Goal: Task Accomplishment & Management: Manage account settings

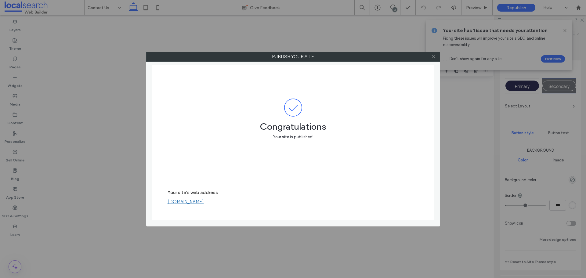
click at [433, 57] on use at bounding box center [433, 56] width 3 height 3
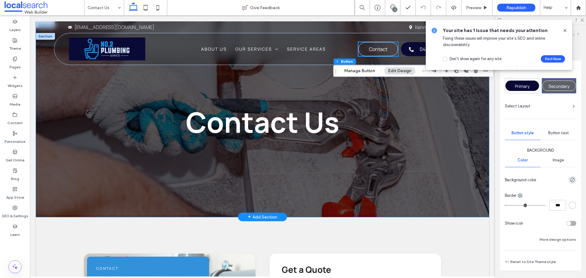
scroll to position [153, 0]
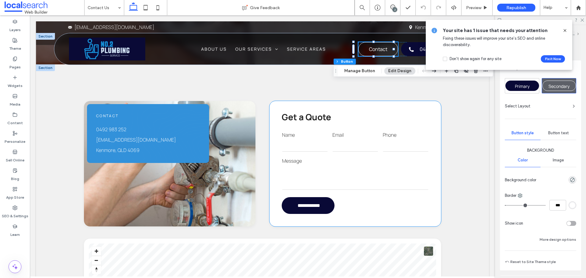
click at [346, 163] on label "Message" at bounding box center [355, 160] width 147 height 7
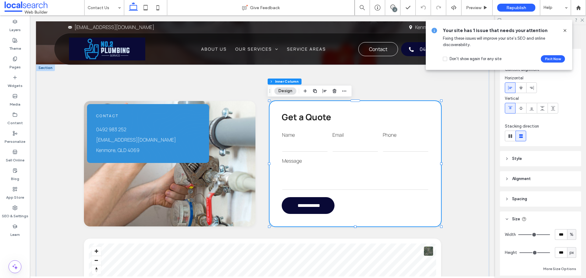
click at [346, 163] on label "Message" at bounding box center [355, 160] width 147 height 7
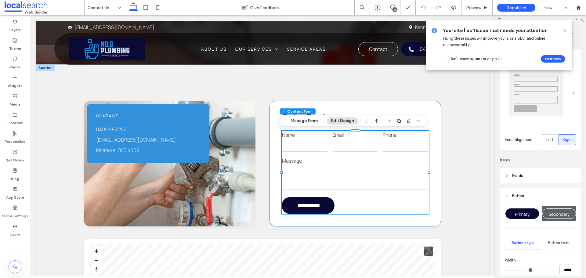
type input "*"
type input "***"
type input "*"
type input "***"
click at [312, 116] on div "Section Column Inner Column Contact Form Manage Form Edit Design" at bounding box center [353, 121] width 147 height 12
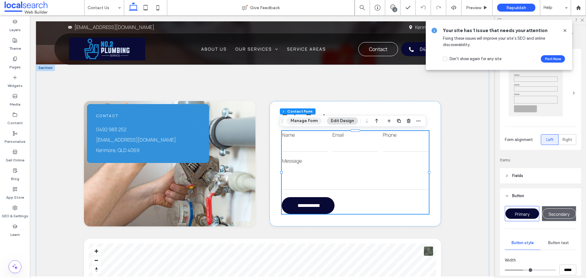
click at [312, 120] on button "Manage Form" at bounding box center [304, 120] width 35 height 7
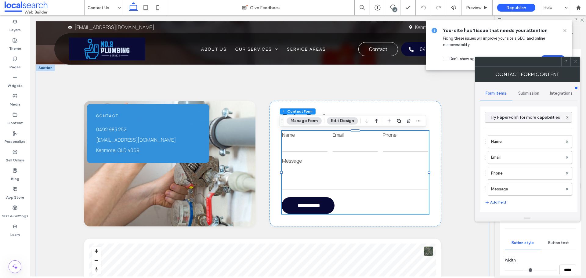
click at [493, 199] on button "Add field" at bounding box center [495, 202] width 21 height 7
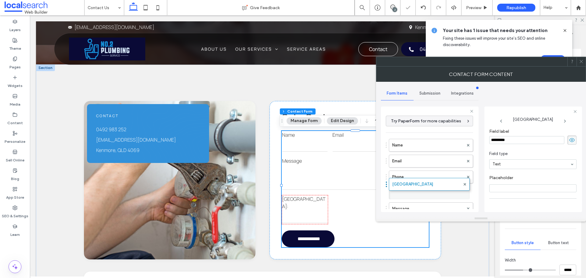
drag, startPoint x: 422, startPoint y: 206, endPoint x: 419, endPoint y: 185, distance: 20.5
click at [518, 137] on input "*********" at bounding box center [527, 140] width 75 height 8
type input "*******"
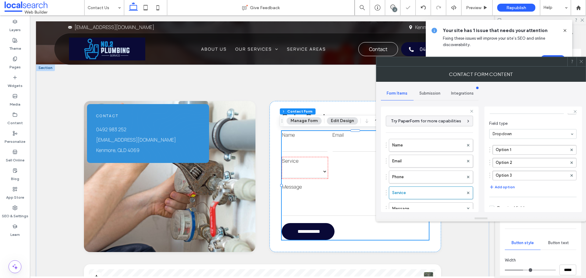
scroll to position [61, 0]
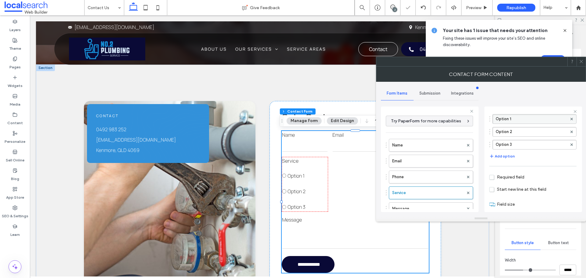
click at [520, 120] on label "Option 1" at bounding box center [531, 119] width 71 height 9
click at [520, 120] on input "********" at bounding box center [531, 119] width 71 height 4
click at [514, 120] on label "Option 1" at bounding box center [528, 119] width 64 height 9
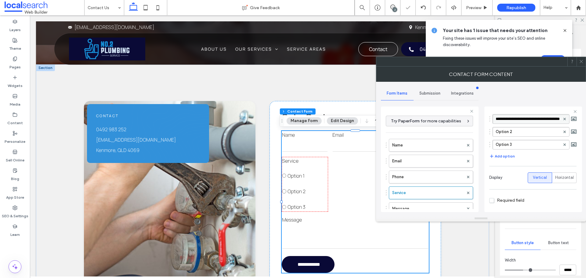
click at [514, 120] on input "********" at bounding box center [528, 119] width 64 height 4
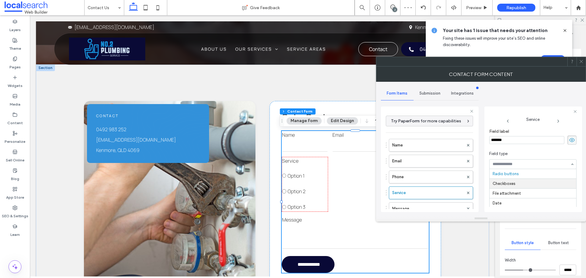
scroll to position [0, 0]
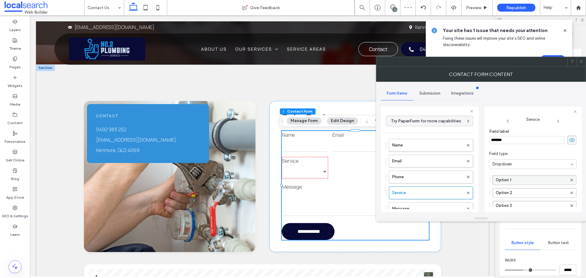
click at [509, 178] on label "Option 1" at bounding box center [531, 180] width 71 height 9
click at [509, 179] on input "********" at bounding box center [531, 180] width 71 height 4
type input "**********"
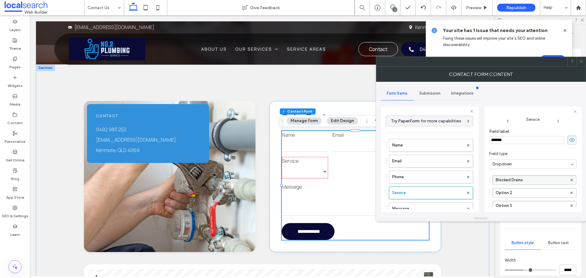
click at [539, 182] on label "Blocked Drains" at bounding box center [531, 180] width 71 height 9
type input "**********"
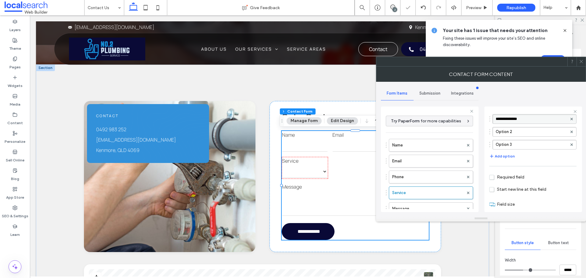
scroll to position [71, 0]
drag, startPoint x: 509, startPoint y: 202, endPoint x: 522, endPoint y: 200, distance: 13.2
type input "**"
click at [517, 201] on input "range" at bounding box center [503, 201] width 27 height 1
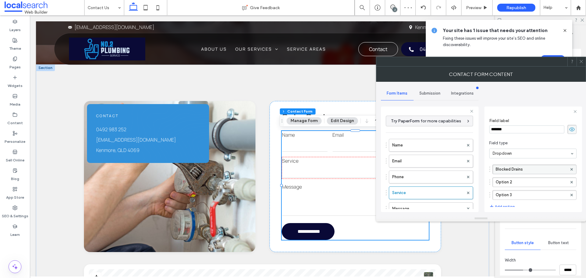
scroll to position [10, 0]
click at [502, 179] on label "Option 2" at bounding box center [531, 182] width 71 height 9
click at [502, 183] on input "********" at bounding box center [531, 183] width 71 height 4
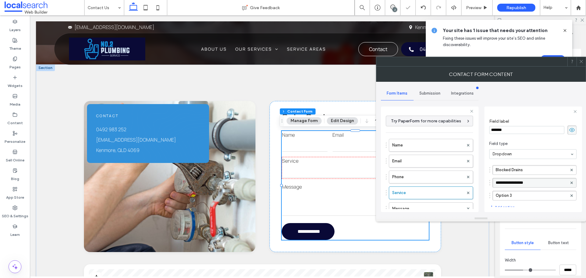
click at [544, 184] on input "**********" at bounding box center [531, 183] width 71 height 4
type input "**********"
click at [511, 196] on label "Option 3" at bounding box center [531, 195] width 71 height 9
click at [511, 196] on input "********" at bounding box center [531, 196] width 71 height 4
click at [531, 196] on input "**********" at bounding box center [531, 196] width 71 height 4
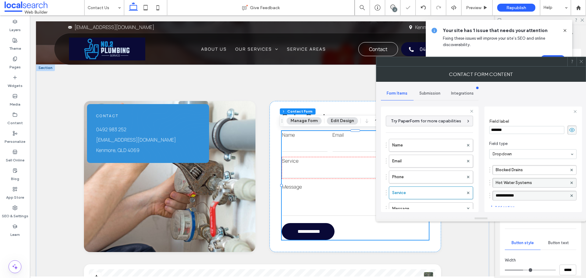
type input "**********"
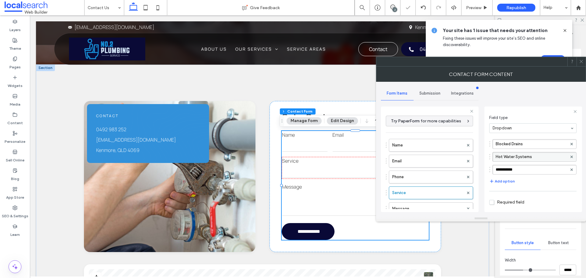
scroll to position [71, 0]
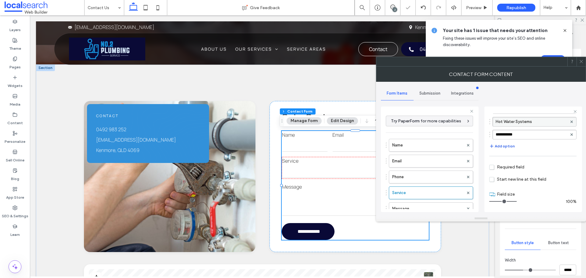
click at [504, 146] on button "Add option" at bounding box center [503, 146] width 26 height 7
click at [503, 145] on label "New Option" at bounding box center [531, 147] width 71 height 9
click at [503, 145] on input "**********" at bounding box center [531, 147] width 71 height 4
type input "**********"
click at [538, 148] on label "Taps & Toilets" at bounding box center [531, 147] width 71 height 9
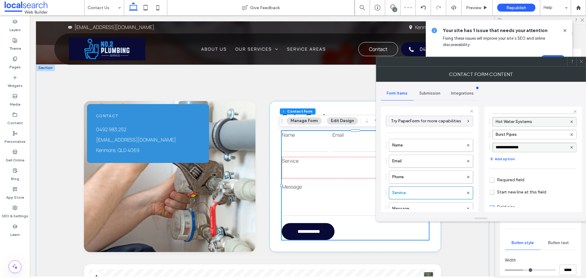
type input "**********"
click at [509, 158] on button "Add option" at bounding box center [503, 158] width 26 height 7
click at [506, 159] on label "New Option" at bounding box center [531, 160] width 71 height 9
click at [506, 159] on input "**********" at bounding box center [531, 160] width 71 height 4
click at [539, 158] on input "**********" at bounding box center [531, 160] width 71 height 4
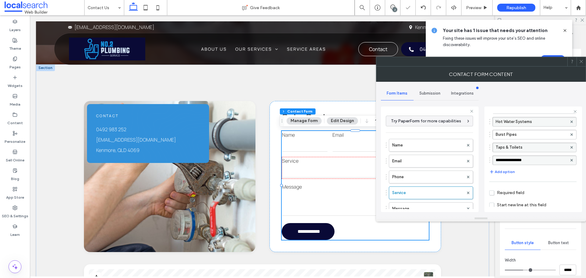
click at [540, 160] on input "**********" at bounding box center [531, 160] width 71 height 4
type input "**********"
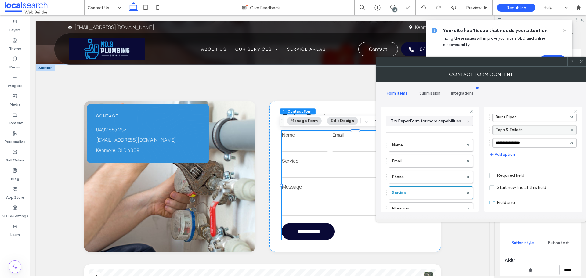
scroll to position [97, 0]
click at [510, 168] on span "Required field" at bounding box center [507, 167] width 35 height 5
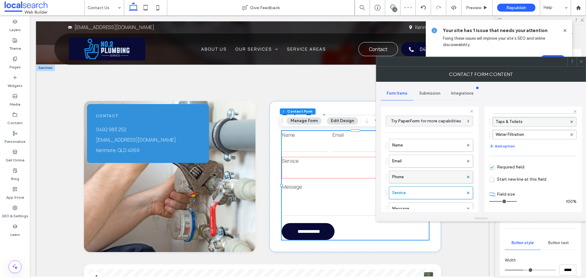
scroll to position [31, 0]
click at [425, 183] on label "Message" at bounding box center [428, 178] width 71 height 12
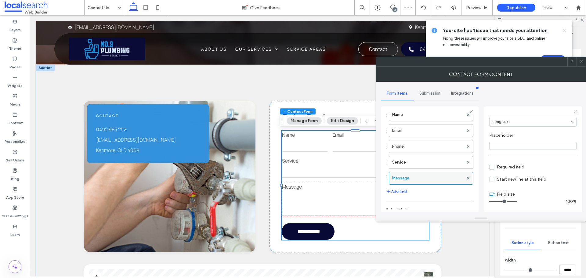
scroll to position [43, 0]
click at [431, 144] on label "Phone" at bounding box center [428, 147] width 71 height 12
type input "*"
click at [585, 62] on div at bounding box center [581, 61] width 9 height 9
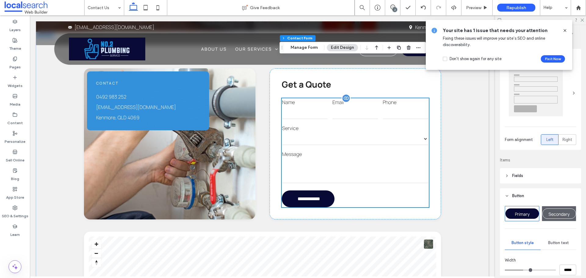
scroll to position [244, 0]
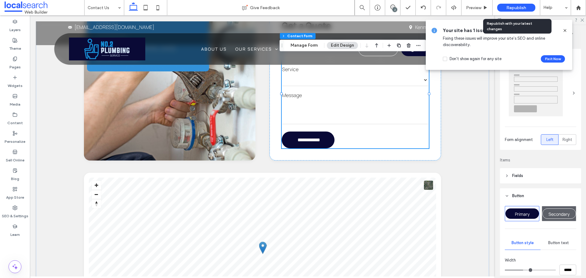
click at [523, 5] on span "Republish" at bounding box center [517, 7] width 20 height 5
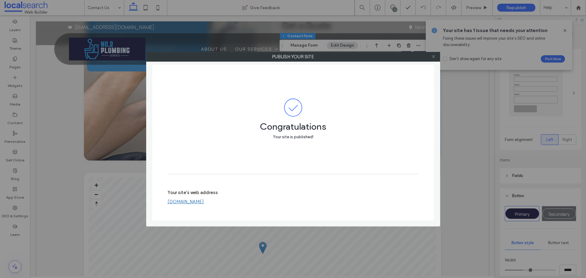
click at [433, 57] on icon at bounding box center [434, 56] width 5 height 5
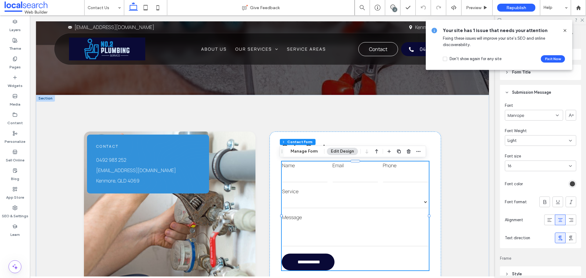
scroll to position [458, 0]
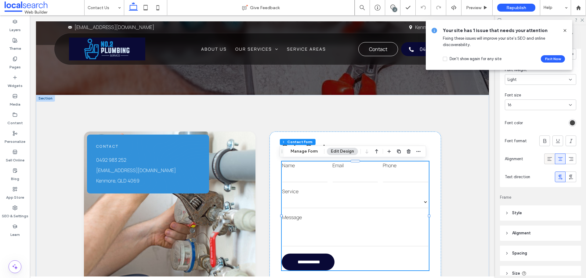
click at [548, 159] on icon at bounding box center [550, 159] width 6 height 6
click at [152, 6] on icon at bounding box center [146, 8] width 12 height 12
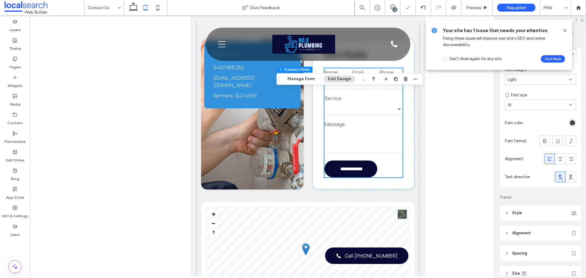
scroll to position [101, 0]
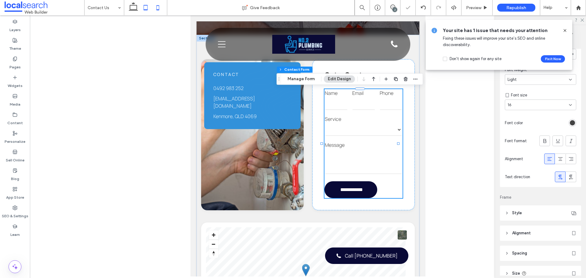
click at [158, 9] on icon at bounding box center [158, 8] width 12 height 12
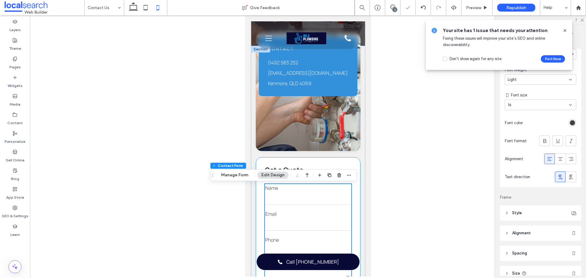
scroll to position [88, 0]
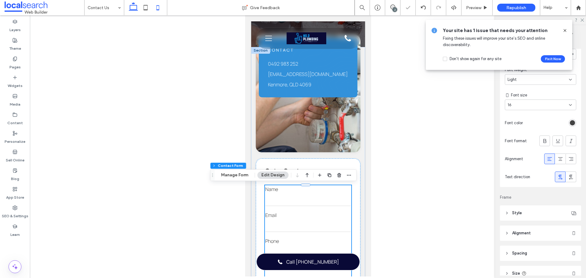
click at [134, 11] on icon at bounding box center [133, 8] width 12 height 12
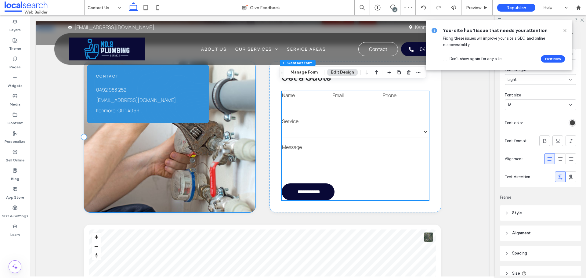
scroll to position [284, 0]
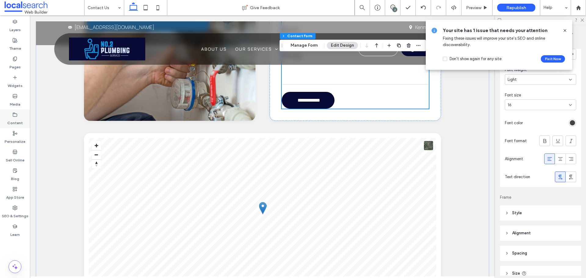
click at [18, 116] on div "Content" at bounding box center [15, 119] width 30 height 19
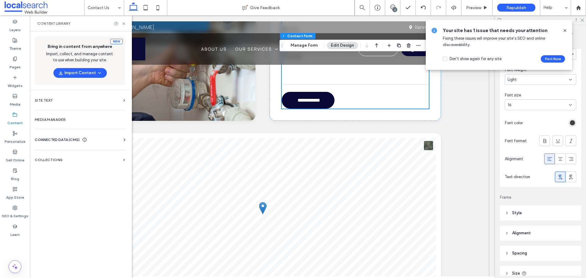
click at [91, 138] on div "CONNECTED DATA (CMS)" at bounding box center [81, 140] width 93 height 6
click at [64, 154] on label "Business Info" at bounding box center [81, 155] width 83 height 4
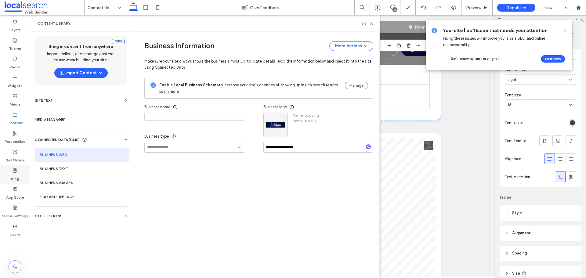
type input "**********"
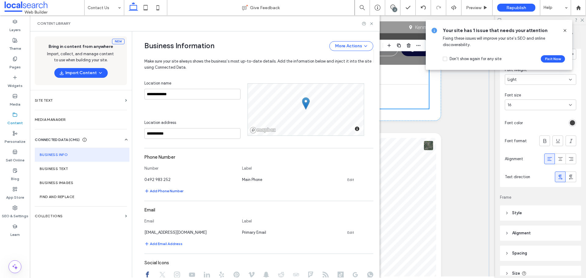
scroll to position [132, 0]
click at [348, 231] on link "Edit" at bounding box center [351, 232] width 7 height 5
click at [191, 233] on input "**********" at bounding box center [190, 231] width 92 height 11
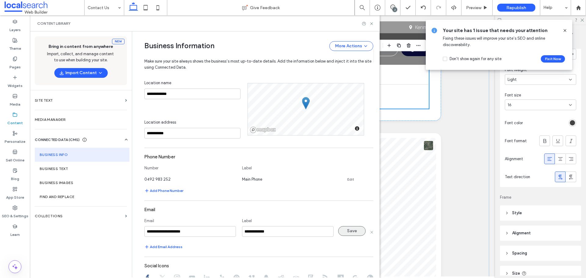
type input "**********"
click at [347, 231] on button "Save" at bounding box center [351, 231] width 27 height 10
drag, startPoint x: 371, startPoint y: 24, endPoint x: 346, endPoint y: 23, distance: 25.1
click at [371, 24] on icon at bounding box center [372, 23] width 5 height 5
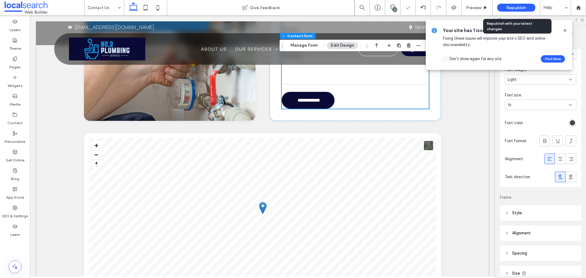
click at [503, 3] on div "Republish" at bounding box center [517, 7] width 38 height 15
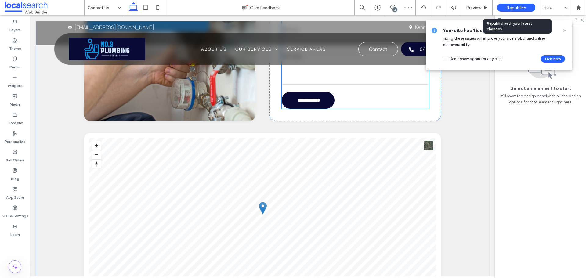
click at [506, 6] on div "Republish" at bounding box center [517, 8] width 38 height 8
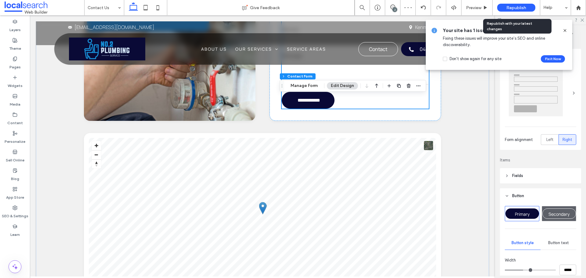
type input "*"
type input "***"
type input "*"
type input "***"
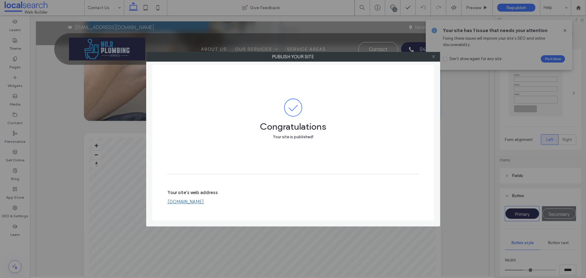
click at [434, 58] on icon at bounding box center [434, 56] width 5 height 5
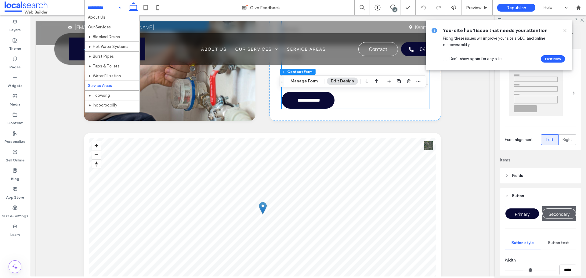
scroll to position [19, 0]
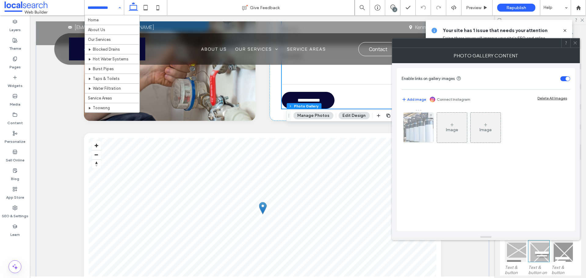
click at [426, 130] on img at bounding box center [418, 128] width 45 height 30
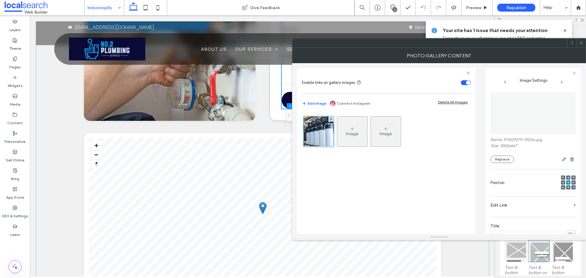
scroll to position [150, 0]
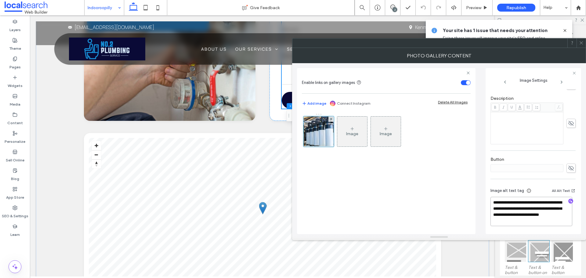
drag, startPoint x: 531, startPoint y: 221, endPoint x: 524, endPoint y: 216, distance: 8.7
click at [524, 216] on textarea "**********" at bounding box center [532, 211] width 82 height 29
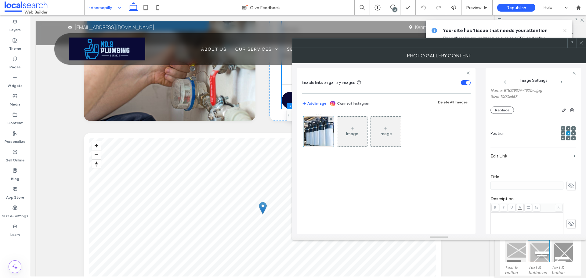
scroll to position [0, 0]
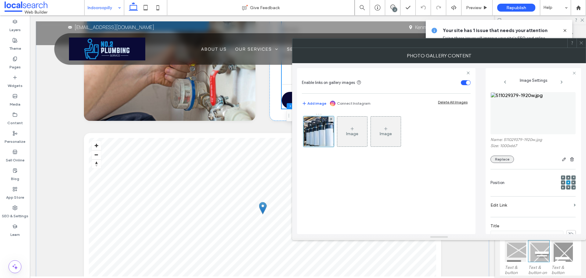
click at [498, 158] on button "Replace" at bounding box center [503, 159] width 24 height 7
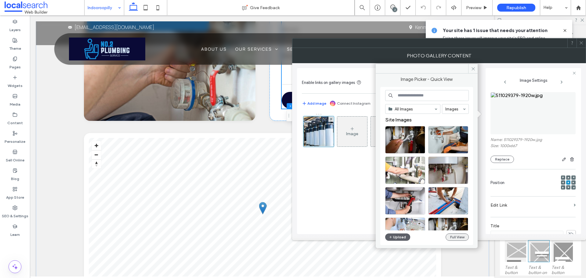
click at [457, 238] on button "Full View" at bounding box center [457, 237] width 23 height 7
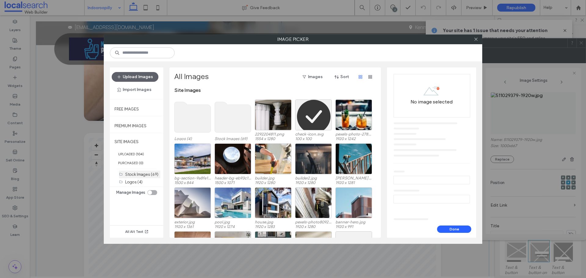
click at [150, 176] on label "Stock Images (69)" at bounding box center [141, 174] width 33 height 5
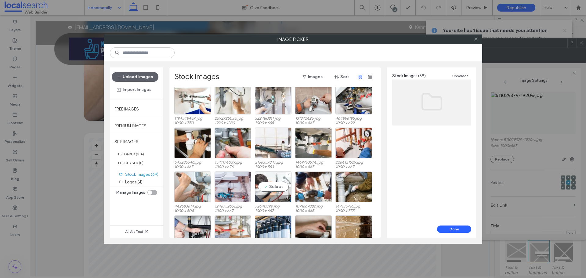
scroll to position [122, 0]
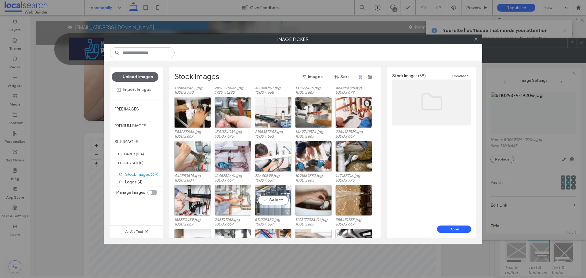
click at [289, 188] on icon at bounding box center [289, 188] width 2 height 2
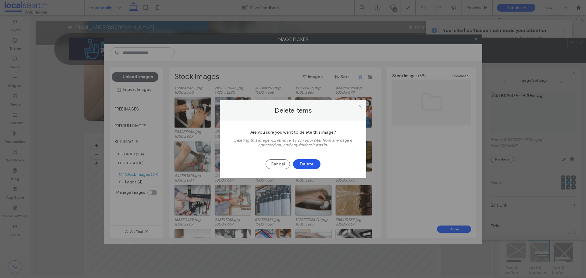
click at [313, 166] on button "Delete" at bounding box center [306, 164] width 27 height 10
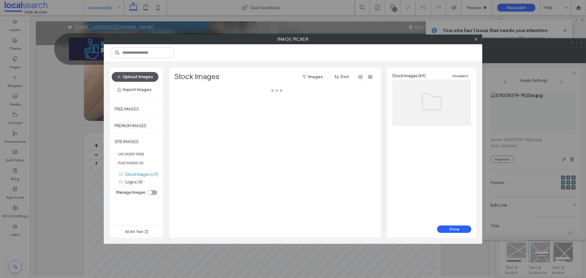
click at [129, 73] on button "Upload Images" at bounding box center [135, 77] width 47 height 10
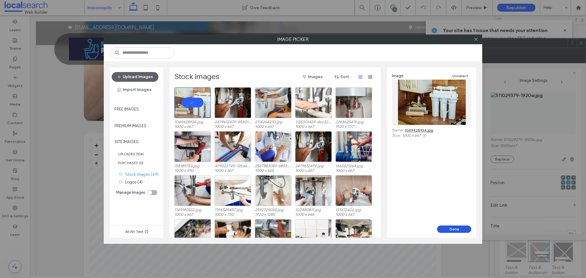
click at [443, 229] on button "Done" at bounding box center [454, 229] width 34 height 7
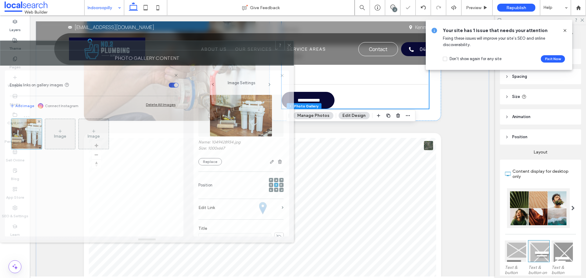
drag, startPoint x: 482, startPoint y: 48, endPoint x: 188, endPoint y: 51, distance: 293.6
click at [188, 51] on div "Photo Gallery Content" at bounding box center [147, 57] width 294 height 15
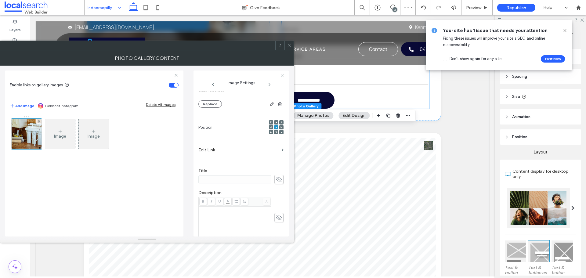
scroll to position [150, 0]
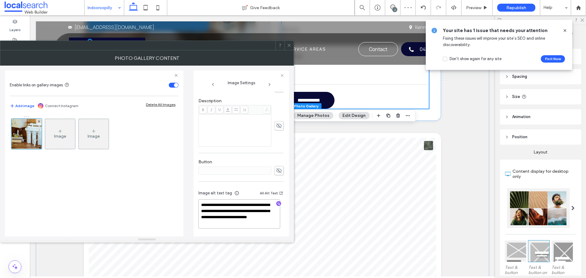
drag, startPoint x: 241, startPoint y: 225, endPoint x: 232, endPoint y: 220, distance: 10.5
click at [232, 220] on textarea "**********" at bounding box center [240, 213] width 82 height 29
click at [277, 202] on icon "button" at bounding box center [279, 204] width 4 height 4
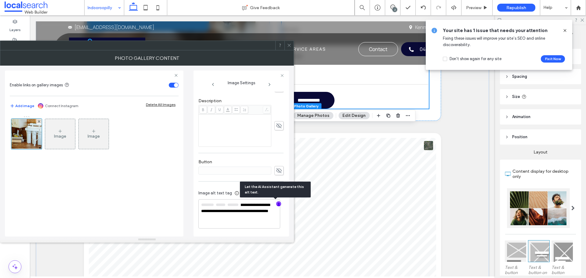
scroll to position [149, 0]
click at [215, 212] on textarea "**********" at bounding box center [240, 214] width 82 height 29
click at [217, 211] on textarea "**********" at bounding box center [240, 214] width 82 height 29
drag, startPoint x: 217, startPoint y: 211, endPoint x: 213, endPoint y: 213, distance: 3.9
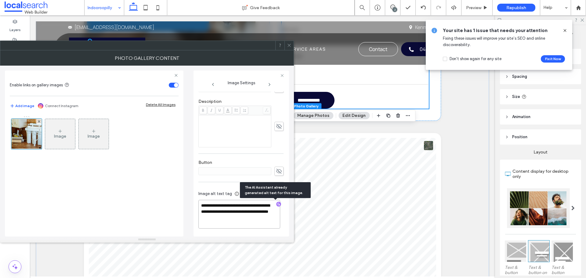
click at [213, 213] on textarea "**********" at bounding box center [240, 214] width 82 height 29
click at [257, 221] on textarea "**********" at bounding box center [240, 214] width 82 height 29
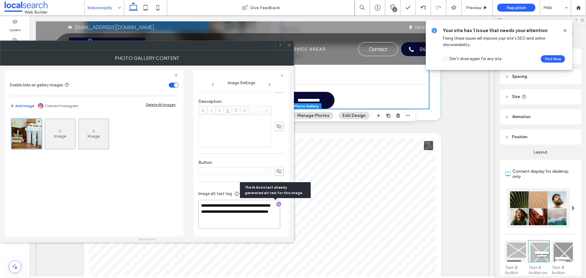
click at [257, 221] on textarea "**********" at bounding box center [240, 214] width 82 height 29
paste textarea "**********"
type textarea "**********"
click at [290, 47] on icon at bounding box center [289, 45] width 5 height 5
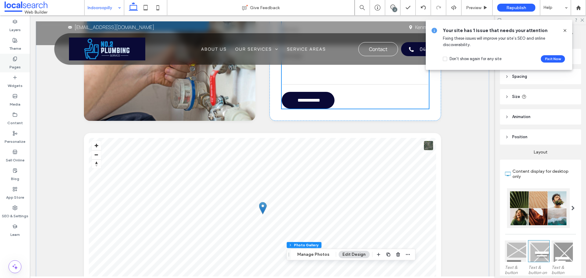
click at [17, 62] on label "Pages" at bounding box center [14, 65] width 11 height 9
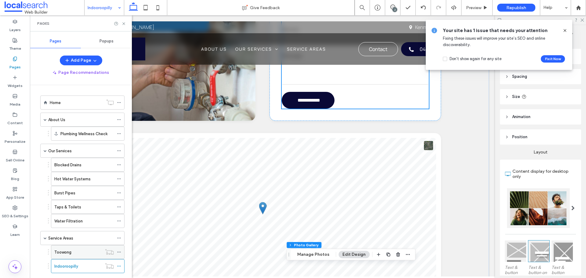
click at [68, 252] on label "Toowong" at bounding box center [62, 252] width 17 height 11
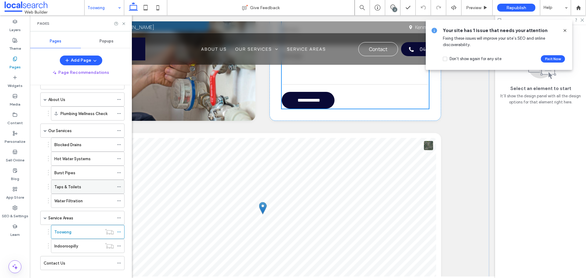
scroll to position [31, 0]
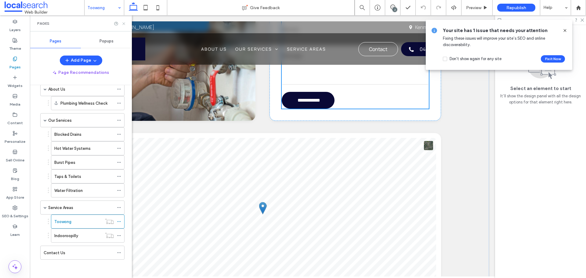
click at [124, 22] on icon at bounding box center [124, 23] width 5 height 5
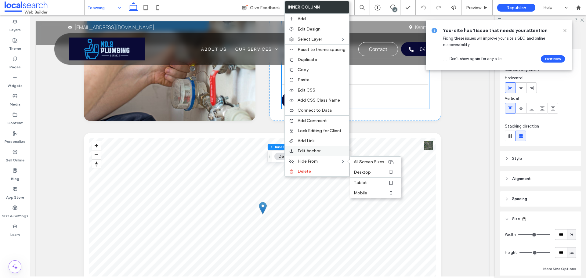
click at [310, 153] on span "Edit Anchor" at bounding box center [309, 150] width 23 height 5
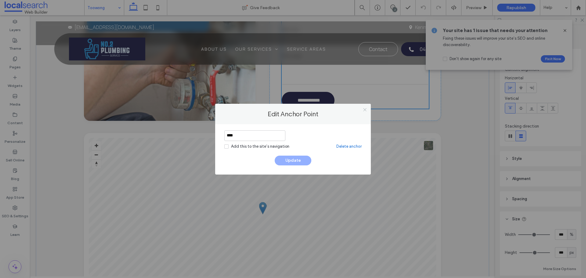
click at [366, 110] on icon at bounding box center [365, 110] width 5 height 5
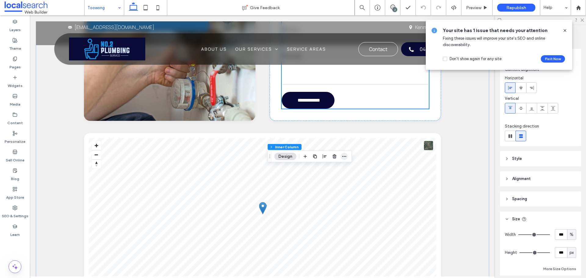
click at [343, 154] on icon "button" at bounding box center [344, 156] width 5 height 5
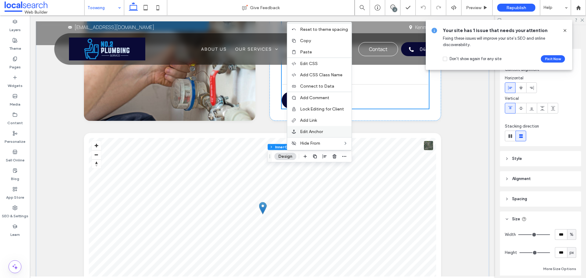
click at [326, 130] on label "Edit Anchor" at bounding box center [324, 131] width 48 height 5
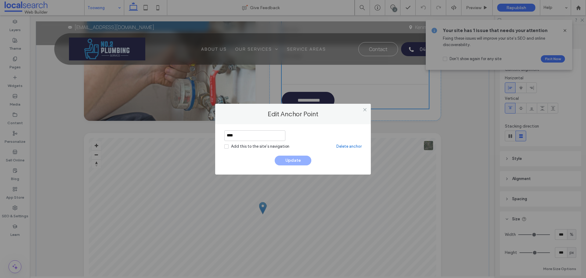
click at [274, 133] on input "****" at bounding box center [255, 135] width 61 height 11
type input "*******"
click at [290, 163] on button "Update" at bounding box center [293, 161] width 37 height 10
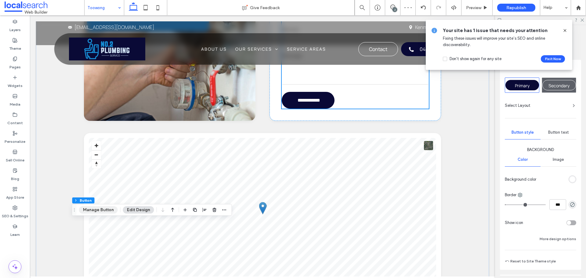
click at [109, 213] on button "Manage Button" at bounding box center [98, 209] width 39 height 7
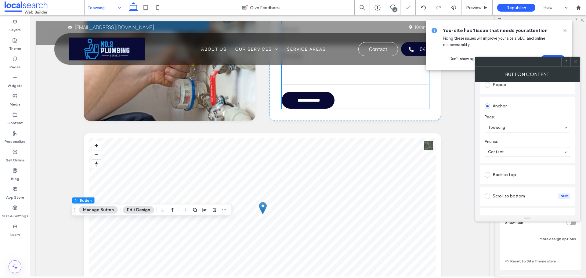
scroll to position [153, 0]
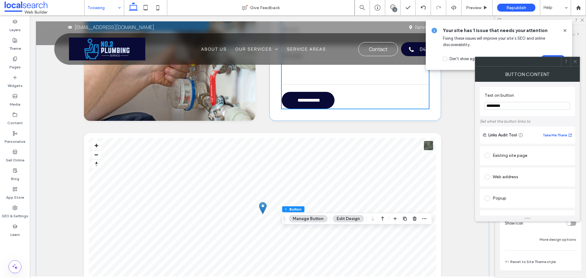
type input "**"
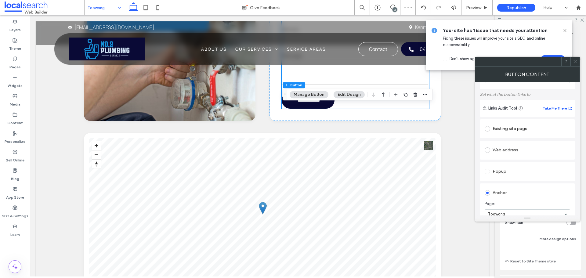
scroll to position [61, 0]
click at [504, 200] on div at bounding box center [528, 205] width 86 height 10
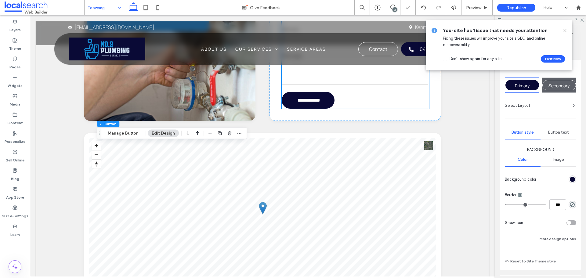
type input "**"
drag, startPoint x: 131, startPoint y: 134, endPoint x: 144, endPoint y: 134, distance: 13.1
click at [131, 134] on button "Manage Button" at bounding box center [123, 133] width 39 height 7
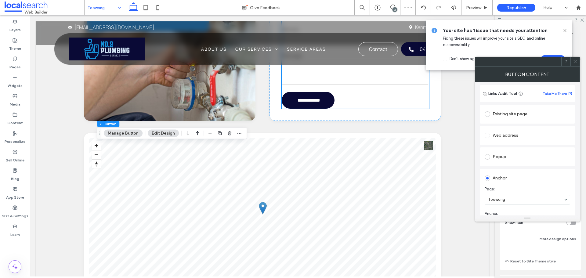
scroll to position [92, 0]
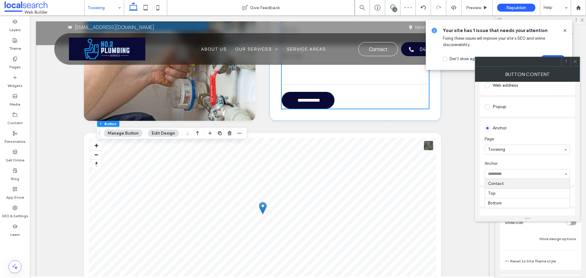
drag, startPoint x: 506, startPoint y: 185, endPoint x: 488, endPoint y: 183, distance: 18.5
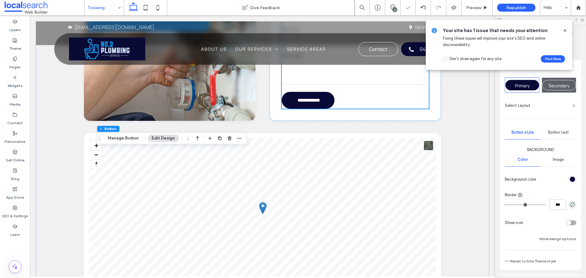
type input "**"
click at [131, 139] on button "Manage Button" at bounding box center [123, 138] width 39 height 7
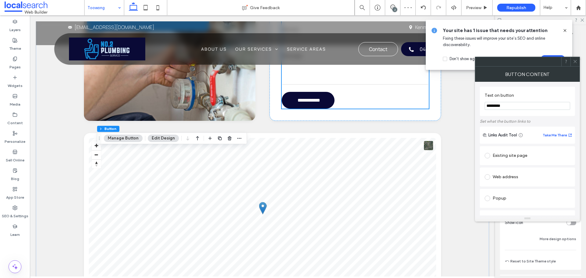
scroll to position [122, 0]
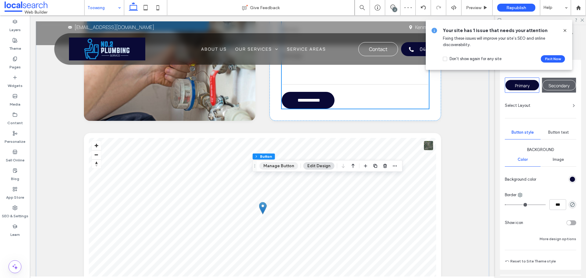
click at [284, 167] on button "Manage Button" at bounding box center [279, 166] width 39 height 7
click at [126, 141] on button "Manage Button" at bounding box center [123, 143] width 39 height 7
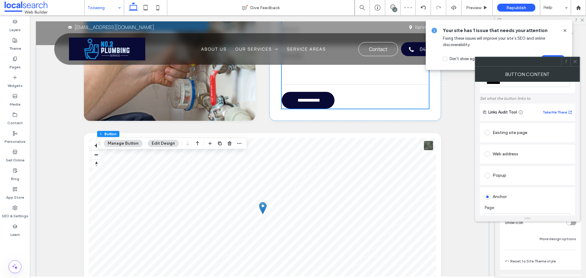
scroll to position [61, 0]
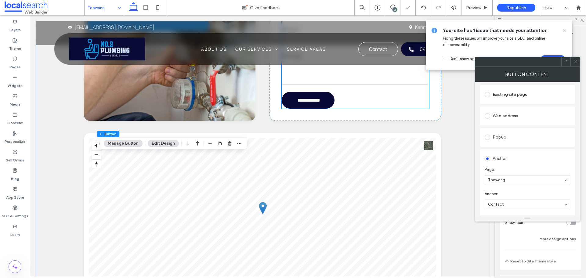
click at [576, 60] on icon at bounding box center [575, 61] width 5 height 5
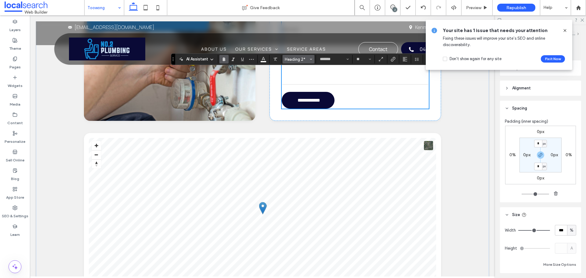
click at [306, 59] on span "Heading 2*" at bounding box center [297, 59] width 24 height 5
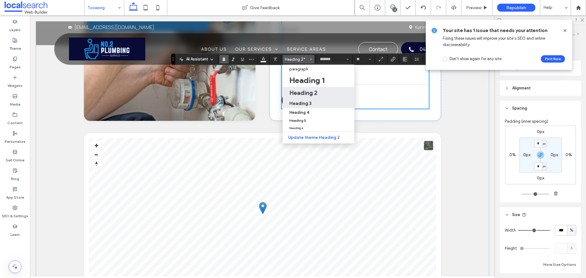
click at [319, 102] on div "Heading 3" at bounding box center [319, 103] width 58 height 6
type input "**"
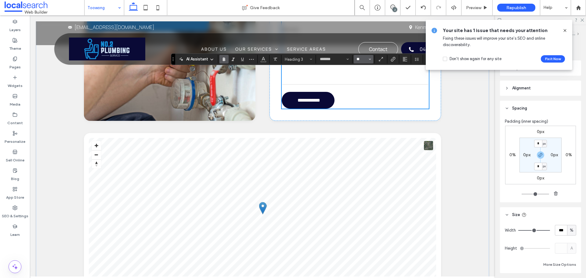
click at [362, 58] on input "**" at bounding box center [362, 59] width 12 height 5
type input "**"
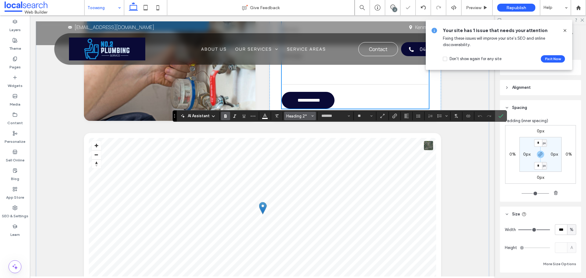
click at [314, 119] on span "Styles" at bounding box center [313, 116] width 2 height 8
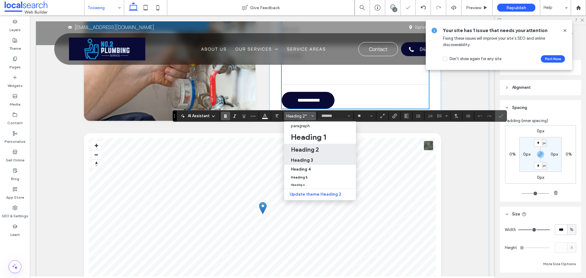
click at [319, 157] on div "Heading 3" at bounding box center [320, 160] width 58 height 6
type input "**"
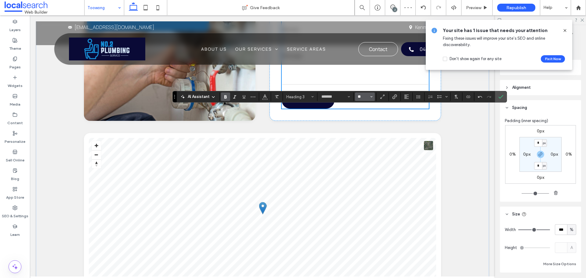
click at [364, 97] on input "**" at bounding box center [363, 96] width 12 height 5
type input "**"
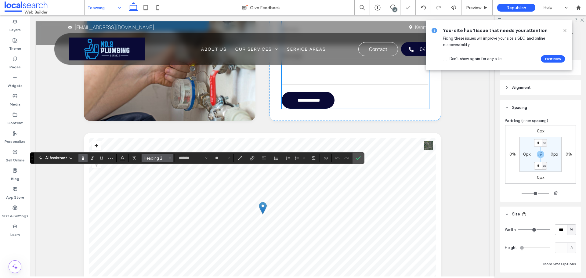
click at [163, 162] on button "Heading 2" at bounding box center [158, 158] width 32 height 9
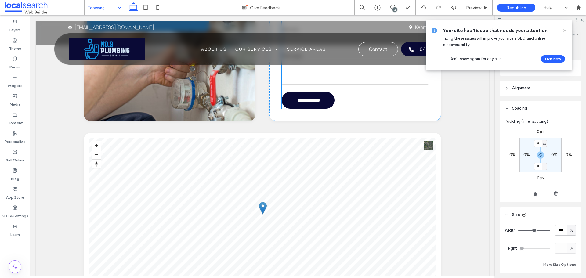
type input "*******"
type input "**"
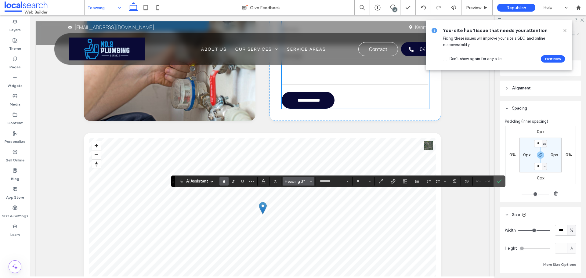
click at [309, 180] on button "Heading 3*" at bounding box center [299, 181] width 32 height 9
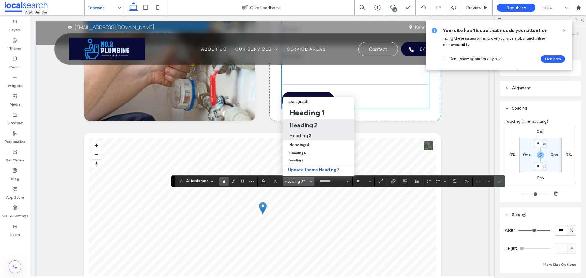
click at [322, 122] on div "Heading 2" at bounding box center [319, 125] width 58 height 7
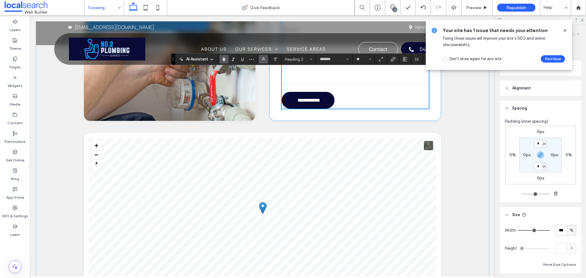
click at [265, 61] on span "Color" at bounding box center [263, 59] width 5 height 8
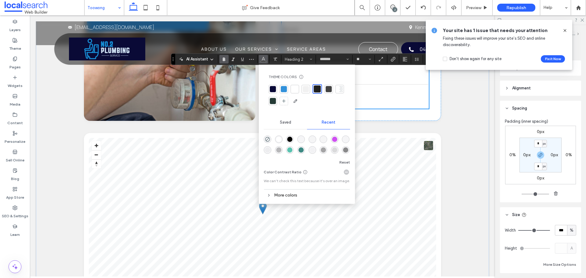
click at [297, 89] on div at bounding box center [295, 89] width 6 height 6
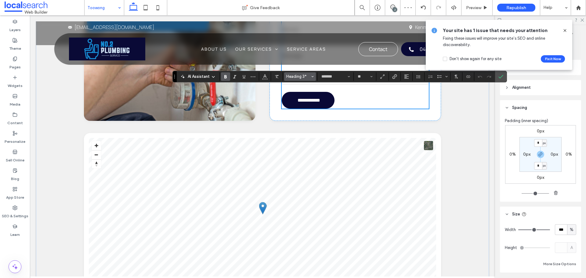
click at [305, 74] on span "Heading 3*" at bounding box center [299, 76] width 24 height 5
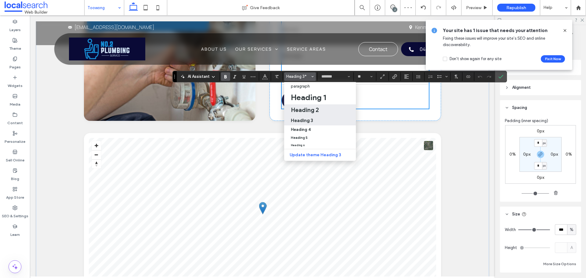
click at [312, 113] on h2 "Heading 2" at bounding box center [305, 109] width 28 height 7
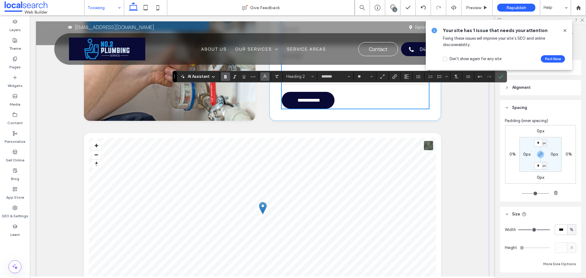
click at [267, 75] on icon "Color" at bounding box center [265, 76] width 5 height 5
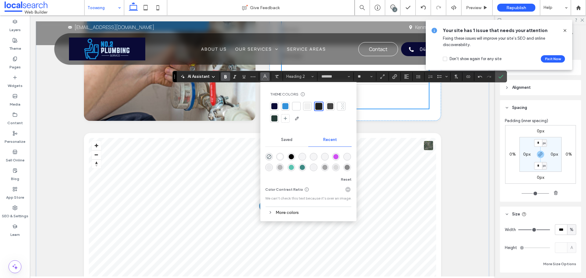
click at [298, 107] on div at bounding box center [297, 106] width 6 height 6
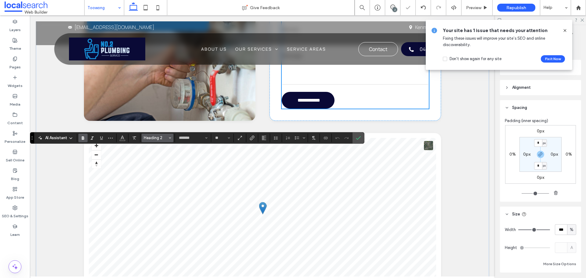
click at [164, 140] on span "Heading 2" at bounding box center [156, 138] width 24 height 5
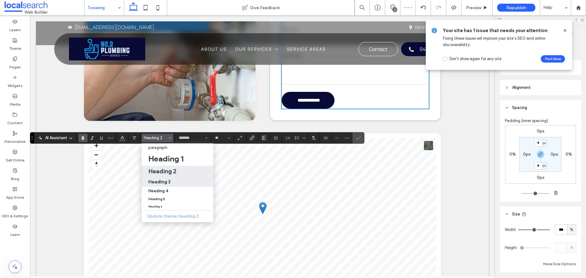
click at [172, 182] on div "Heading 3" at bounding box center [177, 182] width 58 height 6
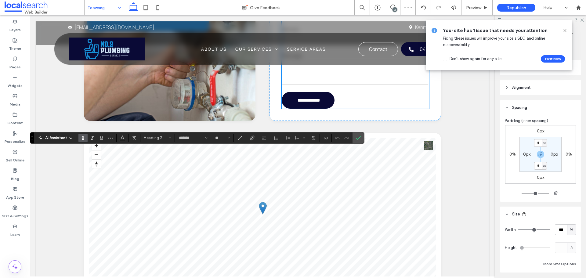
type input "**"
click at [220, 140] on input "**" at bounding box center [221, 138] width 12 height 5
type input "**"
click at [357, 138] on icon "Confirm" at bounding box center [358, 138] width 5 height 5
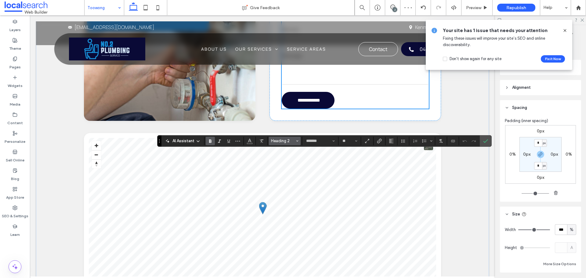
click at [294, 140] on span "Heading 2" at bounding box center [283, 141] width 24 height 5
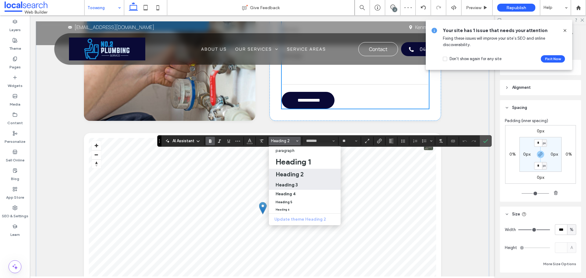
click at [304, 183] on div "Heading 3" at bounding box center [305, 185] width 58 height 6
type input "**"
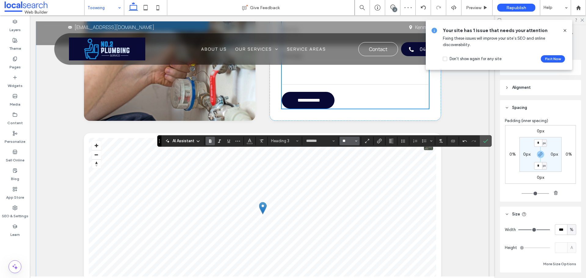
click at [350, 142] on input "**" at bounding box center [348, 141] width 12 height 5
type input "**"
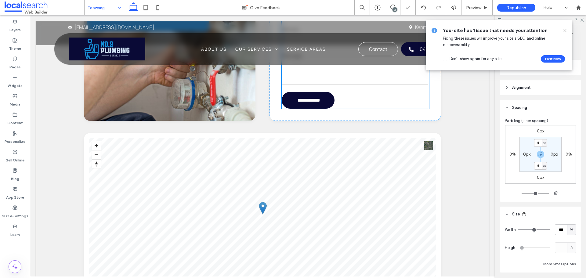
type input "*******"
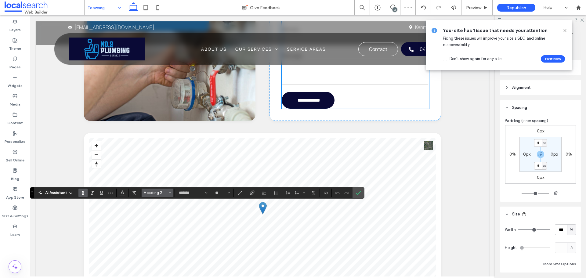
click at [149, 193] on span "Heading 2" at bounding box center [156, 193] width 24 height 5
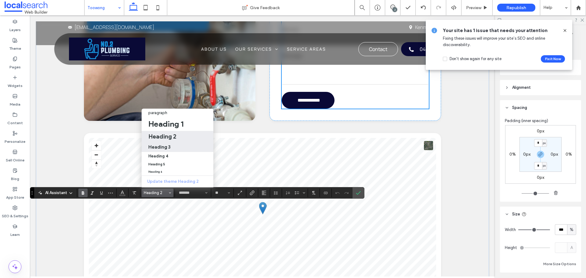
click at [177, 144] on div "Heading 3" at bounding box center [177, 147] width 58 height 6
type input "**"
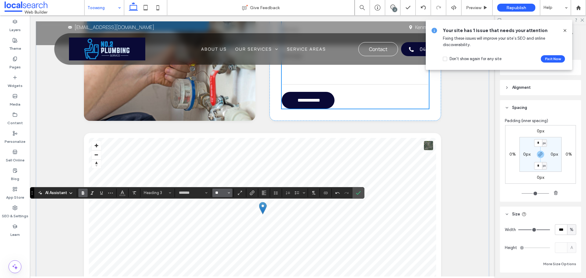
click at [220, 193] on input "**" at bounding box center [221, 193] width 12 height 5
type input "**"
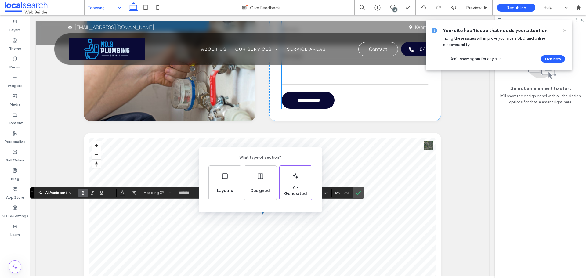
click at [168, 158] on div "What type of section? Layouts Designed AI-Generated" at bounding box center [293, 154] width 586 height 308
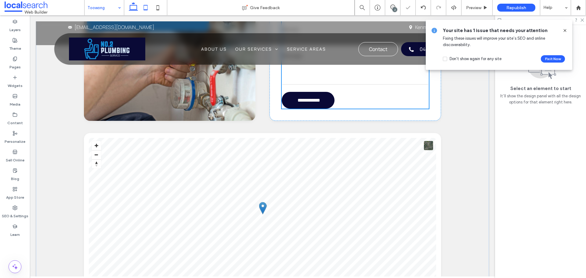
click at [144, 6] on icon at bounding box center [146, 8] width 12 height 12
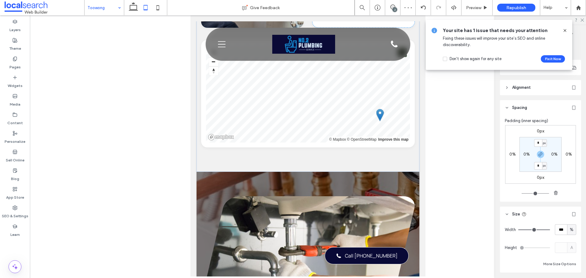
type input "*******"
type input "**"
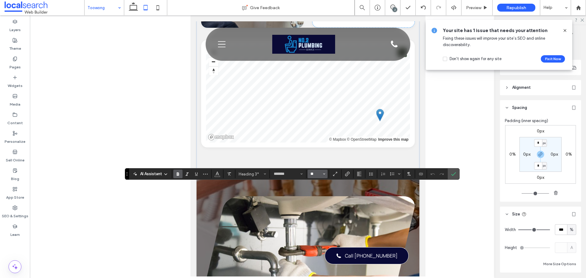
click at [318, 175] on input "**" at bounding box center [316, 174] width 12 height 5
type input "**"
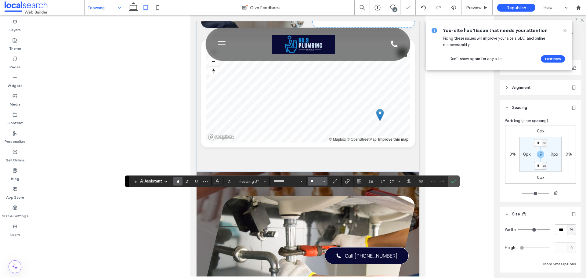
click at [315, 183] on input "**" at bounding box center [316, 181] width 12 height 5
type input "**"
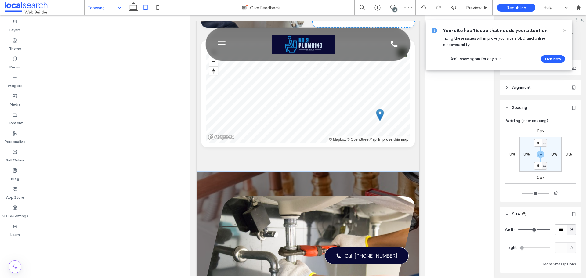
type input "*******"
type input "**"
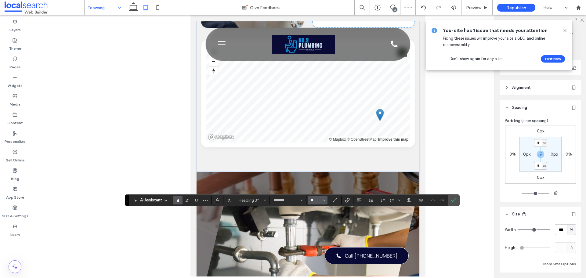
click at [313, 200] on input "**" at bounding box center [316, 200] width 12 height 5
type input "**"
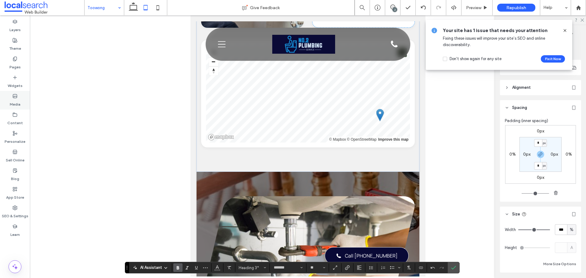
click at [15, 106] on label "Media" at bounding box center [15, 103] width 11 height 9
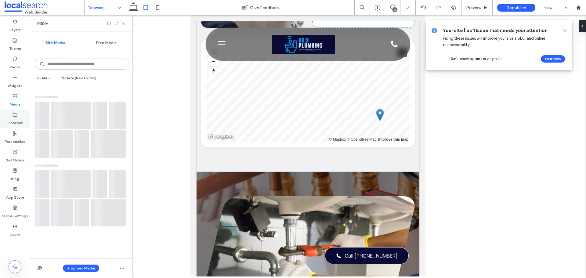
click at [19, 117] on label "Content" at bounding box center [15, 121] width 16 height 9
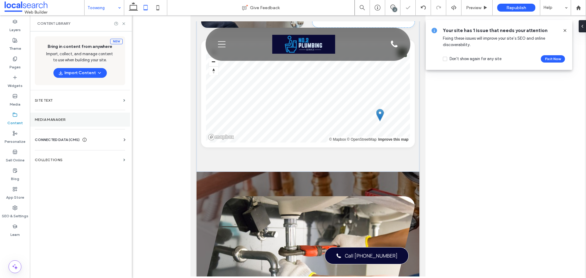
click at [58, 126] on section "Media Manager" at bounding box center [80, 120] width 100 height 14
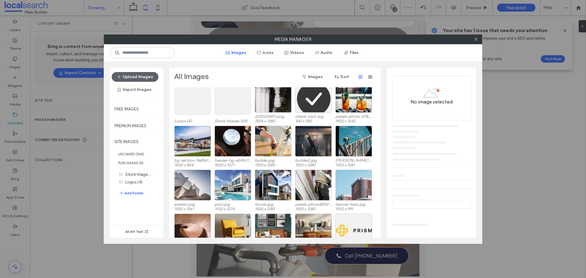
scroll to position [0, 0]
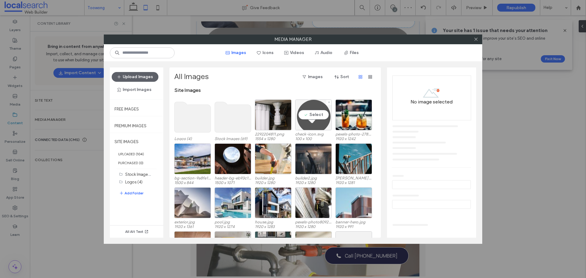
click at [317, 117] on div "Select" at bounding box center [313, 115] width 37 height 31
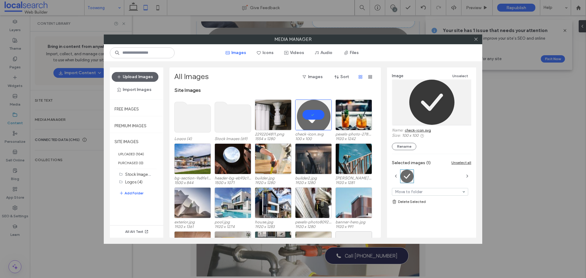
click at [423, 130] on link "check-icon.svg" at bounding box center [418, 130] width 26 height 5
click at [152, 78] on button "Upload Images" at bounding box center [135, 77] width 47 height 10
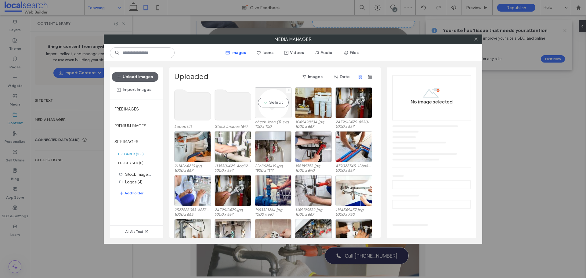
click at [275, 109] on div "Select" at bounding box center [273, 102] width 37 height 31
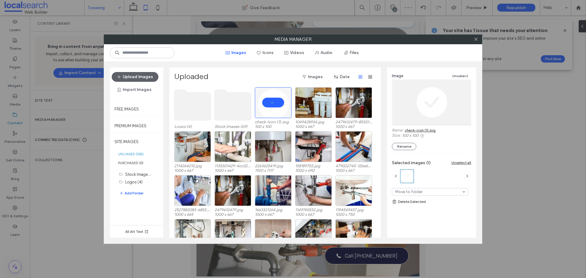
click at [407, 130] on link "check-icon (1).svg" at bounding box center [420, 130] width 31 height 5
click at [476, 38] on icon at bounding box center [476, 39] width 5 height 5
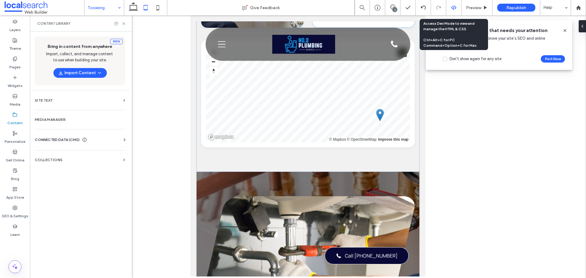
click at [456, 6] on icon at bounding box center [453, 7] width 5 height 5
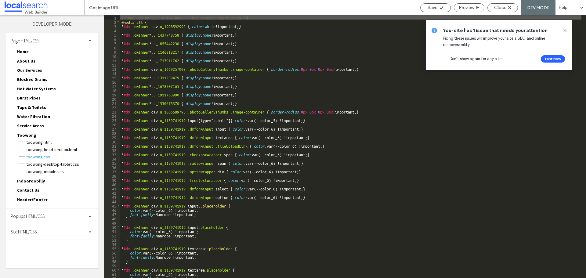
click at [49, 230] on div "Site HTML/CSS" at bounding box center [52, 232] width 92 height 15
click at [49, 259] on span "site.css" at bounding box center [62, 259] width 69 height 6
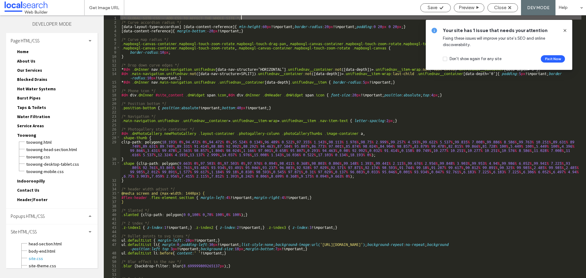
click at [564, 29] on icon at bounding box center [565, 30] width 5 height 5
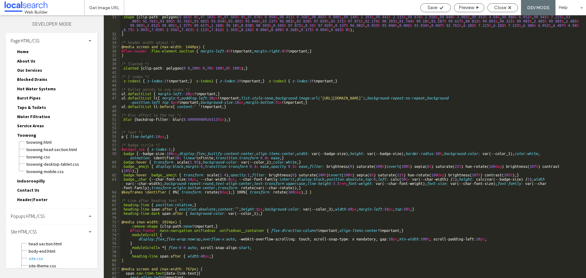
scroll to position [128, 0]
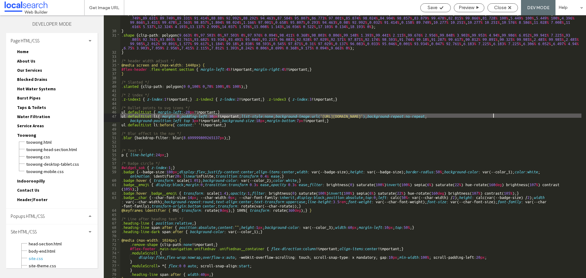
drag, startPoint x: 337, startPoint y: 116, endPoint x: 477, endPoint y: 117, distance: 139.9
click at [477, 117] on div "clip-path: polygon( 18.193 % 0 % , 94.472 % 0 % , 94.472 % 0 % , 95.524 % 0.134…" at bounding box center [351, 153] width 462 height 284
click at [442, 7] on use at bounding box center [442, 7] width 4 height 3
click at [502, 7] on span "Close" at bounding box center [501, 7] width 12 height 5
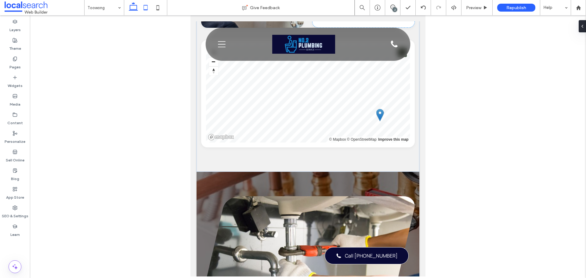
click at [133, 9] on icon at bounding box center [133, 8] width 12 height 12
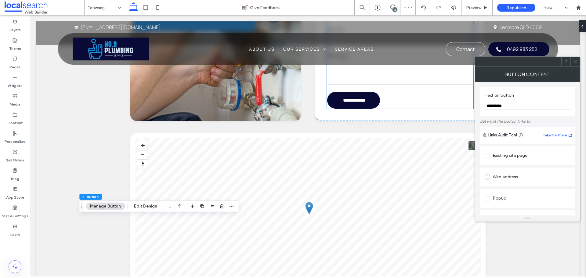
scroll to position [122, 0]
type input "**"
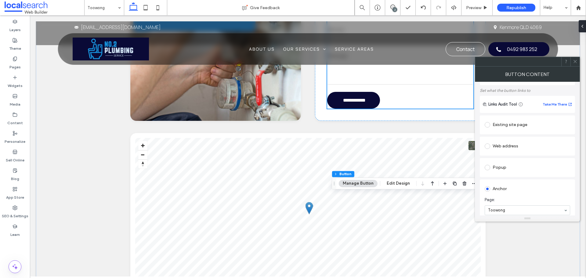
scroll to position [92, 0]
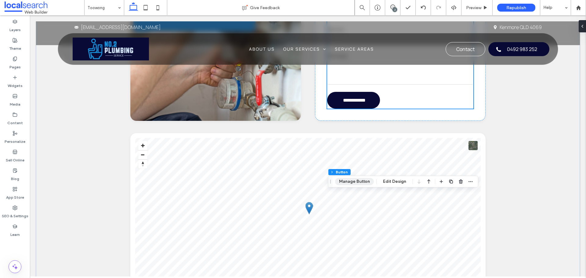
click at [352, 182] on button "Manage Button" at bounding box center [354, 181] width 39 height 7
type input "**"
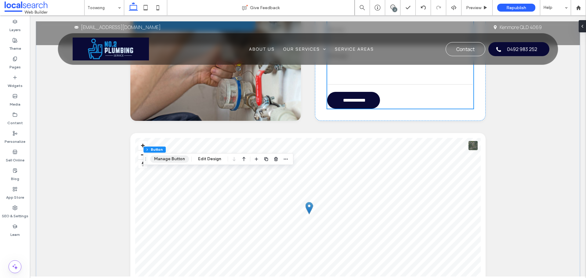
click at [179, 156] on button "Manage Button" at bounding box center [169, 158] width 39 height 7
click at [319, 115] on button "Manage Button" at bounding box center [324, 118] width 39 height 7
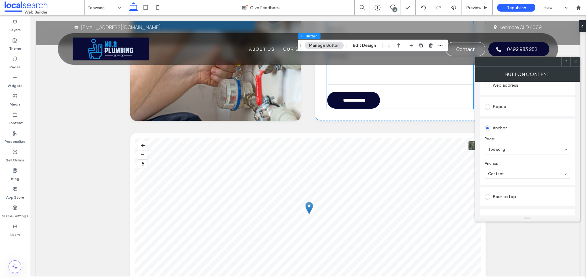
scroll to position [168, 0]
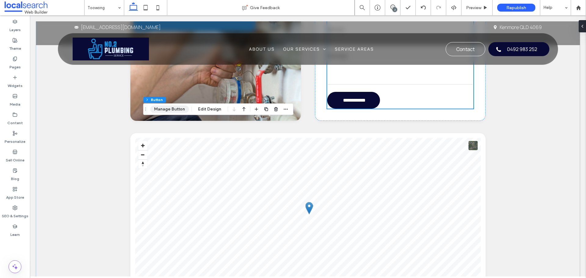
click at [174, 106] on button "Manage Button" at bounding box center [169, 109] width 39 height 7
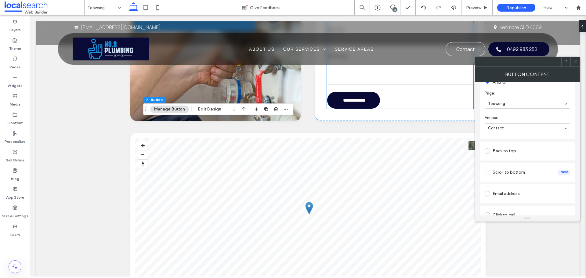
scroll to position [153, 0]
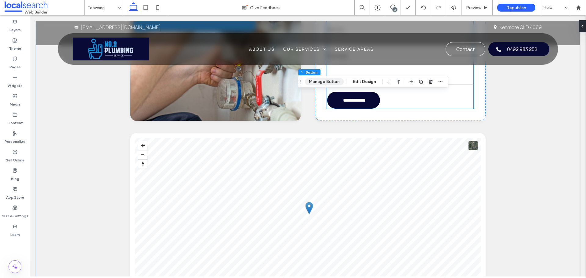
click at [326, 85] on button "Manage Button" at bounding box center [324, 81] width 39 height 7
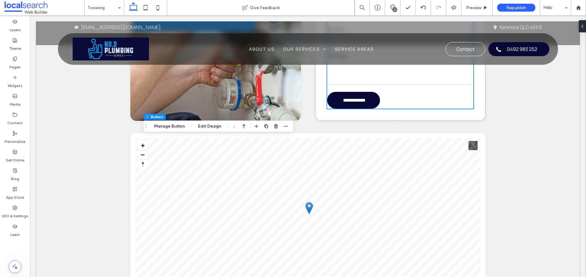
click at [189, 129] on div "Section Column Inner Column Button Manage Button Edit Design" at bounding box center [218, 127] width 150 height 12
click at [186, 128] on button "Manage Button" at bounding box center [169, 126] width 39 height 7
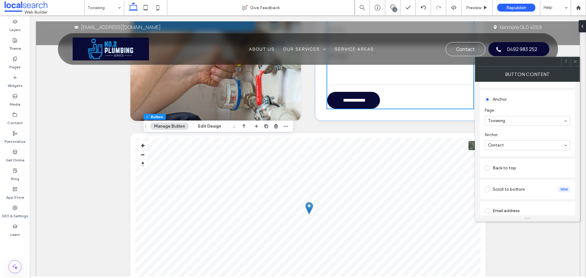
scroll to position [168, 0]
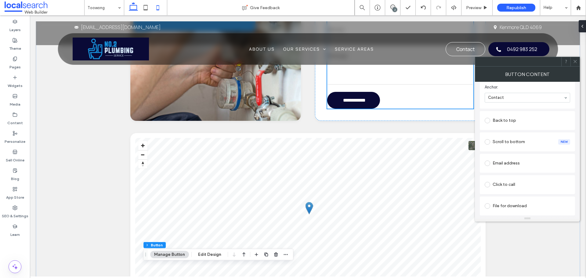
click at [159, 9] on use at bounding box center [158, 7] width 3 height 5
type input "***"
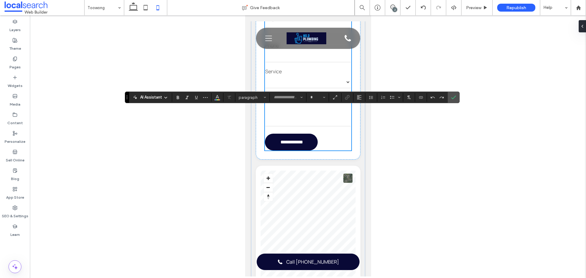
type input "*******"
type input "**"
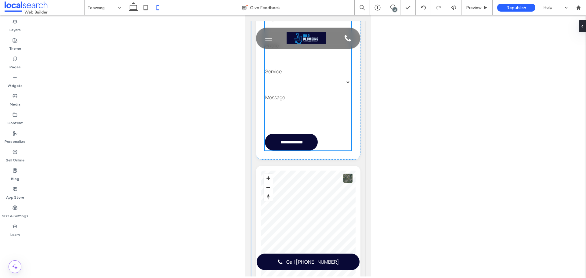
type input "*******"
type input "**"
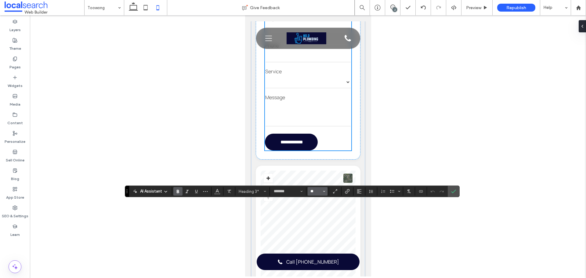
click at [317, 192] on input "**" at bounding box center [316, 191] width 12 height 5
type input "**"
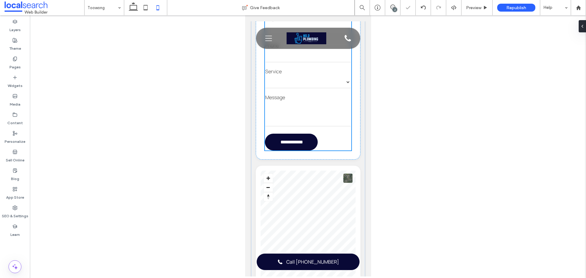
type input "*******"
type input "**"
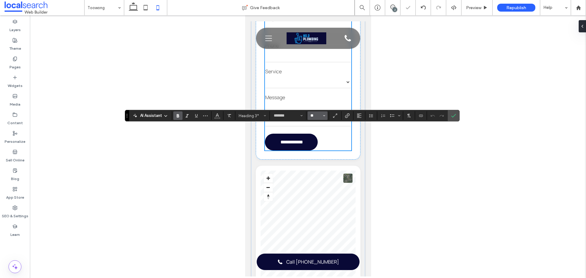
click at [316, 113] on input "**" at bounding box center [316, 115] width 12 height 5
type input "**"
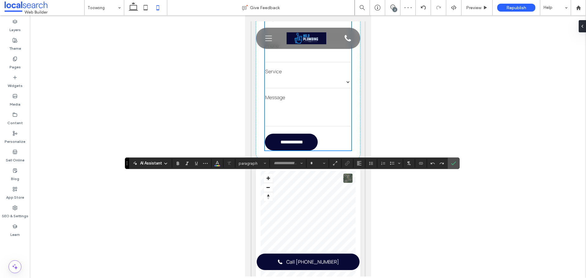
type input "*******"
type input "**"
click at [314, 164] on input "**" at bounding box center [316, 163] width 12 height 5
type input "**"
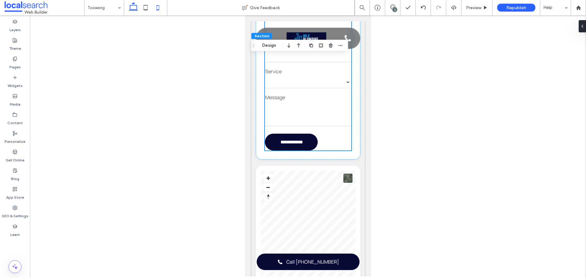
click at [131, 10] on use at bounding box center [133, 6] width 9 height 9
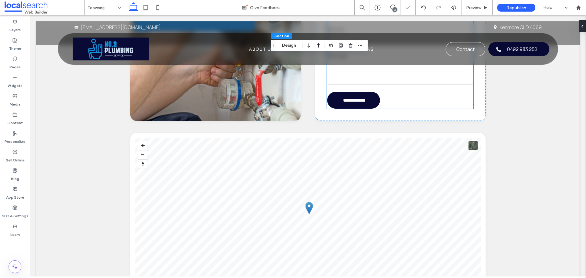
type input "**"
type input "****"
type input "***"
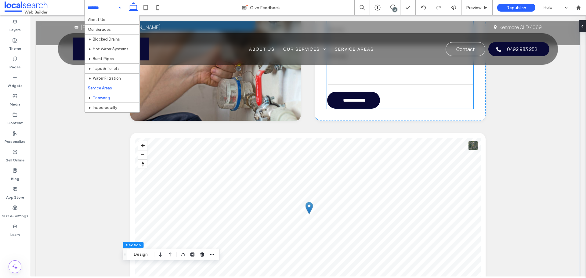
scroll to position [19, 0]
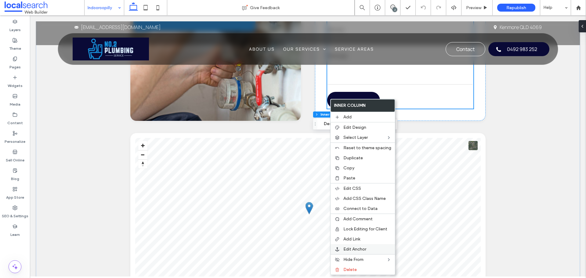
click at [352, 247] on span "Edit Anchor" at bounding box center [355, 249] width 23 height 5
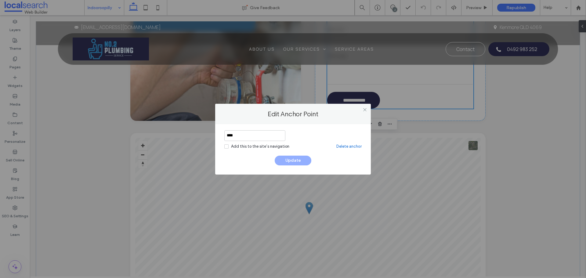
click at [254, 135] on input "****" at bounding box center [255, 135] width 61 height 11
drag, startPoint x: 254, startPoint y: 135, endPoint x: 204, endPoint y: 122, distance: 50.9
click at [253, 135] on input "****" at bounding box center [255, 135] width 61 height 11
type input "*******"
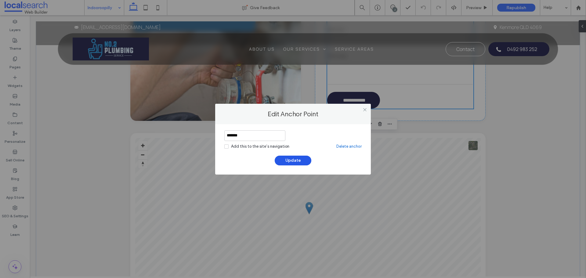
click at [282, 156] on button "Update" at bounding box center [293, 161] width 37 height 10
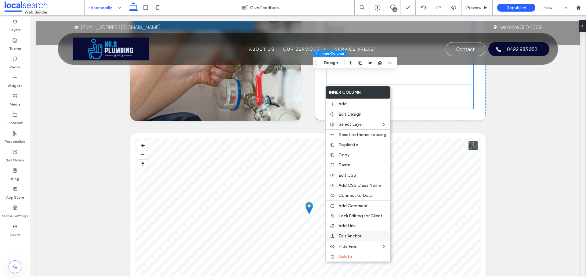
click at [365, 236] on label "Edit Anchor" at bounding box center [363, 236] width 48 height 5
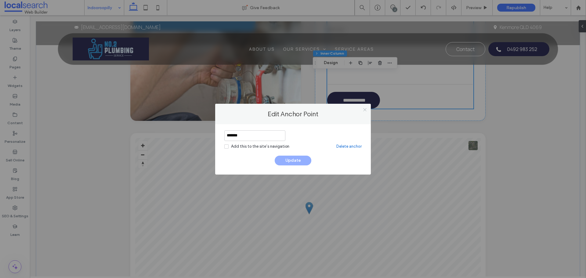
click at [365, 107] on span at bounding box center [365, 109] width 5 height 9
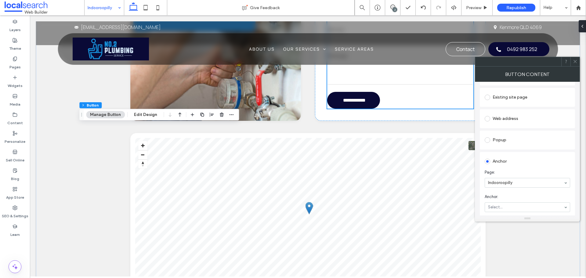
scroll to position [92, 0]
click at [575, 62] on icon at bounding box center [575, 61] width 5 height 5
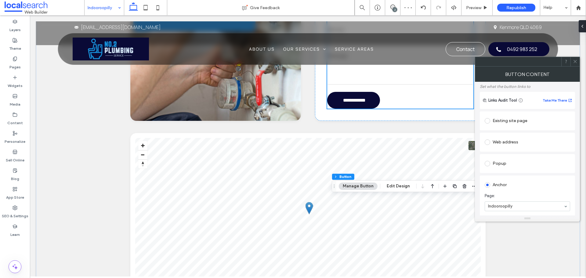
scroll to position [61, 0]
click at [575, 59] on icon at bounding box center [575, 61] width 5 height 5
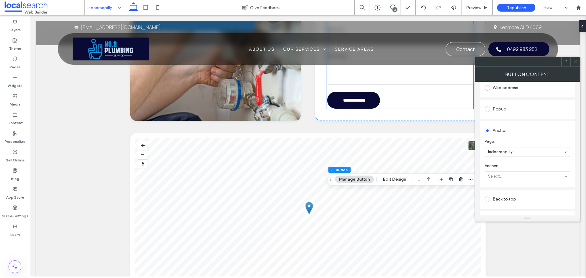
scroll to position [122, 0]
click at [532, 137] on section "Anchor: Select..." at bounding box center [528, 139] width 86 height 24
click at [577, 59] on span at bounding box center [575, 61] width 5 height 9
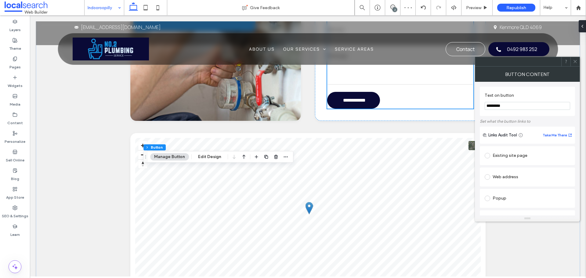
scroll to position [61, 0]
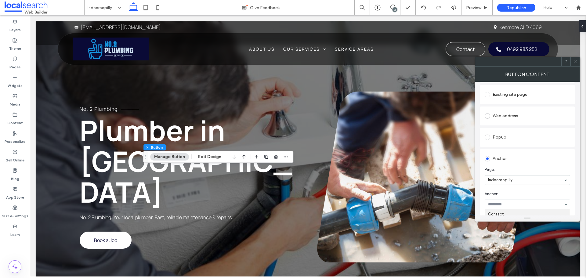
scroll to position [1008, 0]
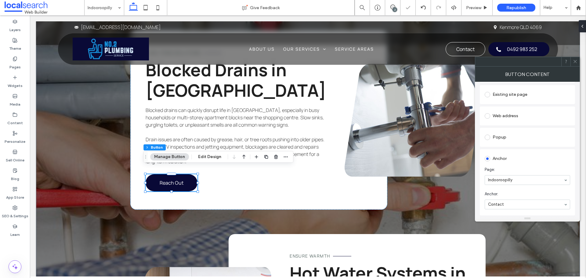
click at [574, 68] on div "Button Content" at bounding box center [527, 74] width 105 height 15
click at [577, 63] on use at bounding box center [575, 61] width 3 height 3
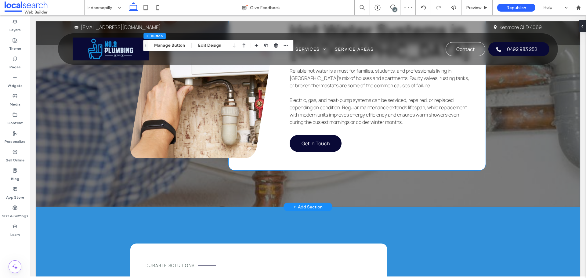
scroll to position [1252, 0]
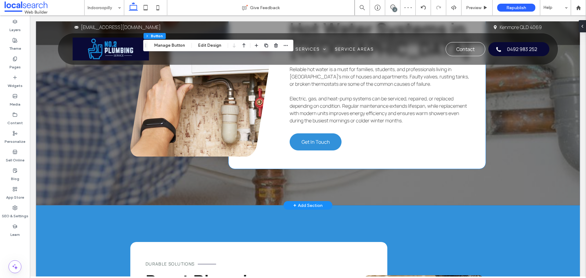
click at [323, 139] on span "Get In Touch" at bounding box center [316, 142] width 28 height 7
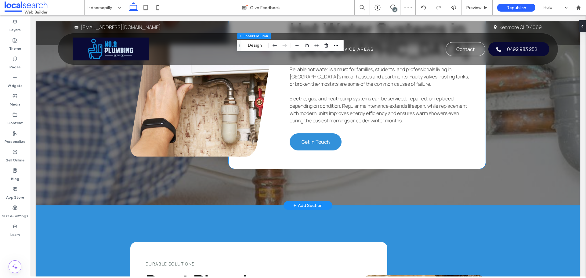
click at [323, 139] on span "Get In Touch" at bounding box center [316, 142] width 28 height 7
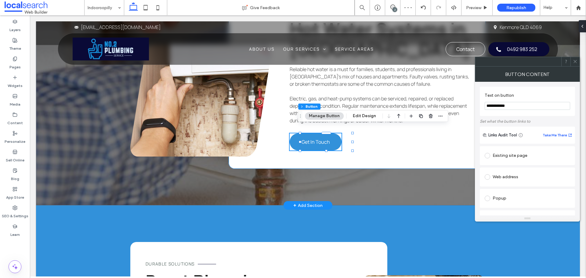
type input "**"
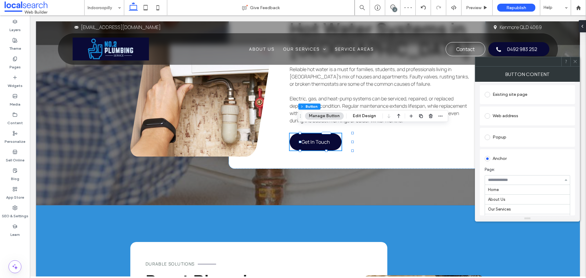
scroll to position [57, 0]
click at [524, 181] on input at bounding box center [526, 180] width 76 height 4
click at [523, 170] on span "Page:" at bounding box center [526, 170] width 83 height 6
click at [577, 57] on span at bounding box center [575, 61] width 5 height 9
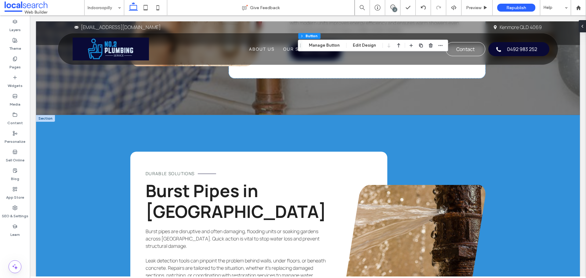
scroll to position [1344, 0]
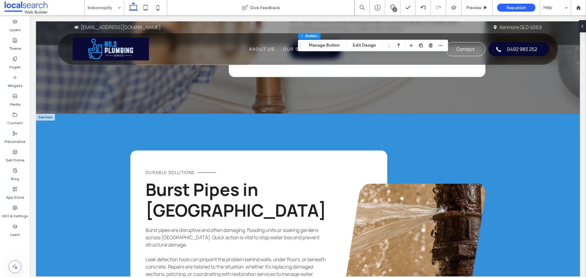
click at [227, 197] on span "Burst Pipes in Indooroopilly" at bounding box center [236, 200] width 181 height 44
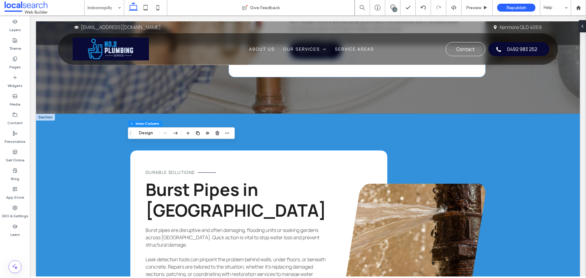
click at [227, 197] on span "Burst Pipes in Indooroopilly" at bounding box center [236, 200] width 181 height 44
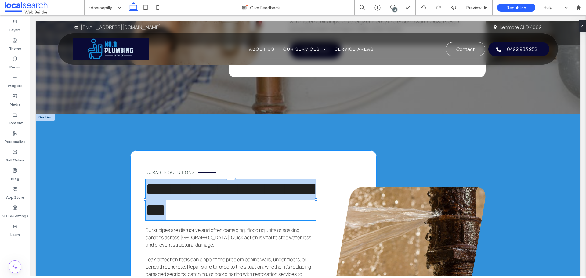
type input "*******"
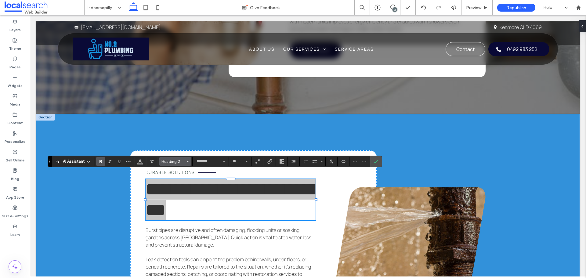
click at [177, 163] on span "Heading 2" at bounding box center [174, 161] width 24 height 5
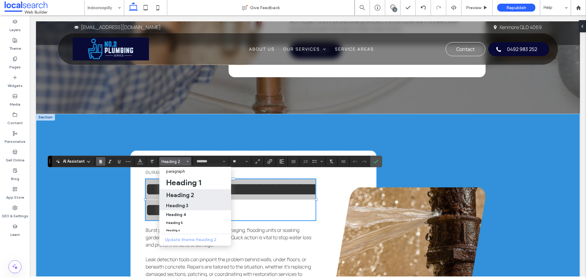
click at [193, 204] on div "Heading 3" at bounding box center [195, 206] width 58 height 6
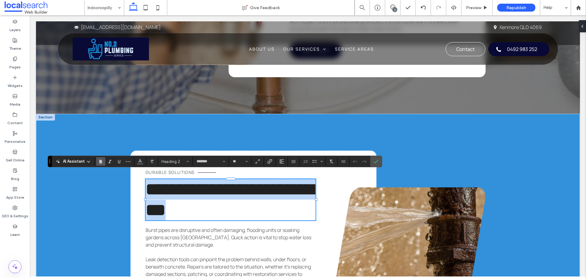
type input "**"
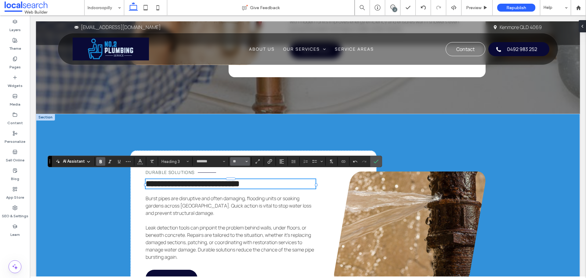
click at [236, 165] on button "**" at bounding box center [240, 161] width 20 height 9
click at [237, 163] on input "Size-input" at bounding box center [238, 161] width 12 height 5
type input "**"
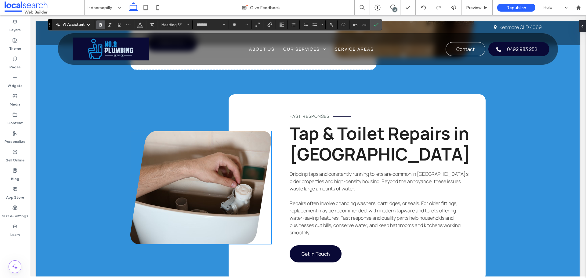
scroll to position [1619, 0]
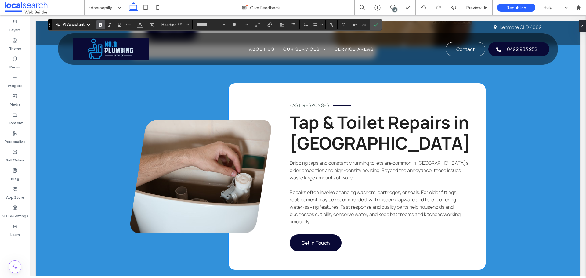
click at [325, 145] on span "Tap & Toilet Repairs in Indooroopilly" at bounding box center [380, 133] width 181 height 44
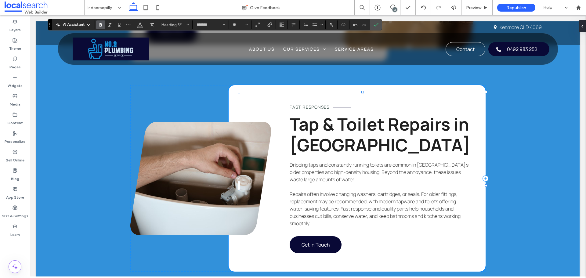
click at [325, 145] on span "Tap & Toilet Repairs in Indooroopilly" at bounding box center [380, 134] width 181 height 44
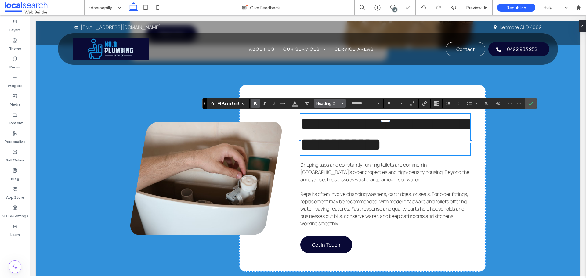
click at [336, 102] on span "Heading 2" at bounding box center [328, 103] width 24 height 5
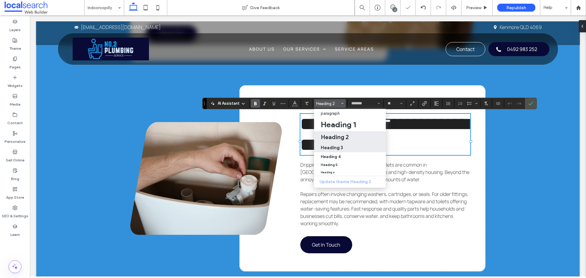
click at [354, 149] on div "Heading 3" at bounding box center [350, 148] width 58 height 6
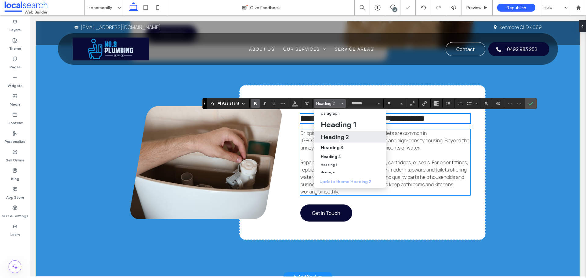
type input "**"
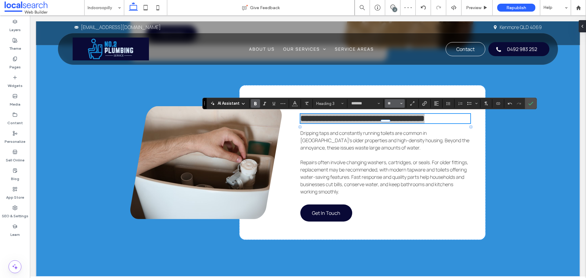
click at [390, 106] on button "**" at bounding box center [395, 103] width 20 height 9
click at [393, 104] on input "Size-input" at bounding box center [393, 103] width 12 height 5
type input "**"
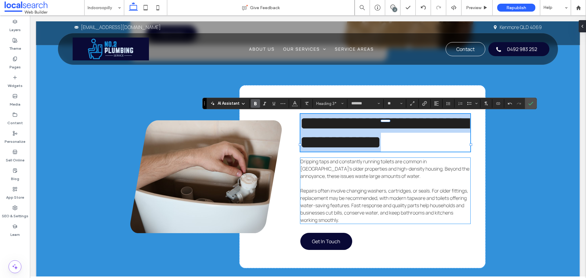
click at [366, 180] on span "Dripping taps and constantly running toilets are common in Indooroopilly’s olde…" at bounding box center [385, 168] width 169 height 21
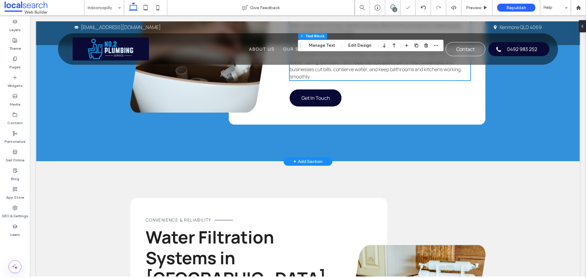
scroll to position [1863, 0]
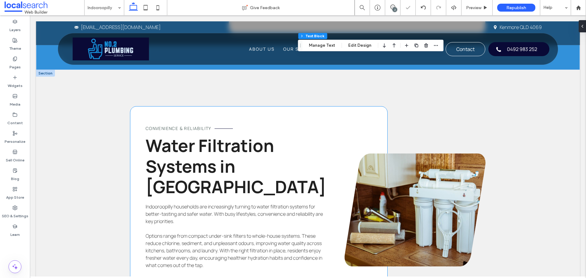
click at [227, 167] on span "Water Filtration Systems in Indooroopilly" at bounding box center [236, 166] width 181 height 64
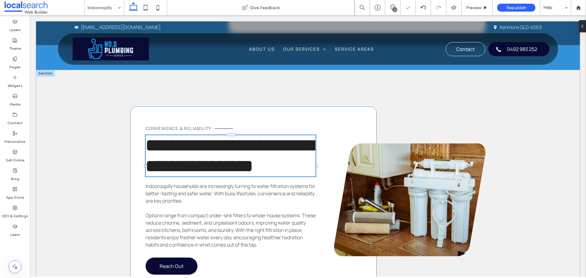
click at [227, 167] on div "**********" at bounding box center [231, 155] width 170 height 41
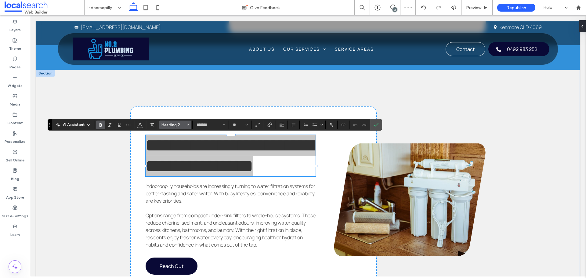
click at [170, 122] on button "Heading 2" at bounding box center [175, 125] width 32 height 9
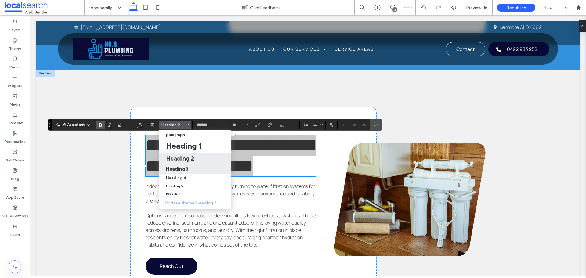
click at [187, 165] on label "Heading 3" at bounding box center [195, 169] width 72 height 10
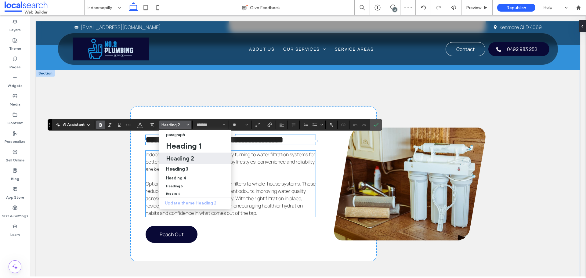
type input "**"
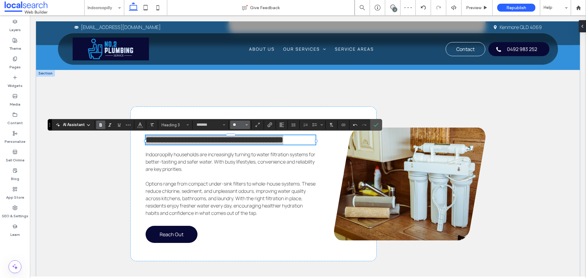
click at [240, 123] on input "**" at bounding box center [238, 124] width 12 height 5
type input "**"
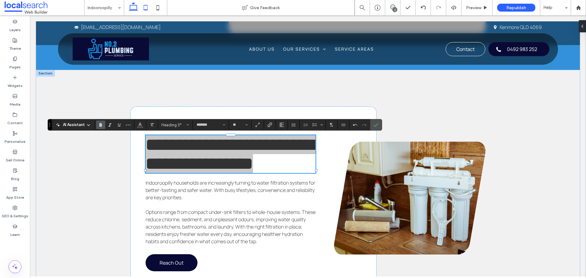
click at [146, 5] on use at bounding box center [146, 7] width 4 height 5
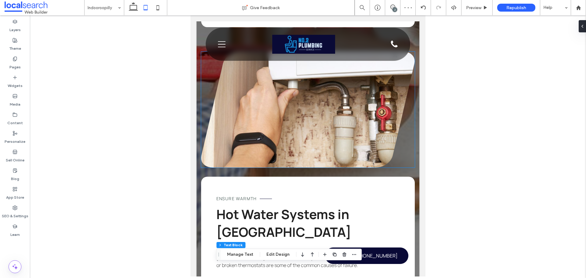
scroll to position [1563, 0]
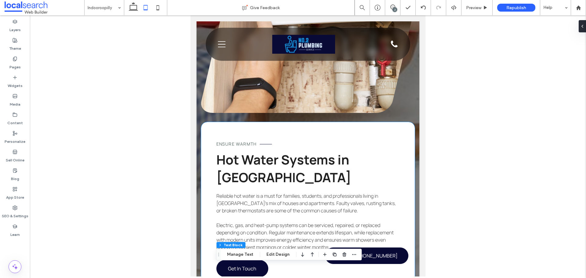
click at [287, 172] on span "Hot Water Systems in Indooroopilly" at bounding box center [284, 168] width 135 height 35
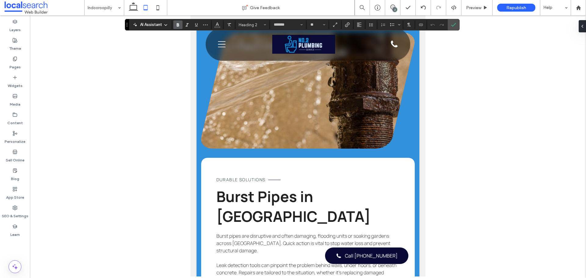
scroll to position [1868, 0]
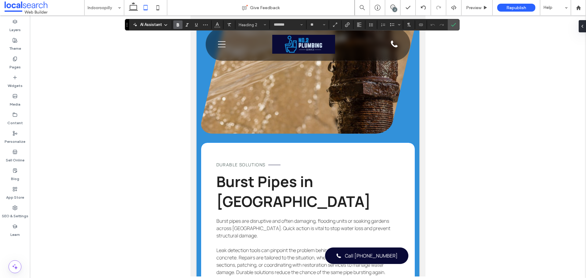
click at [276, 211] on span "Burst Pipes in Indooroopilly" at bounding box center [294, 192] width 154 height 40
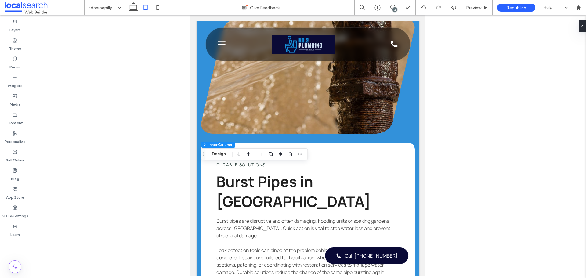
click at [276, 211] on span "Burst Pipes in Indooroopilly" at bounding box center [294, 192] width 154 height 40
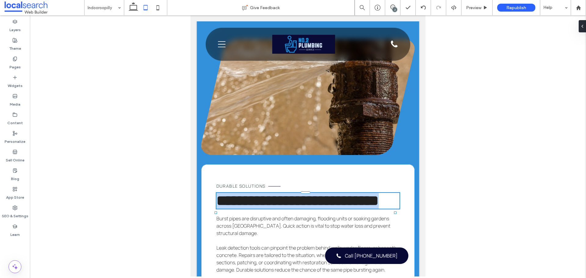
type input "*******"
type input "**"
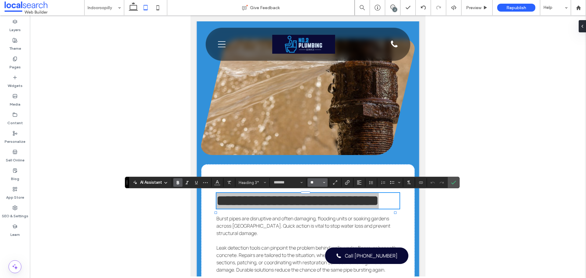
click at [319, 184] on input "**" at bounding box center [316, 182] width 12 height 5
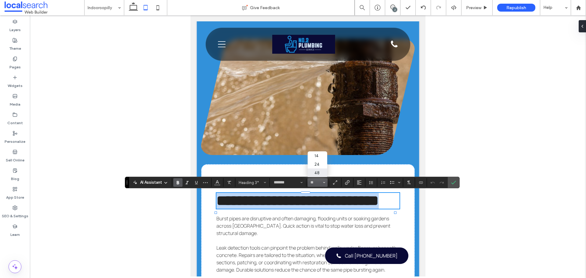
type input "**"
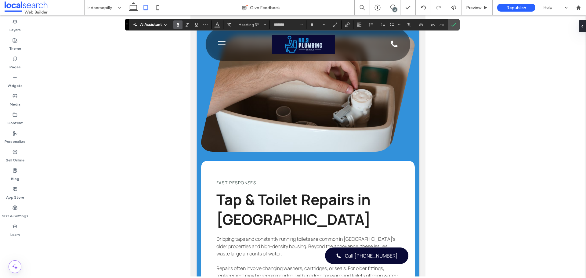
scroll to position [2174, 0]
click at [312, 224] on h3 "Tap & Toilet Repairs in Indooroopilly" at bounding box center [309, 209] width 184 height 40
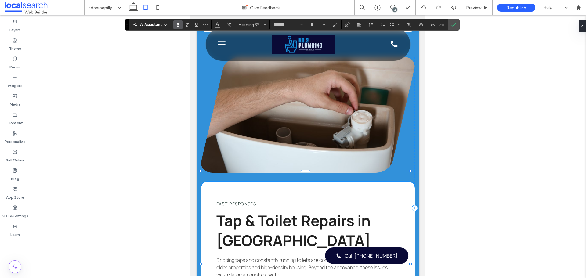
click at [312, 224] on h3 "Tap & Toilet Repairs in Indooroopilly" at bounding box center [309, 231] width 184 height 40
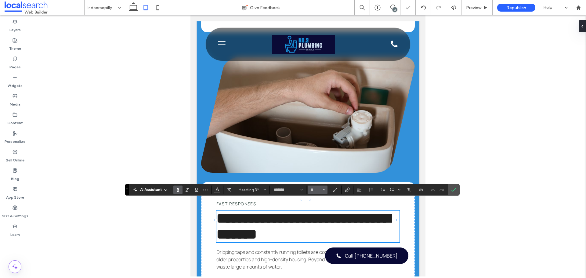
click at [311, 190] on input "**" at bounding box center [316, 190] width 12 height 5
type input "**"
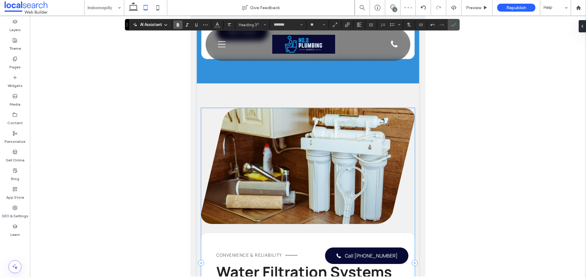
scroll to position [2540, 0]
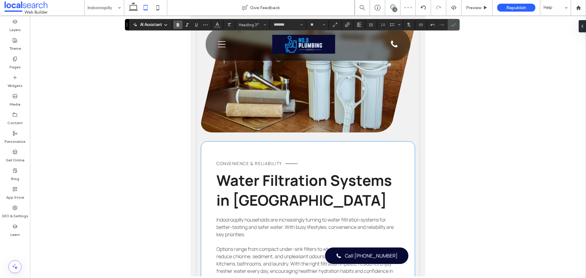
click at [278, 210] on span "Water Filtration Systems in Indooroopilly" at bounding box center [305, 190] width 176 height 40
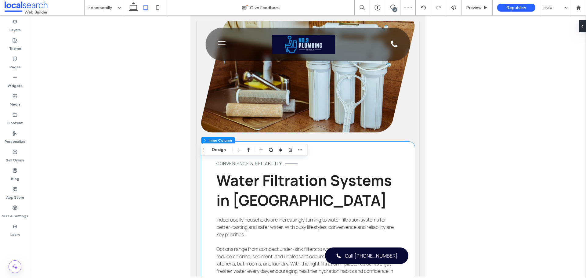
click at [278, 210] on span "Water Filtration Systems in Indooroopilly" at bounding box center [305, 190] width 176 height 40
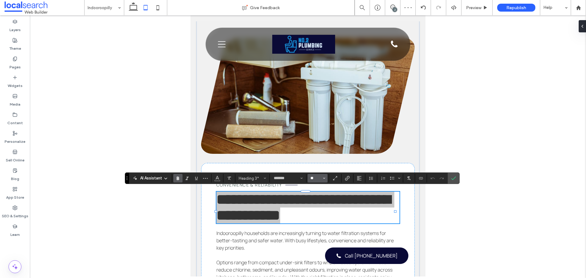
click at [315, 177] on input "**" at bounding box center [316, 178] width 12 height 5
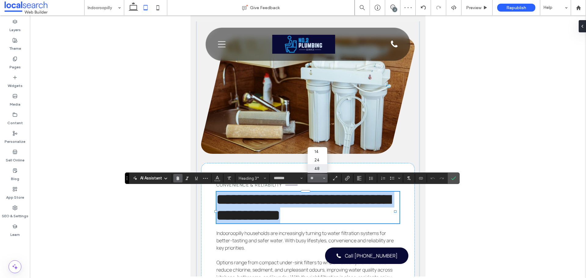
type input "**"
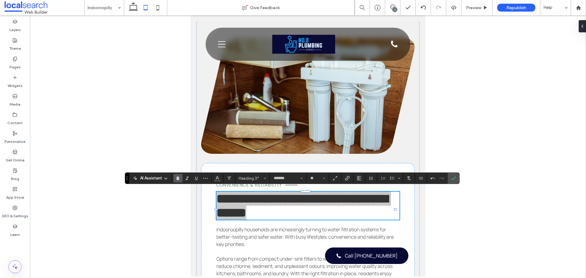
click at [158, 3] on icon at bounding box center [158, 8] width 12 height 12
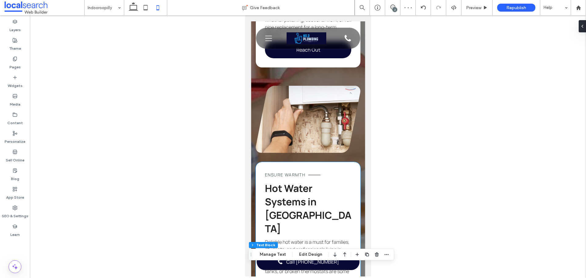
scroll to position [1439, 0]
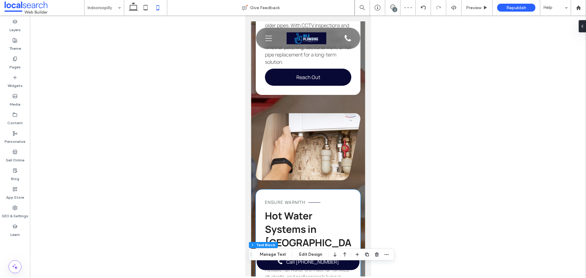
click at [284, 209] on span "Hot Water Systems in Indooroopilly" at bounding box center [308, 236] width 86 height 54
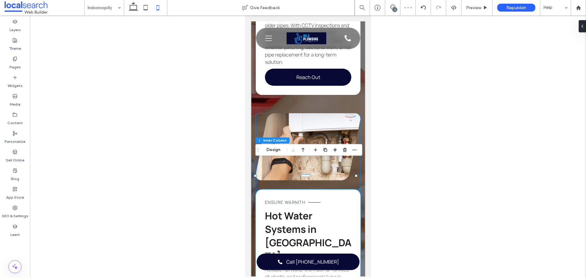
click at [284, 209] on div "Hot Water Systems in Indooroopilly" at bounding box center [308, 236] width 86 height 54
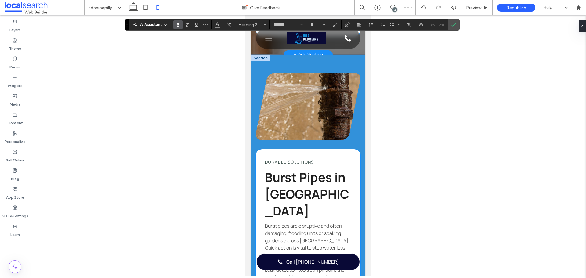
scroll to position [1806, 0]
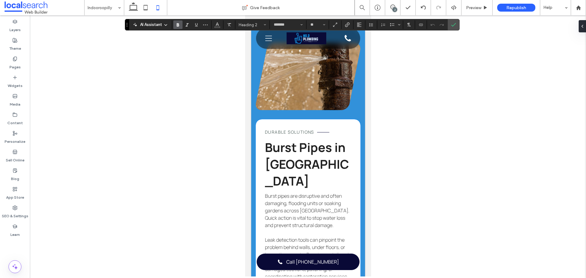
click at [305, 163] on span "Burst Pipes in Indooroopilly" at bounding box center [307, 164] width 84 height 50
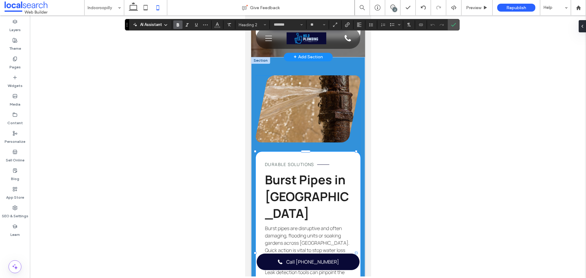
click at [305, 171] on span "Burst Pipes in Indooroopilly" at bounding box center [307, 196] width 84 height 50
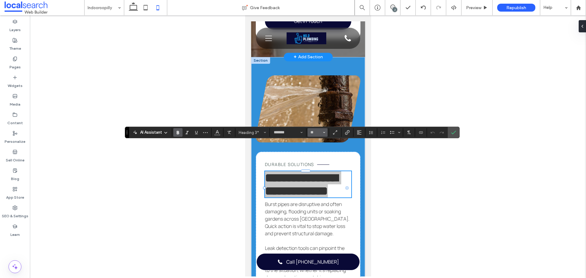
click at [321, 132] on input "**" at bounding box center [316, 132] width 12 height 5
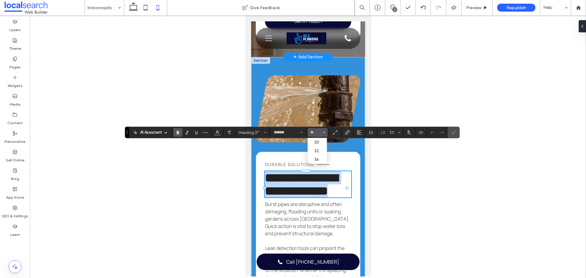
type input "**"
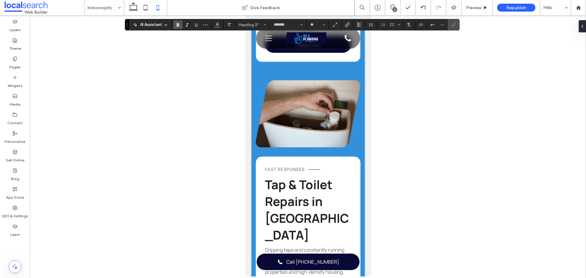
scroll to position [2111, 0]
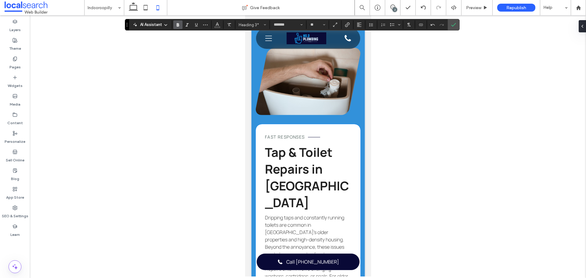
click at [307, 163] on span "Tap & Toilet Repairs in Indooroopilly" at bounding box center [307, 177] width 84 height 67
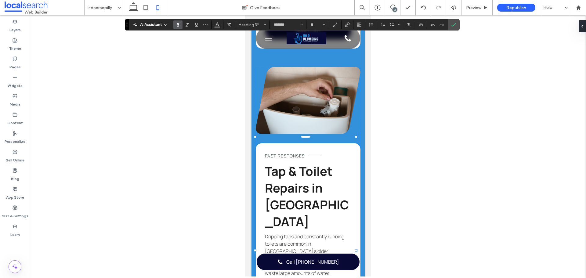
click at [307, 163] on span "Tap & Toilet Repairs in Indooroopilly" at bounding box center [307, 196] width 84 height 67
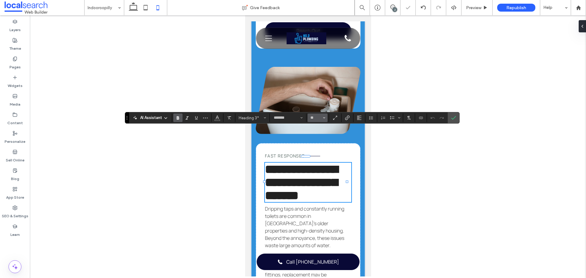
click at [316, 116] on input "**" at bounding box center [316, 117] width 12 height 5
type input "**"
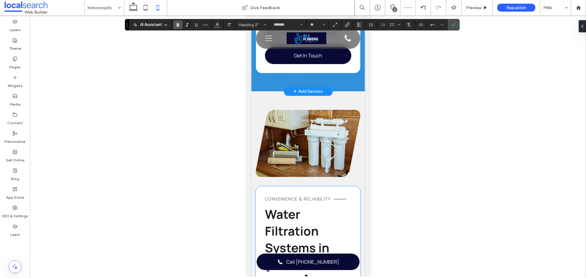
scroll to position [2416, 0]
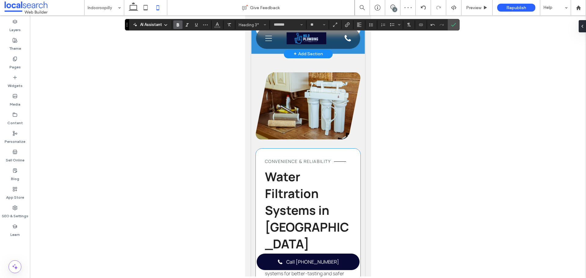
click at [319, 177] on h3 "Water Filtration Systems in Indooroopilly" at bounding box center [308, 210] width 86 height 84
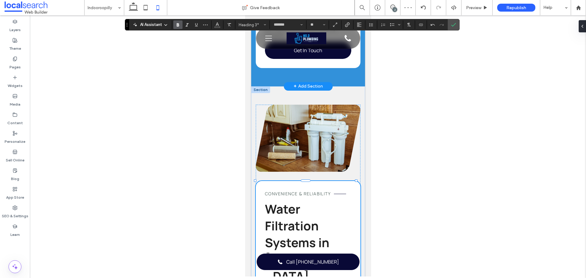
click at [319, 201] on h3 "Water Filtration Systems in Indooroopilly" at bounding box center [308, 243] width 86 height 84
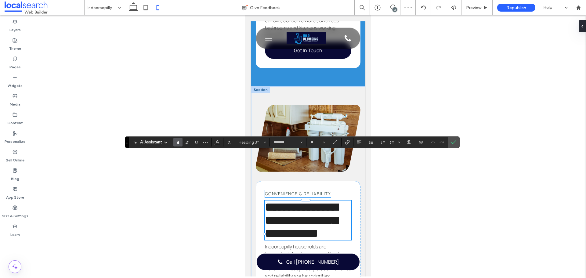
drag, startPoint x: 313, startPoint y: 147, endPoint x: 71, endPoint y: 133, distance: 242.6
click at [313, 147] on div "AI Assistant Heading 3* ******* **" at bounding box center [292, 143] width 335 height 12
click at [313, 145] on input "**" at bounding box center [316, 142] width 12 height 5
type input "**"
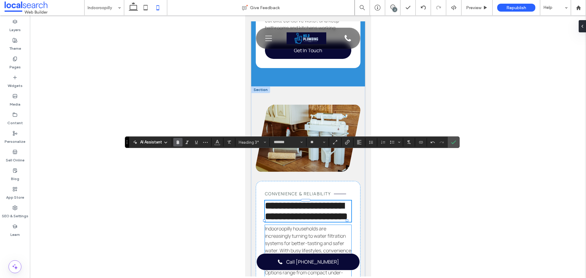
click at [317, 225] on span "Indooroopilly households are increasingly turning to water filtration systems f…" at bounding box center [308, 243] width 86 height 36
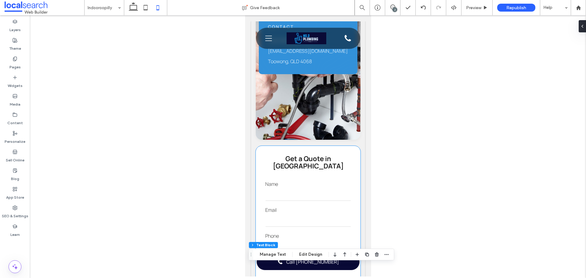
scroll to position [492, 0]
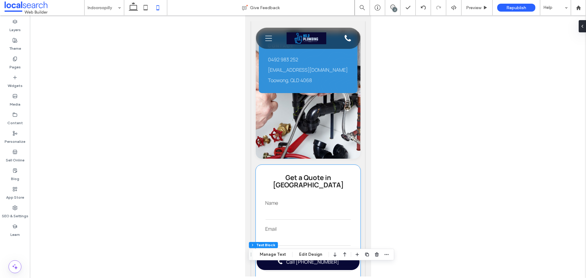
click at [318, 173] on strong "Get a Quote in Indooroopilly" at bounding box center [308, 181] width 71 height 16
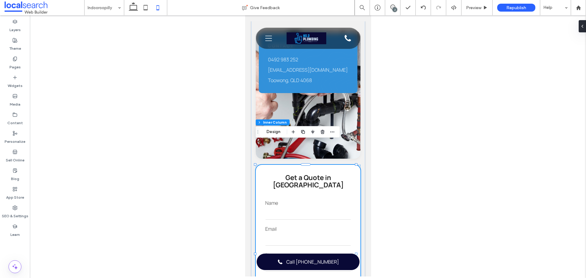
click at [318, 173] on strong "Get a Quote in Indooroopilly" at bounding box center [308, 181] width 71 height 16
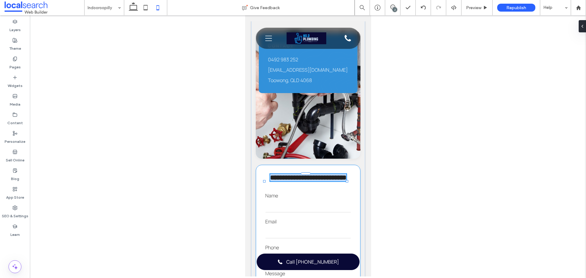
type input "*******"
type input "**"
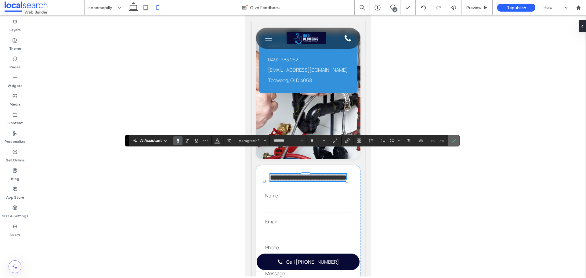
click at [455, 141] on use "Confirm" at bounding box center [453, 141] width 5 height 4
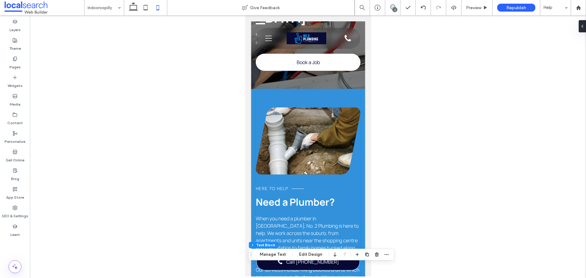
scroll to position [0, 0]
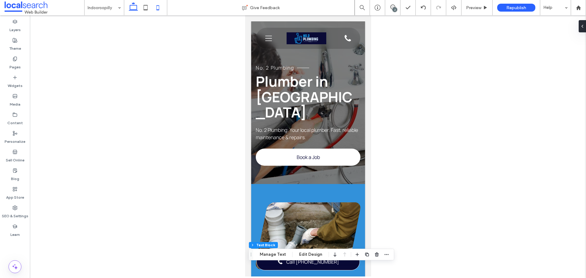
click at [131, 8] on icon at bounding box center [133, 8] width 12 height 12
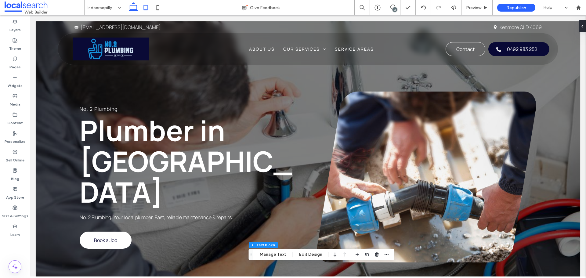
click at [150, 10] on icon at bounding box center [146, 8] width 12 height 12
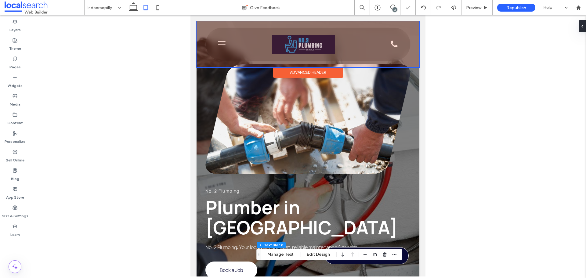
click at [225, 45] on div at bounding box center [308, 44] width 223 height 46
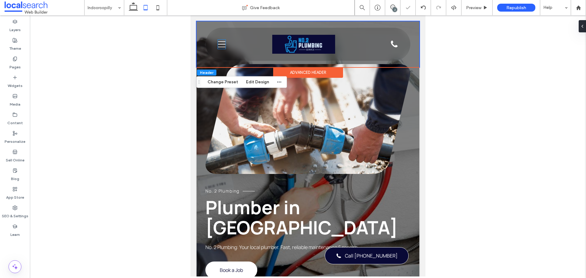
click at [225, 45] on icon "Menu Icon" at bounding box center [222, 44] width 8 height 9
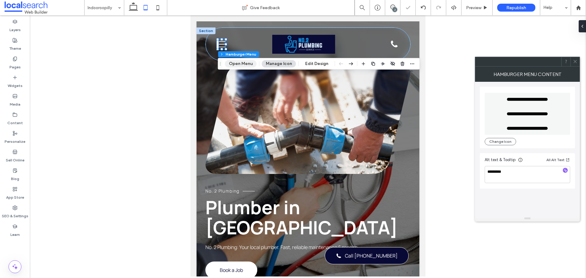
click at [233, 62] on button "Open Menu" at bounding box center [241, 63] width 32 height 7
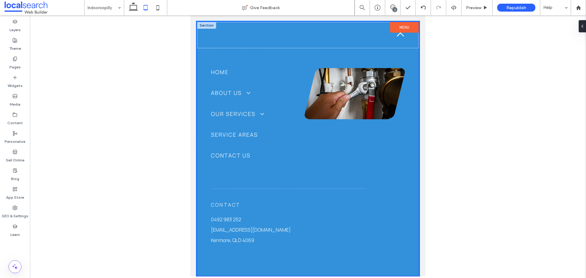
click at [396, 36] on icon "Close Icon" at bounding box center [400, 32] width 9 height 9
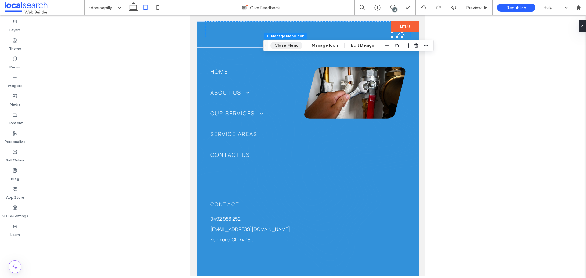
click at [292, 46] on button "Close Menu" at bounding box center [287, 45] width 32 height 7
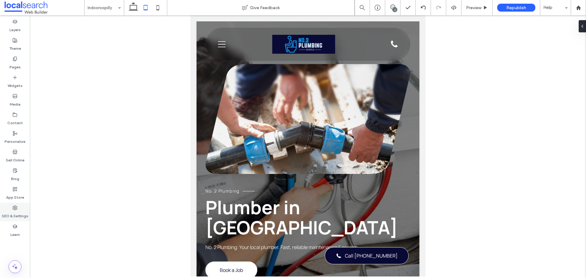
click at [22, 214] on label "SEO & Settings" at bounding box center [15, 214] width 27 height 9
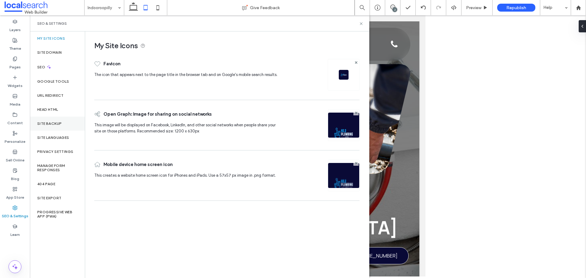
click at [68, 119] on div "Site Backup" at bounding box center [57, 124] width 55 height 14
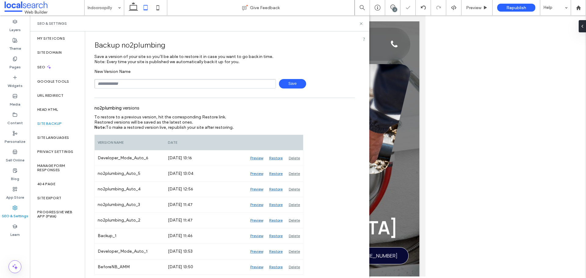
click at [140, 85] on input "text" at bounding box center [185, 83] width 182 height 9
type input "**********"
click at [292, 85] on span "Save" at bounding box center [292, 83] width 27 height 9
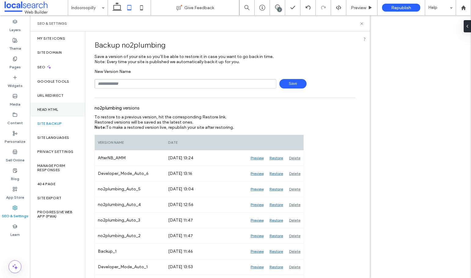
click at [58, 111] on label "Head HTML" at bounding box center [47, 110] width 21 height 4
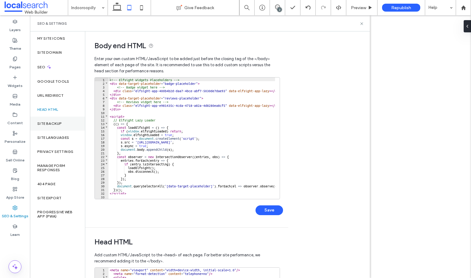
click at [61, 121] on div "Site Backup" at bounding box center [57, 124] width 55 height 14
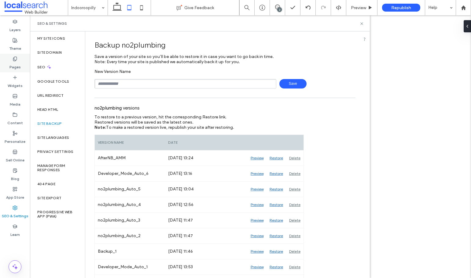
click at [18, 64] on label "Pages" at bounding box center [14, 65] width 11 height 9
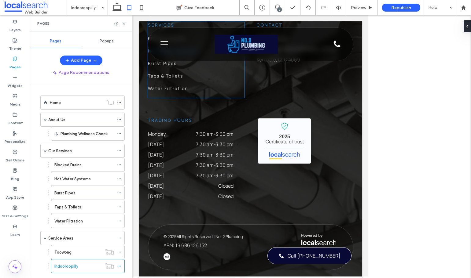
scroll to position [3130, 0]
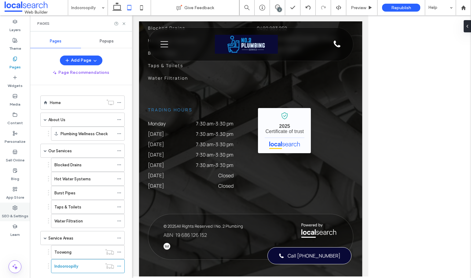
click at [18, 210] on div "SEO & Settings" at bounding box center [15, 212] width 30 height 19
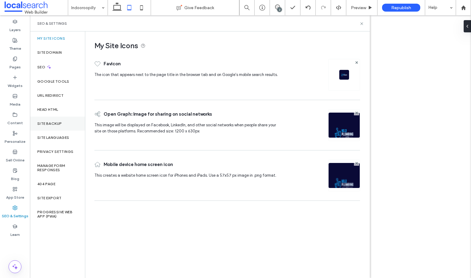
click at [44, 120] on div "Site Backup" at bounding box center [57, 124] width 55 height 14
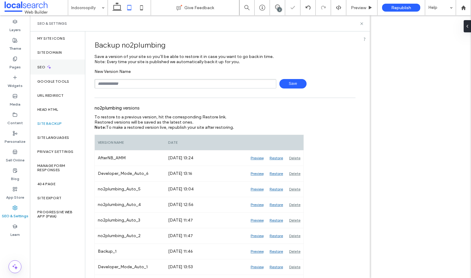
click at [62, 70] on div "SEO" at bounding box center [57, 67] width 55 height 15
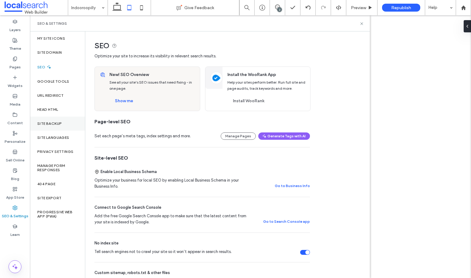
click at [64, 117] on div "Site Backup" at bounding box center [57, 124] width 55 height 14
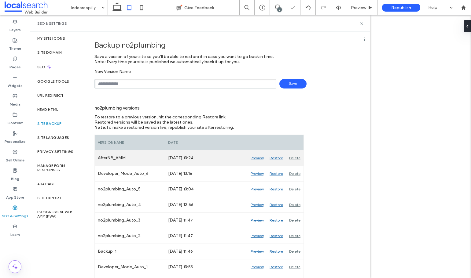
click at [297, 156] on div "Delete" at bounding box center [294, 158] width 17 height 15
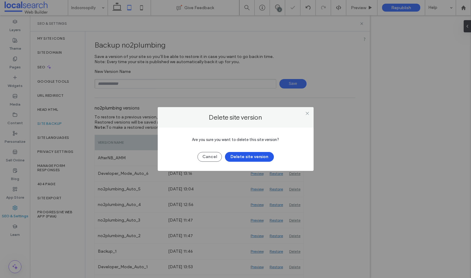
click at [253, 156] on button "Delete site version" at bounding box center [249, 157] width 49 height 10
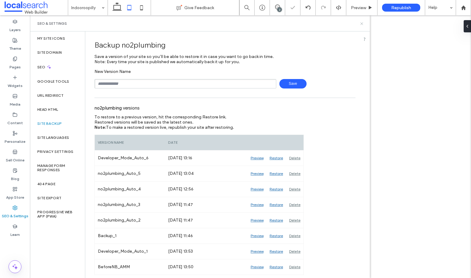
click at [362, 25] on icon at bounding box center [361, 23] width 5 height 5
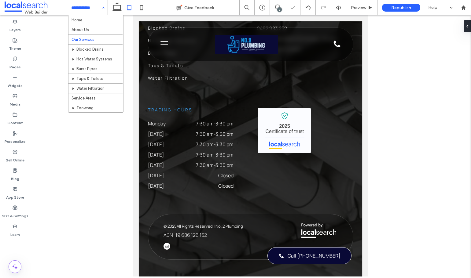
click at [86, 10] on input at bounding box center [86, 7] width 30 height 15
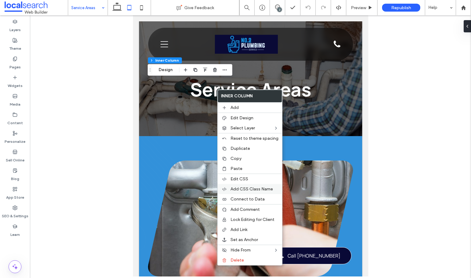
scroll to position [458, 0]
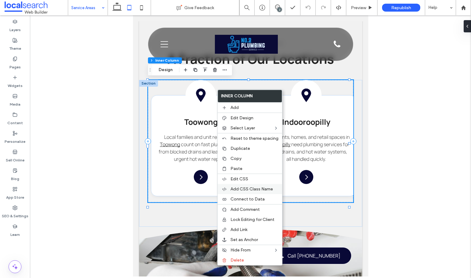
click at [265, 187] on span "Add CSS Class Name" at bounding box center [251, 189] width 42 height 5
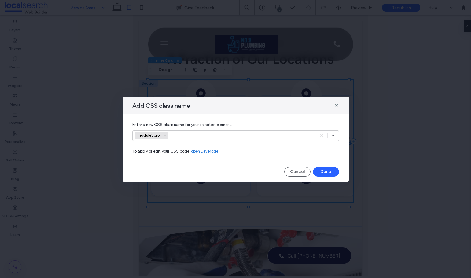
click at [165, 136] on icon at bounding box center [164, 135] width 3 height 3
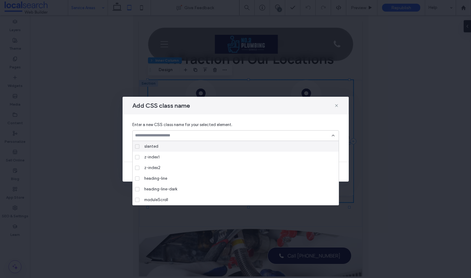
click at [335, 136] on div at bounding box center [235, 135] width 206 height 11
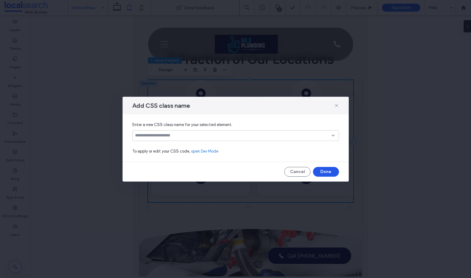
click at [328, 169] on button "Done" at bounding box center [326, 172] width 26 height 10
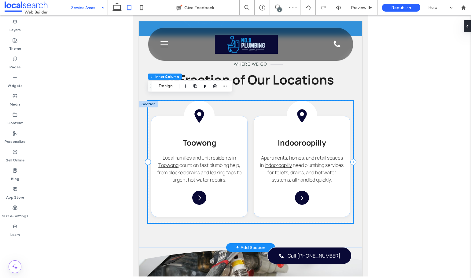
scroll to position [428, 0]
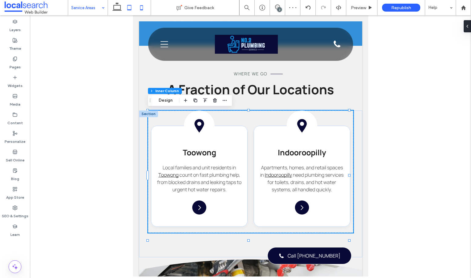
click at [138, 3] on icon at bounding box center [141, 8] width 12 height 12
type input "***"
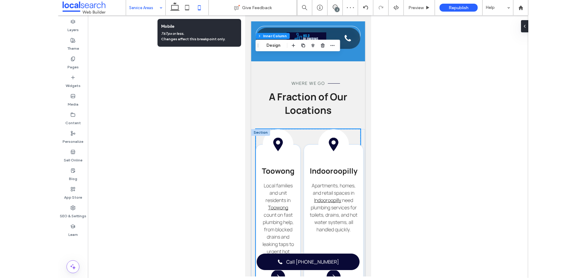
scroll to position [489, 0]
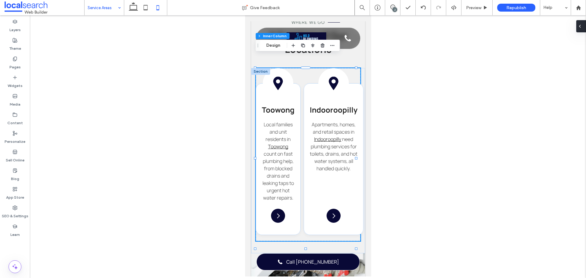
click at [581, 28] on icon at bounding box center [580, 26] width 5 height 5
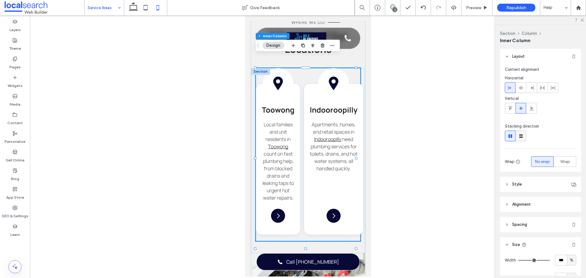
click at [519, 140] on span at bounding box center [521, 136] width 6 height 10
type input "**"
type input "****"
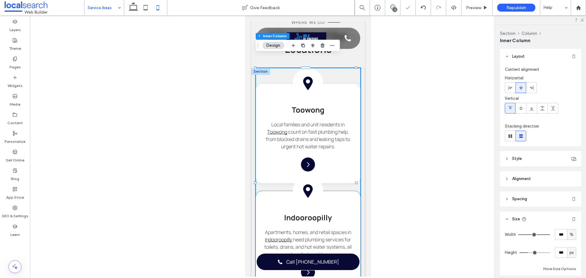
click at [335, 191] on div "Pin Icon Indooroopilly Apartments, homes, and retail spaces in Indooroopilly ne…" at bounding box center [308, 241] width 105 height 100
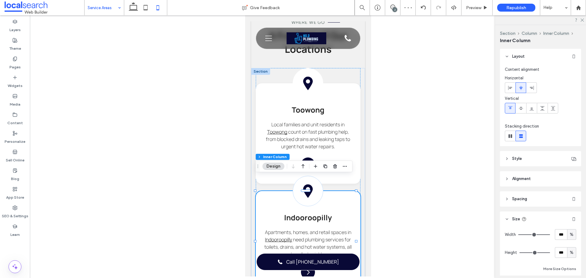
click at [535, 196] on header "Spacing" at bounding box center [540, 199] width 81 height 15
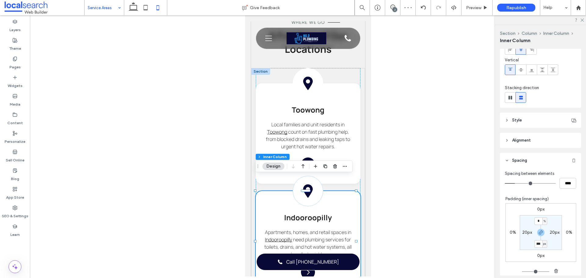
scroll to position [61, 0]
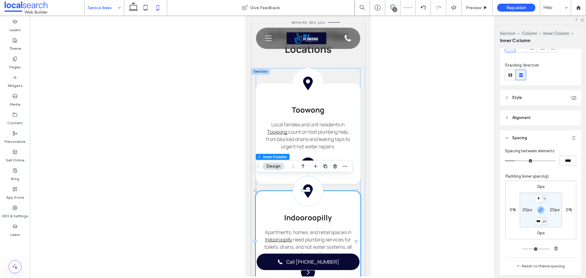
click at [539, 186] on label "0px" at bounding box center [541, 186] width 7 height 5
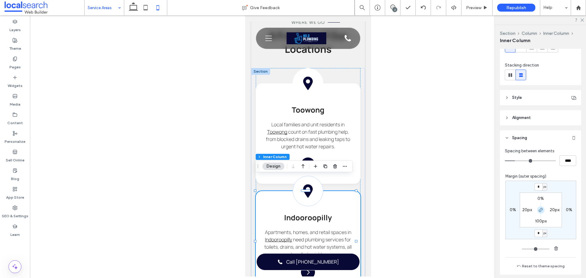
click at [539, 210] on icon "button" at bounding box center [541, 210] width 5 height 5
click at [537, 184] on input "*" at bounding box center [539, 187] width 8 height 8
type input "***"
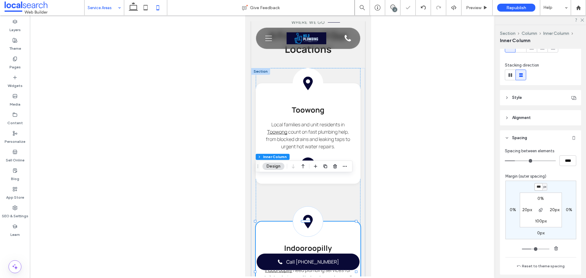
click at [535, 190] on input "***" at bounding box center [539, 187] width 8 height 8
type input "**"
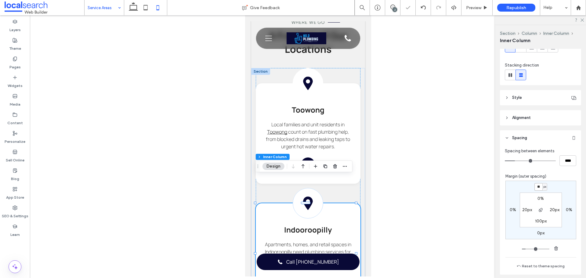
click at [537, 186] on input "**" at bounding box center [539, 187] width 8 height 8
type input "**"
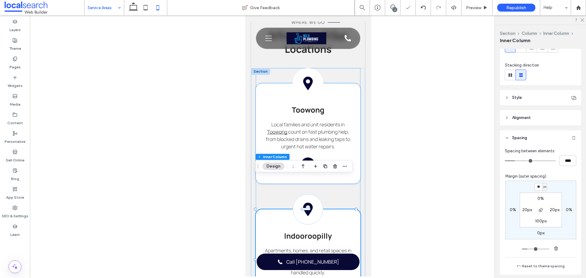
click at [361, 135] on body "Email Icon no2plumbing@icloud.com Pin Icon Kenmore QLD 4069 Section Phone Icon …" at bounding box center [308, 280] width 126 height 1507
click at [347, 130] on p "Local families and unit residents in Toowong count on fast plumbing help, from …" at bounding box center [308, 135] width 93 height 29
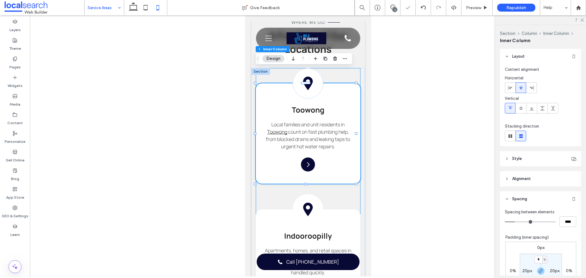
click at [348, 190] on div "Pin Icon Toowong Local families and unit residents in Toowong count on fast plu…" at bounding box center [308, 192] width 105 height 248
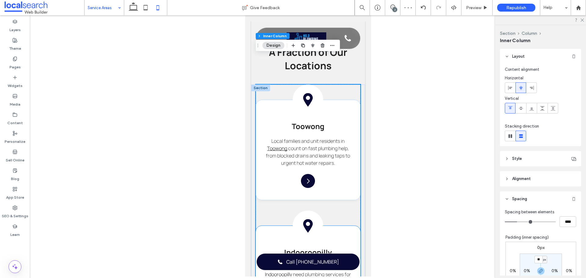
scroll to position [458, 0]
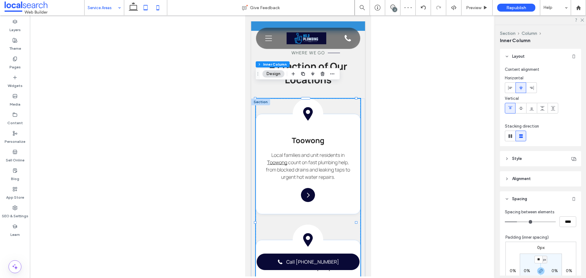
click at [146, 7] on icon at bounding box center [146, 8] width 12 height 12
type input "*"
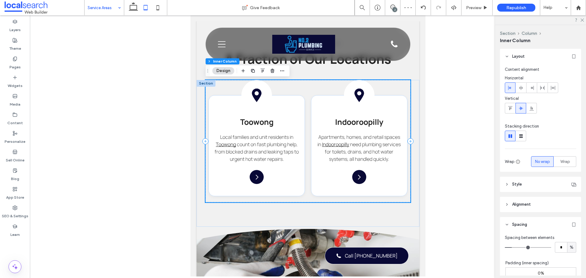
scroll to position [457, 0]
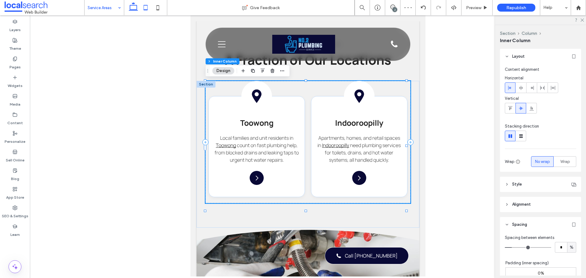
click at [128, 3] on icon at bounding box center [133, 8] width 12 height 12
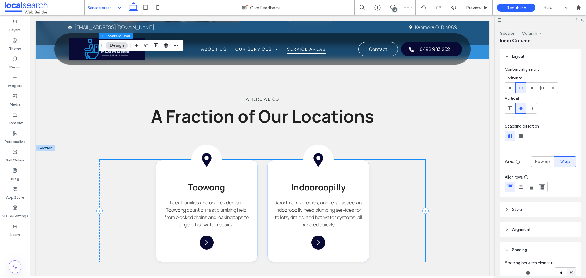
type input "*"
type input "***"
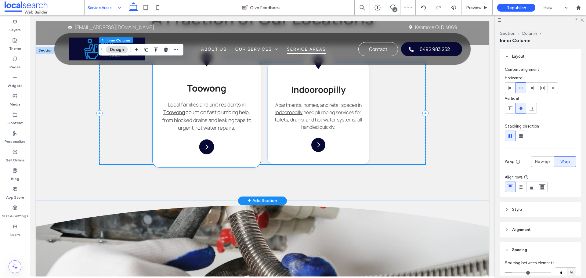
scroll to position [433, 0]
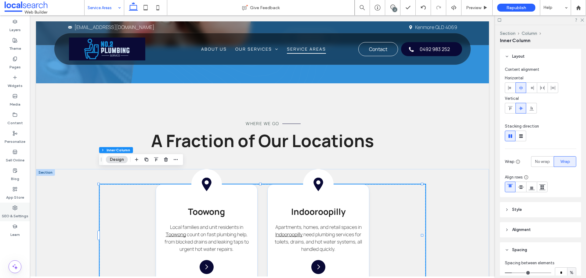
click at [21, 214] on label "SEO & Settings" at bounding box center [15, 214] width 27 height 9
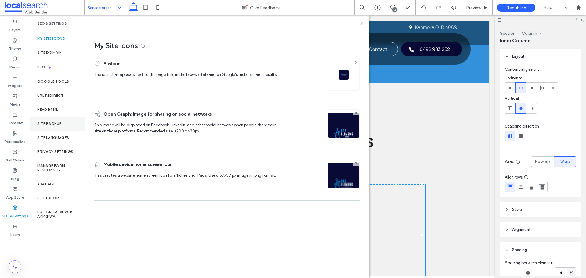
click at [50, 127] on div "Site Backup" at bounding box center [57, 124] width 55 height 14
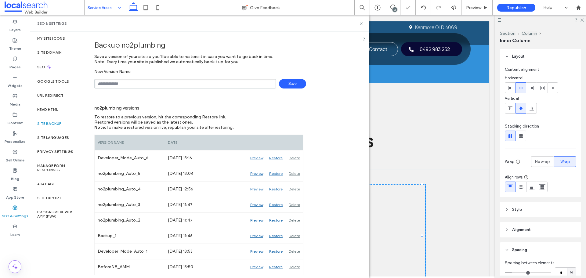
click at [127, 79] on div "New Version Name Save" at bounding box center [224, 79] width 261 height 20
click at [130, 79] on input "text" at bounding box center [185, 83] width 182 height 9
type input "**********"
click at [289, 84] on span "Save" at bounding box center [292, 83] width 27 height 9
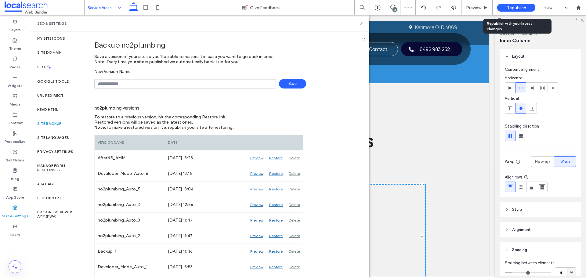
click at [527, 6] on div "Republish" at bounding box center [517, 8] width 38 height 8
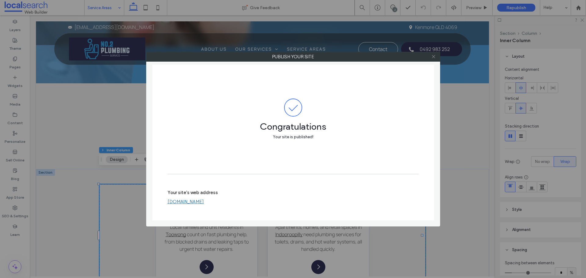
click at [436, 56] on icon at bounding box center [434, 56] width 5 height 5
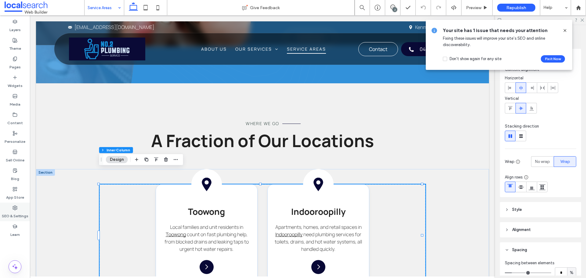
click at [16, 217] on label "SEO & Settings" at bounding box center [15, 214] width 27 height 9
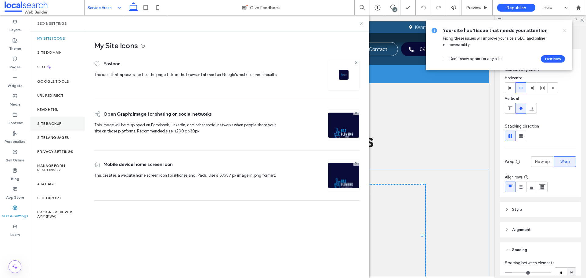
click at [51, 124] on label "Site Backup" at bounding box center [49, 124] width 24 height 4
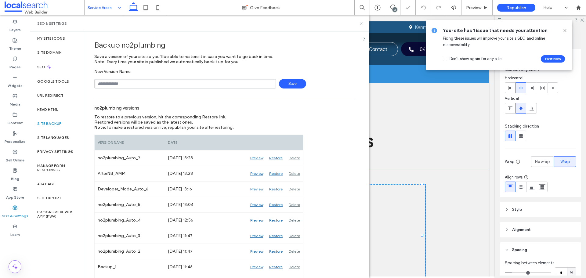
click at [362, 23] on use at bounding box center [361, 23] width 2 height 2
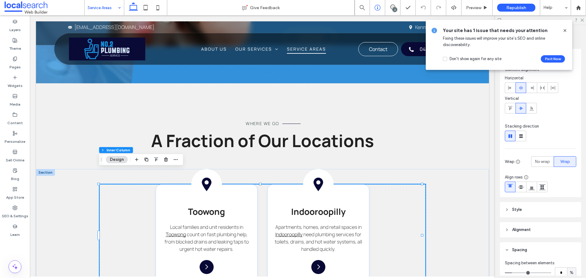
click at [385, 11] on div at bounding box center [377, 7] width 15 height 15
click at [393, 8] on icon at bounding box center [393, 7] width 5 height 5
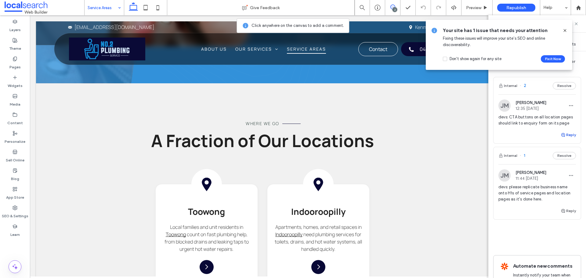
click at [562, 138] on span "button" at bounding box center [563, 135] width 5 height 7
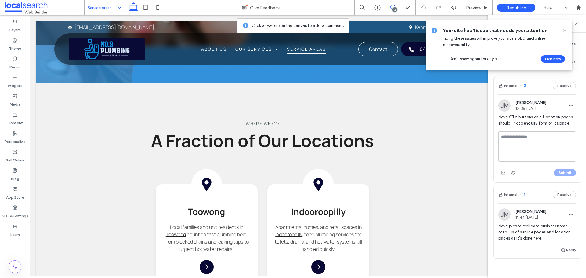
click at [557, 148] on textarea at bounding box center [538, 146] width 78 height 31
type textarea "**********"
click at [554, 175] on div "Submit" at bounding box center [538, 173] width 78 height 10
click at [557, 176] on div at bounding box center [293, 139] width 586 height 278
click at [557, 180] on div at bounding box center [293, 139] width 586 height 278
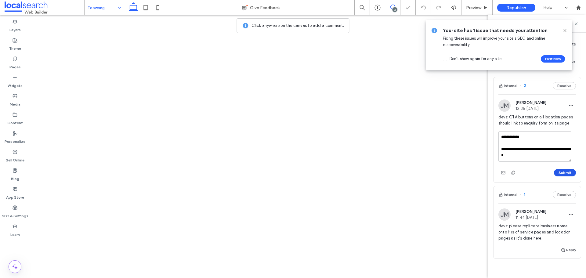
click at [558, 177] on button "Submit" at bounding box center [565, 172] width 22 height 7
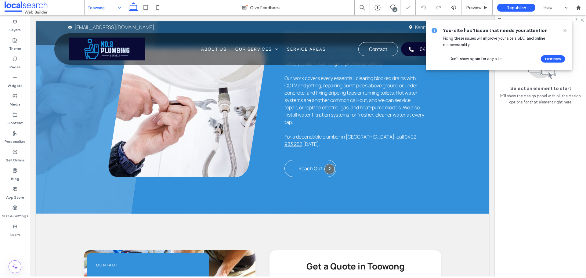
scroll to position [382, 0]
click at [391, 7] on use at bounding box center [393, 7] width 5 height 5
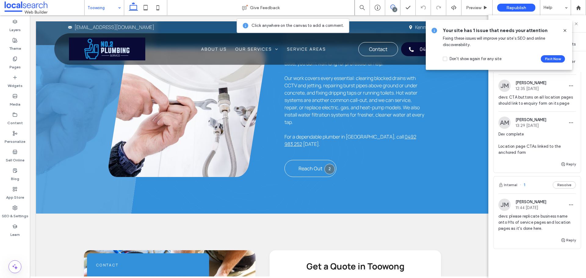
scroll to position [31, 0]
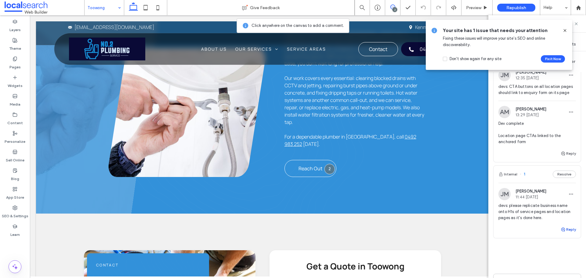
click at [563, 233] on button "Reply" at bounding box center [568, 229] width 15 height 7
click at [553, 248] on textarea at bounding box center [538, 241] width 78 height 31
type textarea "**********"
click at [562, 271] on button "Submit" at bounding box center [565, 267] width 22 height 7
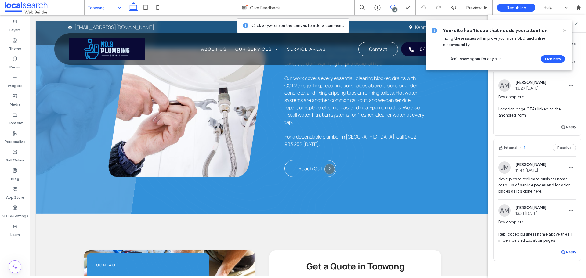
scroll to position [92, 0]
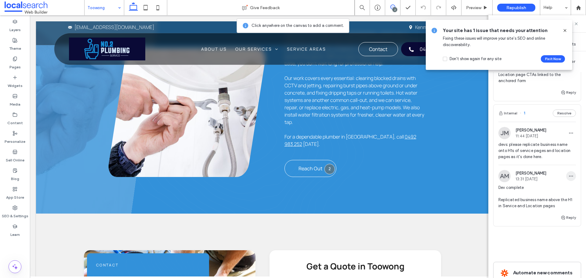
click at [568, 181] on span "button" at bounding box center [572, 176] width 10 height 10
click at [559, 192] on div "Edit Delete" at bounding box center [544, 204] width 55 height 29
click at [557, 195] on div at bounding box center [293, 139] width 586 height 278
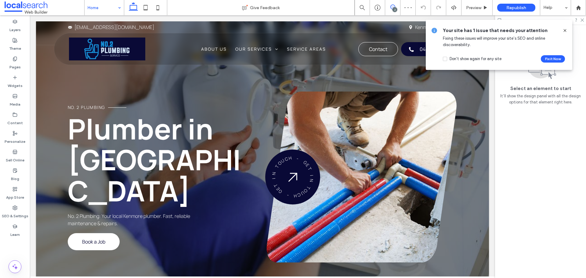
click at [393, 8] on icon at bounding box center [393, 7] width 5 height 5
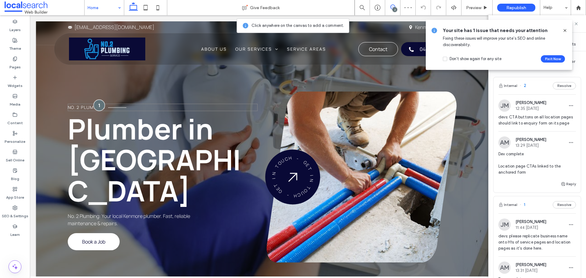
click at [101, 111] on div at bounding box center [98, 105] width 11 height 11
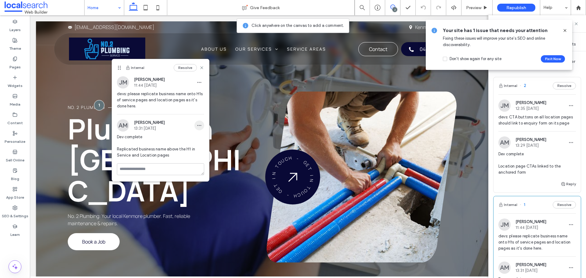
click at [200, 123] on icon "button" at bounding box center [199, 125] width 5 height 5
click at [212, 136] on div "Edit" at bounding box center [222, 142] width 54 height 12
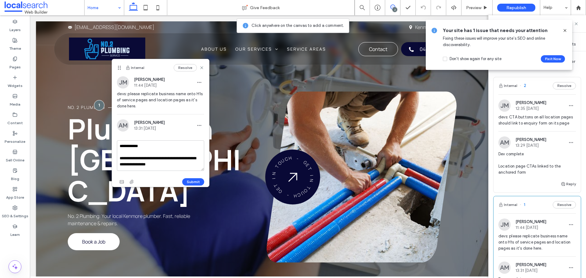
click at [120, 166] on textarea "**********" at bounding box center [160, 156] width 87 height 31
click at [144, 165] on textarea "**********" at bounding box center [160, 156] width 87 height 31
type textarea "**********"
click at [196, 179] on button "Submit" at bounding box center [193, 181] width 22 height 7
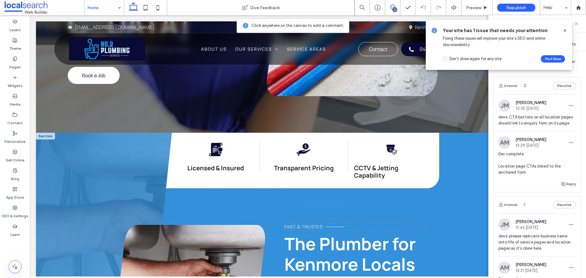
scroll to position [214, 0]
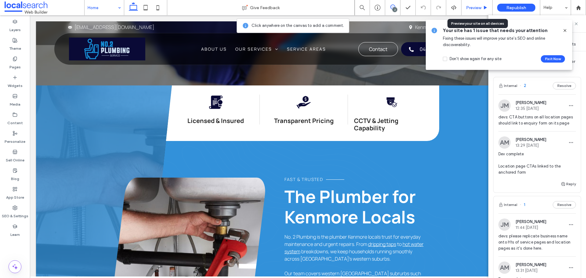
click at [465, 10] on div "Preview" at bounding box center [477, 7] width 31 height 5
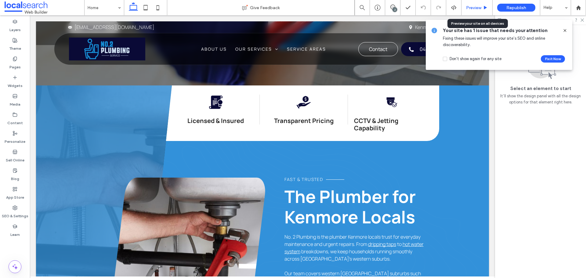
click at [471, 5] on span "Preview" at bounding box center [473, 7] width 15 height 5
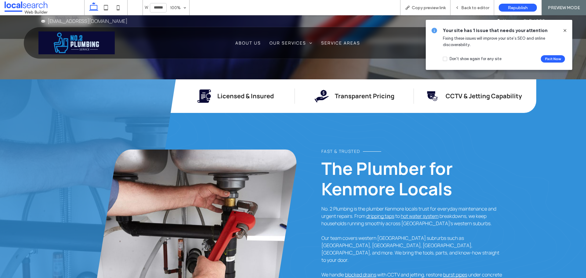
scroll to position [208, 0]
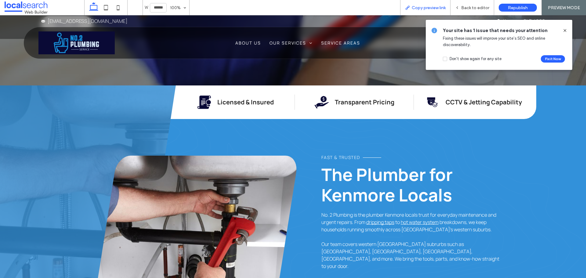
click at [423, 9] on span "Copy preview link" at bounding box center [429, 7] width 34 height 5
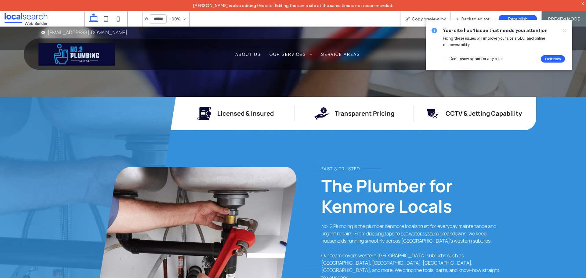
drag, startPoint x: 557, startPoint y: 4, endPoint x: 565, endPoint y: 31, distance: 27.8
click at [565, 31] on icon at bounding box center [565, 30] width 5 height 5
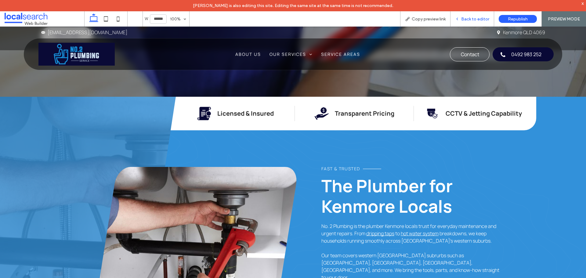
click at [481, 19] on span "Back to editor" at bounding box center [476, 18] width 28 height 5
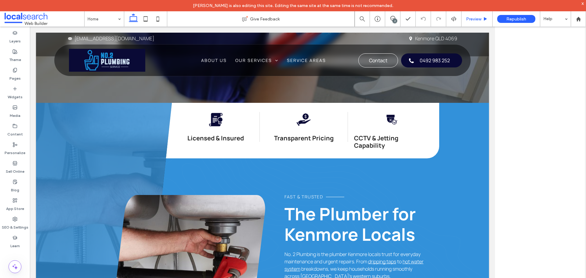
scroll to position [214, 0]
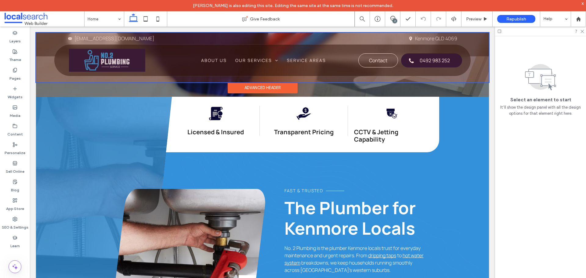
click at [317, 58] on div at bounding box center [262, 58] width 453 height 50
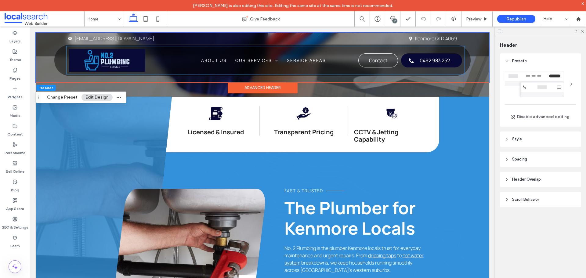
click at [317, 58] on span "Service Areas" at bounding box center [306, 60] width 39 height 9
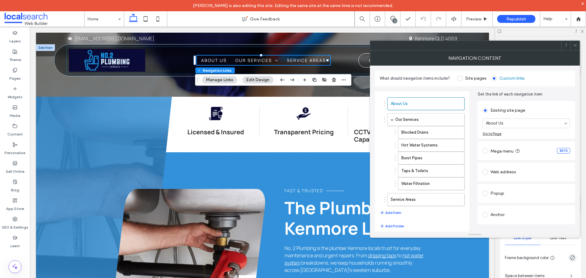
scroll to position [9, 0]
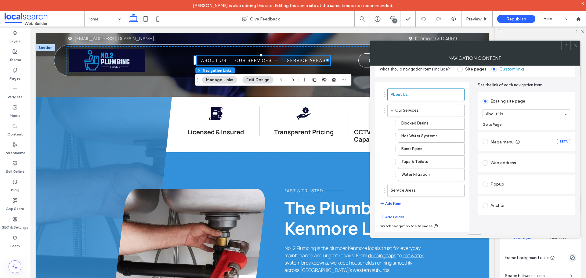
click at [400, 202] on button "Add Item" at bounding box center [391, 203] width 22 height 7
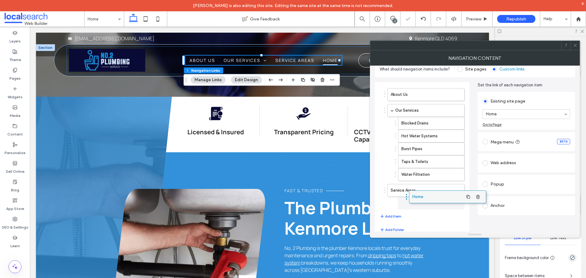
drag, startPoint x: 428, startPoint y: 197, endPoint x: 425, endPoint y: 203, distance: 6.7
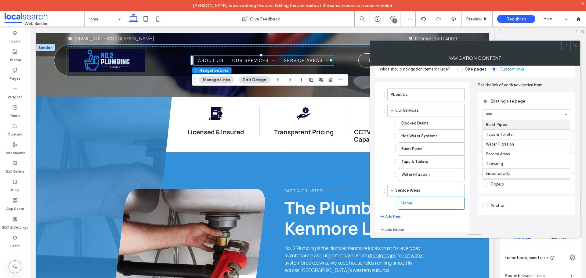
scroll to position [57, 0]
click at [397, 218] on button "Add Item" at bounding box center [391, 216] width 22 height 7
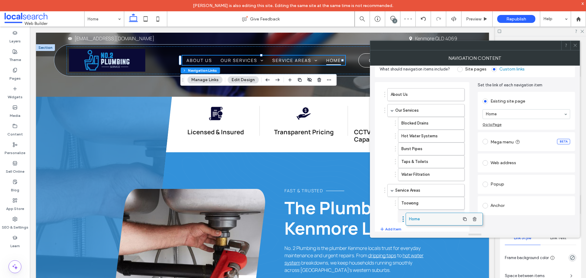
drag, startPoint x: 428, startPoint y: 209, endPoint x: 429, endPoint y: 218, distance: 9.2
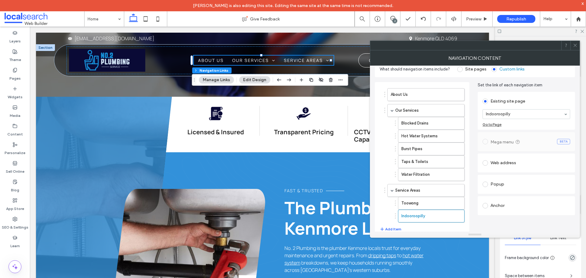
click at [584, 2] on div "x" at bounding box center [583, 3] width 3 height 5
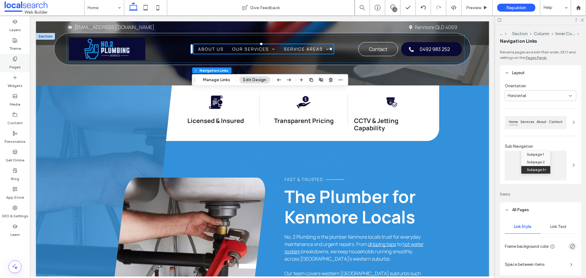
click at [16, 65] on label "Pages" at bounding box center [14, 65] width 11 height 9
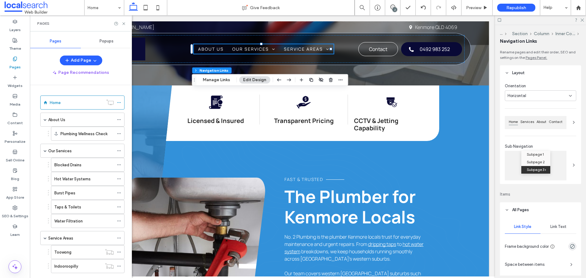
click at [109, 44] on div "Popups" at bounding box center [106, 41] width 51 height 13
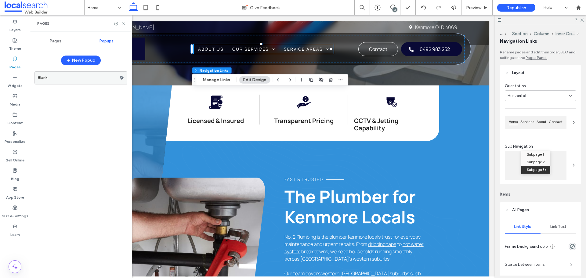
click at [90, 76] on label "Blank" at bounding box center [79, 78] width 82 height 12
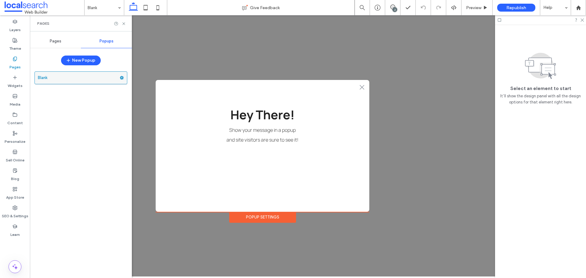
click at [123, 76] on icon at bounding box center [122, 78] width 4 height 4
click at [140, 103] on div "Delete" at bounding box center [163, 101] width 51 height 11
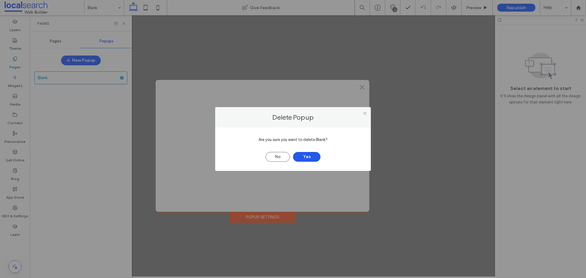
click at [309, 159] on button "Yes" at bounding box center [306, 157] width 27 height 10
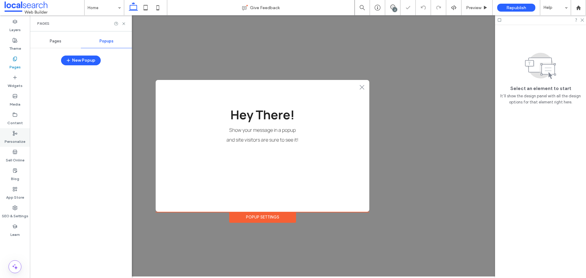
click at [16, 136] on label "Personalize" at bounding box center [15, 140] width 21 height 9
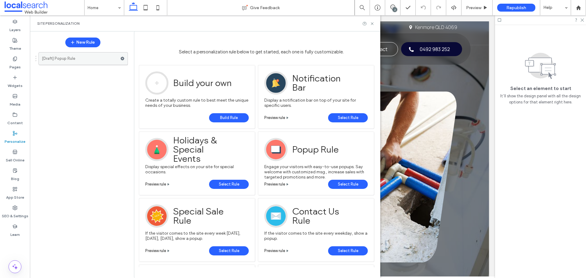
click at [123, 58] on use at bounding box center [123, 59] width 4 height 4
click at [166, 85] on div "Delete" at bounding box center [164, 82] width 51 height 11
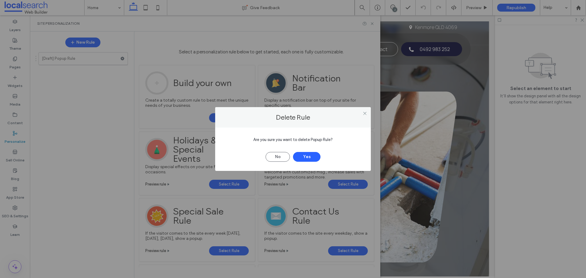
click at [312, 152] on div "No Yes" at bounding box center [293, 154] width 137 height 16
click at [314, 154] on button "Yes" at bounding box center [306, 157] width 27 height 10
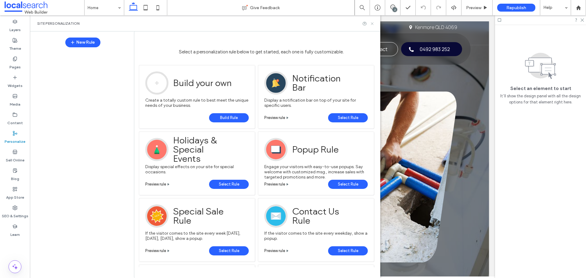
click at [373, 23] on icon at bounding box center [372, 23] width 5 height 5
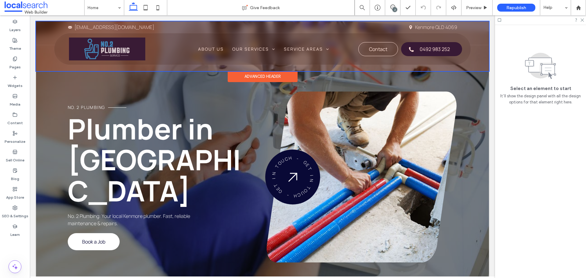
click at [426, 28] on div at bounding box center [262, 46] width 453 height 50
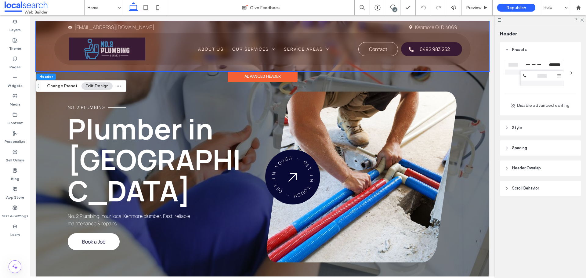
click at [426, 28] on link "Kenmore QLD 4069" at bounding box center [436, 27] width 42 height 7
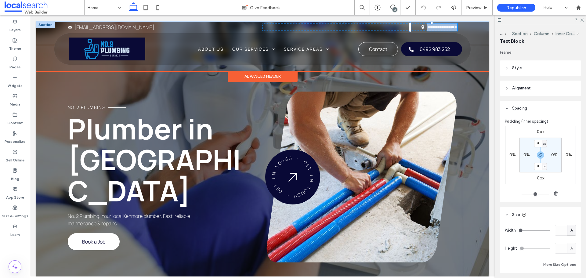
type input "*******"
type input "**"
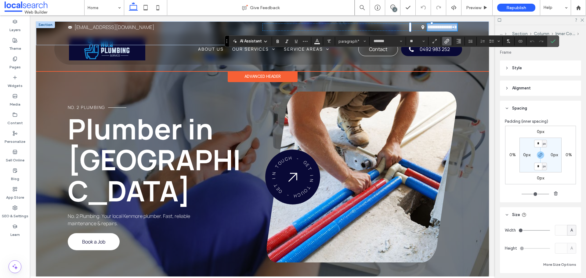
click at [429, 28] on link "**********" at bounding box center [443, 27] width 30 height 5
drag, startPoint x: 431, startPoint y: 29, endPoint x: 459, endPoint y: 61, distance: 42.4
click at [431, 29] on link "**********" at bounding box center [443, 27] width 30 height 5
click at [429, 27] on link "**********" at bounding box center [443, 27] width 30 height 5
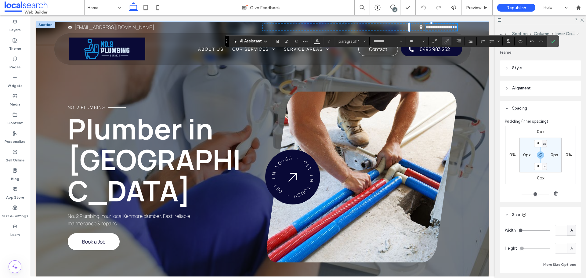
click at [444, 81] on div "No. 2 Plumbing Plumber in Kenmore No. 2 Plumbing: Your local Kenmore plumber. F…" at bounding box center [262, 160] width 453 height 278
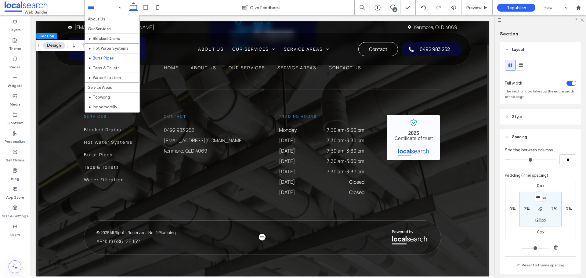
scroll to position [19, 0]
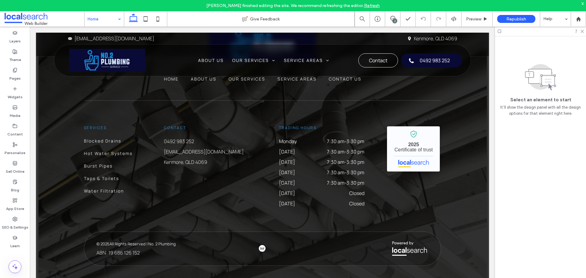
click at [498, 31] on icon at bounding box center [500, 31] width 5 height 5
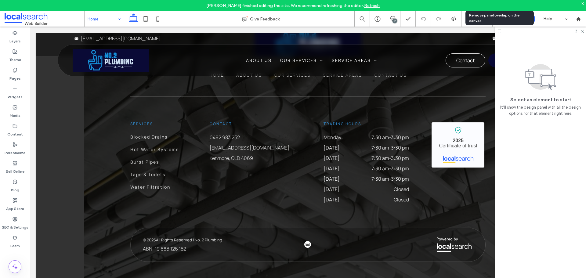
click at [499, 31] on icon at bounding box center [500, 31] width 5 height 5
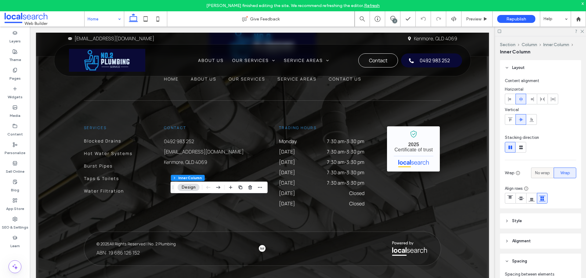
click at [535, 173] on span "No wrap" at bounding box center [542, 173] width 15 height 6
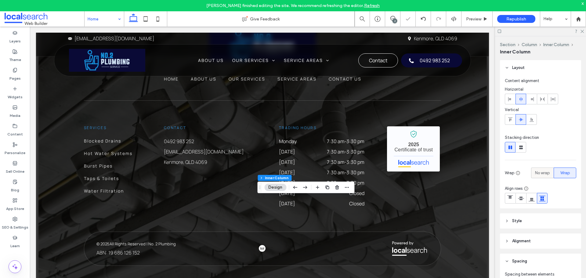
click at [538, 173] on span "No wrap" at bounding box center [542, 173] width 15 height 6
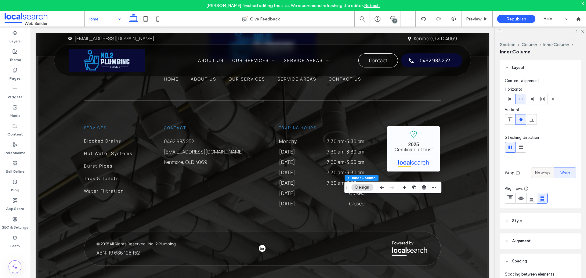
click at [546, 173] on span "No wrap" at bounding box center [542, 173] width 15 height 6
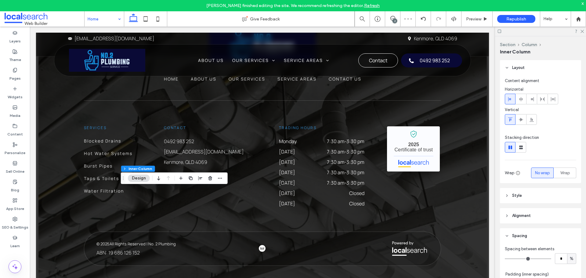
click at [501, 32] on icon at bounding box center [500, 31] width 5 height 5
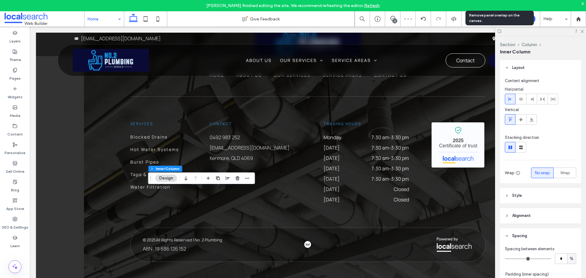
click at [501, 32] on icon at bounding box center [500, 31] width 5 height 5
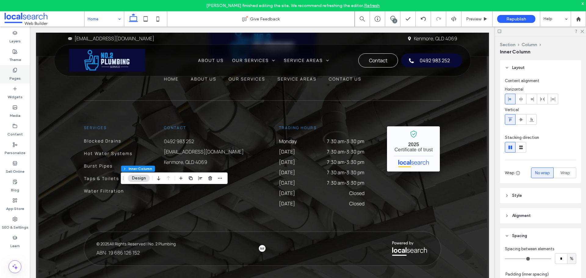
click at [19, 75] on label "Pages" at bounding box center [14, 77] width 11 height 9
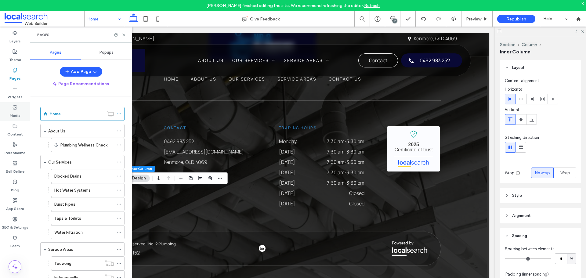
drag, startPoint x: 15, startPoint y: 131, endPoint x: 18, endPoint y: 115, distance: 16.7
click at [15, 130] on label "Content" at bounding box center [15, 133] width 16 height 9
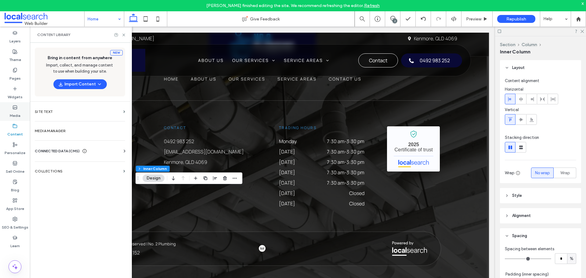
click at [17, 109] on div "Media" at bounding box center [15, 111] width 30 height 19
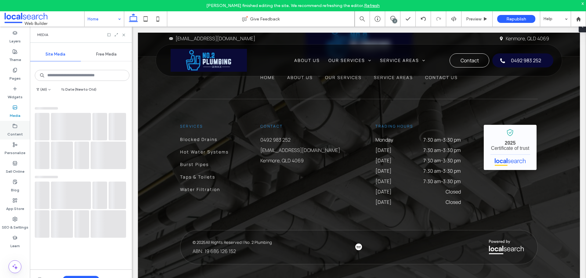
click at [21, 128] on div "Content" at bounding box center [15, 130] width 30 height 19
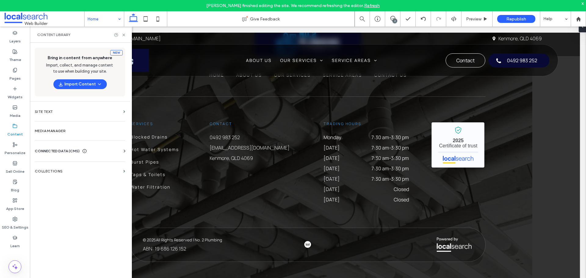
click at [54, 130] on label "Media Manager" at bounding box center [80, 131] width 90 height 4
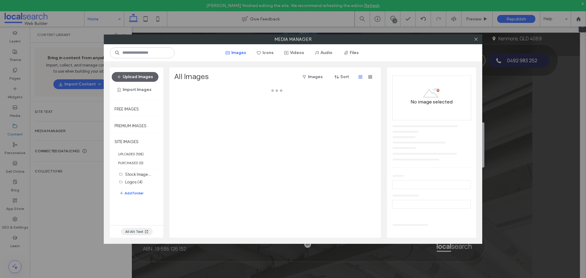
click at [143, 231] on button "All Alt Text" at bounding box center [137, 231] width 32 height 7
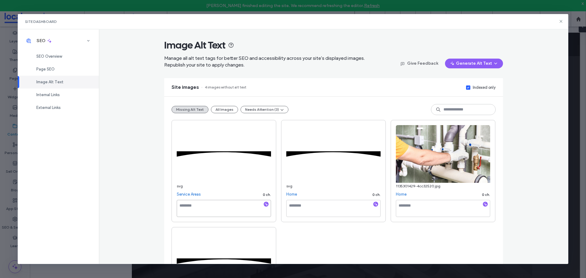
click at [232, 206] on textarea at bounding box center [224, 208] width 94 height 17
click at [223, 113] on button "All Images" at bounding box center [224, 109] width 27 height 7
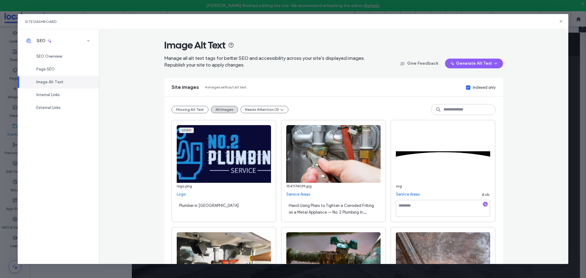
click at [320, 213] on span "Hand Using Pliers to Tighten a Corroded Fitting on a Metal Appliance — No. 2 Pl…" at bounding box center [331, 212] width 85 height 18
drag, startPoint x: 337, startPoint y: 206, endPoint x: 339, endPoint y: 214, distance: 7.9
click at [339, 214] on textarea "**********" at bounding box center [334, 208] width 94 height 17
click at [190, 105] on div "Missing Alt Text All Images Needs Attention (3)" at bounding box center [334, 109] width 324 height 11
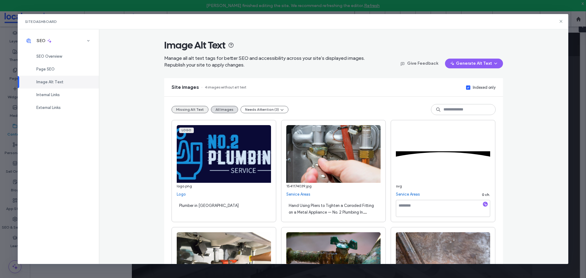
click at [190, 108] on button "Missing Alt Text" at bounding box center [190, 109] width 37 height 7
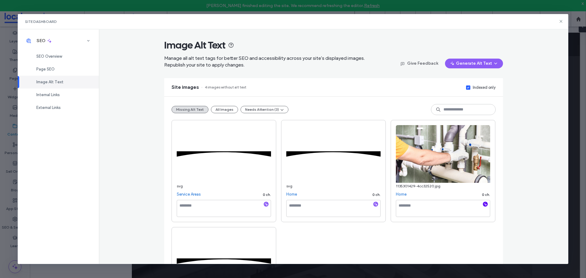
click at [485, 203] on icon "button" at bounding box center [486, 204] width 4 height 4
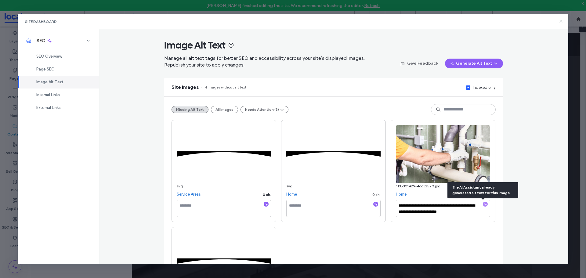
click at [457, 209] on textarea "**********" at bounding box center [443, 208] width 94 height 17
click at [471, 214] on textarea "**********" at bounding box center [443, 208] width 94 height 17
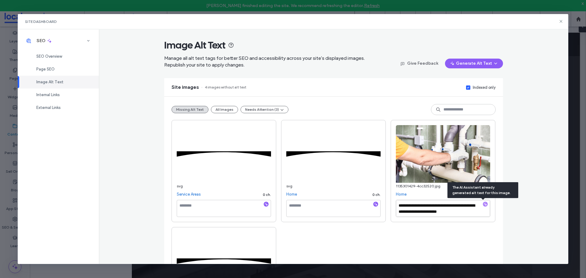
paste textarea "**********"
type textarea "**********"
click at [230, 203] on textarea at bounding box center [224, 208] width 94 height 17
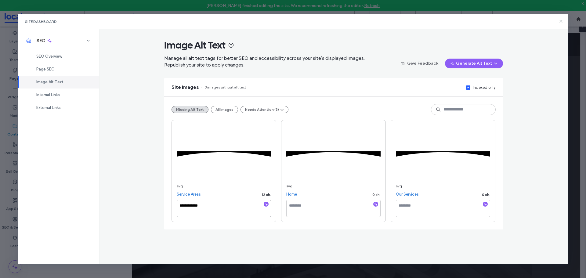
type textarea "**********"
click at [309, 213] on textarea at bounding box center [334, 208] width 94 height 17
click at [231, 212] on textarea at bounding box center [224, 208] width 94 height 17
type textarea "**********"
click at [346, 214] on textarea at bounding box center [334, 208] width 94 height 17
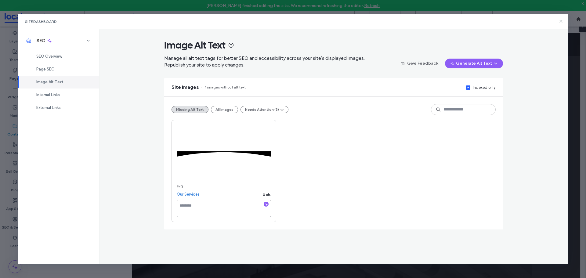
click at [236, 210] on textarea at bounding box center [224, 208] width 94 height 17
type textarea "**********"
click at [273, 113] on button "Needs Attention (3)" at bounding box center [265, 109] width 48 height 7
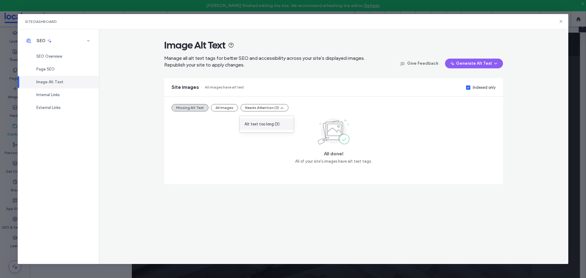
click at [268, 124] on span "Alt text too long (3)" at bounding box center [262, 124] width 35 height 6
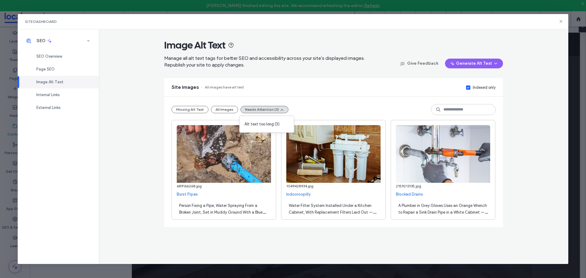
click at [250, 205] on span "Person Fixing a Pipe, Water Spraying From a Broken Joint, Set in Muddy Ground W…" at bounding box center [222, 215] width 87 height 25
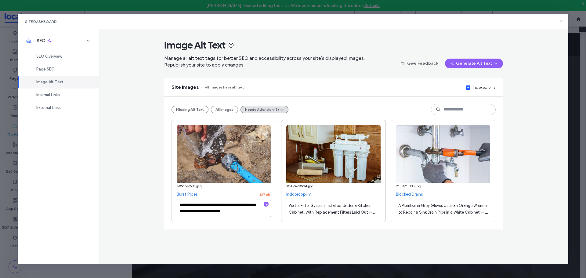
scroll to position [0, 0]
drag, startPoint x: 198, startPoint y: 202, endPoint x: 207, endPoint y: 210, distance: 11.9
click at [207, 210] on textarea "**********" at bounding box center [224, 208] width 94 height 17
type textarea "**********"
click at [310, 209] on div "Water Filter System Installed Under a Kitchen Cabinet, With Replacement Filters…" at bounding box center [334, 208] width 94 height 17
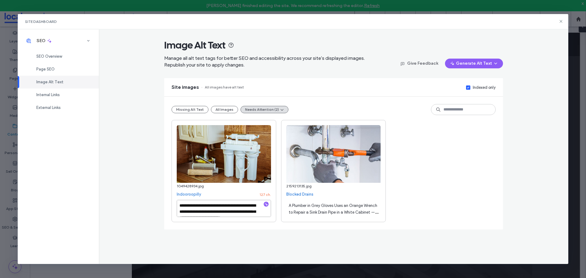
click at [228, 212] on textarea "**********" at bounding box center [224, 208] width 94 height 17
drag, startPoint x: 209, startPoint y: 211, endPoint x: 206, endPoint y: 207, distance: 4.7
click at [206, 207] on textarea "**********" at bounding box center [224, 208] width 94 height 17
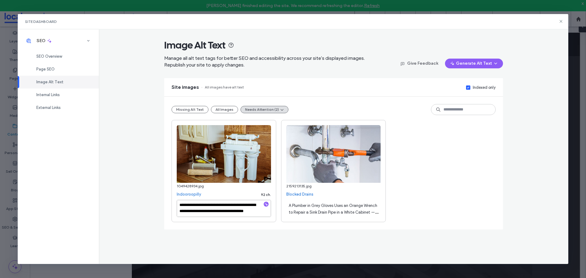
type textarea "**********"
click at [291, 207] on span "A Plumber in Grey Gloves Uses an Orange Wrench to Repair a Sink Drain Pipe in a…" at bounding box center [333, 215] width 89 height 25
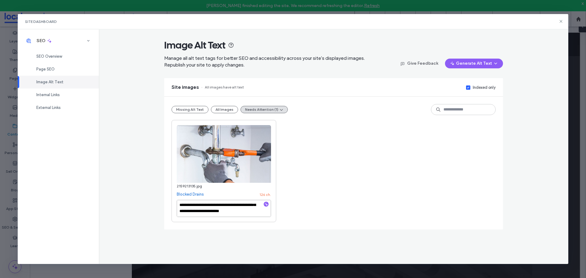
scroll to position [0, 0]
drag, startPoint x: 205, startPoint y: 205, endPoint x: 243, endPoint y: 210, distance: 38.5
click at [243, 210] on textarea "**********" at bounding box center [224, 208] width 94 height 17
click at [243, 211] on textarea "**********" at bounding box center [224, 208] width 94 height 17
type textarea "**********"
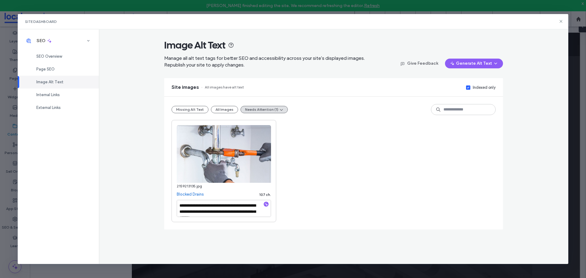
click at [301, 206] on div "**********" at bounding box center [334, 171] width 324 height 102
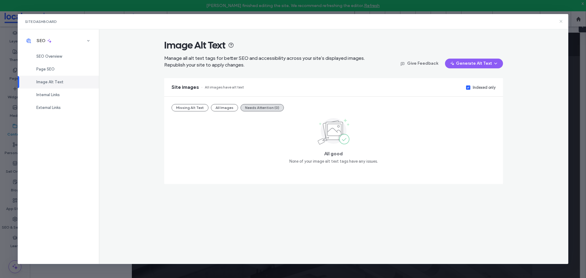
click at [563, 21] on icon at bounding box center [561, 21] width 5 height 5
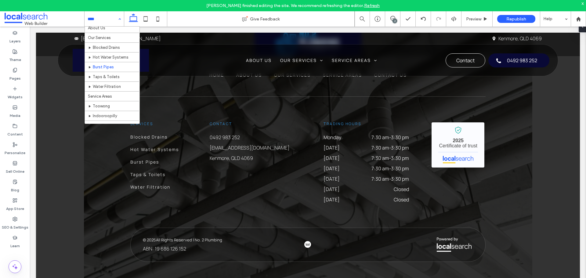
scroll to position [19, 0]
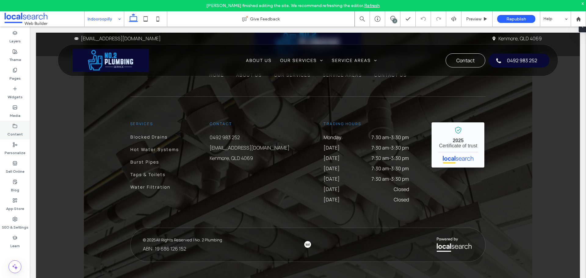
type input "*******"
type input "**"
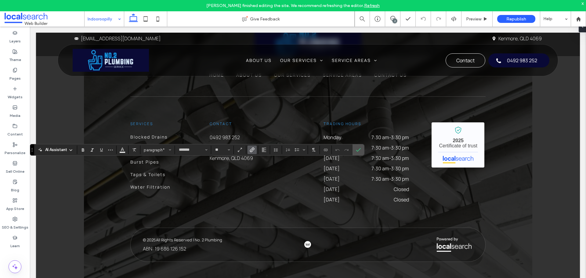
click at [252, 150] on use "Link" at bounding box center [252, 150] width 5 height 5
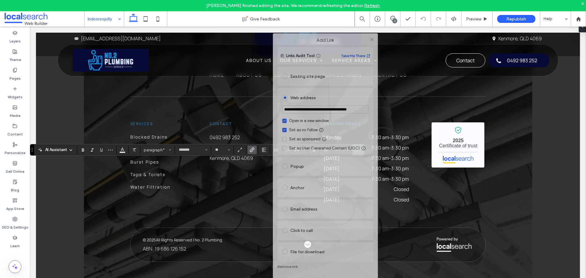
drag, startPoint x: 320, startPoint y: 57, endPoint x: 332, endPoint y: 30, distance: 29.1
click at [339, 33] on div "Add Link" at bounding box center [325, 40] width 105 height 14
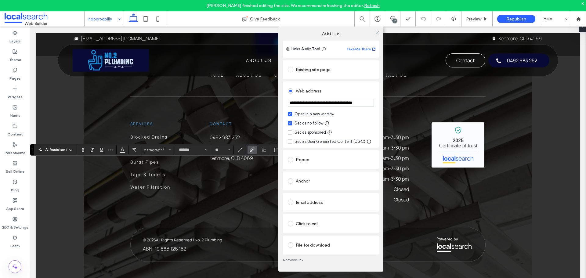
click at [157, 162] on div "**********" at bounding box center [293, 182] width 586 height 278
click at [155, 166] on div "**********" at bounding box center [293, 182] width 586 height 278
click at [160, 166] on div "**********" at bounding box center [293, 182] width 586 height 278
drag, startPoint x: 378, startPoint y: 31, endPoint x: 254, endPoint y: 94, distance: 139.2
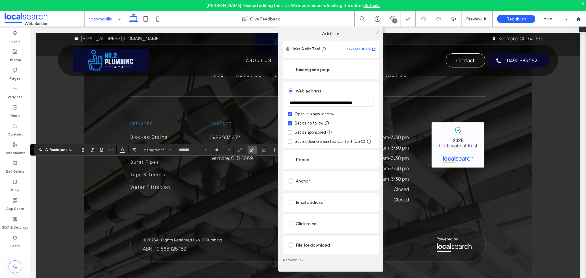
click at [378, 31] on icon at bounding box center [377, 33] width 5 height 5
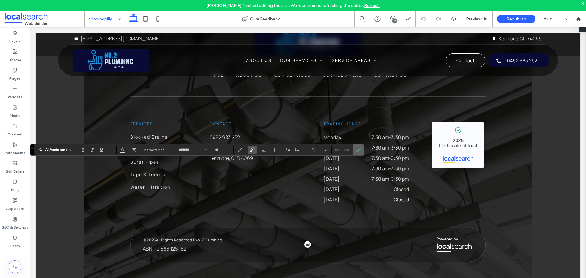
click at [355, 151] on label "Confirm" at bounding box center [358, 149] width 9 height 11
type input "*******"
type input "**"
click at [253, 148] on div at bounding box center [252, 150] width 9 height 9
click at [251, 149] on icon "Link" at bounding box center [252, 150] width 5 height 5
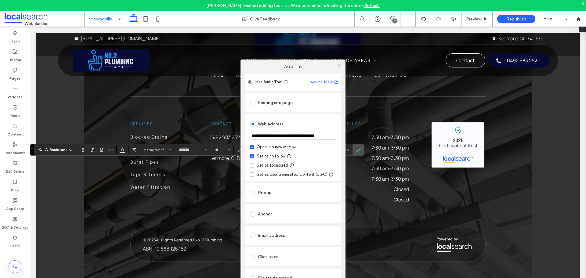
click at [285, 138] on input "**********" at bounding box center [293, 136] width 86 height 8
click at [339, 65] on icon at bounding box center [340, 66] width 5 height 5
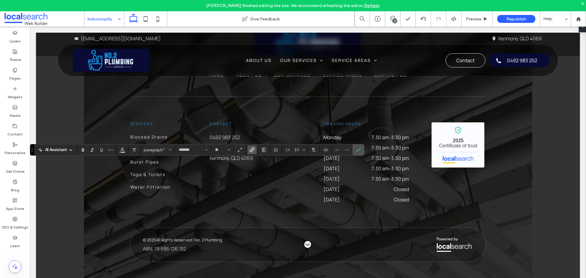
click at [251, 148] on icon "Link" at bounding box center [252, 150] width 5 height 5
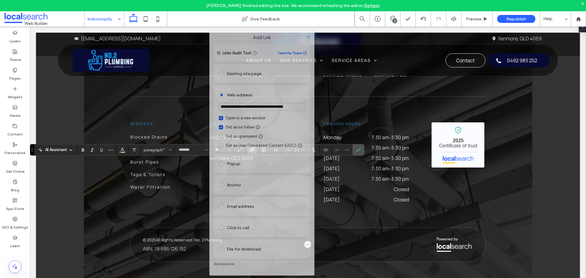
drag, startPoint x: 256, startPoint y: 55, endPoint x: 210, endPoint y: 238, distance: 189.0
click at [235, 39] on div "Add Link" at bounding box center [262, 38] width 105 height 14
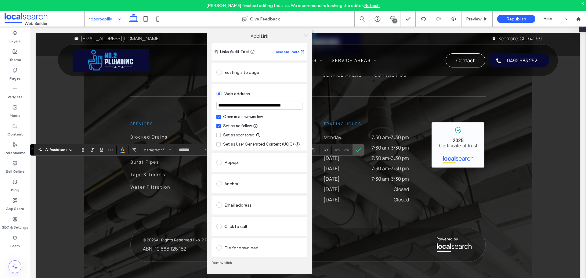
click at [214, 262] on link "Remove link" at bounding box center [260, 263] width 96 height 5
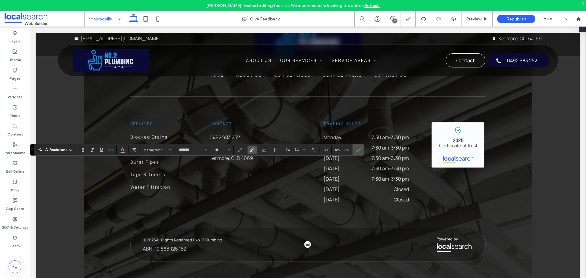
click at [254, 151] on icon "Link" at bounding box center [252, 150] width 5 height 5
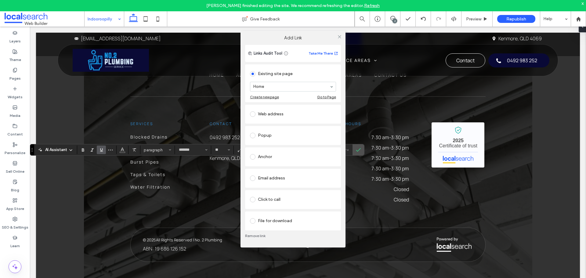
click at [269, 114] on div "Web address" at bounding box center [293, 114] width 86 height 10
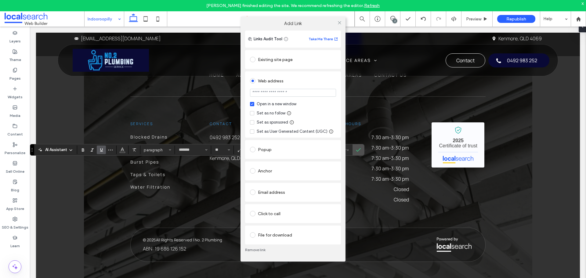
click at [276, 93] on input "url" at bounding box center [293, 93] width 86 height 8
paste input "**********"
type input "**********"
click at [263, 115] on div "Set as no follow" at bounding box center [271, 113] width 29 height 6
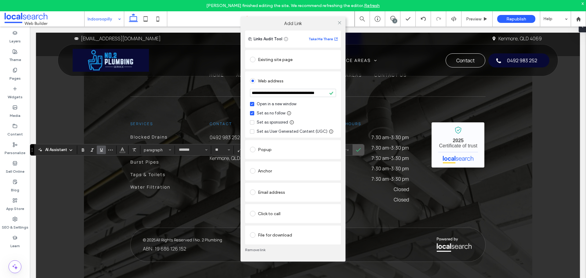
scroll to position [0, 0]
click at [338, 22] on icon at bounding box center [340, 22] width 5 height 5
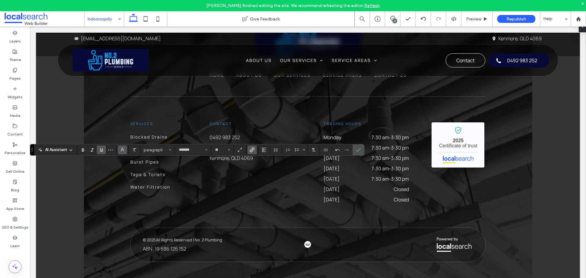
click at [119, 150] on button "Color" at bounding box center [122, 150] width 9 height 9
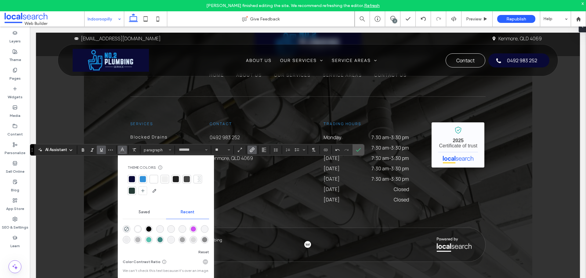
click at [195, 177] on div at bounding box center [196, 179] width 3 height 6
click at [101, 150] on use "Underline" at bounding box center [101, 149] width 3 height 3
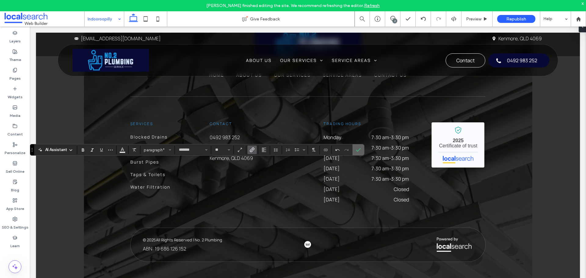
click at [357, 151] on use "Confirm" at bounding box center [358, 150] width 5 height 4
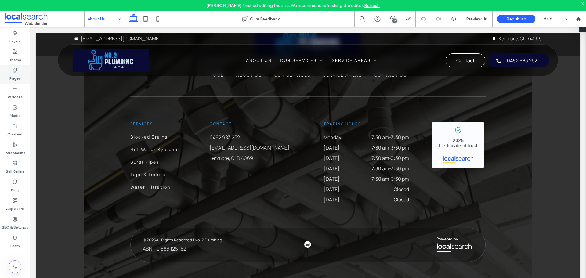
click at [13, 67] on div "Pages" at bounding box center [15, 74] width 30 height 19
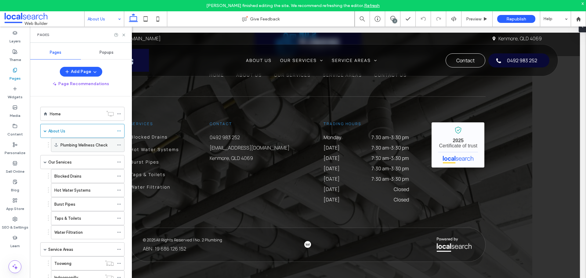
click at [118, 146] on icon at bounding box center [119, 145] width 4 height 4
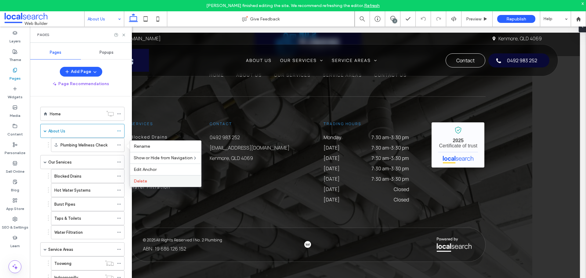
click at [140, 181] on span "Delete" at bounding box center [140, 181] width 13 height 5
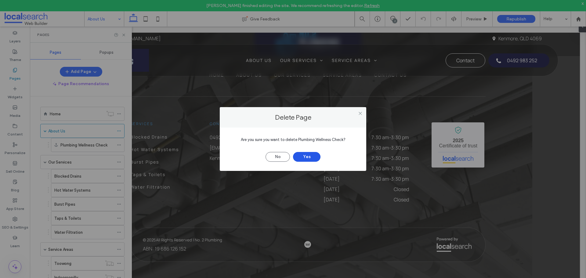
click at [316, 158] on button "Yes" at bounding box center [306, 157] width 27 height 10
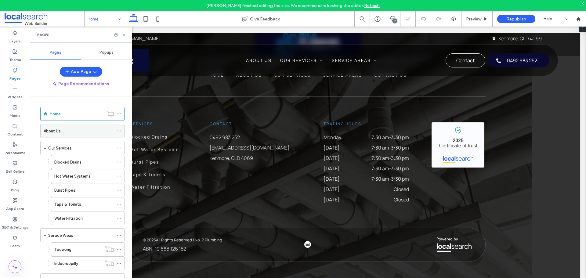
click at [79, 131] on div "About Us" at bounding box center [79, 131] width 70 height 6
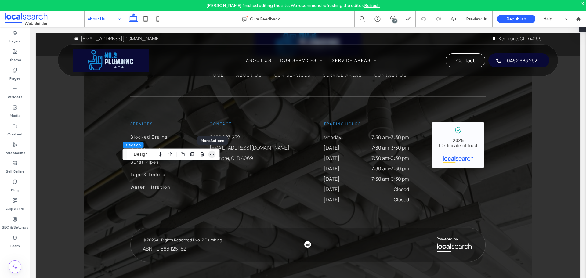
click at [211, 154] on use "button" at bounding box center [212, 154] width 4 height 1
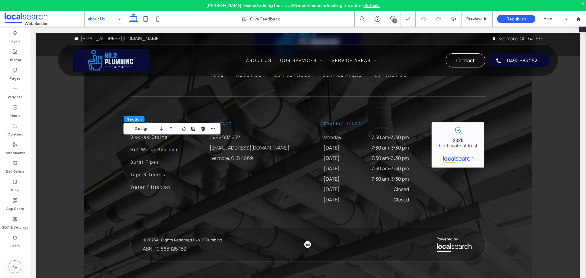
drag, startPoint x: 125, startPoint y: 155, endPoint x: 127, endPoint y: 104, distance: 51.3
click at [126, 127] on use "Drag" at bounding box center [126, 128] width 1 height 3
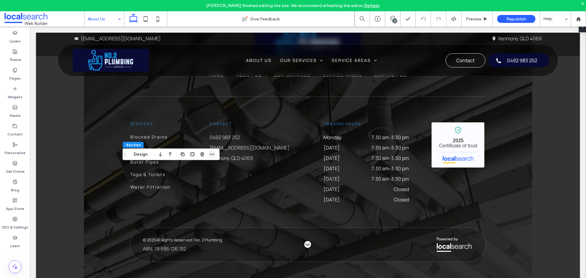
click at [212, 152] on icon "button" at bounding box center [212, 154] width 5 height 5
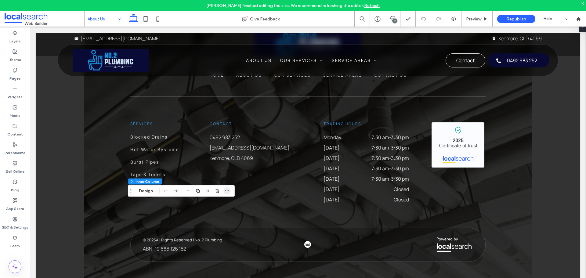
click at [225, 191] on span "button" at bounding box center [227, 191] width 7 height 7
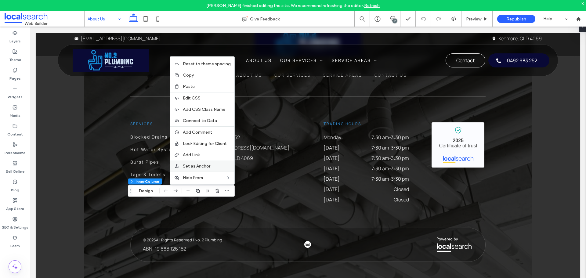
click at [207, 164] on span "Set as Anchor" at bounding box center [196, 166] width 27 height 5
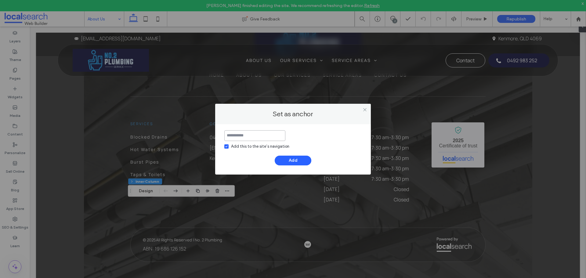
click at [240, 139] on input at bounding box center [255, 135] width 61 height 11
type input "**********"
click at [278, 160] on button "Add" at bounding box center [293, 161] width 37 height 10
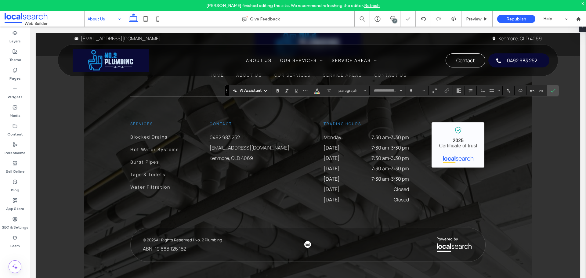
type input "*******"
type input "**"
click at [450, 88] on label "Link" at bounding box center [447, 90] width 9 height 9
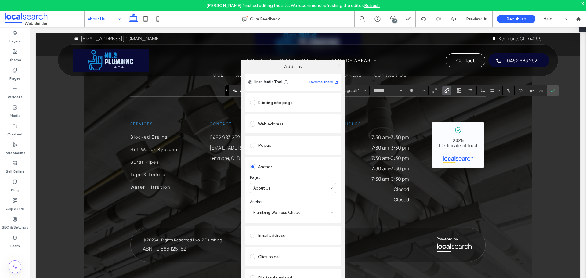
click at [340, 66] on use at bounding box center [339, 65] width 3 height 3
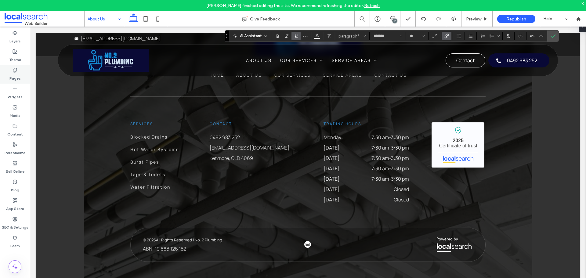
click at [22, 79] on div "Pages" at bounding box center [15, 74] width 30 height 19
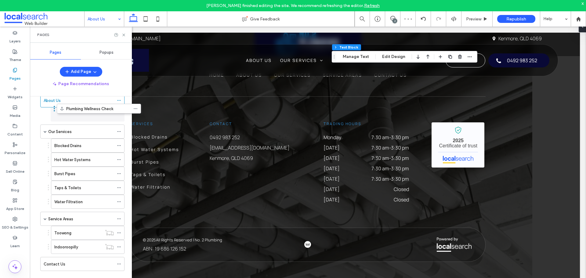
scroll to position [31, 0]
drag, startPoint x: 76, startPoint y: 268, endPoint x: 94, endPoint y: 115, distance: 154.3
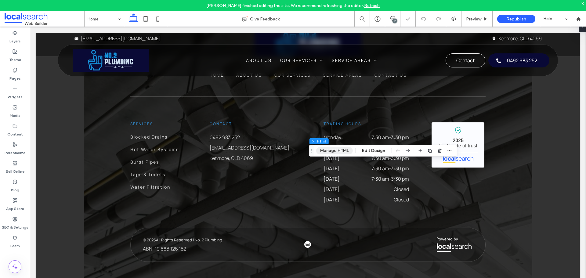
click at [332, 151] on button "Manage HTML" at bounding box center [334, 150] width 37 height 7
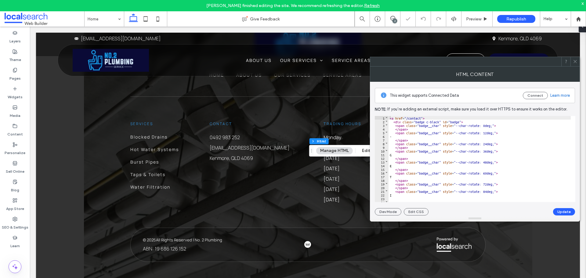
drag, startPoint x: 576, startPoint y: 64, endPoint x: 438, endPoint y: 137, distance: 155.9
click at [576, 64] on span at bounding box center [575, 61] width 5 height 9
click at [573, 62] on icon at bounding box center [575, 61] width 5 height 5
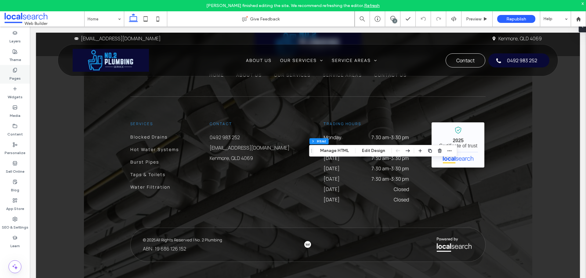
click at [10, 77] on label "Pages" at bounding box center [14, 77] width 11 height 9
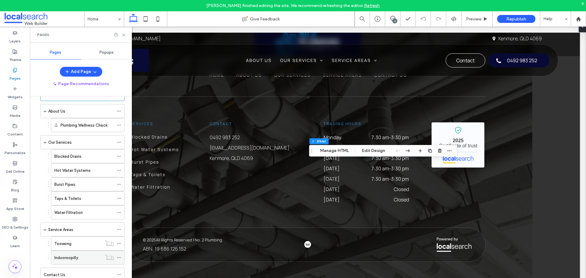
scroll to position [31, 0]
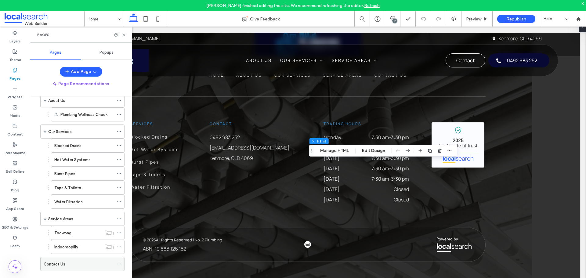
click at [77, 263] on div "Contact Us" at bounding box center [79, 264] width 70 height 6
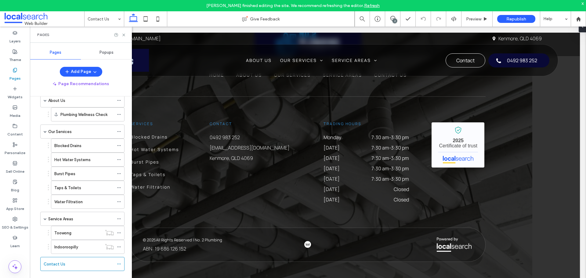
click at [81, 242] on div "Indooroopilly" at bounding box center [78, 246] width 48 height 13
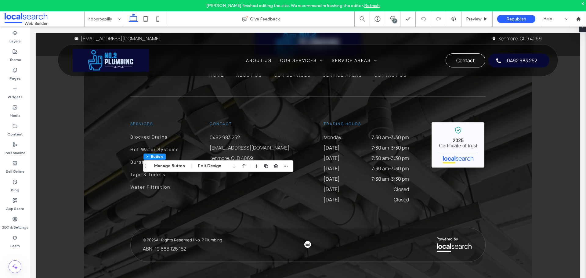
type input "**"
click at [167, 166] on button "Manage Button" at bounding box center [169, 166] width 39 height 7
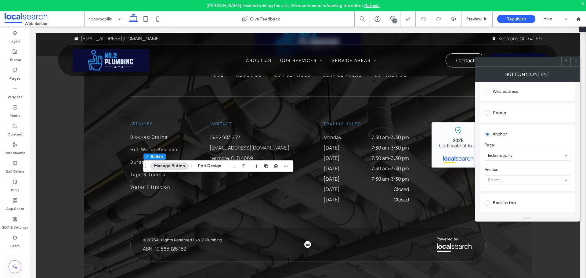
scroll to position [92, 0]
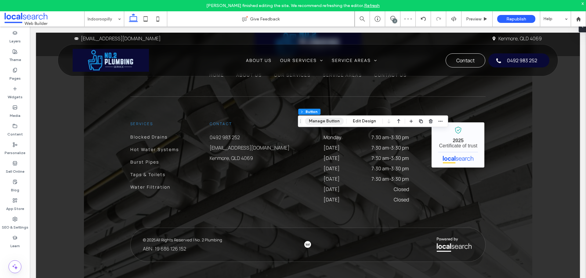
click at [329, 123] on button "Manage Button" at bounding box center [324, 121] width 39 height 7
type input "**"
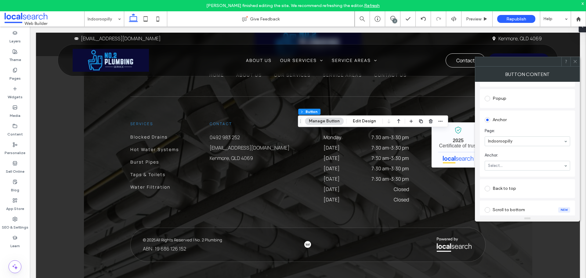
scroll to position [122, 0]
click at [522, 137] on section "Anchor: Select..." at bounding box center [528, 139] width 86 height 24
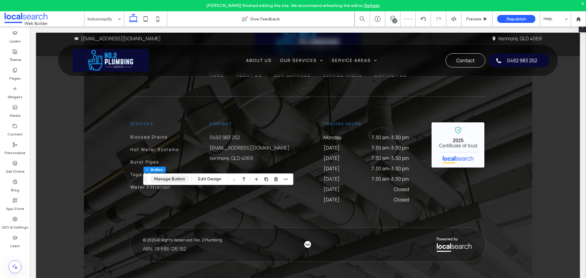
click at [179, 182] on button "Manage Button" at bounding box center [169, 179] width 39 height 7
type input "**"
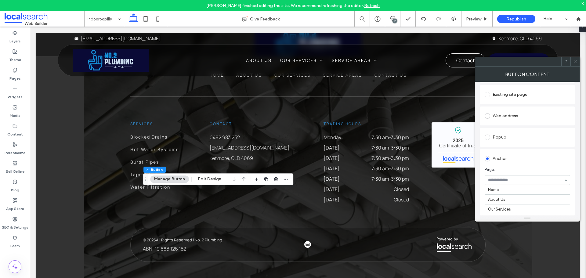
scroll to position [57, 0]
click at [518, 178] on div at bounding box center [527, 180] width 85 height 9
click at [522, 170] on span "Page:" at bounding box center [526, 170] width 83 height 6
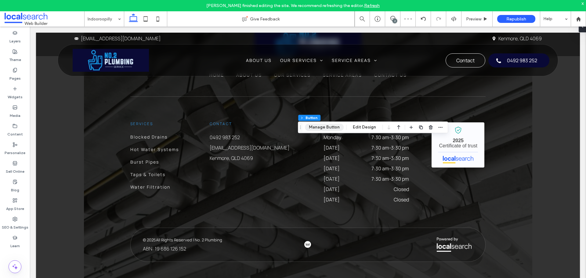
click at [322, 128] on button "Manage Button" at bounding box center [324, 127] width 39 height 7
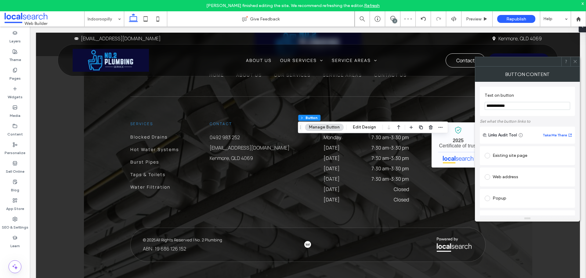
scroll to position [92, 0]
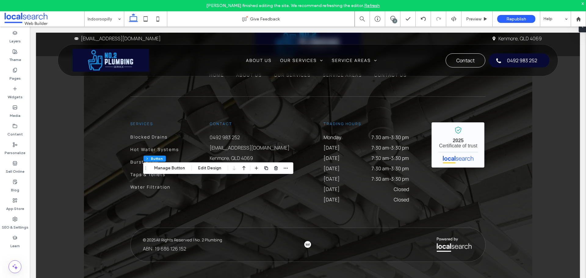
type input "**"
click at [183, 166] on button "Manage Button" at bounding box center [169, 168] width 39 height 7
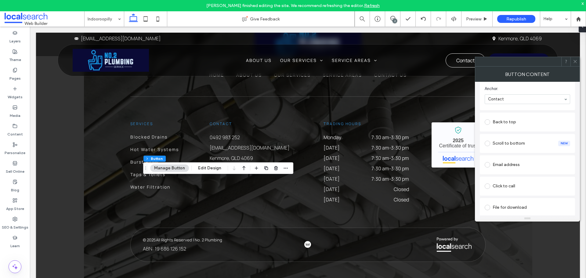
scroll to position [168, 0]
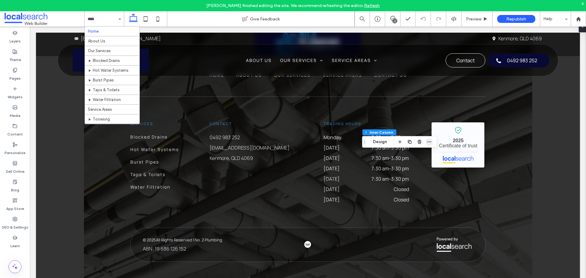
click at [429, 140] on icon "button" at bounding box center [429, 142] width 5 height 5
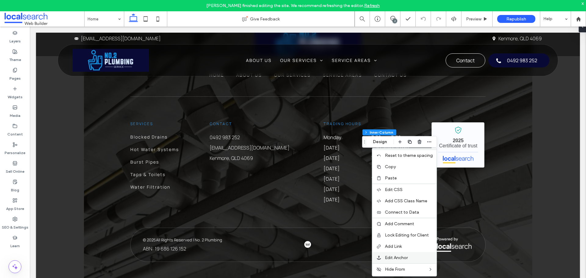
click at [411, 258] on label "Edit Anchor" at bounding box center [409, 257] width 48 height 5
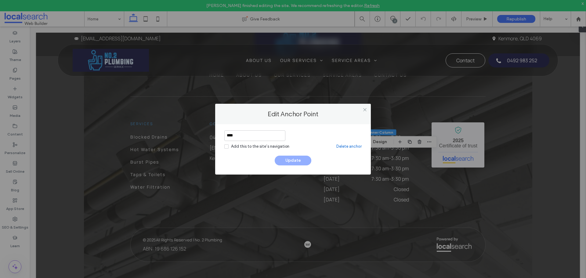
click at [268, 139] on input "****" at bounding box center [255, 135] width 61 height 11
type input "*******"
click at [299, 158] on button "Update" at bounding box center [293, 161] width 37 height 10
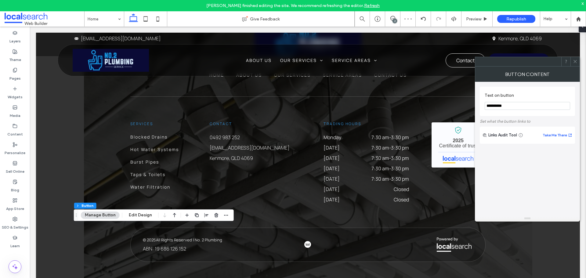
type input "**"
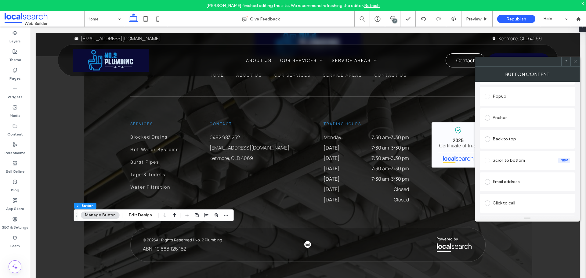
scroll to position [122, 0]
click at [517, 118] on div "Anchor" at bounding box center [528, 117] width 86 height 10
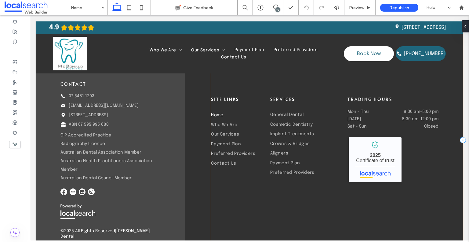
scroll to position [1927, 0]
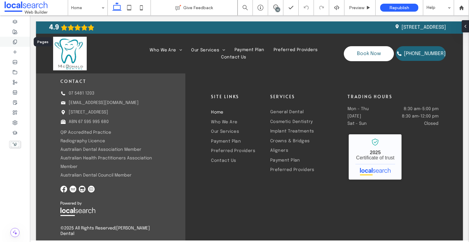
click at [16, 44] on span at bounding box center [15, 41] width 5 height 5
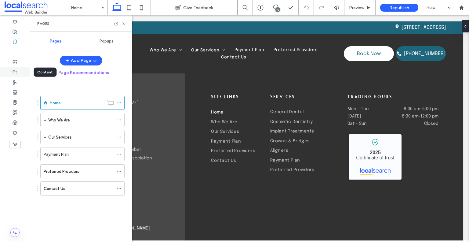
click at [14, 75] on div at bounding box center [15, 72] width 30 height 10
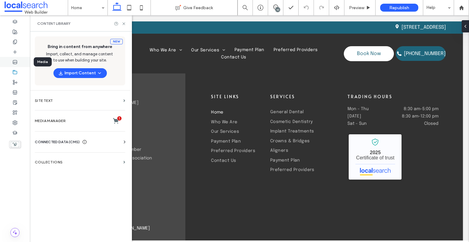
click at [16, 64] on icon at bounding box center [15, 62] width 5 height 5
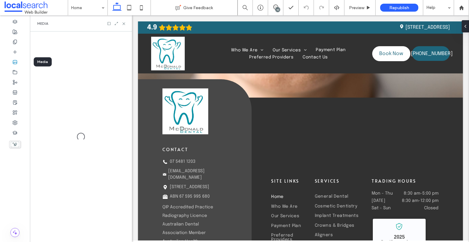
scroll to position [2021, 0]
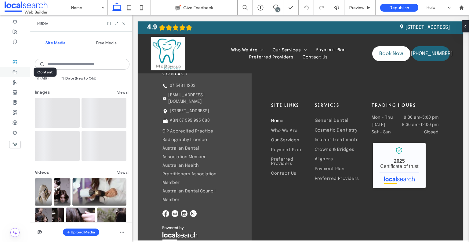
click at [17, 72] on use at bounding box center [15, 72] width 4 height 4
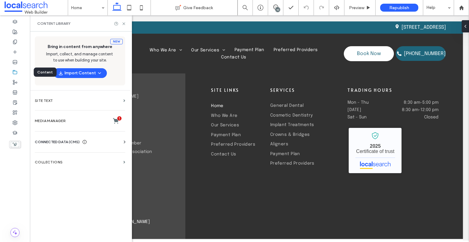
scroll to position [1927, 0]
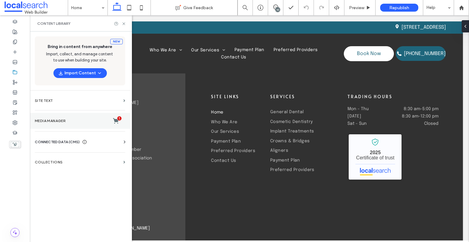
click at [65, 122] on label "Media Manager 1" at bounding box center [80, 121] width 90 height 6
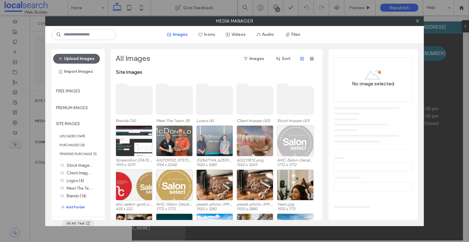
click at [79, 221] on button "All Alt Text" at bounding box center [78, 222] width 32 height 7
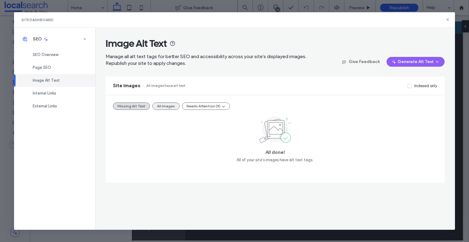
click at [163, 107] on button "All Images" at bounding box center [165, 105] width 27 height 7
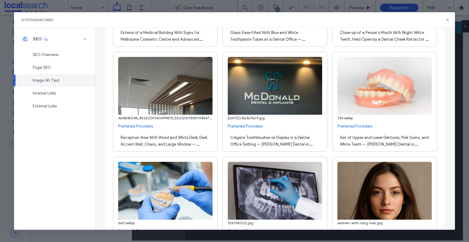
scroll to position [1252, 0]
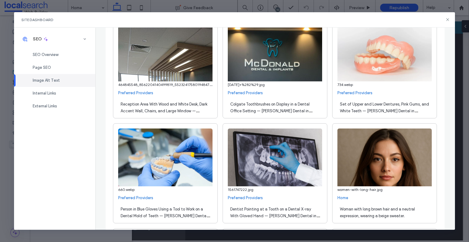
click at [381, 154] on img at bounding box center [385, 157] width 94 height 58
click at [344, 198] on link "Home" at bounding box center [343, 198] width 11 height 6
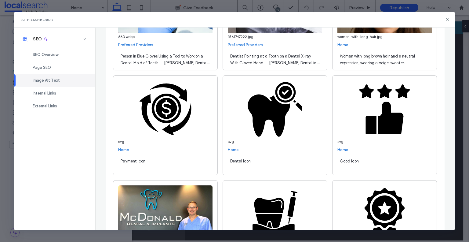
scroll to position [1313, 0]
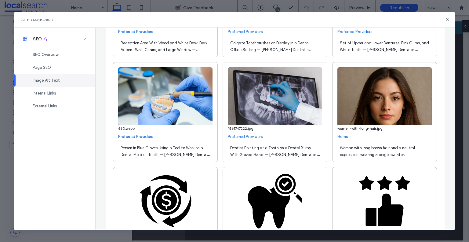
click at [59, 196] on div "SEO SEO Overview Page SEO Image Alt Text Internal Links External Links" at bounding box center [54, 128] width 81 height 202
drag, startPoint x: 69, startPoint y: 154, endPoint x: 249, endPoint y: 168, distance: 180.4
click at [69, 154] on div "SEO SEO Overview Page SEO Image Alt Text Internal Links External Links" at bounding box center [54, 128] width 81 height 202
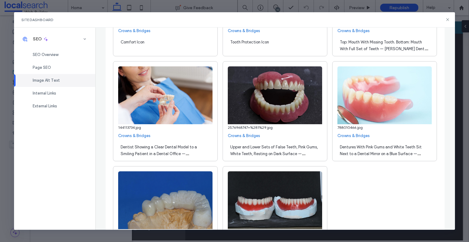
scroll to position [3558, 0]
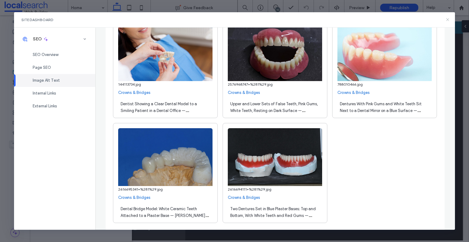
drag, startPoint x: 338, startPoint y: 143, endPoint x: 447, endPoint y: 21, distance: 164.0
click at [447, 21] on icon at bounding box center [447, 19] width 5 height 5
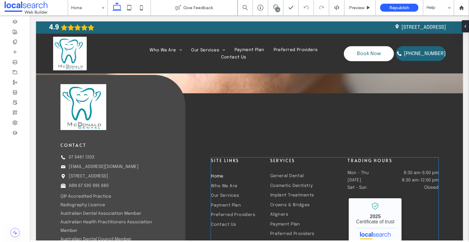
scroll to position [1927, 0]
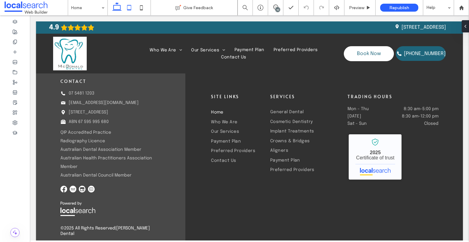
click at [132, 8] on icon at bounding box center [129, 8] width 12 height 12
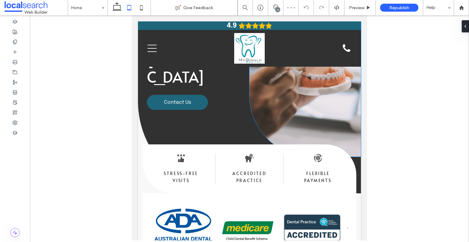
scroll to position [0, 0]
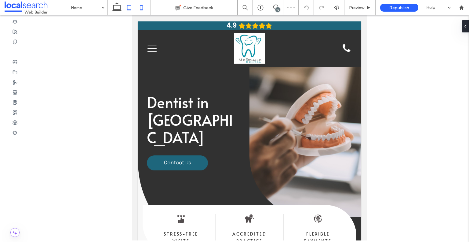
click at [142, 7] on icon at bounding box center [141, 8] width 12 height 12
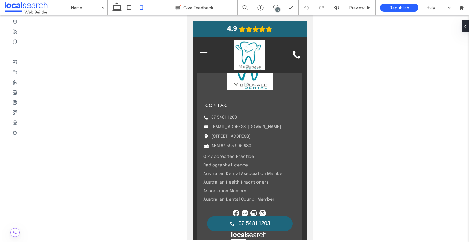
scroll to position [2016, 0]
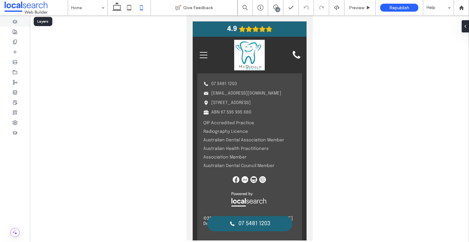
click at [15, 24] on icon at bounding box center [15, 21] width 5 height 5
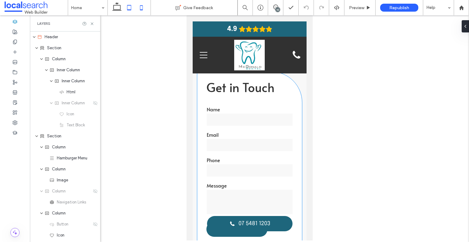
scroll to position [1222, 0]
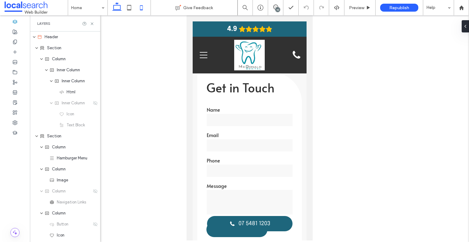
click at [112, 11] on icon at bounding box center [117, 8] width 12 height 12
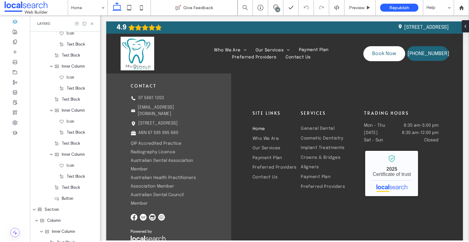
scroll to position [0, 0]
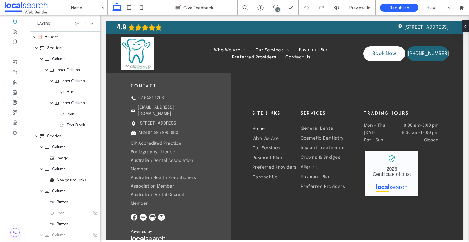
drag, startPoint x: 99, startPoint y: 122, endPoint x: 92, endPoint y: 130, distance: 10.6
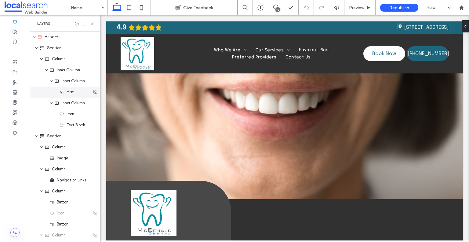
scroll to position [1664, 0]
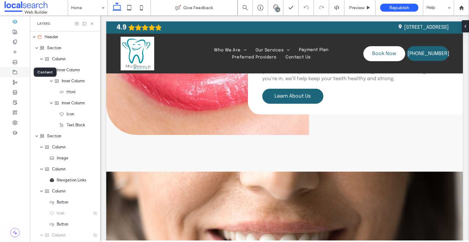
click at [16, 72] on icon at bounding box center [15, 72] width 5 height 5
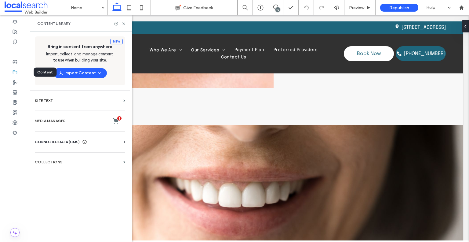
scroll to position [1610, 0]
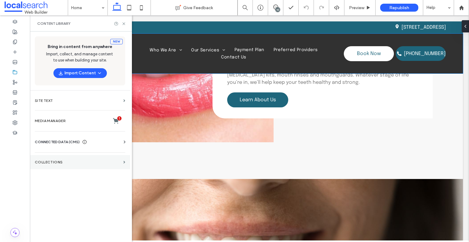
click at [53, 161] on label "Collections" at bounding box center [78, 162] width 86 height 4
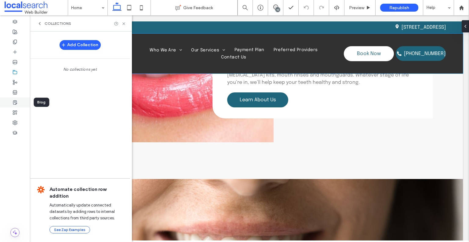
click at [13, 100] on use at bounding box center [15, 102] width 4 height 4
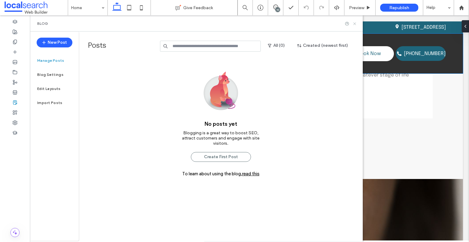
click at [355, 24] on use at bounding box center [354, 23] width 2 height 2
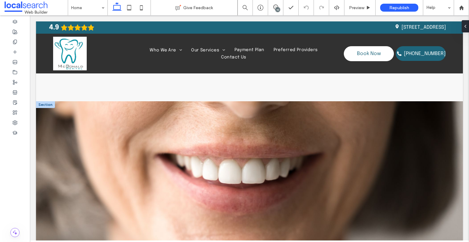
scroll to position [1591, 0]
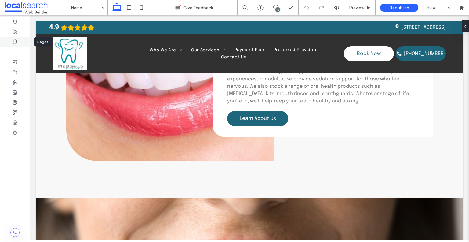
click at [14, 40] on use at bounding box center [14, 42] width 3 height 4
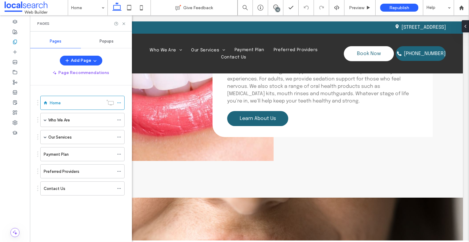
click at [100, 41] on span "Popups" at bounding box center [107, 41] width 14 height 5
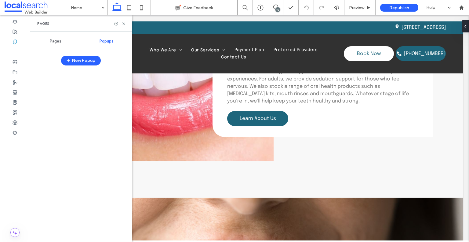
click at [52, 38] on div "Pages" at bounding box center [55, 41] width 51 height 13
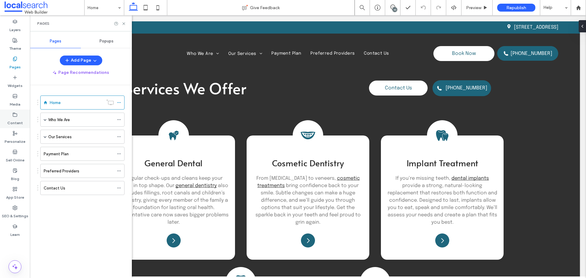
scroll to position [730, 0]
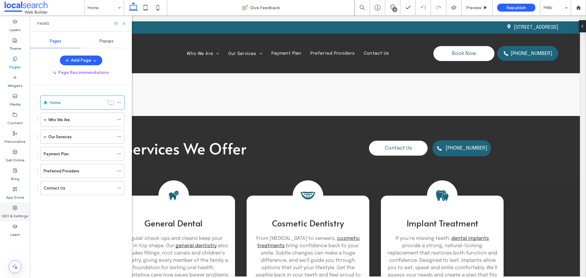
click at [9, 208] on div "SEO & Settings" at bounding box center [15, 212] width 30 height 19
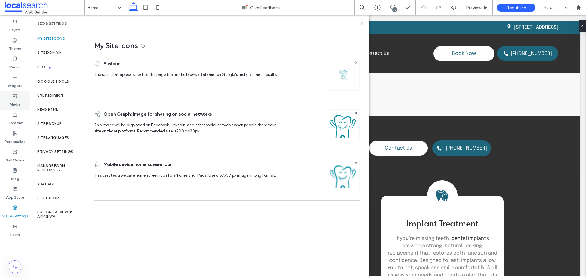
click at [15, 97] on icon at bounding box center [15, 96] width 5 height 5
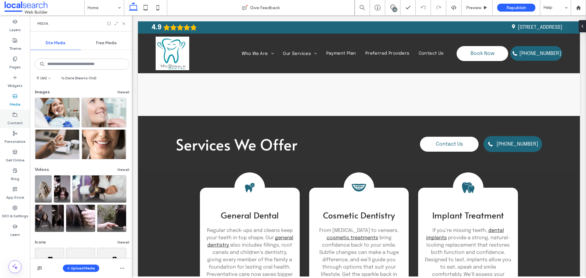
click at [17, 125] on label "Content" at bounding box center [15, 121] width 16 height 9
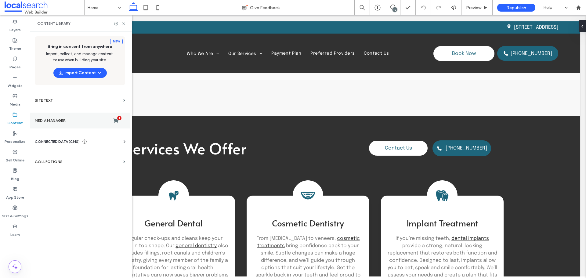
click at [63, 124] on section "Media Manager 1" at bounding box center [80, 121] width 100 height 16
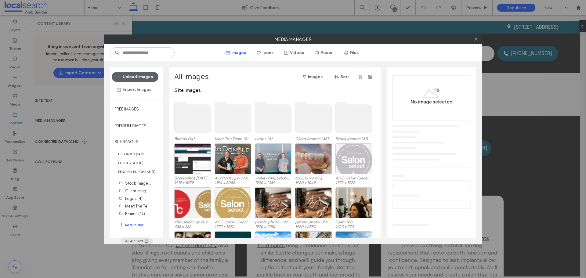
click at [144, 240] on icon "button" at bounding box center [146, 241] width 5 height 5
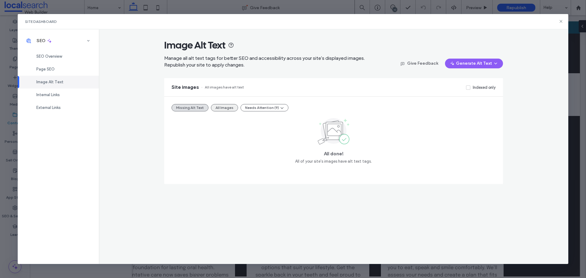
click at [226, 108] on button "All Images" at bounding box center [224, 107] width 27 height 7
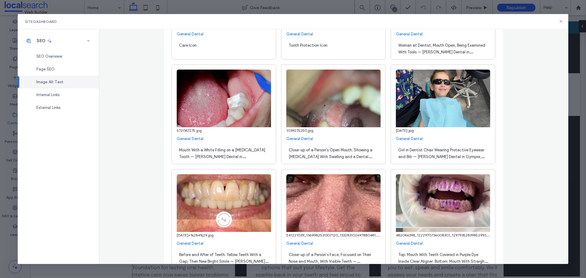
scroll to position [2902, 0]
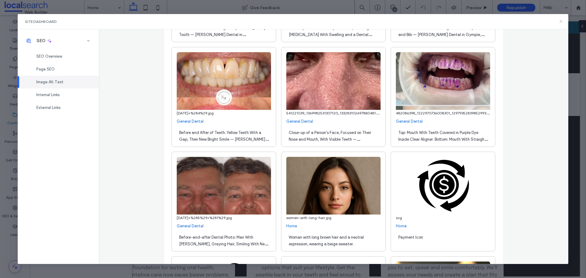
click at [469, 23] on icon at bounding box center [561, 21] width 5 height 5
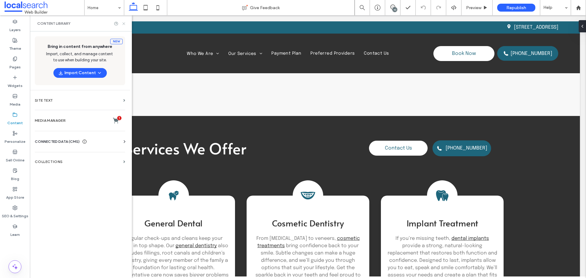
drag, startPoint x: 122, startPoint y: 23, endPoint x: 124, endPoint y: 87, distance: 64.5
click at [122, 23] on icon at bounding box center [124, 23] width 5 height 5
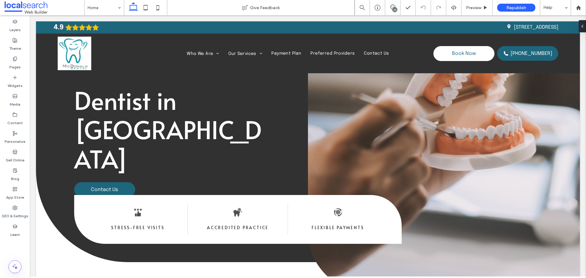
scroll to position [16, 0]
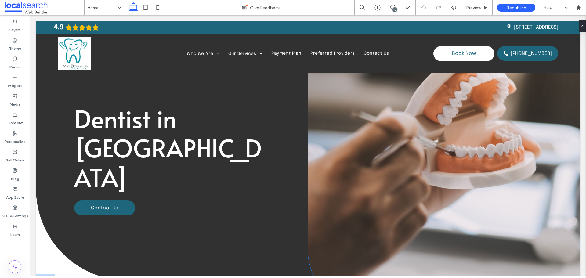
click at [469, 129] on div "Button" at bounding box center [444, 158] width 272 height 305
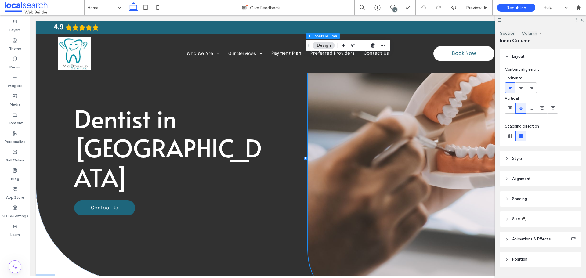
click at [469, 129] on div "Button" at bounding box center [444, 158] width 272 height 305
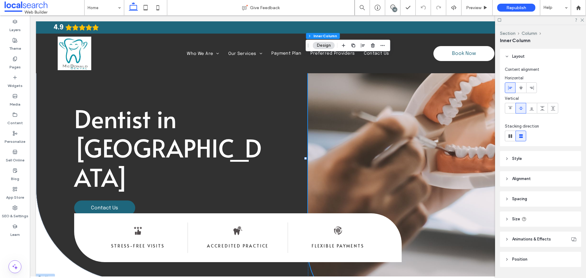
click at [469, 18] on icon at bounding box center [500, 20] width 5 height 5
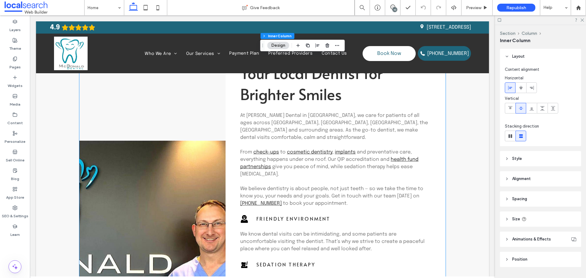
scroll to position [413, 0]
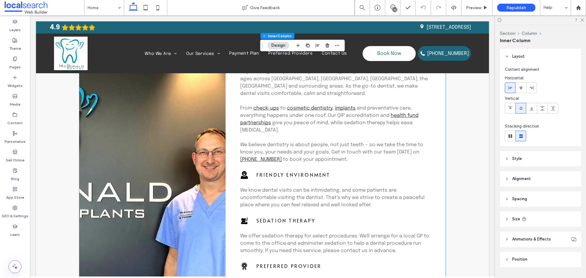
click at [166, 164] on link at bounding box center [182, 201] width 207 height 265
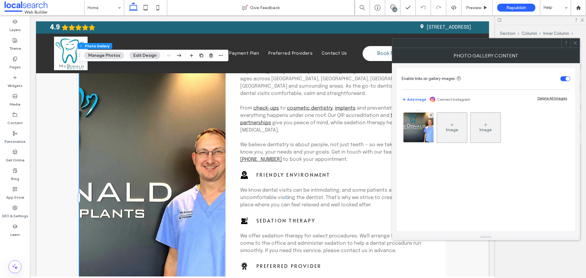
type input "**"
type input "****"
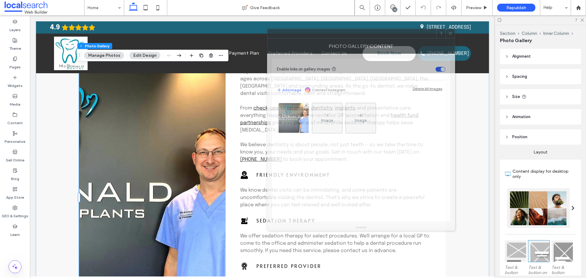
drag, startPoint x: 480, startPoint y: 45, endPoint x: 341, endPoint y: 35, distance: 139.0
click at [341, 35] on div at bounding box center [352, 33] width 169 height 9
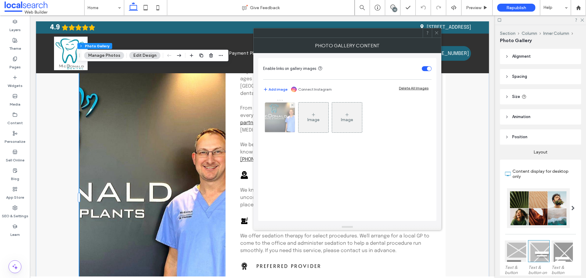
click at [292, 126] on img at bounding box center [280, 118] width 40 height 30
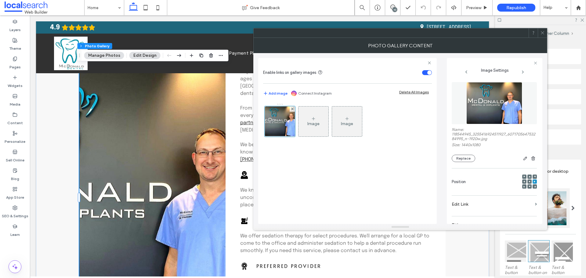
click at [469, 30] on span at bounding box center [543, 32] width 5 height 9
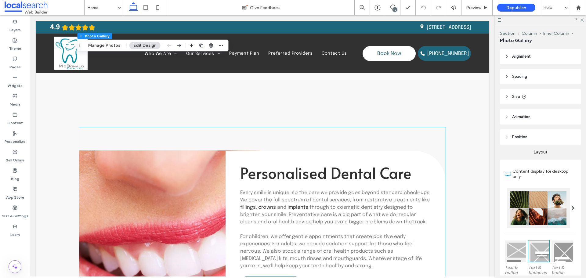
scroll to position [1543, 0]
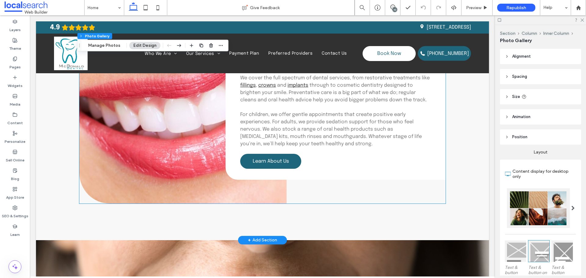
click at [194, 147] on link at bounding box center [182, 104] width 207 height 199
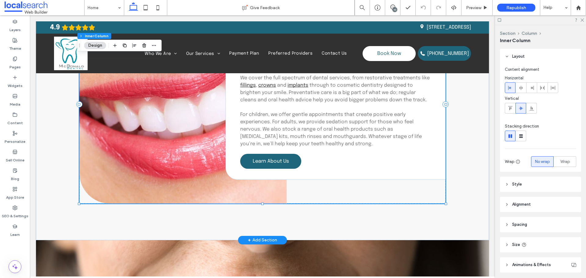
click at [194, 147] on link at bounding box center [182, 104] width 207 height 199
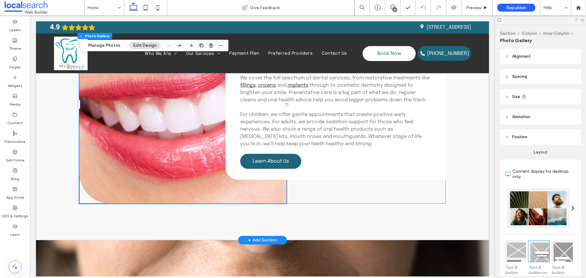
click at [194, 147] on link at bounding box center [182, 104] width 207 height 199
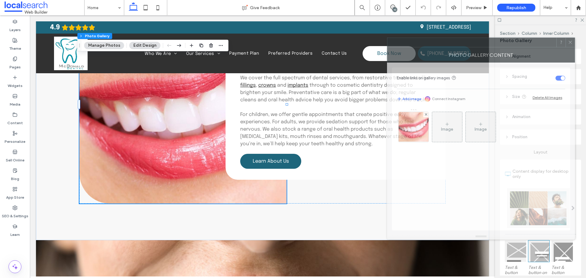
drag, startPoint x: 503, startPoint y: 47, endPoint x: 398, endPoint y: 24, distance: 106.9
click at [398, 47] on div "Photo Gallery Content" at bounding box center [481, 54] width 188 height 15
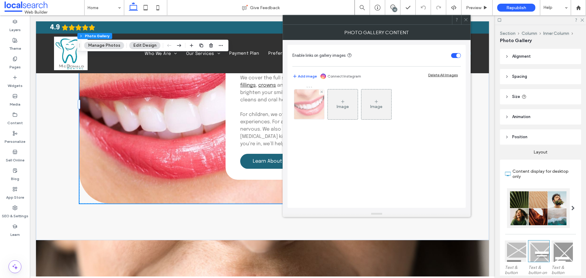
click at [308, 107] on img at bounding box center [309, 104] width 30 height 30
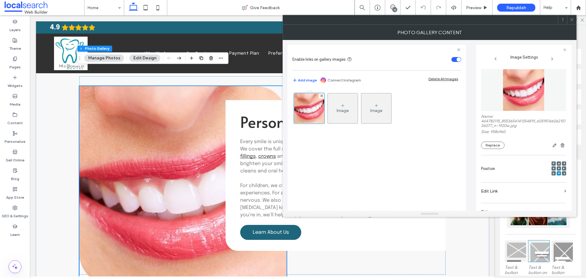
scroll to position [1482, 0]
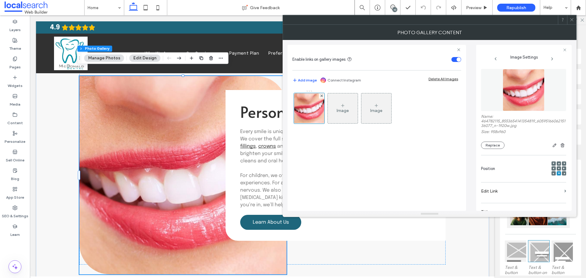
click at [469, 16] on span at bounding box center [572, 19] width 5 height 9
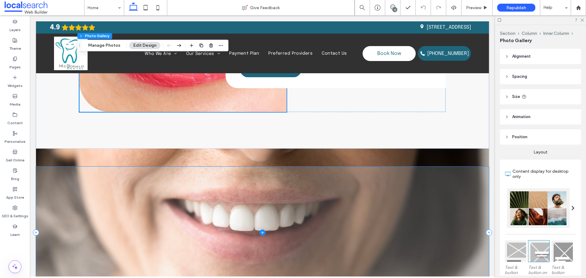
scroll to position [1696, 0]
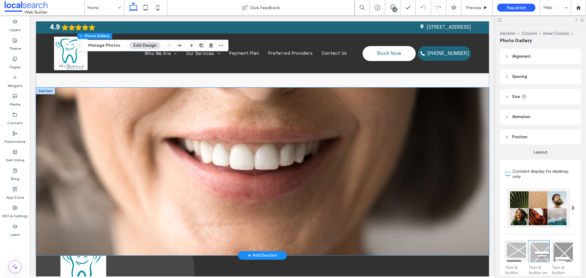
click at [427, 88] on div at bounding box center [262, 172] width 453 height 168
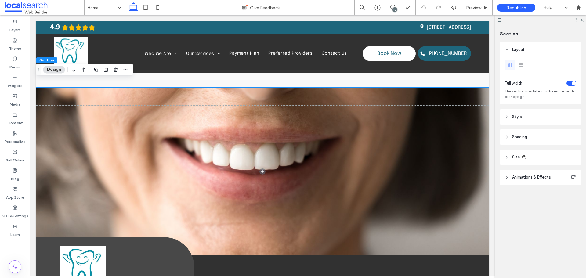
click at [469, 177] on span "Animations & Effects" at bounding box center [532, 177] width 39 height 6
drag, startPoint x: 541, startPoint y: 177, endPoint x: 422, endPoint y: 130, distance: 127.5
click at [469, 177] on span "Animations & Effects" at bounding box center [532, 177] width 39 height 6
click at [469, 117] on span "Style" at bounding box center [518, 117] width 10 height 6
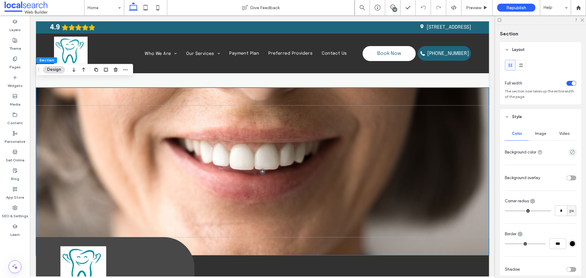
click at [469, 134] on span "Image" at bounding box center [540, 133] width 11 height 5
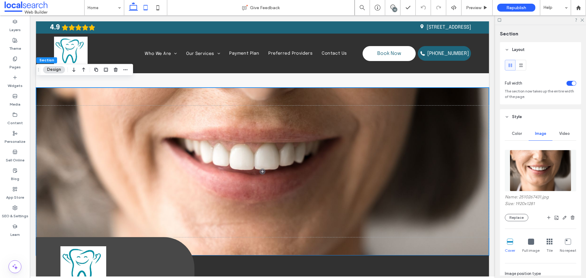
click at [148, 9] on icon at bounding box center [146, 8] width 12 height 12
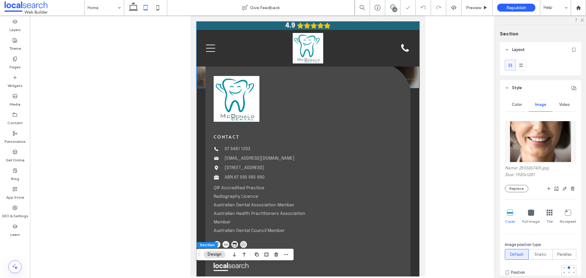
type input "***"
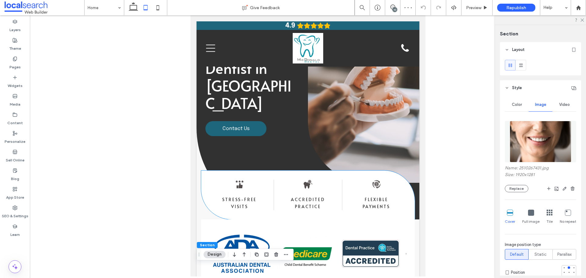
scroll to position [0, 0]
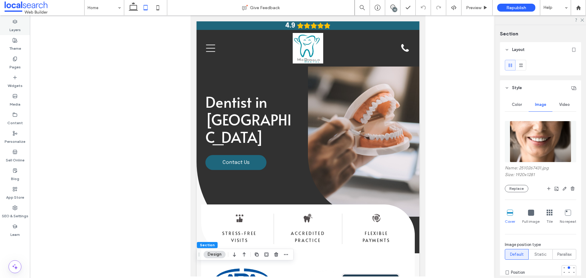
click at [16, 25] on label "Layers" at bounding box center [14, 28] width 11 height 9
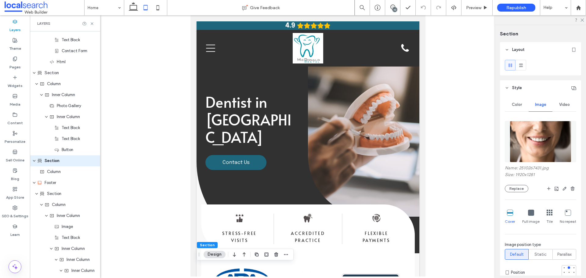
scroll to position [1268, 0]
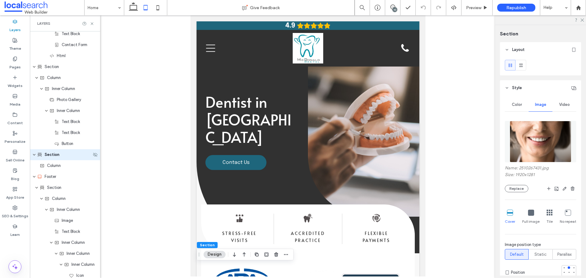
click at [35, 156] on icon "expand Section" at bounding box center [34, 154] width 4 height 5
click at [35, 164] on icon "expand Footer" at bounding box center [34, 165] width 4 height 5
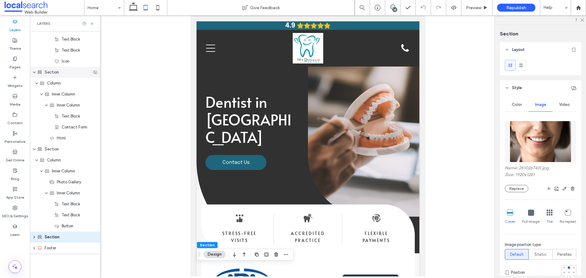
click at [33, 72] on icon "expand Section" at bounding box center [34, 72] width 4 height 5
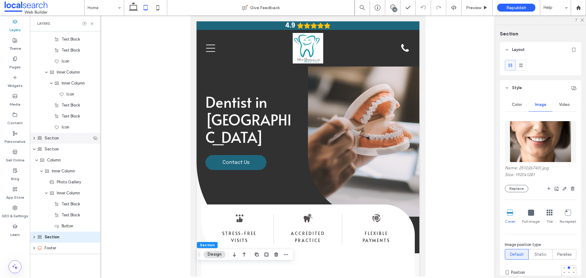
scroll to position [1119, 0]
click at [35, 148] on icon "expand Section" at bounding box center [34, 149] width 4 height 5
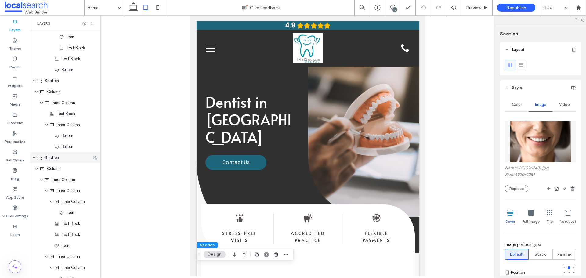
click at [33, 158] on icon "expand Section" at bounding box center [34, 157] width 4 height 5
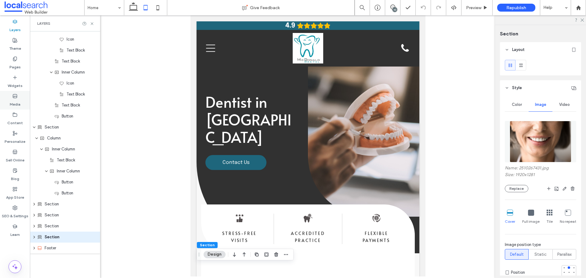
scroll to position [690, 0]
click at [34, 126] on icon "expand Section" at bounding box center [34, 127] width 4 height 5
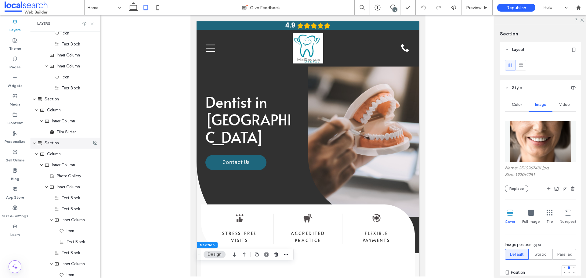
click at [35, 142] on icon "expand Section" at bounding box center [34, 143] width 4 height 5
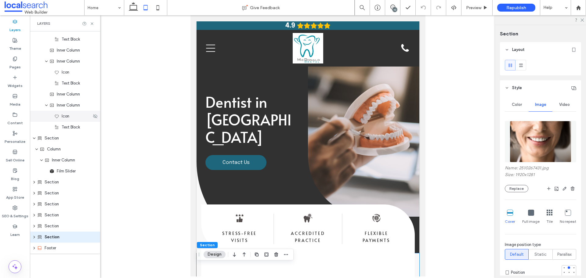
scroll to position [371, 0]
click at [33, 137] on icon "expand Section" at bounding box center [34, 138] width 4 height 5
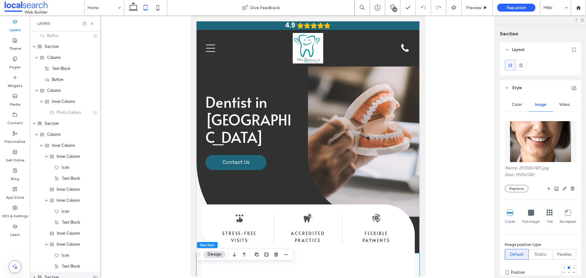
scroll to position [216, 0]
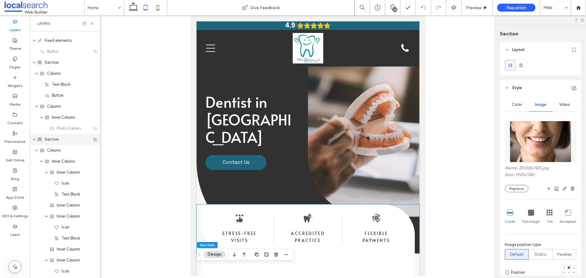
click at [34, 141] on icon "expand Section" at bounding box center [34, 139] width 4 height 5
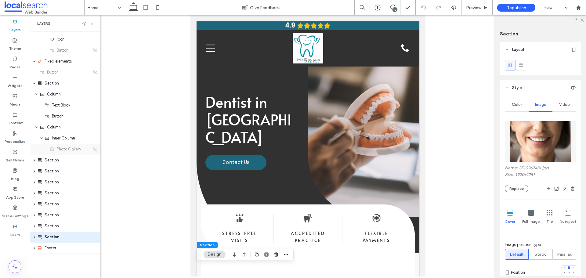
click at [93, 149] on icon at bounding box center [95, 149] width 5 height 5
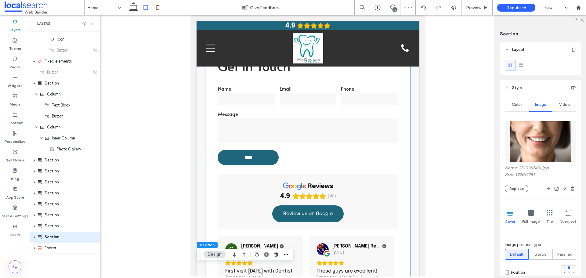
scroll to position [1069, 0]
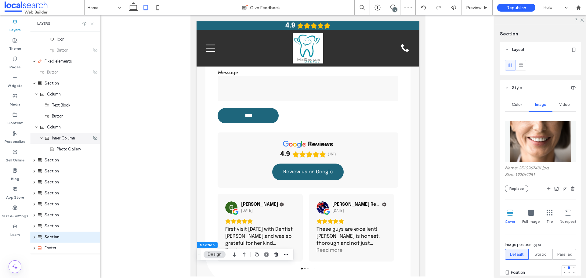
click at [60, 138] on span "Inner Column" at bounding box center [63, 138] width 23 height 6
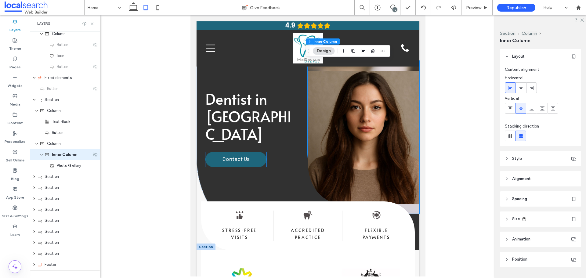
scroll to position [0, 0]
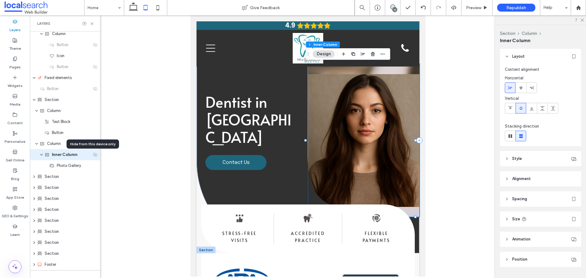
click at [93, 155] on use at bounding box center [95, 155] width 4 height 4
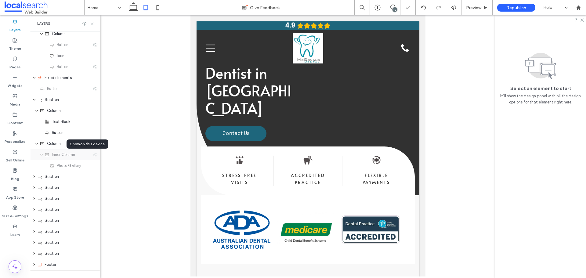
click at [93, 155] on use at bounding box center [95, 155] width 4 height 4
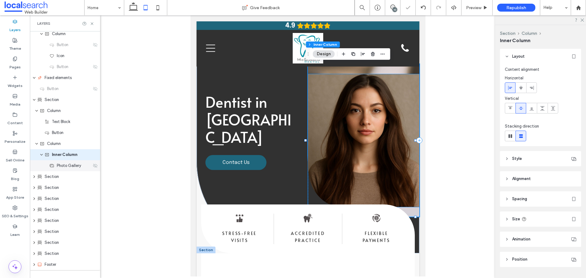
click at [93, 168] on icon at bounding box center [95, 165] width 5 height 5
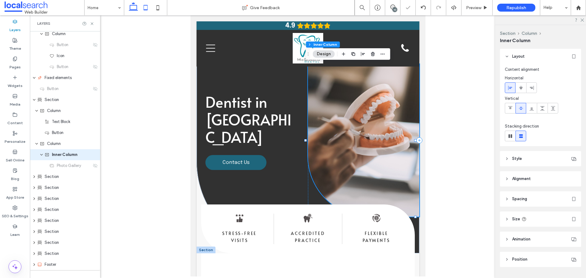
drag, startPoint x: 81, startPoint y: 54, endPoint x: 132, endPoint y: 6, distance: 70.2
click at [132, 6] on icon at bounding box center [133, 8] width 12 height 12
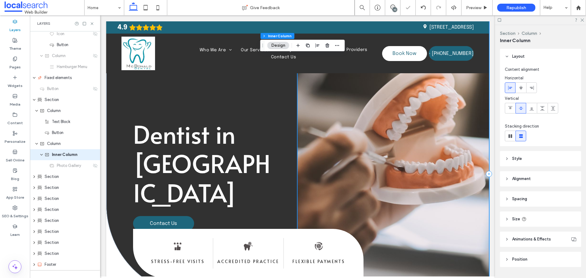
type input "****"
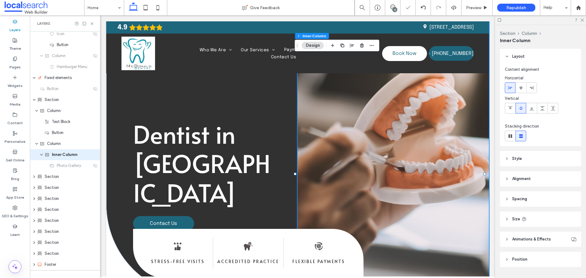
scroll to position [28, 0]
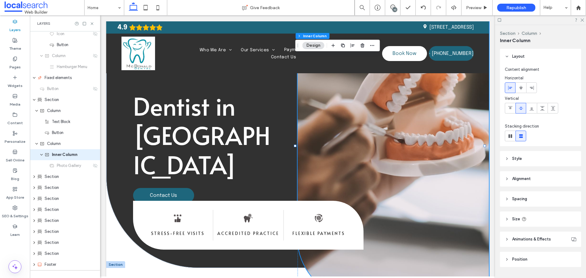
drag, startPoint x: 145, startPoint y: 5, endPoint x: 113, endPoint y: 162, distance: 160.2
click at [145, 5] on use at bounding box center [146, 7] width 4 height 5
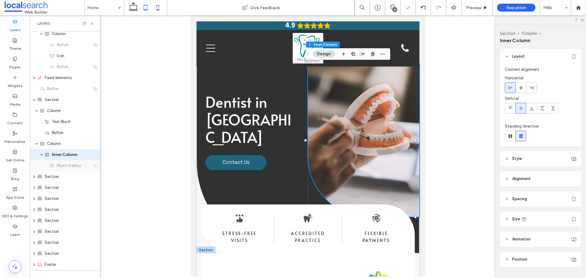
click at [93, 166] on icon at bounding box center [95, 165] width 5 height 5
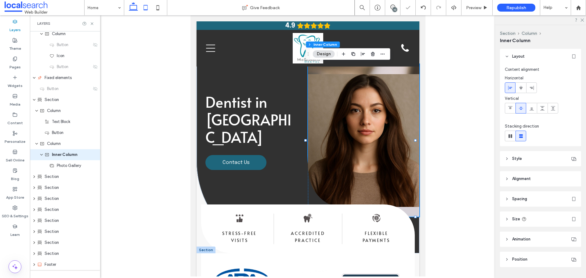
click at [137, 10] on use at bounding box center [133, 6] width 9 height 9
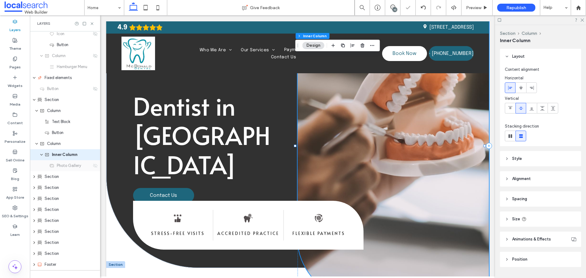
click at [93, 166] on icon at bounding box center [95, 165] width 5 height 5
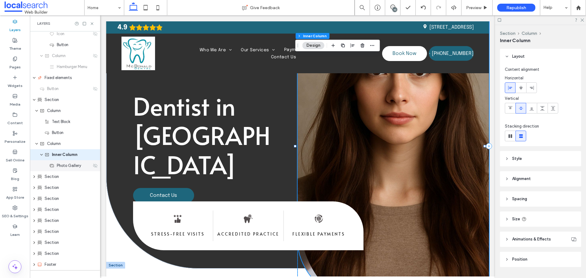
click at [93, 164] on icon at bounding box center [95, 165] width 5 height 5
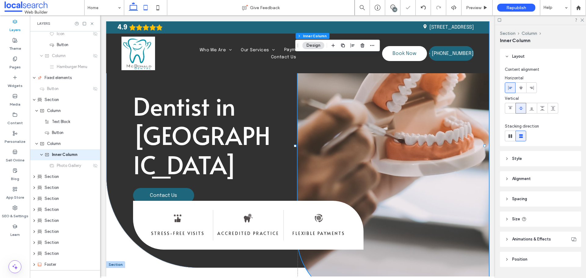
click at [146, 5] on icon at bounding box center [146, 8] width 12 height 12
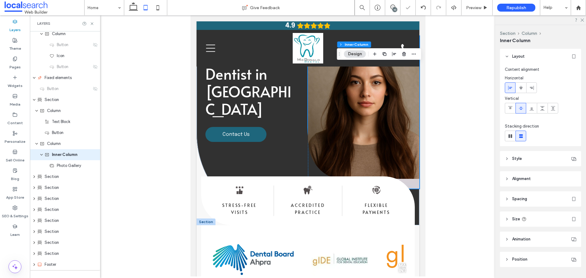
type input "***"
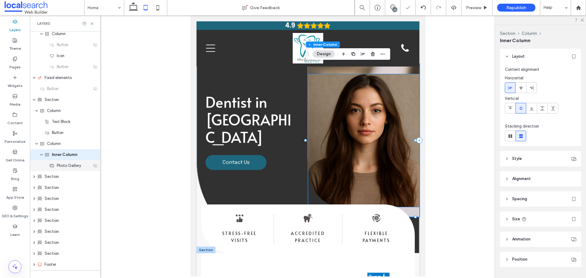
click at [93, 165] on use at bounding box center [95, 166] width 4 height 4
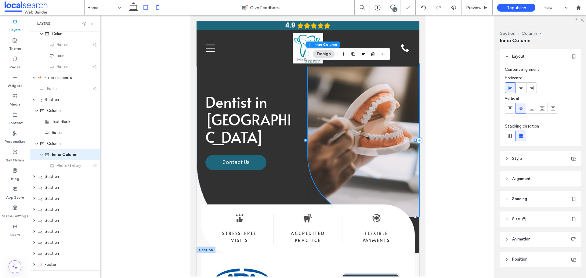
click at [156, 10] on icon at bounding box center [158, 8] width 12 height 12
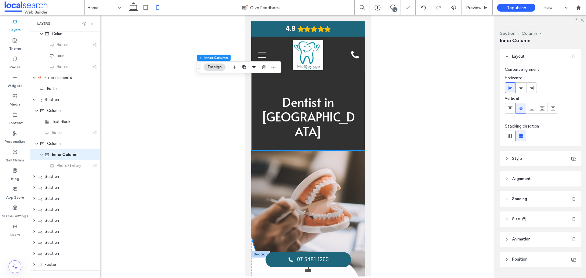
type input "**"
type input "***"
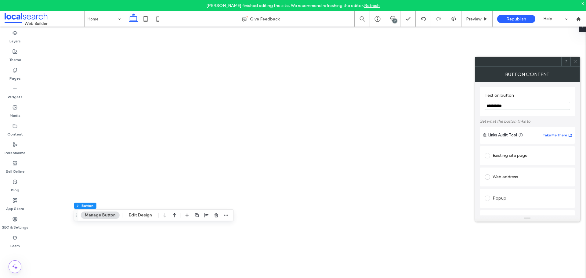
click at [509, 264] on input at bounding box center [526, 266] width 76 height 4
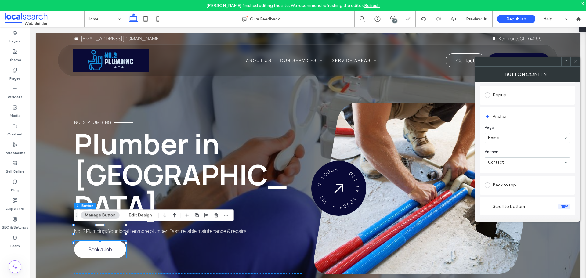
click at [574, 60] on icon at bounding box center [575, 61] width 5 height 5
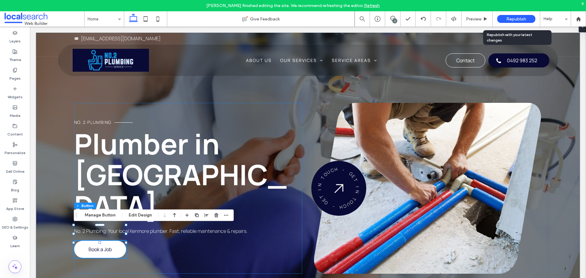
click at [517, 19] on span "Republish" at bounding box center [517, 18] width 20 height 5
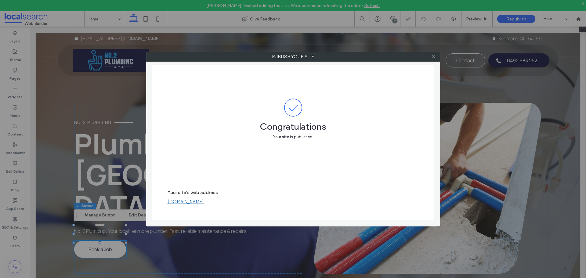
drag, startPoint x: 431, startPoint y: 60, endPoint x: 432, endPoint y: 57, distance: 3.5
click at [431, 60] on div at bounding box center [433, 56] width 9 height 9
click at [432, 57] on icon at bounding box center [434, 56] width 5 height 5
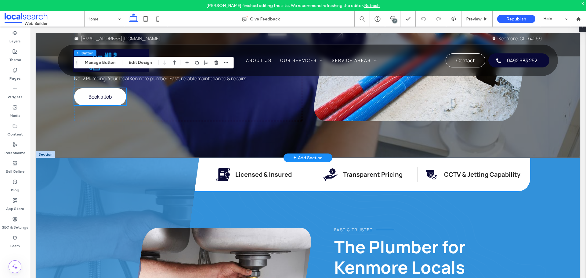
scroll to position [214, 0]
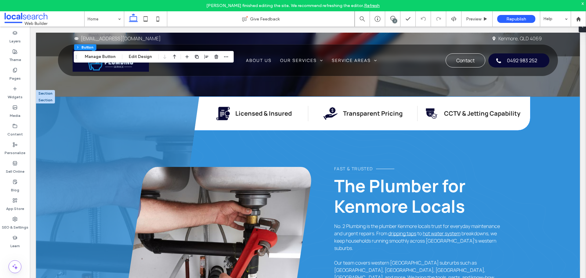
click at [432, 115] on icon at bounding box center [434, 116] width 5 height 5
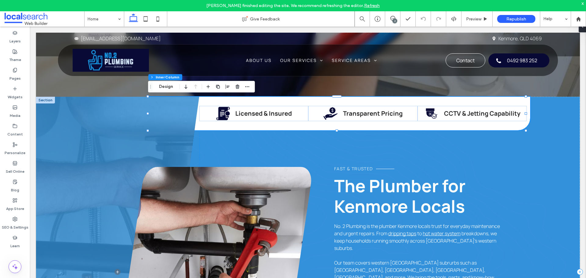
click at [432, 115] on icon at bounding box center [434, 116] width 5 height 5
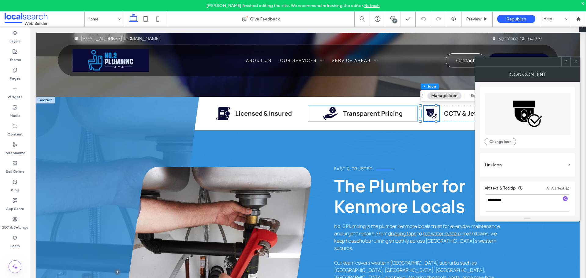
click at [331, 116] on icon at bounding box center [330, 113] width 15 height 13
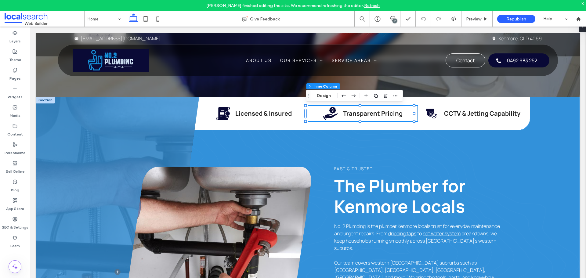
click at [331, 116] on icon at bounding box center [330, 113] width 15 height 13
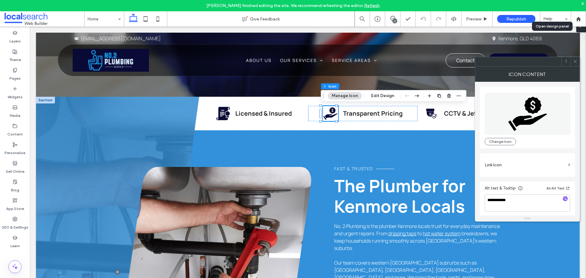
click at [580, 30] on span at bounding box center [580, 26] width 5 height 12
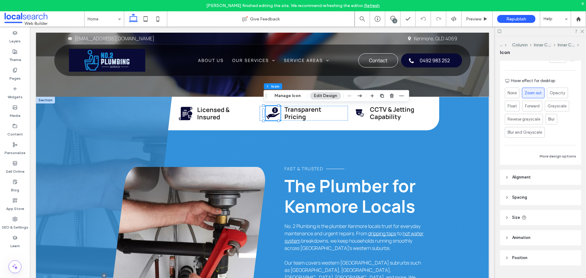
scroll to position [163, 0]
click at [518, 214] on span "Size" at bounding box center [517, 215] width 8 height 6
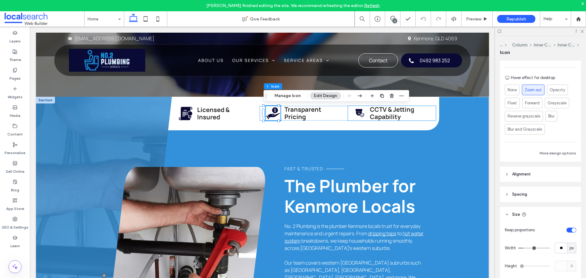
click at [359, 115] on icon "CCTV Icon" at bounding box center [360, 113] width 13 height 13
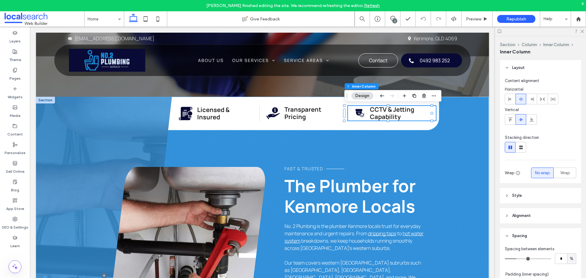
click at [359, 115] on icon "CCTV Icon" at bounding box center [360, 113] width 13 height 13
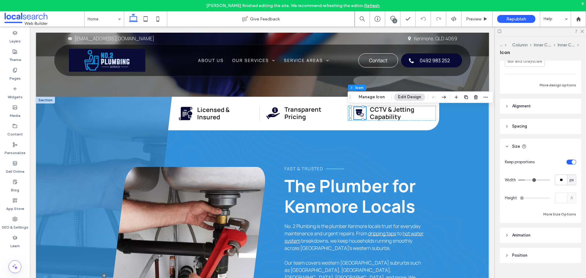
scroll to position [231, 0]
click at [561, 177] on input "**" at bounding box center [561, 179] width 12 height 11
type input "**"
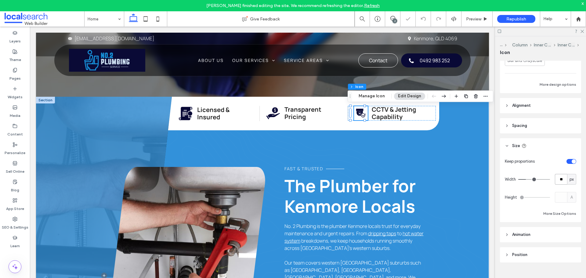
click at [561, 177] on input "**" at bounding box center [561, 179] width 12 height 11
click at [187, 118] on icon at bounding box center [186, 114] width 14 height 14
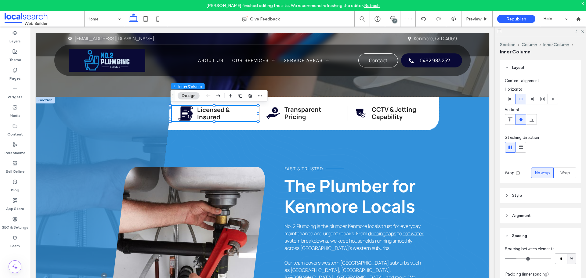
click at [187, 116] on icon at bounding box center [186, 114] width 14 height 14
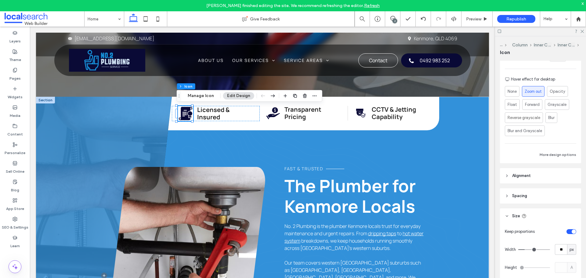
scroll to position [214, 0]
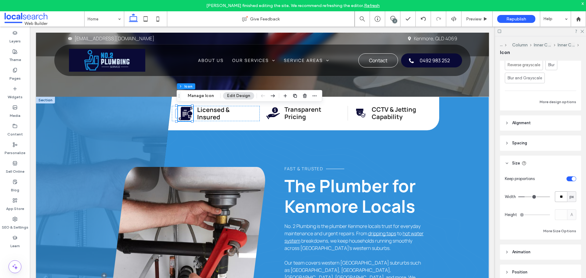
click at [560, 198] on input "**" at bounding box center [561, 197] width 12 height 11
type input "**"
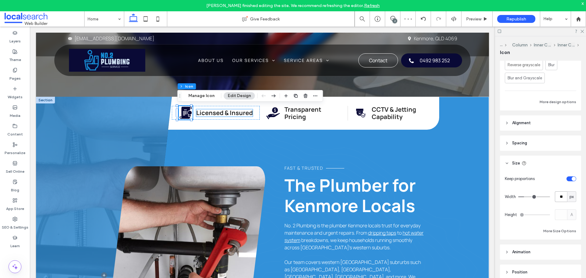
click at [232, 112] on strong "Licensed & Insured" at bounding box center [224, 113] width 57 height 8
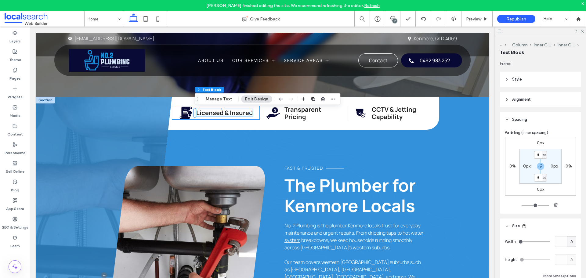
click at [251, 115] on div "Licence Icon Licensed & Insured" at bounding box center [216, 113] width 88 height 14
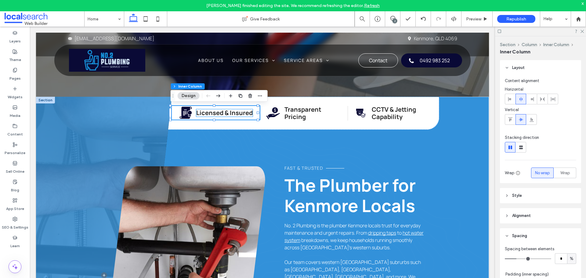
click at [249, 115] on strong "Licensed & Insured" at bounding box center [224, 113] width 57 height 8
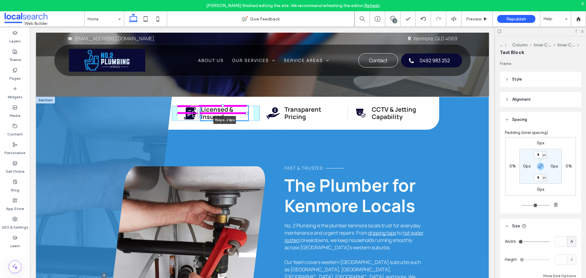
click at [247, 116] on div "Licence Icon Licensed & Insured 156px , 24px Pricing Icon Transparent Pricing C…" at bounding box center [262, 275] width 453 height 357
type input "***"
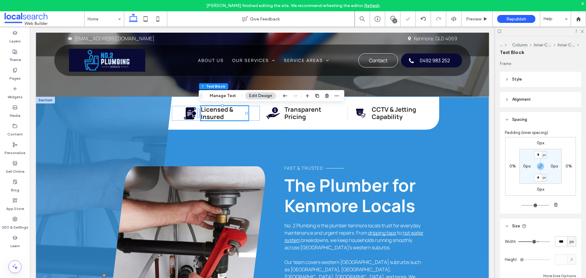
click at [248, 124] on div "Licence Icon Licensed & Insured 156px , 24px Pricing Icon Transparent Pricing C…" at bounding box center [280, 113] width 317 height 33
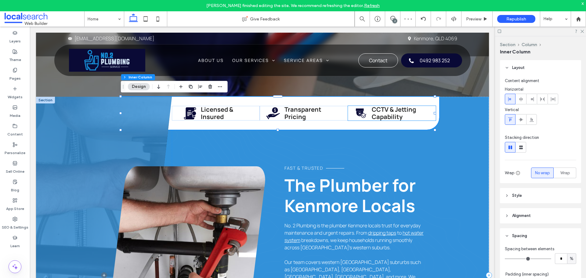
click at [358, 114] on icon at bounding box center [359, 113] width 7 height 5
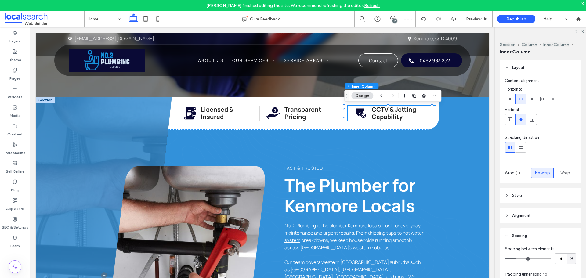
click at [358, 114] on icon at bounding box center [359, 113] width 7 height 5
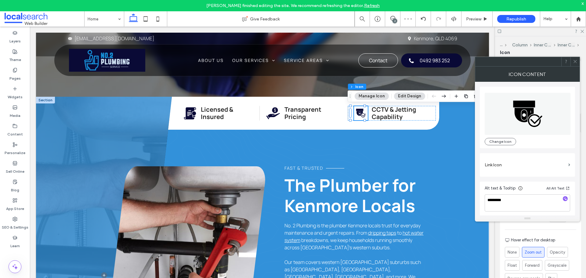
click at [573, 62] on icon at bounding box center [575, 61] width 5 height 5
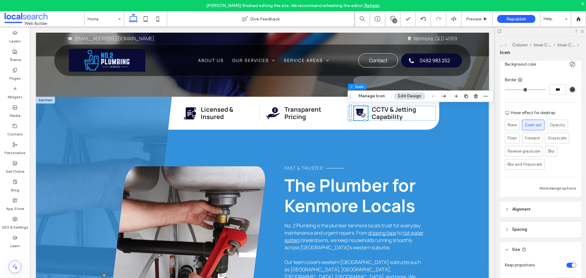
scroll to position [183, 0]
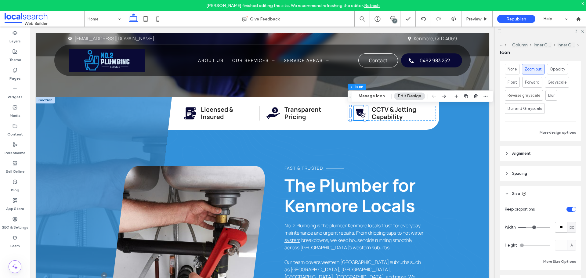
click at [557, 227] on input "**" at bounding box center [561, 227] width 12 height 11
type input "**"
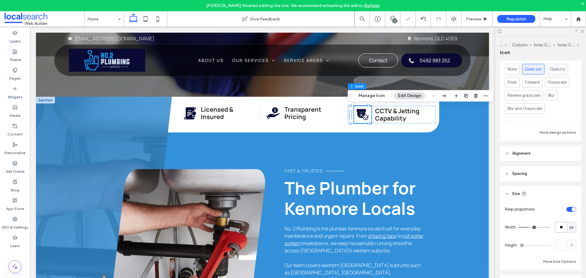
click at [557, 227] on input "**" at bounding box center [561, 227] width 12 height 11
type input "**"
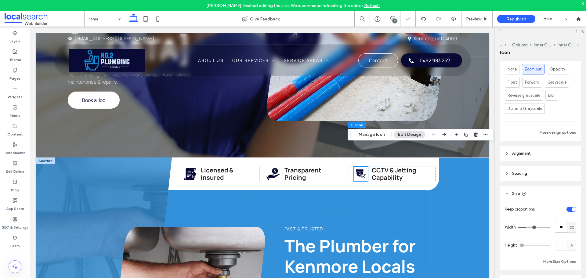
scroll to position [153, 0]
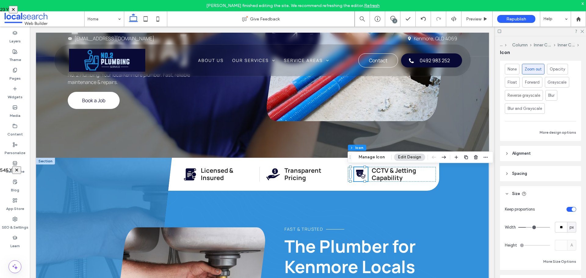
drag, startPoint x: 152, startPoint y: 1, endPoint x: 4, endPoint y: 166, distance: 222.6
click at [272, 177] on icon at bounding box center [273, 174] width 15 height 13
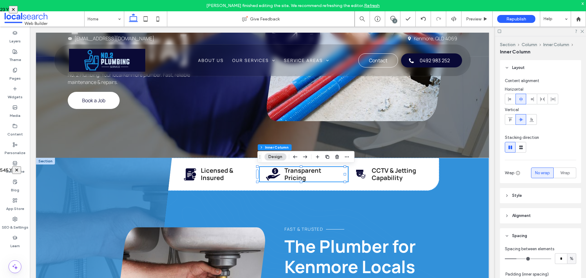
click at [272, 177] on icon at bounding box center [273, 174] width 15 height 13
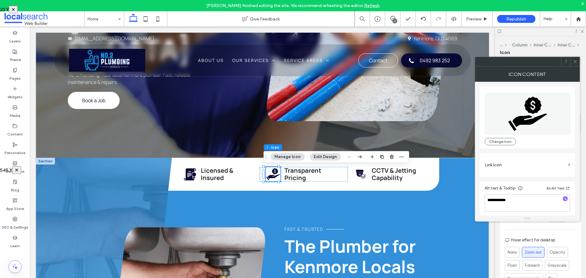
click at [577, 61] on icon at bounding box center [575, 61] width 5 height 5
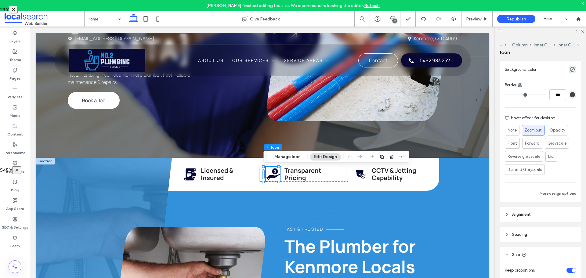
scroll to position [231, 0]
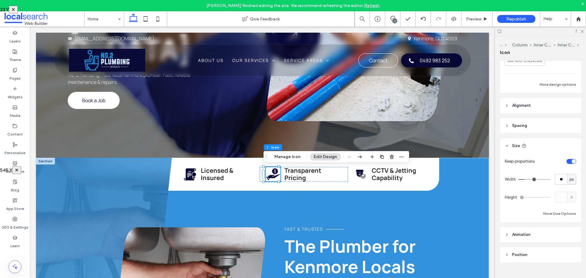
click at [540, 129] on header "Spacing" at bounding box center [540, 125] width 81 height 15
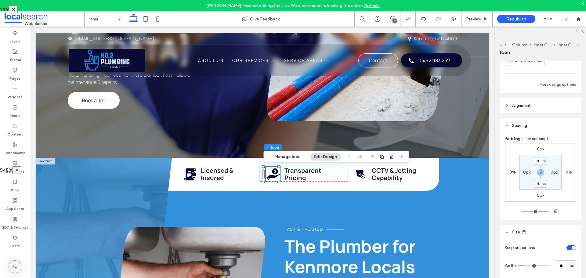
click at [525, 174] on label "0px" at bounding box center [527, 172] width 7 height 5
type input "*"
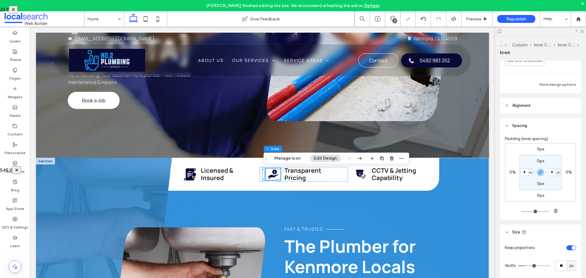
click at [537, 162] on label "0px" at bounding box center [540, 161] width 7 height 5
type input "*"
click at [538, 160] on input "*" at bounding box center [539, 161] width 8 height 8
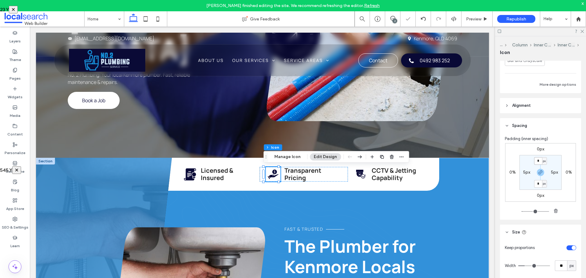
click at [538, 160] on input "*" at bounding box center [539, 161] width 8 height 8
type input "**"
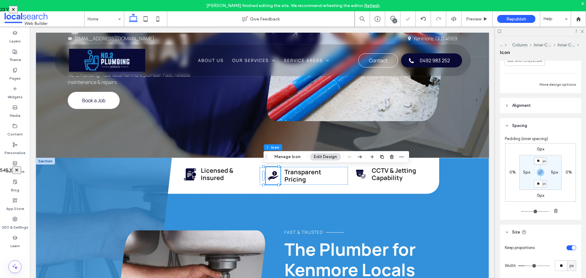
click at [538, 160] on input "**" at bounding box center [539, 161] width 8 height 8
type input "*"
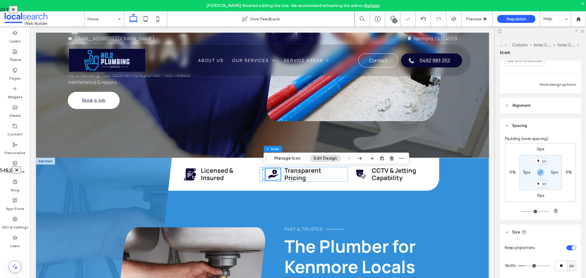
click at [525, 170] on label "5px" at bounding box center [527, 172] width 7 height 5
type input "*"
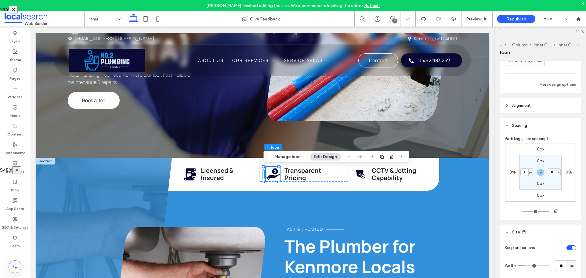
click at [525, 173] on input "*" at bounding box center [525, 173] width 8 height 8
type input "**"
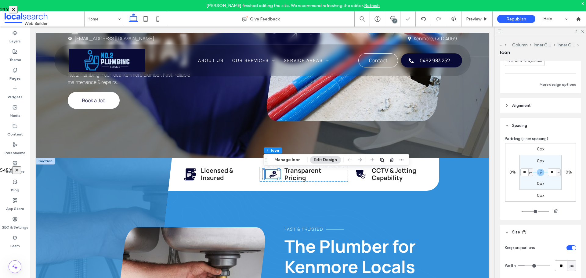
click at [525, 173] on input "**" at bounding box center [525, 173] width 8 height 8
type input "*"
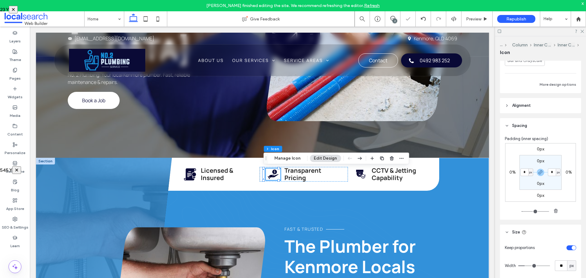
click at [525, 173] on input "*" at bounding box center [525, 173] width 8 height 8
type input "*"
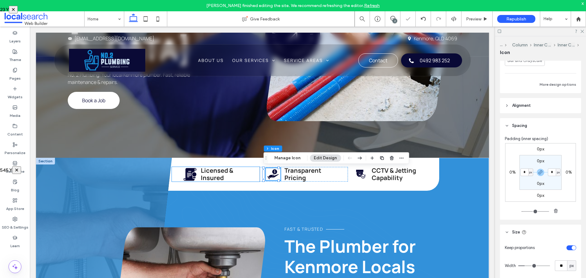
click at [192, 175] on icon at bounding box center [194, 174] width 4 height 4
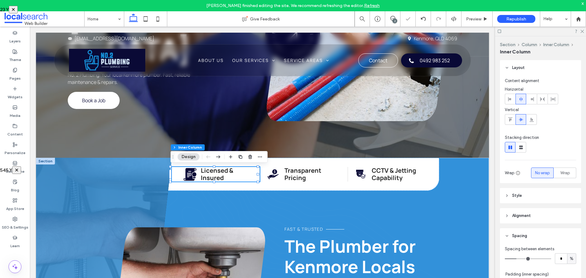
click at [192, 175] on icon at bounding box center [194, 174] width 4 height 4
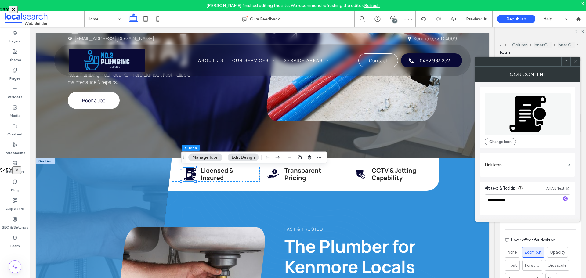
click at [577, 67] on div "Icon Content" at bounding box center [527, 74] width 105 height 15
click at [574, 59] on icon at bounding box center [575, 61] width 5 height 5
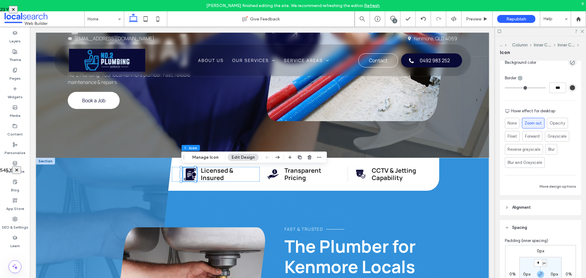
scroll to position [183, 0]
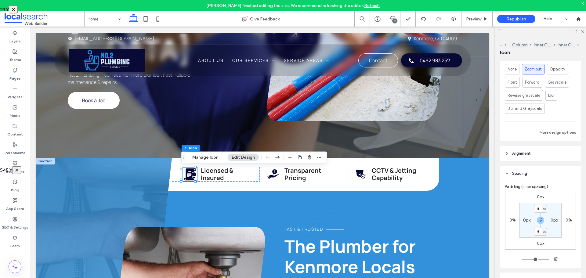
click at [524, 221] on label "0px" at bounding box center [527, 220] width 7 height 5
type input "*"
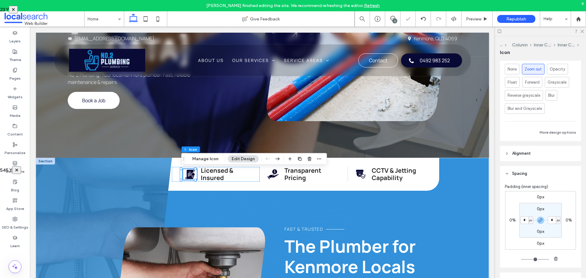
click at [523, 221] on input "*" at bounding box center [525, 221] width 8 height 8
type input "*"
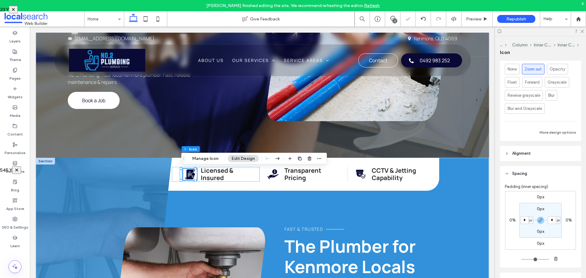
click at [523, 221] on input "*" at bounding box center [525, 221] width 8 height 8
type input "*"
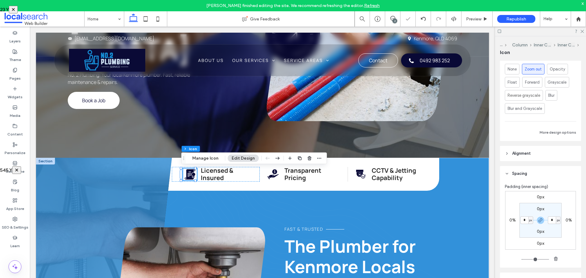
click at [523, 221] on input "*" at bounding box center [525, 221] width 8 height 8
type input "*"
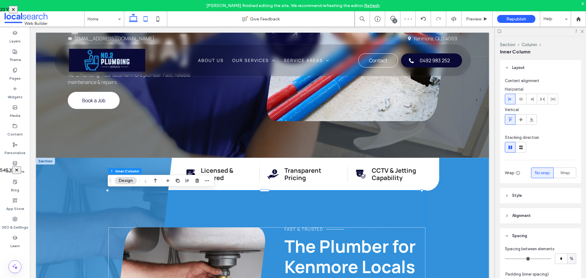
click at [144, 21] on use at bounding box center [146, 18] width 4 height 5
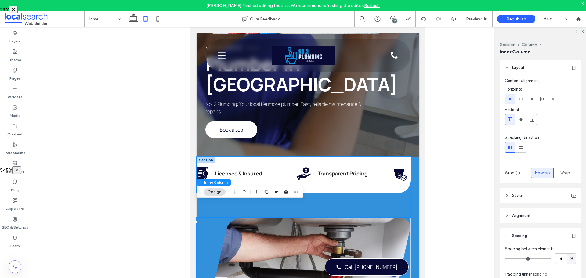
scroll to position [0, 0]
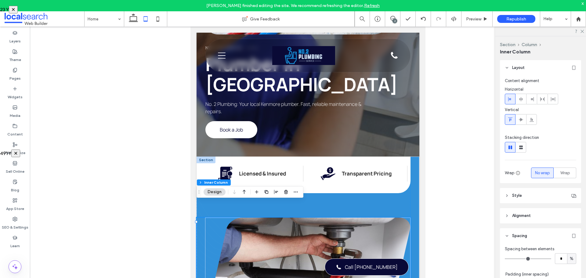
drag, startPoint x: 247, startPoint y: 169, endPoint x: 107, endPoint y: 150, distance: 142.1
click at [107, 150] on div "491 Y ✕" at bounding box center [293, 151] width 586 height 3
click at [365, 171] on strong "CCTV & Jetting Capability" at bounding box center [372, 174] width 64 height 7
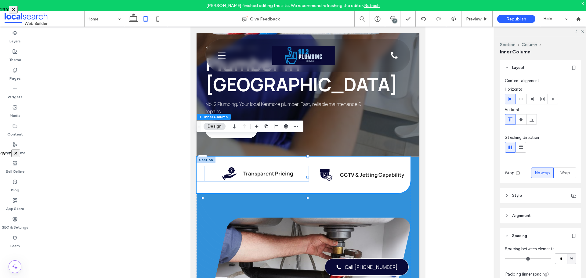
click at [365, 171] on strong "CCTV & Jetting Capability" at bounding box center [372, 174] width 64 height 7
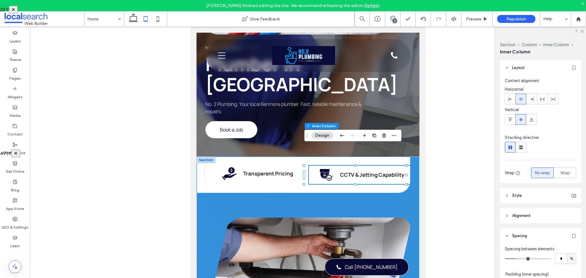
click at [363, 171] on strong "CCTV & Jetting Capability" at bounding box center [372, 174] width 64 height 7
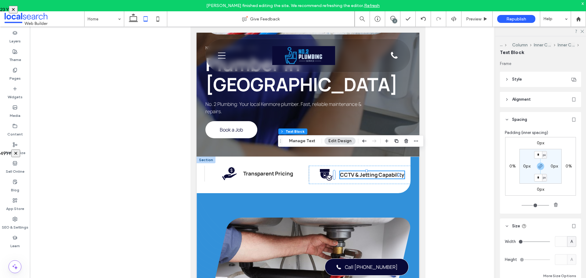
click at [537, 142] on label "0px" at bounding box center [540, 143] width 7 height 5
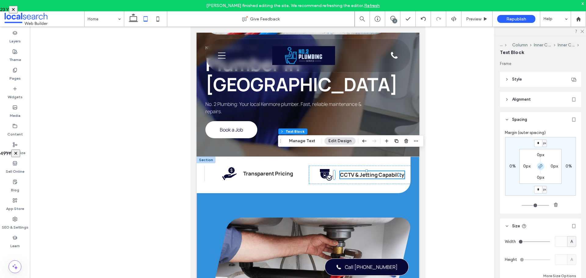
click at [540, 166] on icon "button" at bounding box center [541, 166] width 5 height 5
click at [540, 144] on input "*" at bounding box center [539, 144] width 8 height 8
type input "**"
type input "*"
type input "***"
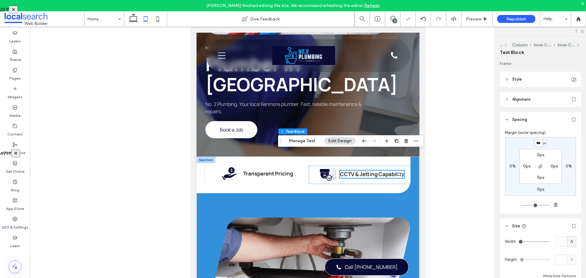
type input "*"
click at [540, 144] on input "***" at bounding box center [539, 144] width 8 height 8
type input "**"
click at [156, 16] on icon at bounding box center [158, 19] width 12 height 12
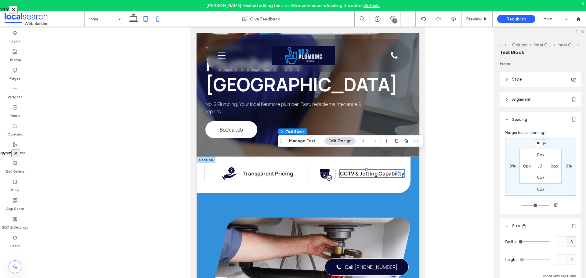
type input "*"
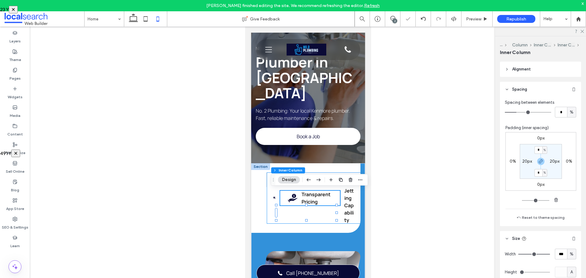
scroll to position [148, 0]
click at [421, 17] on icon at bounding box center [423, 18] width 5 height 5
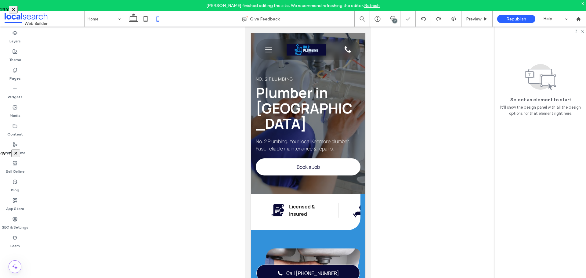
scroll to position [0, 6]
click at [294, 203] on strong "Licensed & Insured" at bounding box center [296, 210] width 26 height 14
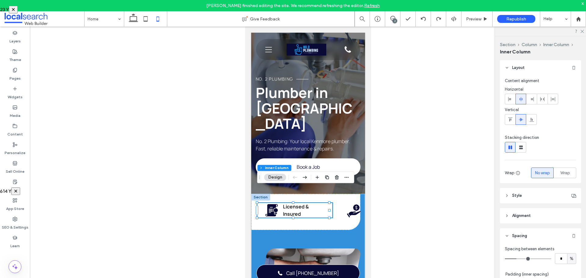
drag, startPoint x: 148, startPoint y: 150, endPoint x: 57, endPoint y: 188, distance: 98.1
click at [57, 188] on div "614 Y ✕" at bounding box center [293, 189] width 586 height 3
click at [305, 205] on strong "CCTV & Jetting Capability" at bounding box center [317, 212] width 35 height 14
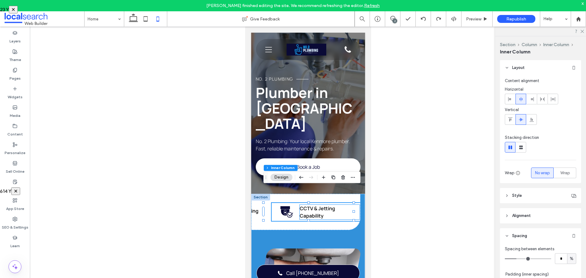
click at [303, 205] on p "CCTV & Jetting Capability" at bounding box center [330, 212] width 60 height 15
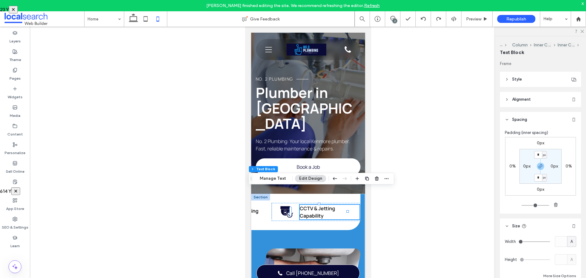
click at [537, 145] on label "0px" at bounding box center [540, 143] width 7 height 5
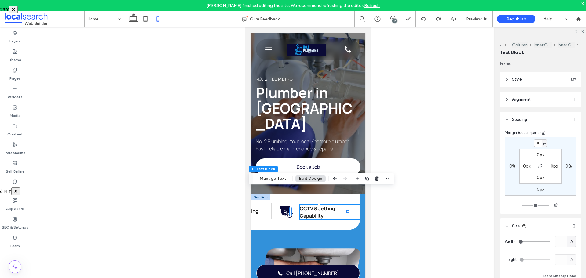
click at [538, 145] on input "*" at bounding box center [539, 144] width 8 height 8
type input "**"
type input "*"
type input "**"
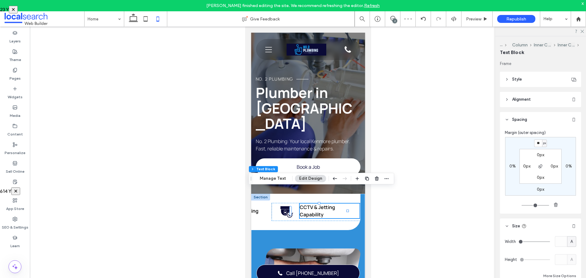
type input "*"
click at [314, 208] on strong "Transparent Pricing" at bounding box center [319, 211] width 46 height 7
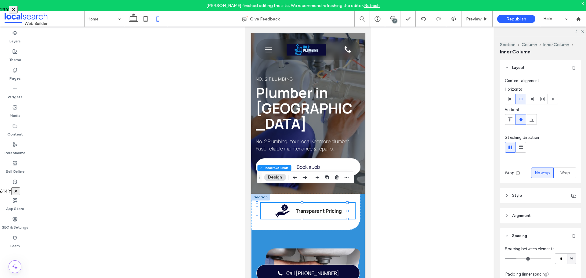
click at [321, 208] on strong "Transparent Pricing" at bounding box center [319, 211] width 46 height 7
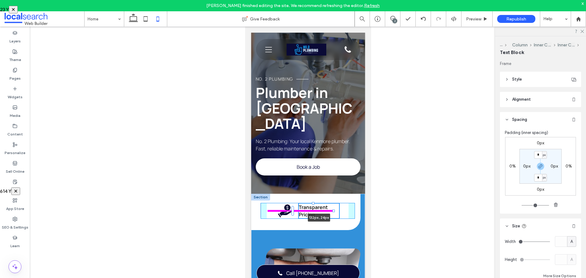
drag, startPoint x: 336, startPoint y: 195, endPoint x: 333, endPoint y: 196, distance: 3.3
click at [333, 210] on div at bounding box center [333, 211] width 2 height 2
type input "***"
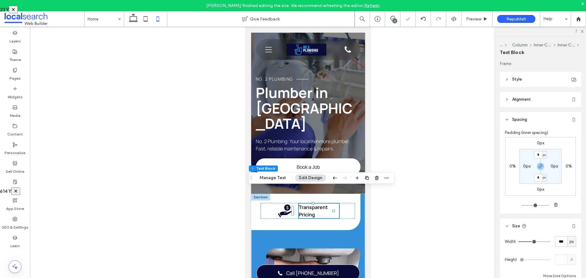
click at [538, 141] on label "0px" at bounding box center [540, 143] width 7 height 5
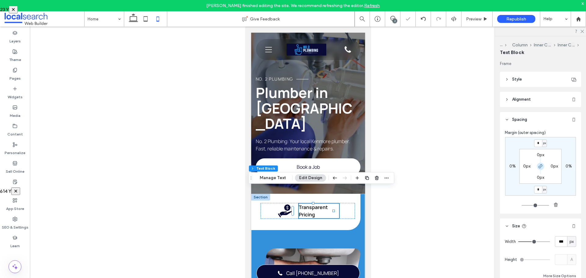
click at [539, 166] on icon "button" at bounding box center [541, 166] width 5 height 5
click at [541, 144] on input "*" at bounding box center [539, 144] width 8 height 8
type input "**"
type input "*"
type input "**"
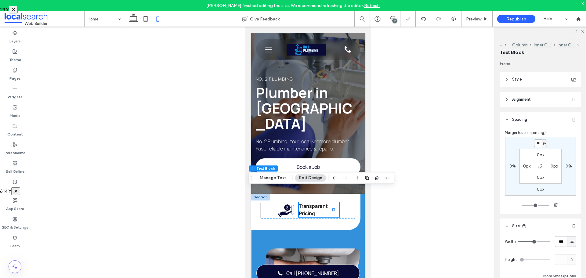
type input "*"
type input "**"
click at [137, 19] on use at bounding box center [133, 17] width 9 height 9
type input "*"
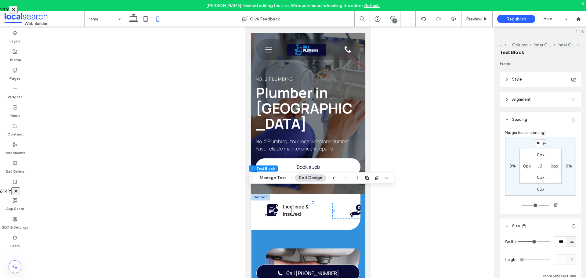
type input "*"
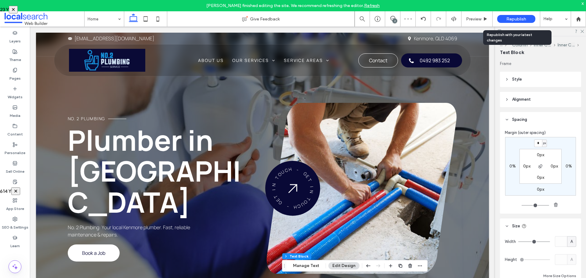
click at [529, 16] on div "Republish" at bounding box center [517, 19] width 38 height 8
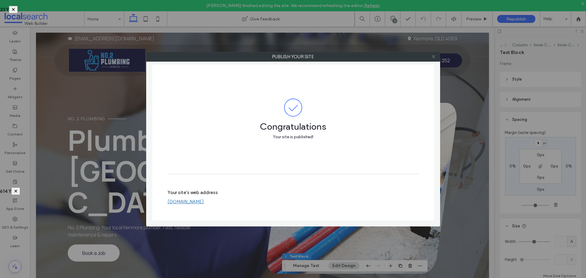
click at [434, 56] on icon at bounding box center [434, 56] width 5 height 5
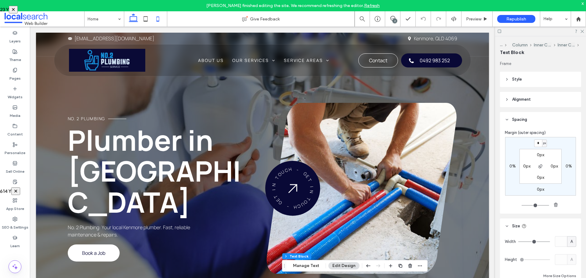
click at [158, 17] on use at bounding box center [158, 18] width 3 height 5
type input "*"
type input "***"
type input "**"
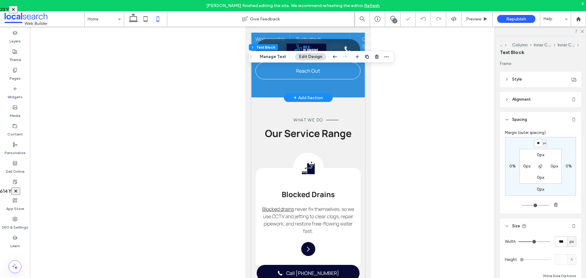
scroll to position [580, 0]
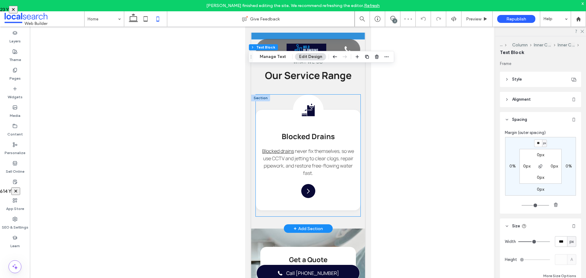
click at [279, 180] on div "Drain Icon Blocked Drains Blocked drains never fix themselves, so we use CCTV a…" at bounding box center [308, 160] width 105 height 100
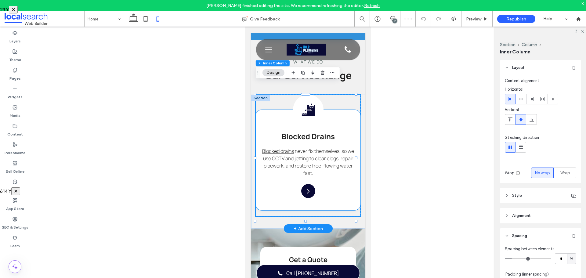
click at [270, 180] on div "Drain Icon Blocked Drains Blocked drains never fix themselves, so we use CCTV a…" at bounding box center [308, 160] width 105 height 100
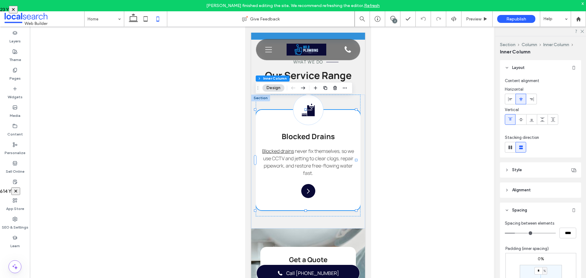
scroll to position [122, 0]
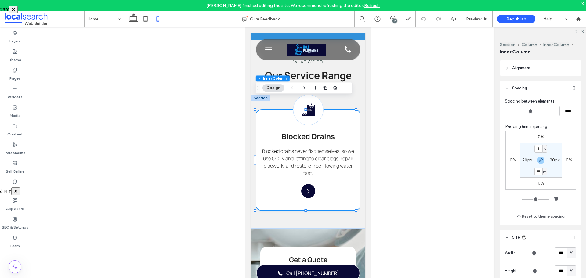
click at [536, 71] on header "Alignment" at bounding box center [540, 67] width 81 height 15
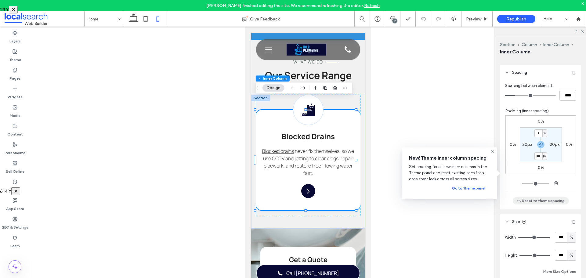
scroll to position [183, 0]
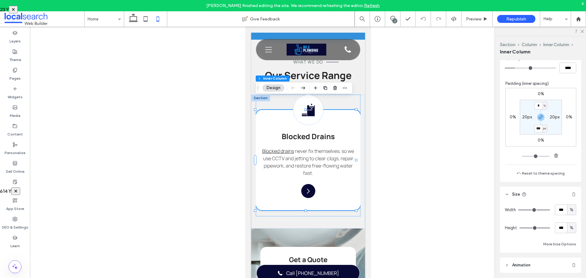
click at [571, 227] on span "%" at bounding box center [572, 228] width 4 height 6
click at [570, 220] on span "A" at bounding box center [569, 217] width 2 height 6
type input "*"
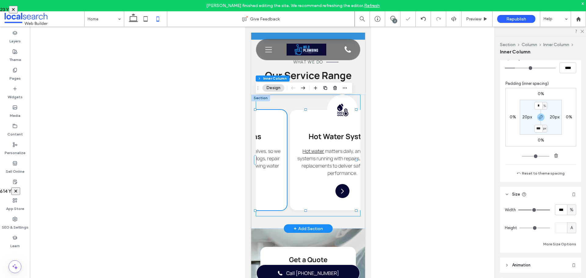
scroll to position [0, 97]
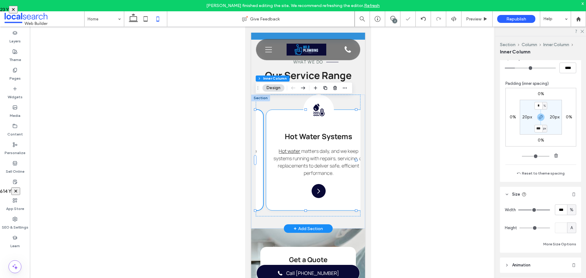
click at [289, 183] on div "Arrow Icon Hot Water Systems Hot water matters daily, and we keep systems runni…" at bounding box center [318, 160] width 105 height 100
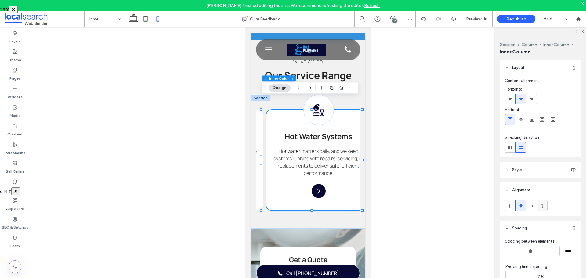
click at [542, 201] on span at bounding box center [542, 206] width 5 height 10
type input "***"
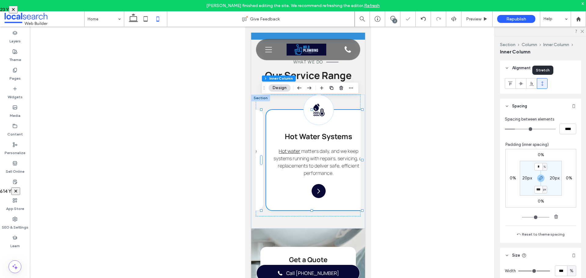
scroll to position [183, 0]
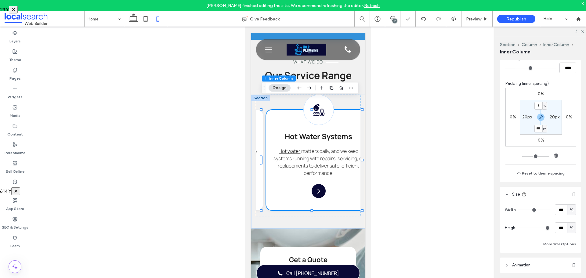
click at [570, 226] on span "%" at bounding box center [572, 228] width 4 height 6
click at [568, 220] on span "A" at bounding box center [569, 217] width 2 height 6
type input "*"
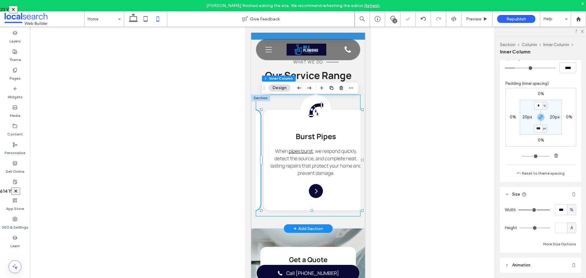
scroll to position [0, 207]
click at [284, 178] on div "Burst Pipe Icon Burst Pipes When pipes burst , we respond quickly, detect the s…" at bounding box center [316, 160] width 105 height 100
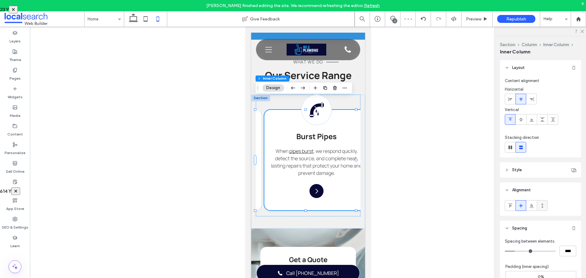
click at [542, 208] on use at bounding box center [543, 205] width 2 height 4
type input "***"
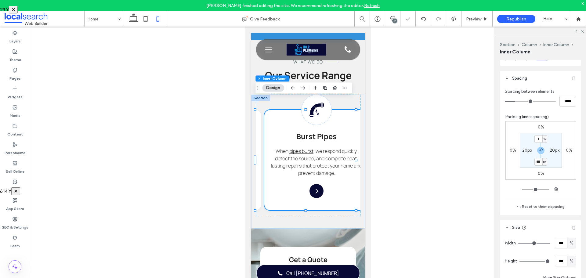
scroll to position [183, 0]
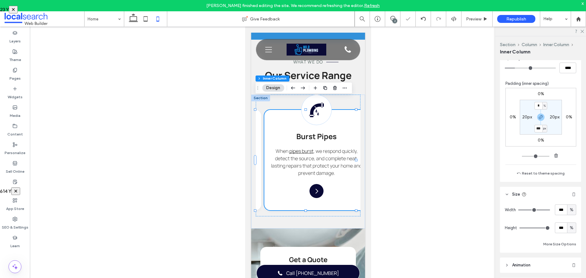
click at [568, 232] on div "%" at bounding box center [572, 228] width 9 height 11
click at [569, 221] on div "A" at bounding box center [569, 217] width 9 height 11
type input "*"
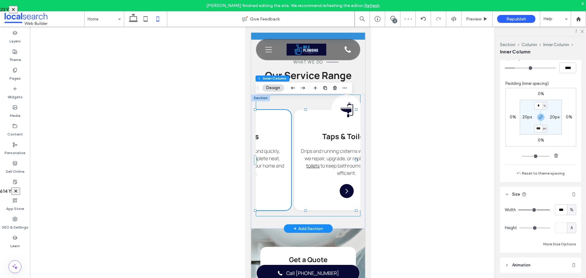
scroll to position [0, 305]
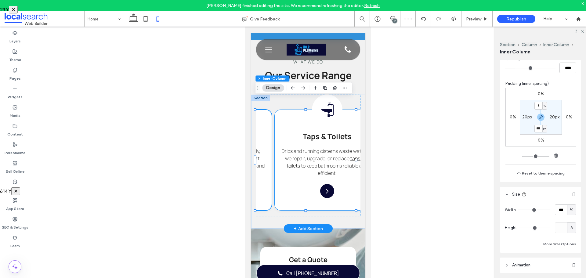
click at [315, 196] on div "Tap Icon Taps & Toilets Drips and running cisterns waste water, so we repair, u…" at bounding box center [327, 160] width 105 height 100
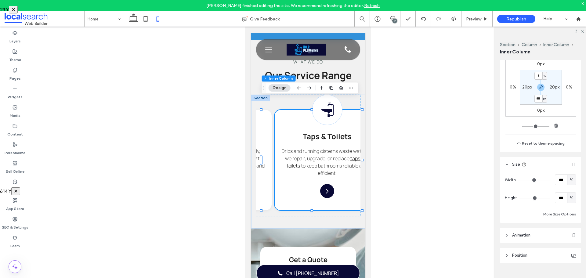
scroll to position [214, 0]
click at [569, 201] on div "%" at bounding box center [572, 197] width 9 height 11
click at [569, 250] on span "A" at bounding box center [569, 251] width 2 height 6
type input "*"
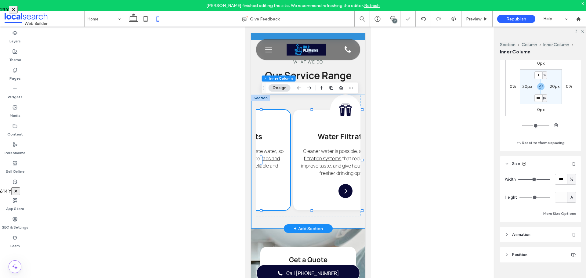
scroll to position [0, 408]
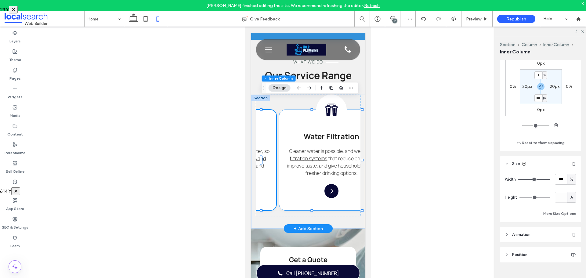
click at [288, 175] on div "Water Filter Icon Water Filtration Cleaner water is possible, and we install fi…" at bounding box center [331, 160] width 105 height 100
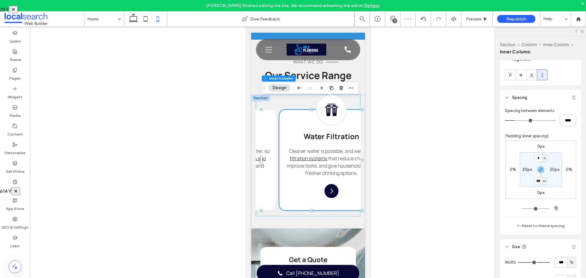
scroll to position [183, 0]
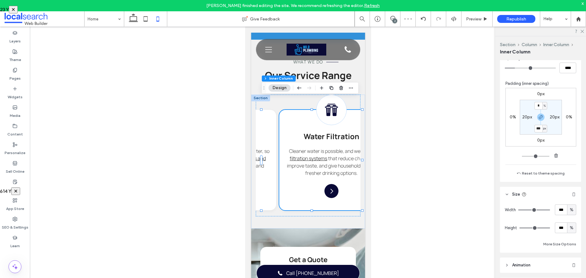
click at [570, 227] on span "%" at bounding box center [572, 228] width 4 height 6
click at [568, 215] on span "A" at bounding box center [569, 217] width 2 height 6
type input "*"
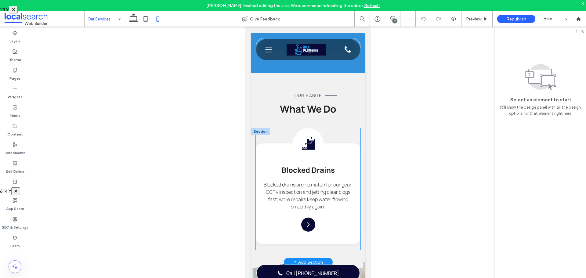
scroll to position [428, 0]
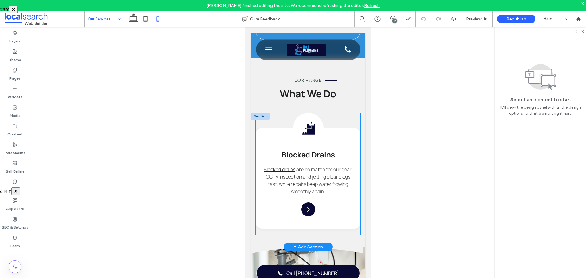
click at [290, 209] on div "Drain Icon Blocked Drains Blocked drains are no match for our gear. CCTV inspec…" at bounding box center [308, 178] width 105 height 100
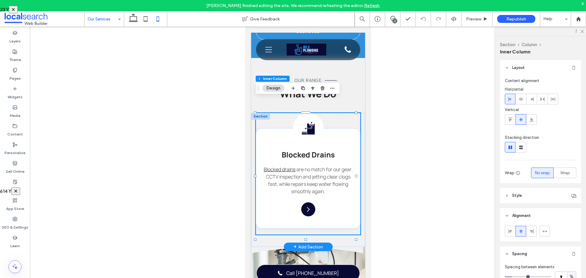
click at [280, 206] on div "Drain Icon Blocked Drains Blocked drains are no match for our gear. CCTV inspec…" at bounding box center [308, 178] width 105 height 100
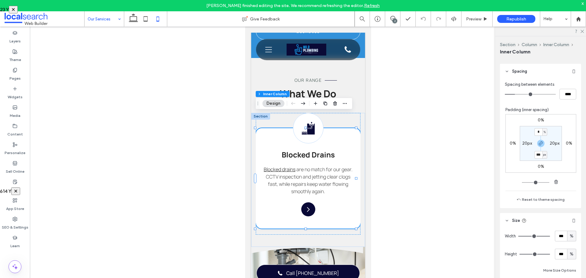
scroll to position [183, 0]
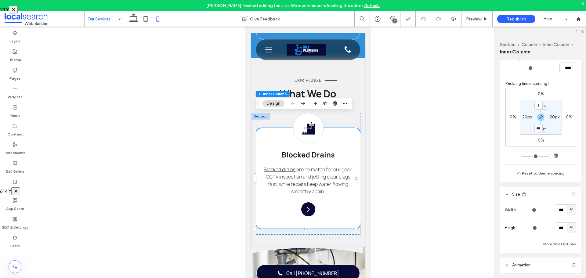
click at [570, 227] on span "%" at bounding box center [572, 228] width 4 height 6
click at [570, 218] on span "A" at bounding box center [569, 217] width 2 height 6
type input "*"
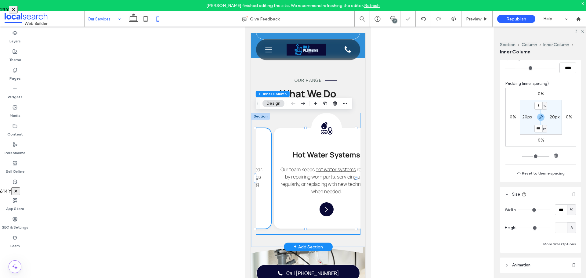
scroll to position [0, 97]
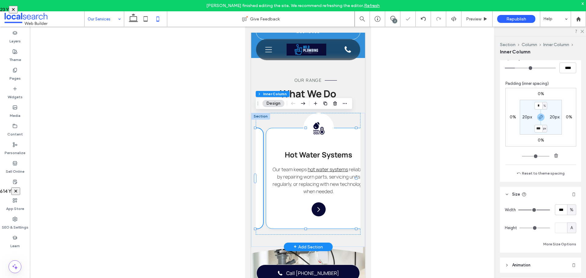
click at [283, 208] on div "Hot Water Icon Hot Water Systems Our team keeps hot water systems reliable by r…" at bounding box center [318, 178] width 105 height 100
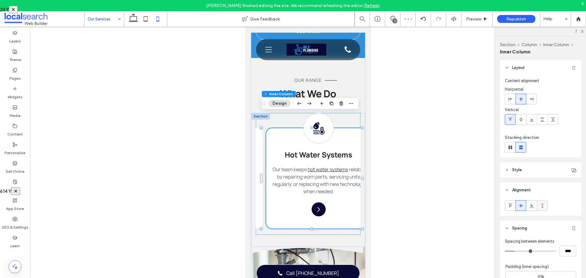
click at [542, 207] on use at bounding box center [543, 205] width 2 height 4
type input "***"
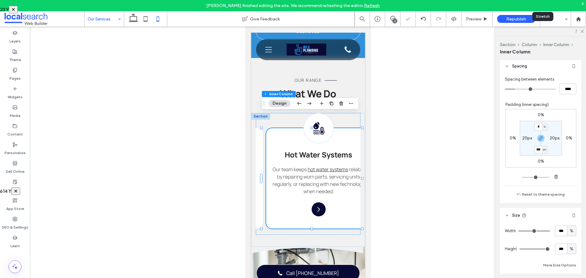
scroll to position [214, 0]
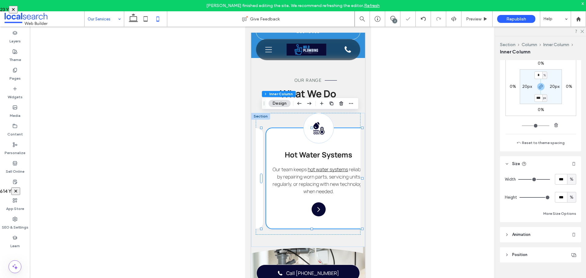
click at [570, 200] on span "%" at bounding box center [572, 198] width 4 height 6
click at [567, 253] on div "A" at bounding box center [569, 251] width 9 height 11
type input "*"
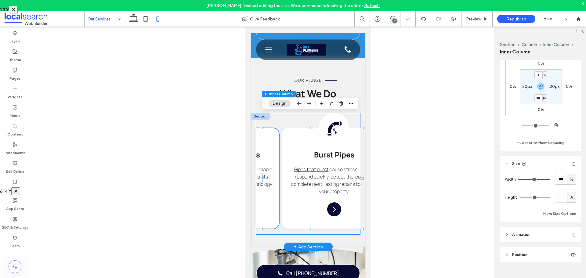
scroll to position [0, 201]
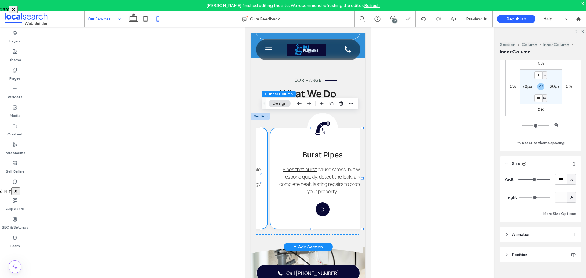
click at [295, 202] on div "Burst Pipe Icon Burst Pipes Pipes that burst cause stress, but we respond quick…" at bounding box center [322, 178] width 105 height 100
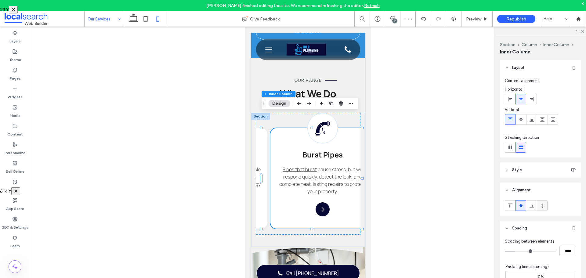
click at [545, 207] on icon at bounding box center [542, 205] width 5 height 5
type input "***"
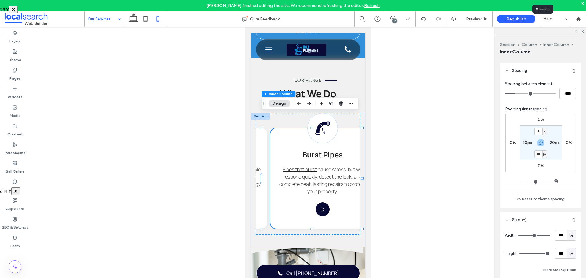
scroll to position [183, 0]
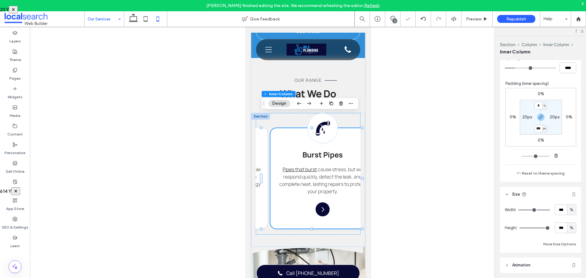
click at [569, 230] on div "%" at bounding box center [572, 228] width 6 height 6
click at [567, 217] on div "A" at bounding box center [569, 217] width 9 height 11
type input "*"
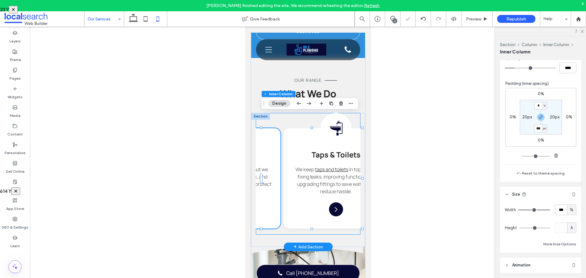
scroll to position [0, 305]
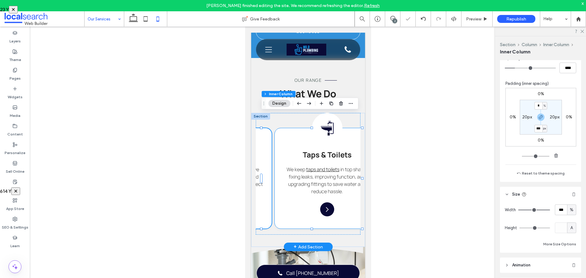
click at [298, 208] on div "Tap Icon Taps & Toilets We keep taps and toilets in top shape, fixing leaks, im…" at bounding box center [327, 178] width 105 height 100
click at [570, 230] on span "%" at bounding box center [572, 228] width 4 height 6
click at [572, 218] on div "A" at bounding box center [569, 217] width 9 height 11
type input "*"
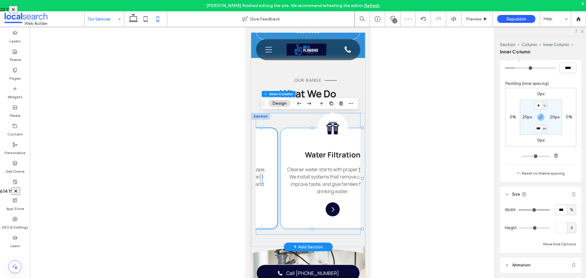
scroll to position [0, 408]
click at [287, 206] on div "Water Filter Icon Water Filtration Cleaner water starts with proper filtration …" at bounding box center [331, 178] width 105 height 100
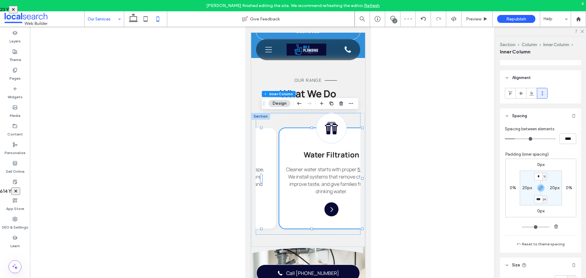
scroll to position [153, 0]
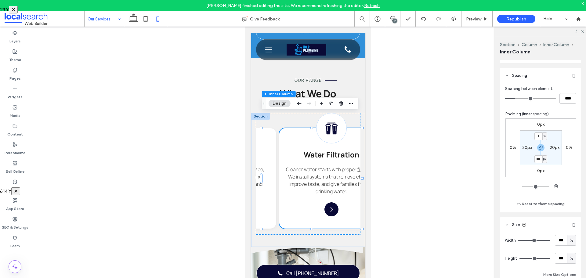
click at [570, 261] on span "%" at bounding box center [572, 259] width 4 height 6
click at [567, 247] on div "A" at bounding box center [569, 248] width 9 height 11
type input "*"
click at [148, 23] on icon at bounding box center [146, 19] width 12 height 12
type input "**"
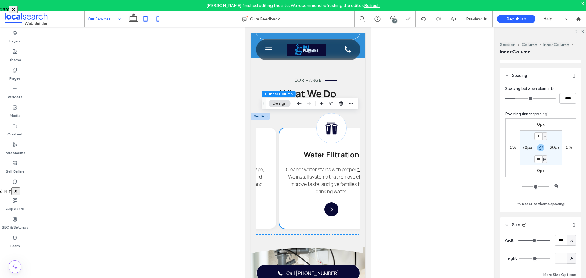
type input "**"
type input "***"
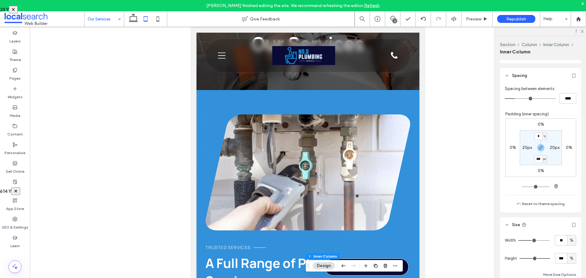
scroll to position [0, 0]
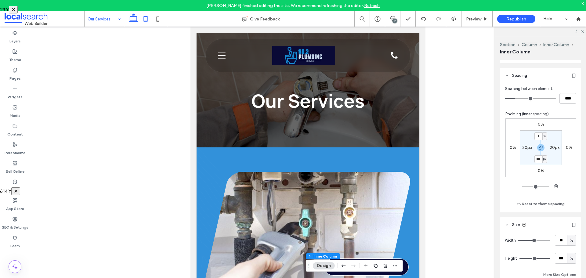
click at [136, 19] on icon at bounding box center [133, 19] width 12 height 12
type input "**"
type input "****"
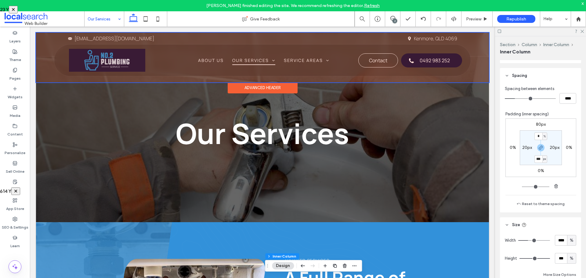
click at [252, 57] on div at bounding box center [262, 58] width 453 height 50
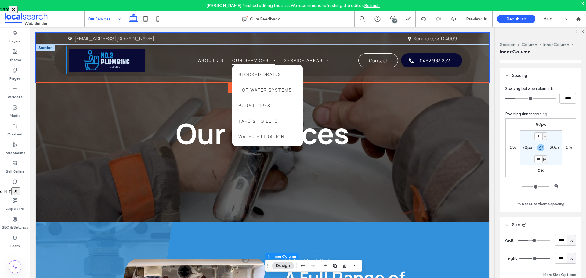
click at [252, 57] on span "Our Services" at bounding box center [253, 60] width 43 height 9
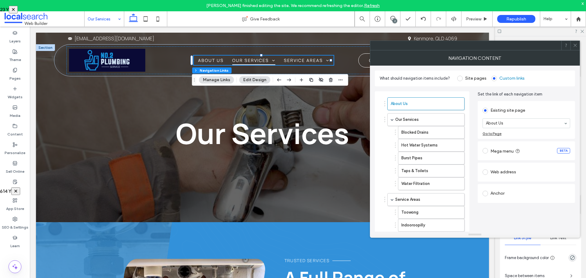
click at [575, 47] on icon at bounding box center [575, 45] width 5 height 5
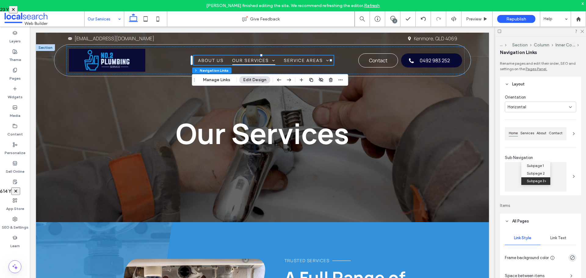
click at [564, 234] on div "Link Text" at bounding box center [559, 238] width 36 height 13
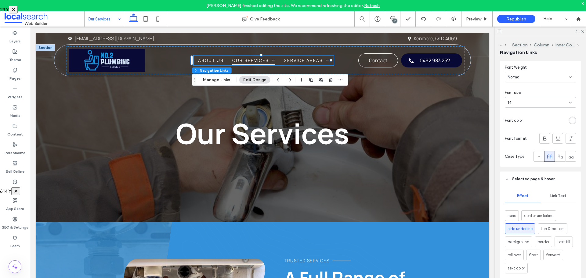
scroll to position [214, 0]
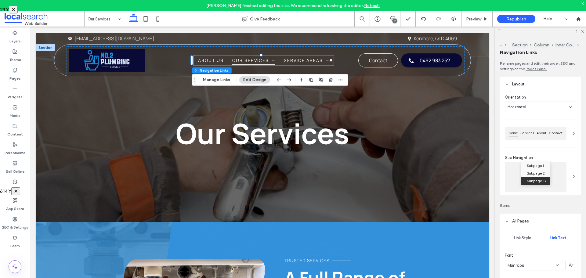
scroll to position [214, 0]
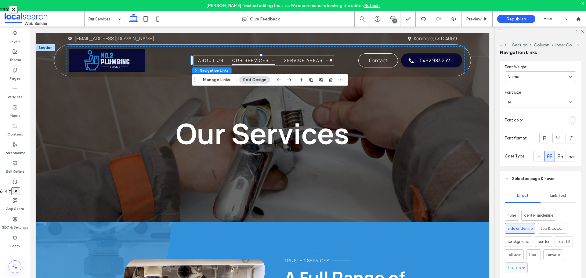
click at [522, 265] on span "text color" at bounding box center [516, 268] width 17 height 6
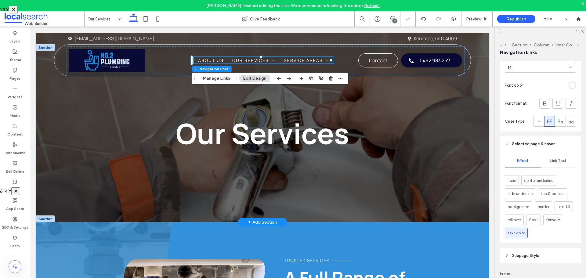
scroll to position [275, 0]
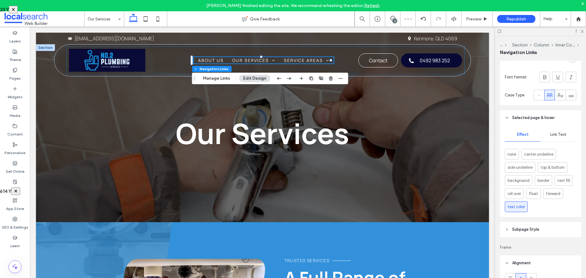
click at [556, 137] on span "Link Text" at bounding box center [559, 134] width 16 height 5
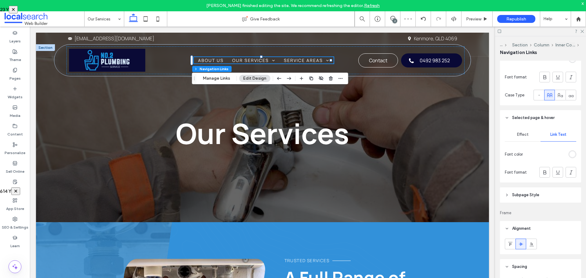
click at [569, 157] on div at bounding box center [573, 155] width 8 height 8
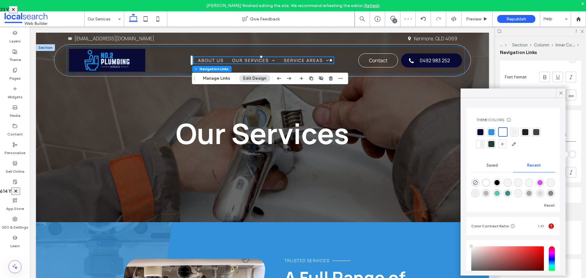
click at [570, 156] on div "rgb(255, 255, 255)" at bounding box center [572, 154] width 5 height 5
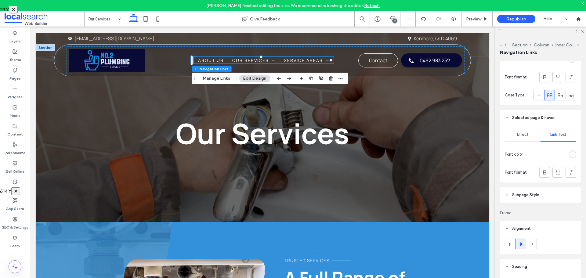
click at [570, 156] on div "rgb(255, 255, 255)" at bounding box center [572, 154] width 5 height 5
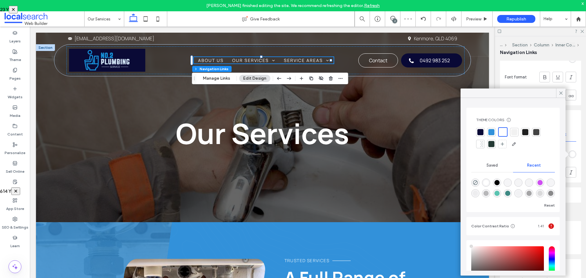
click at [492, 132] on div at bounding box center [492, 132] width 6 height 6
drag, startPoint x: 468, startPoint y: 18, endPoint x: 438, endPoint y: 1, distance: 34.7
click at [468, 18] on span "Preview" at bounding box center [473, 18] width 15 height 5
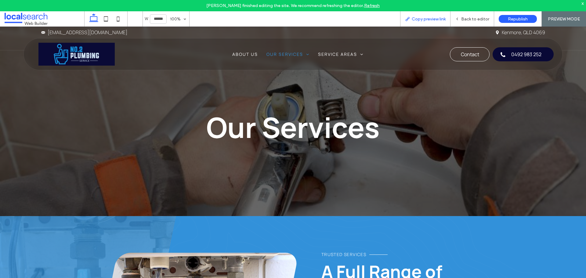
click at [440, 20] on span "Copy preview link" at bounding box center [429, 18] width 34 height 5
click at [464, 20] on span "Back to editor" at bounding box center [476, 18] width 28 height 5
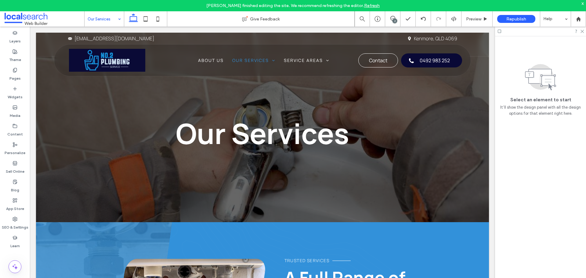
drag, startPoint x: 102, startPoint y: 18, endPoint x: 101, endPoint y: 21, distance: 3.7
drag, startPoint x: 155, startPoint y: 19, endPoint x: 163, endPoint y: 36, distance: 19.1
click at [155, 19] on icon at bounding box center [158, 19] width 12 height 12
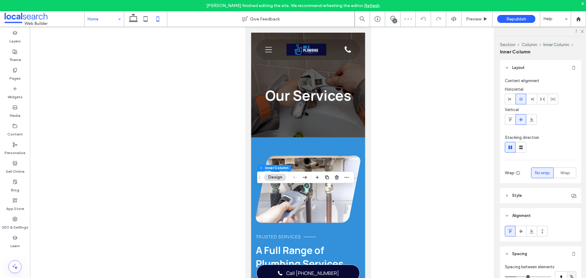
type input "**"
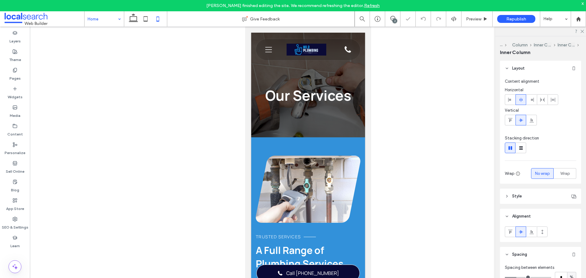
scroll to position [148, 0]
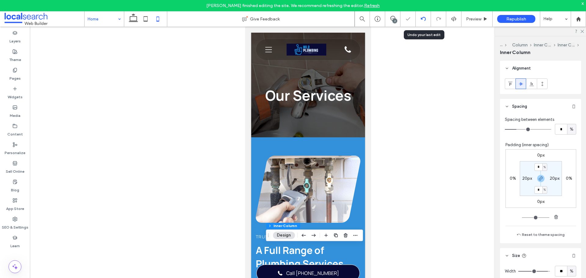
click at [422, 20] on icon at bounding box center [423, 18] width 5 height 5
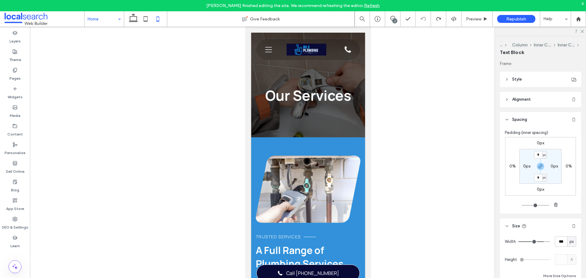
type input "**"
type input "***"
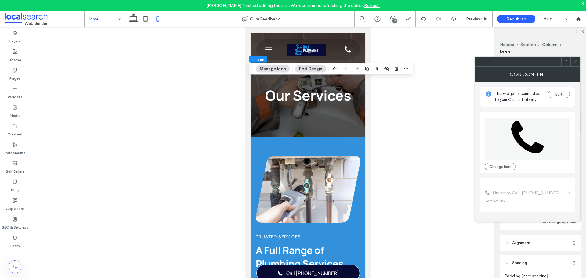
click at [577, 58] on span at bounding box center [575, 61] width 5 height 9
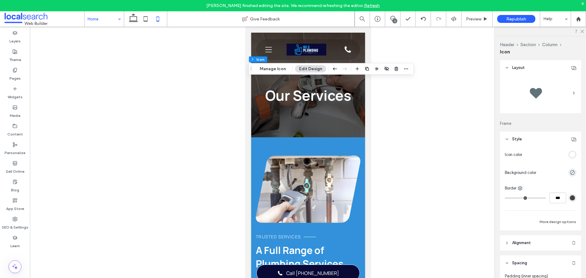
click at [570, 158] on div "rgb(255, 255, 255)" at bounding box center [573, 155] width 8 height 8
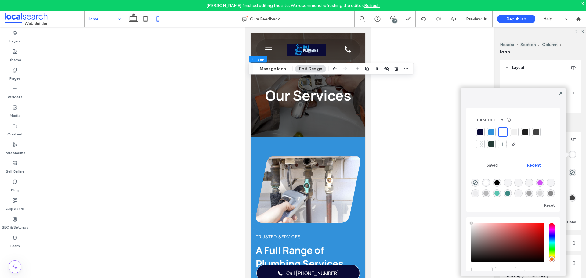
click at [492, 133] on div at bounding box center [492, 132] width 6 height 6
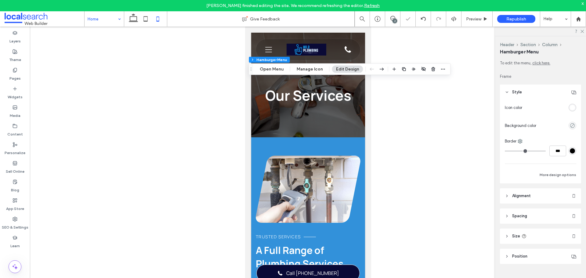
click at [570, 108] on div "rgba(255, 255, 255, 1)" at bounding box center [572, 107] width 5 height 5
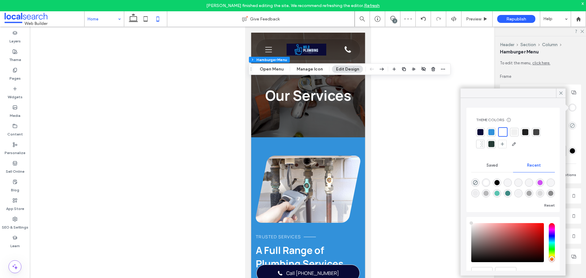
click at [490, 131] on div at bounding box center [492, 132] width 6 height 6
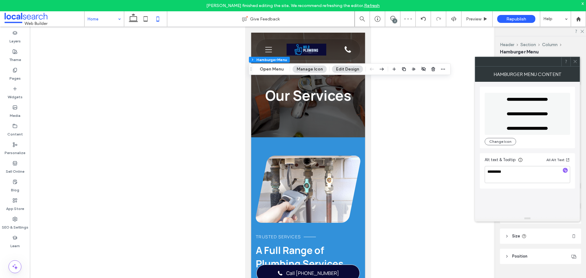
click at [574, 64] on span at bounding box center [575, 61] width 5 height 9
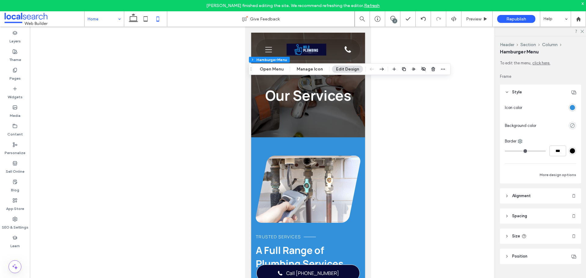
click at [570, 108] on div "rgba(50,145,218,1)" at bounding box center [572, 107] width 5 height 5
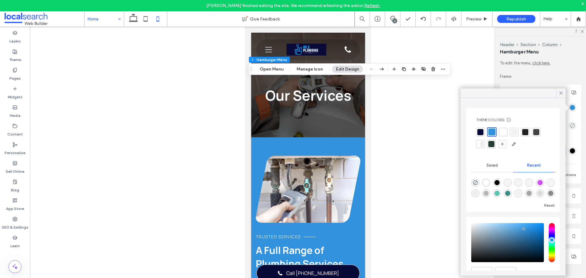
click at [502, 130] on div at bounding box center [504, 132] width 6 height 6
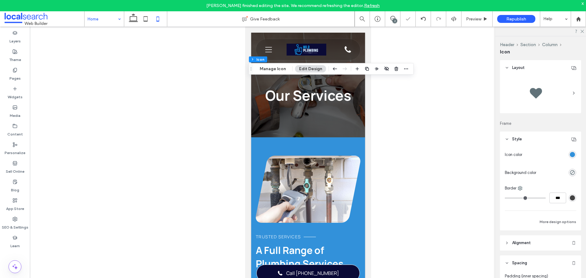
click at [570, 154] on div "rgb(50, 145, 218)" at bounding box center [572, 154] width 5 height 5
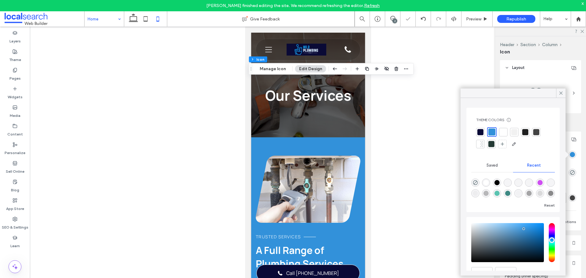
click at [504, 130] on div at bounding box center [504, 132] width 6 height 6
click at [492, 134] on div at bounding box center [492, 132] width 6 height 6
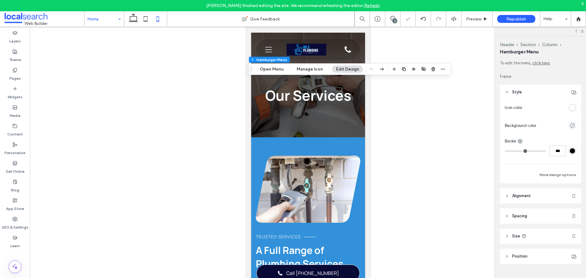
click at [571, 107] on div "rgba(255, 255, 255, 1)" at bounding box center [572, 107] width 5 height 5
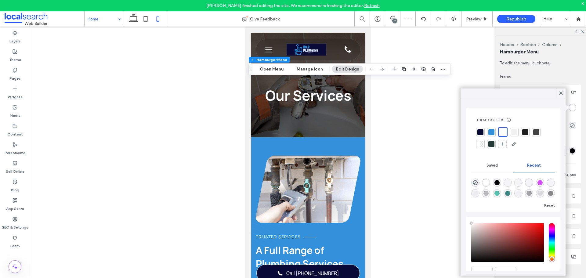
click at [492, 129] on div at bounding box center [492, 132] width 6 height 6
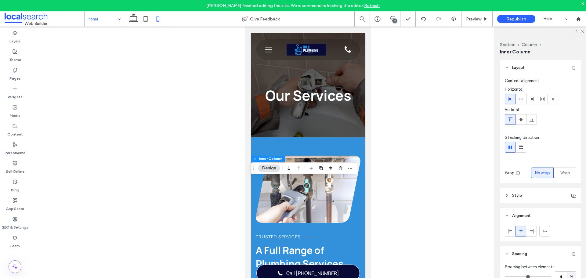
drag, startPoint x: 108, startPoint y: 15, endPoint x: 105, endPoint y: 24, distance: 9.1
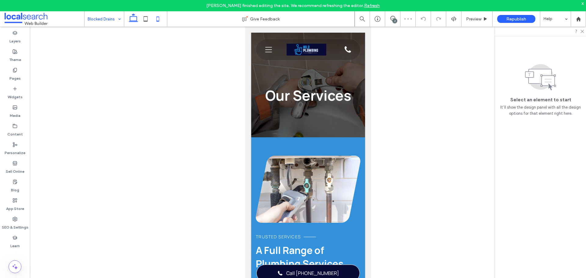
click at [131, 20] on icon at bounding box center [133, 19] width 12 height 12
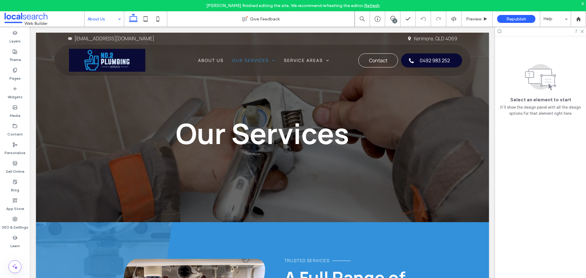
click at [116, 20] on div "About Us" at bounding box center [104, 18] width 39 height 15
click at [146, 22] on icon at bounding box center [146, 19] width 12 height 12
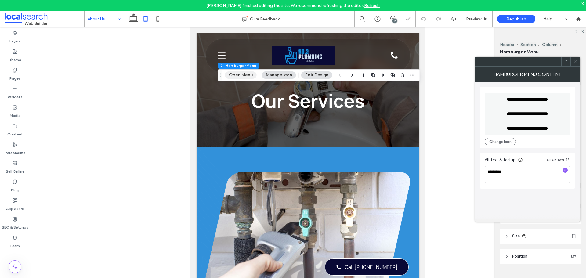
click at [239, 72] on button "Open Menu" at bounding box center [241, 74] width 32 height 7
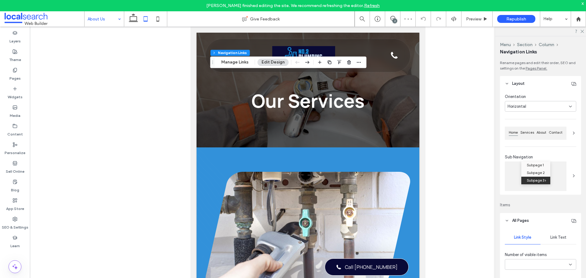
type input "***"
type input "****"
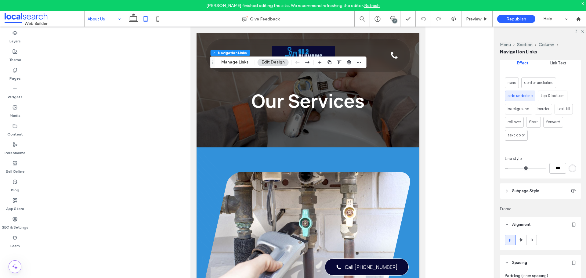
scroll to position [397, 0]
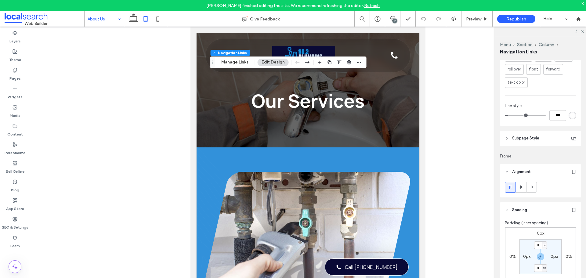
click at [533, 142] on header "Subpage Style" at bounding box center [540, 138] width 81 height 15
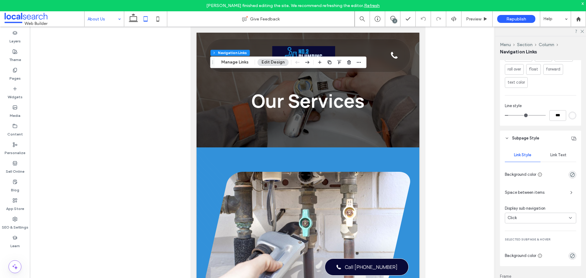
click at [552, 154] on span "Link Text" at bounding box center [559, 155] width 16 height 5
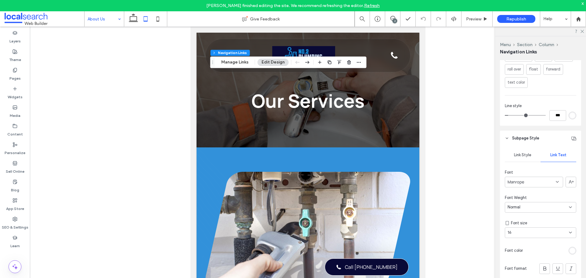
scroll to position [458, 0]
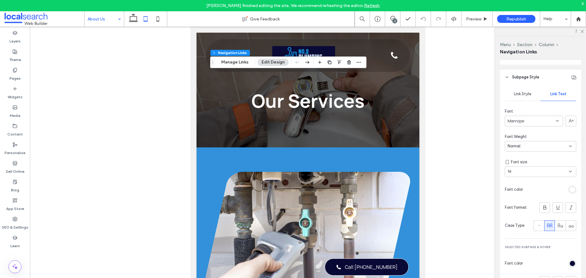
click at [570, 261] on div "rgb(9, 9, 54)" at bounding box center [572, 263] width 5 height 5
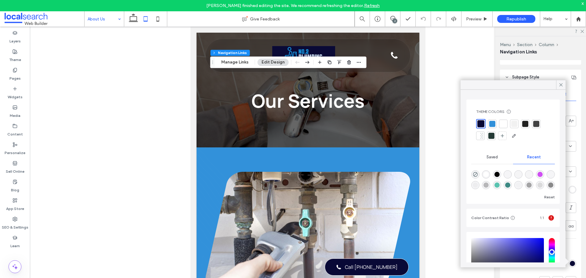
click at [501, 122] on div at bounding box center [504, 124] width 6 height 6
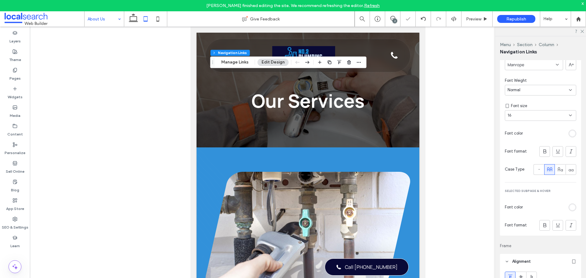
scroll to position [550, 0]
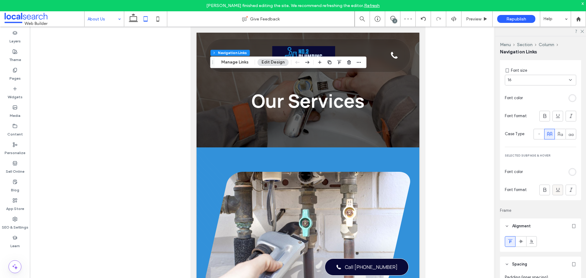
click at [555, 188] on icon at bounding box center [558, 190] width 6 height 6
click at [243, 63] on button "Manage Links" at bounding box center [234, 62] width 35 height 7
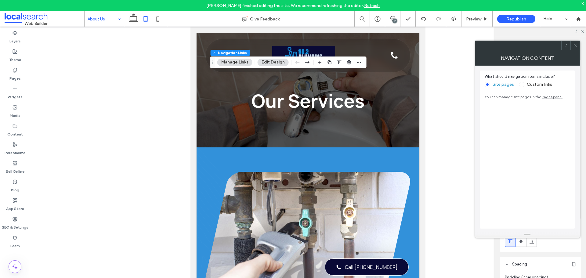
click at [572, 47] on div at bounding box center [575, 45] width 9 height 9
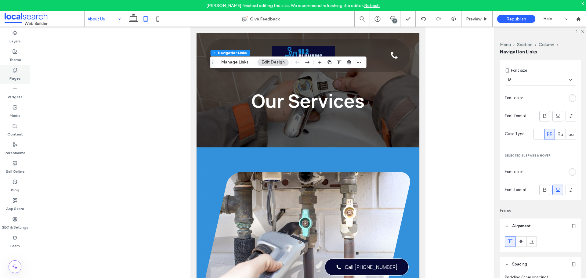
click at [17, 69] on icon at bounding box center [15, 70] width 5 height 5
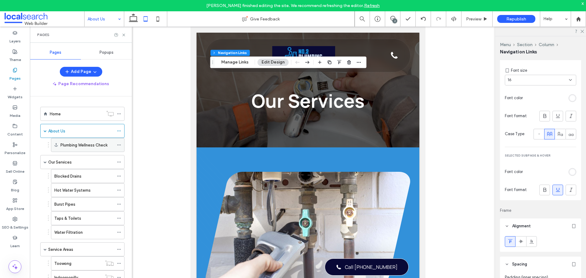
click at [117, 145] on div "Plumbing Wellness Check" at bounding box center [88, 145] width 74 height 14
click at [118, 145] on use at bounding box center [118, 145] width 3 height 1
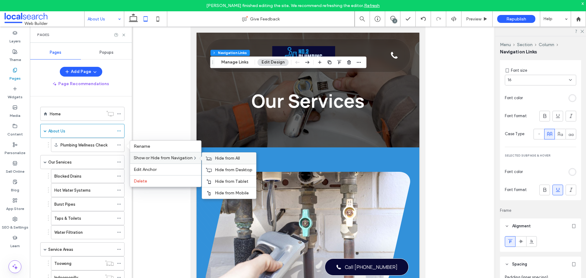
click at [208, 159] on icon at bounding box center [209, 158] width 6 height 4
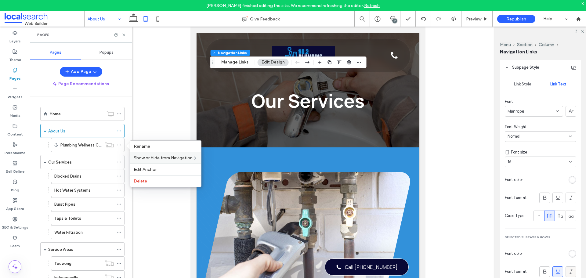
scroll to position [513, 0]
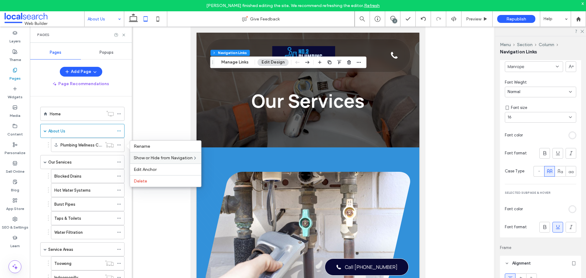
click at [570, 210] on div "rgb(255, 255, 255)" at bounding box center [572, 209] width 5 height 5
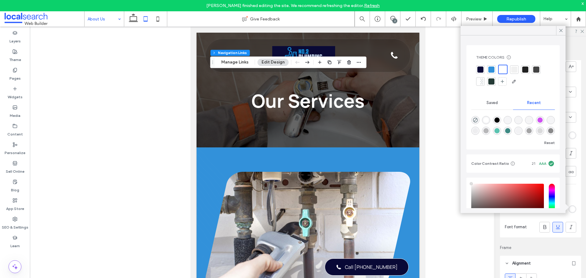
click at [492, 67] on div at bounding box center [492, 70] width 6 height 6
click at [478, 71] on div at bounding box center [481, 70] width 6 height 6
click at [519, 221] on div "Link Style Link Text Font Manrope Font Weight Normal Font size 16 Font color Fo…" at bounding box center [540, 134] width 81 height 207
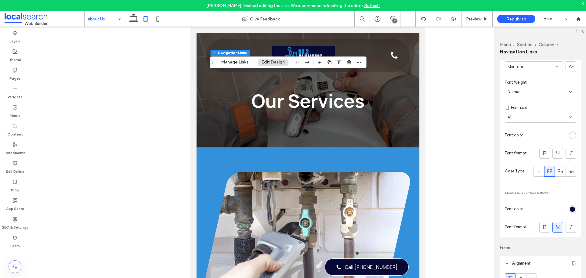
click at [560, 224] on div at bounding box center [558, 227] width 10 height 10
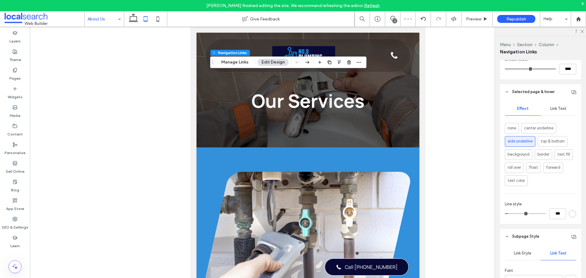
scroll to position [238, 0]
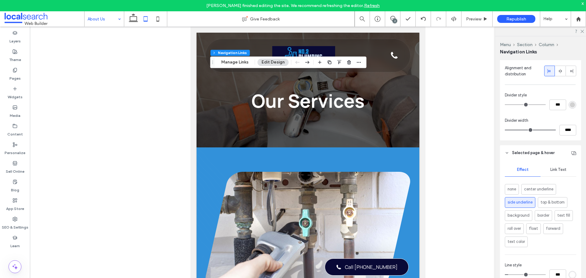
click at [553, 174] on div "Link Text" at bounding box center [559, 169] width 36 height 13
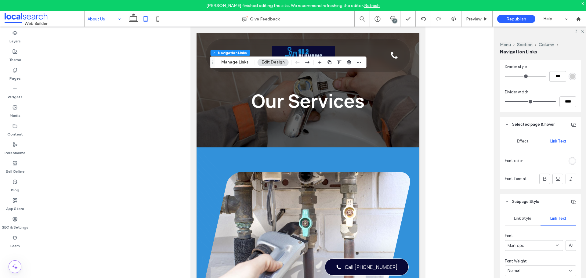
scroll to position [299, 0]
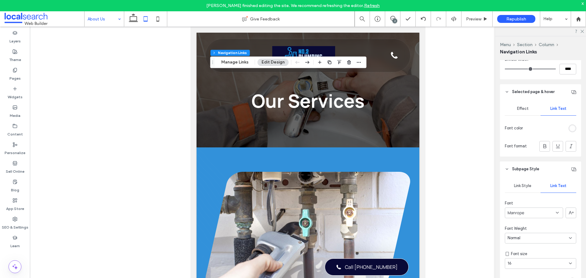
click at [513, 107] on div "Effect" at bounding box center [523, 108] width 36 height 13
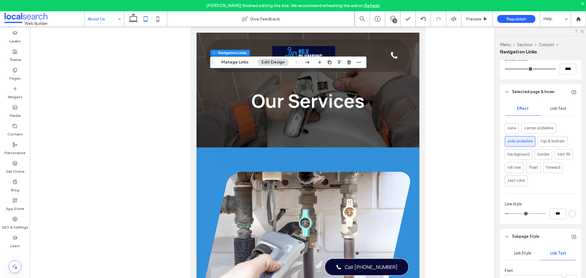
drag, startPoint x: 517, startPoint y: 181, endPoint x: 533, endPoint y: 147, distance: 37.8
click at [518, 181] on span "text color" at bounding box center [516, 181] width 17 height 6
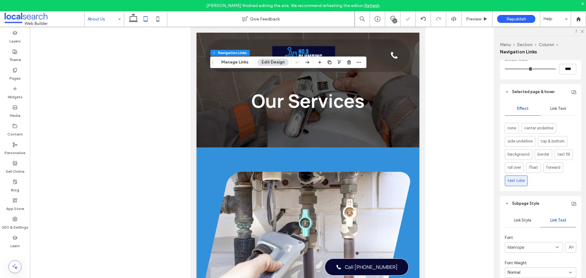
click at [557, 110] on span "Link Text" at bounding box center [559, 108] width 16 height 5
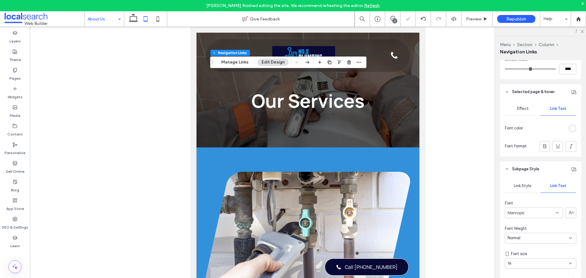
click at [570, 128] on div "rgba(255, 255, 255, 0.85)" at bounding box center [572, 128] width 5 height 5
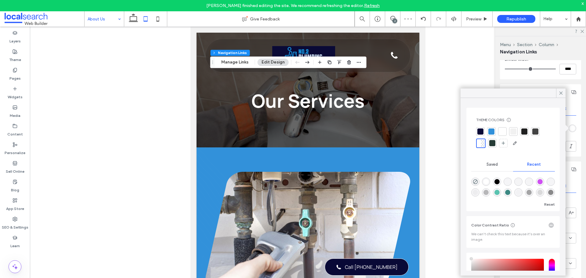
click at [483, 133] on div at bounding box center [481, 132] width 6 height 6
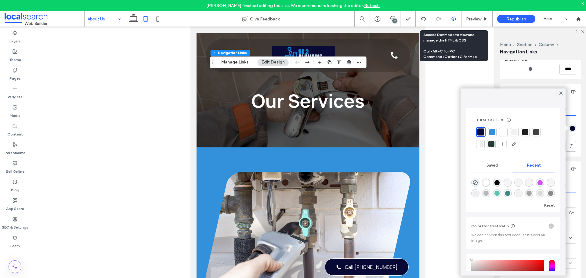
click at [451, 19] on div at bounding box center [454, 18] width 15 height 5
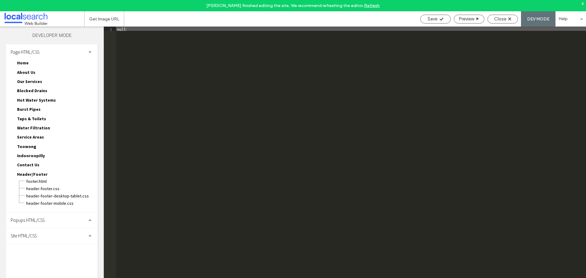
click at [29, 232] on div "Site HTML/CSS" at bounding box center [52, 235] width 92 height 15
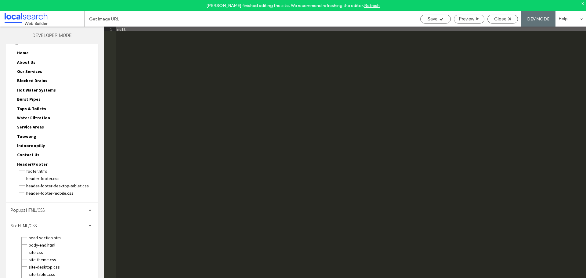
scroll to position [19, 0]
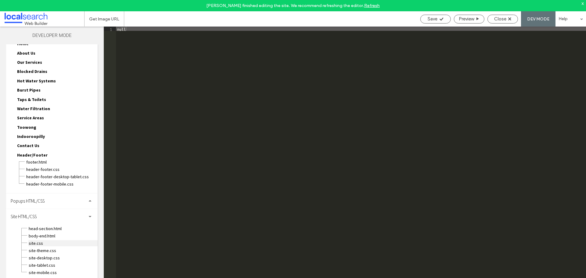
click at [35, 243] on span "site.css" at bounding box center [62, 243] width 69 height 6
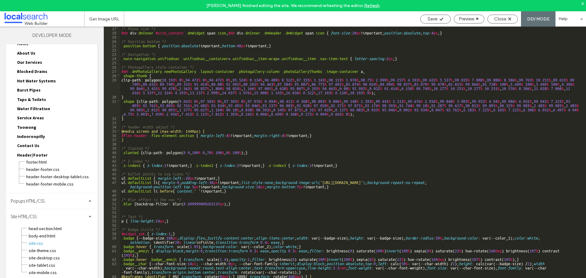
scroll to position [73, 0]
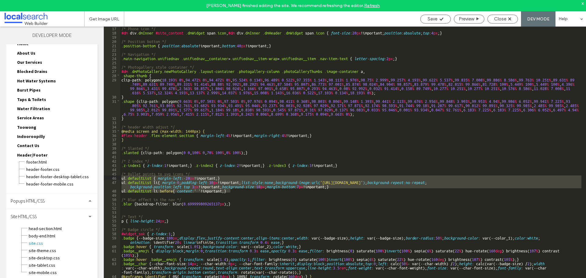
drag, startPoint x: 237, startPoint y: 191, endPoint x: 111, endPoint y: 176, distance: 127.0
click at [111, 176] on div "** 17 18 19 20 21 22 23 24 25 26 27 28 29 30 31 32 33 34 35 36 37 38 39 40 41 4…" at bounding box center [345, 158] width 483 height 263
click at [258, 192] on div "/* Phone icon */ #dm div .dmInner #site_content .dmWidget span .icon , #dm div …" at bounding box center [351, 158] width 462 height 263
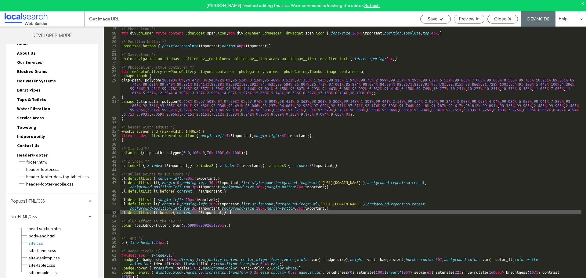
click at [152, 199] on div "/* Phone icon */ #dm div .dmInner #site_content .dmWidget span .icon , #dm div …" at bounding box center [351, 166] width 462 height 280
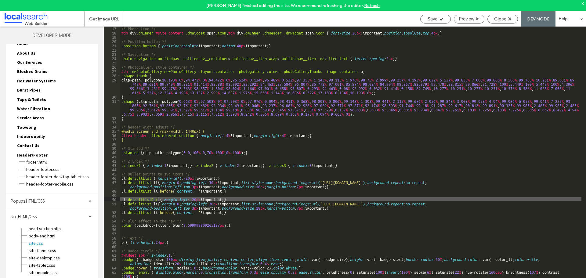
type textarea "**"
drag, startPoint x: 161, startPoint y: 200, endPoint x: 151, endPoint y: 201, distance: 10.7
click at [151, 201] on div "/* Phone icon */ #dm div .dmInner #site_content .dmWidget span .icon , #dm div …" at bounding box center [351, 166] width 462 height 280
click at [152, 205] on div "/* Phone icon */ #dm div .dmInner #site_content .dmWidget span .icon , #dm div …" at bounding box center [351, 166] width 462 height 280
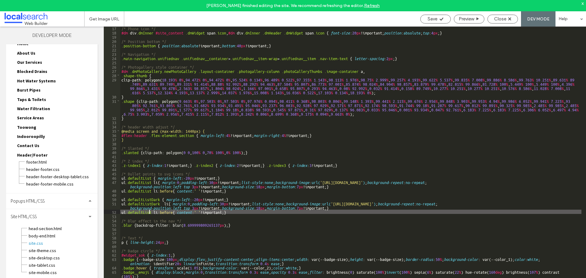
click at [150, 210] on div "/* Phone icon */ #dm div .dmInner #site_content .dmWidget span .icon , #dm div …" at bounding box center [351, 166] width 462 height 280
click at [151, 211] on div "/* Phone icon */ #dm div .dmInner #site_content .dmWidget span .icon , #dm div …" at bounding box center [351, 166] width 462 height 280
click at [164, 204] on div "/* Phone icon */ #dm div .dmInner #site_content .dmWidget span .icon , #dm div …" at bounding box center [351, 166] width 462 height 280
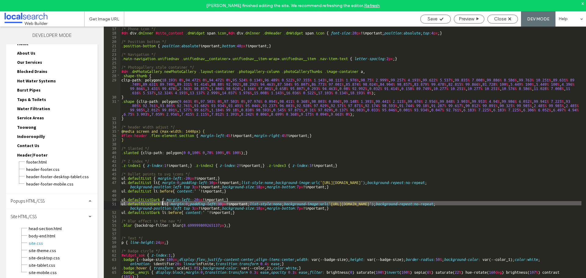
click at [408, 209] on div "/* Phone icon */ #dm div .dmInner #site_content .dmWidget span .icon , #dm div …" at bounding box center [351, 166] width 462 height 280
drag, startPoint x: 348, startPoint y: 203, endPoint x: 502, endPoint y: 203, distance: 153.9
click at [502, 203] on div "/* Phone icon */ #dm div .dmInner #site_content .dmWidget span .icon , #dm div …" at bounding box center [351, 166] width 462 height 280
click at [431, 18] on span "Save" at bounding box center [433, 18] width 10 height 5
click at [509, 19] on icon at bounding box center [510, 18] width 3 height 3
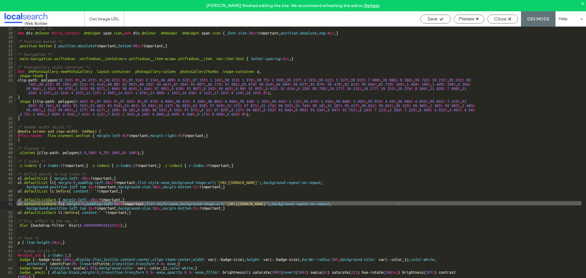
scroll to position [15, 0]
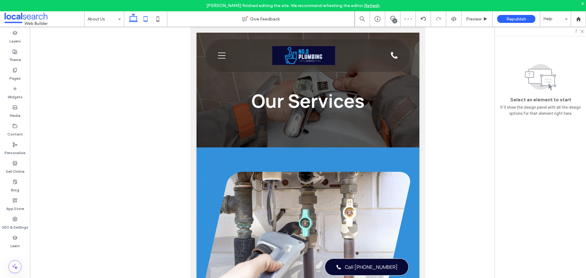
click at [135, 18] on icon at bounding box center [133, 19] width 12 height 12
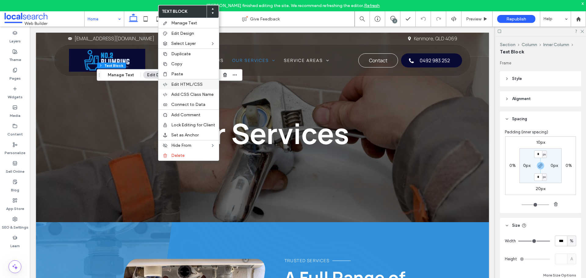
click at [184, 87] on div "Edit HTML/CSS" at bounding box center [189, 84] width 60 height 10
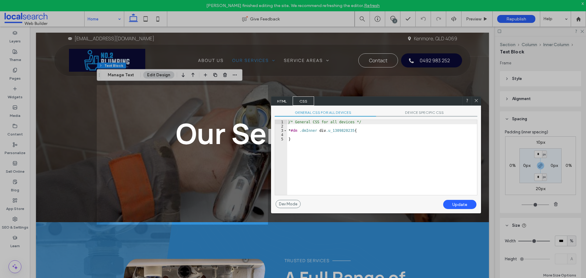
click at [280, 101] on span "HTML" at bounding box center [282, 101] width 21 height 9
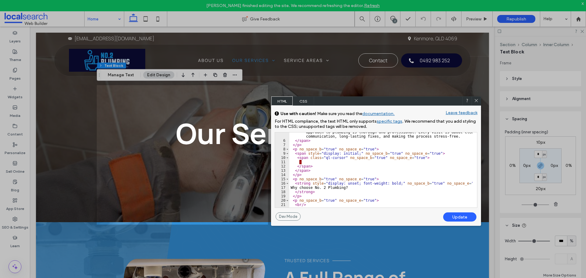
scroll to position [73, 0]
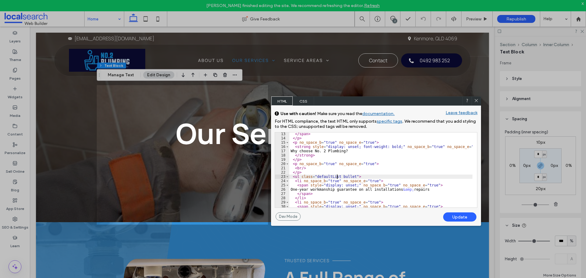
click at [338, 175] on div "</ span > </ p > < p no_space_b = "true" no_space_e = "true" > < strong style =…" at bounding box center [381, 174] width 183 height 84
click at [464, 218] on div "Update" at bounding box center [460, 217] width 33 height 9
click at [476, 100] on use at bounding box center [476, 100] width 3 height 3
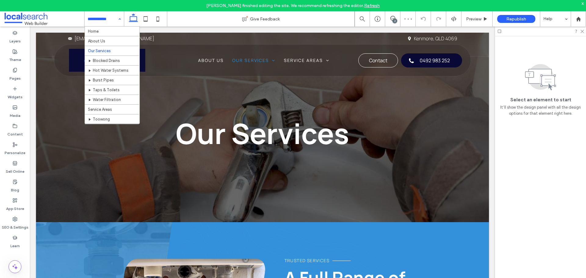
click at [107, 16] on input at bounding box center [103, 18] width 30 height 15
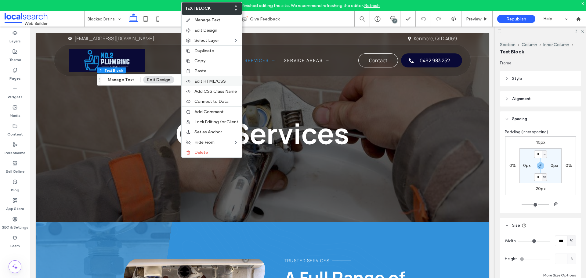
click at [217, 82] on span "Edit HTML/CSS" at bounding box center [210, 81] width 31 height 5
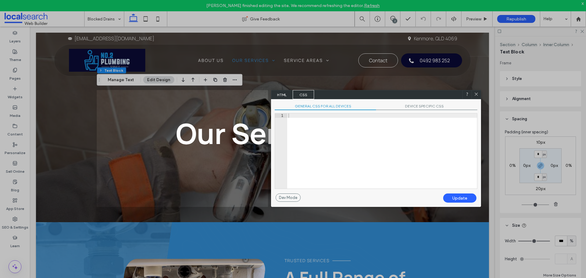
click at [281, 94] on span "HTML" at bounding box center [282, 94] width 21 height 9
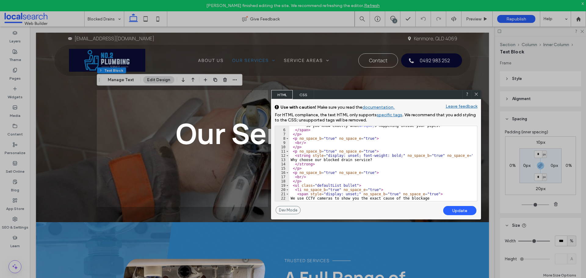
scroll to position [37, 0]
click at [337, 185] on div "At No. 2 Plumbing, our blocked drain service is designed to be thorough, long-l…" at bounding box center [381, 161] width 183 height 92
click at [451, 209] on div "Update" at bounding box center [460, 210] width 33 height 9
click at [103, 20] on div at bounding box center [182, 45] width 171 height 90
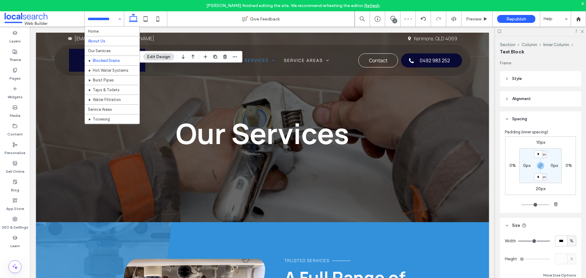
scroll to position [19, 0]
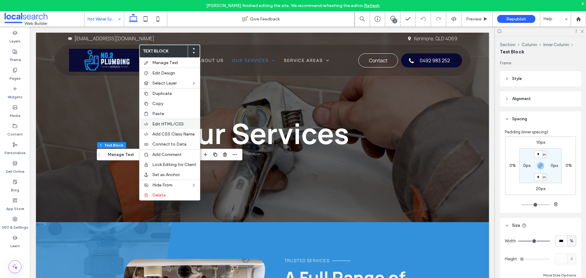
click at [175, 125] on span "Edit HTML/CSS" at bounding box center [167, 124] width 31 height 5
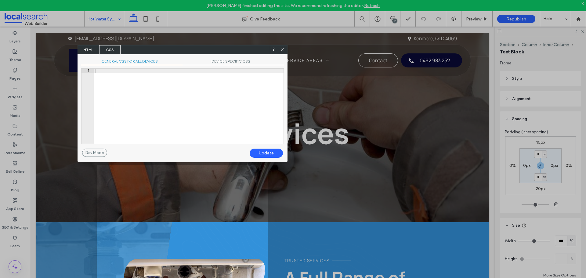
click at [86, 48] on span "HTML" at bounding box center [88, 49] width 21 height 9
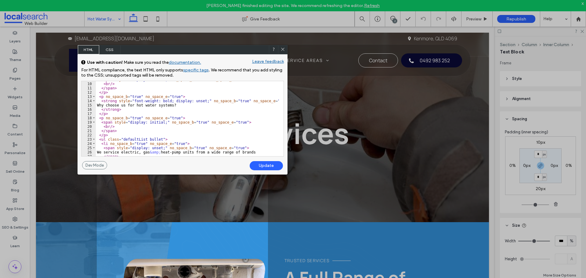
scroll to position [55, 0]
click at [143, 141] on div "< span style = "display: initial;" no_space_b = "true" no_space_e = "true" > < …" at bounding box center [187, 120] width 183 height 84
click at [263, 163] on div "Update" at bounding box center [266, 165] width 33 height 9
click at [281, 51] on icon at bounding box center [283, 49] width 5 height 5
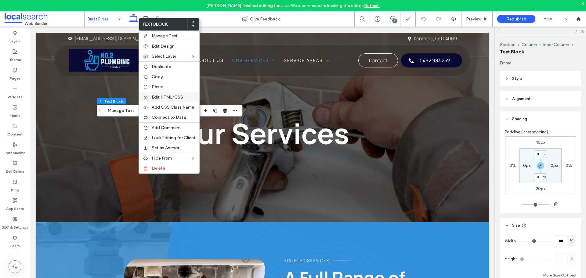
click at [172, 99] on span "Edit HTML/CSS" at bounding box center [167, 97] width 31 height 5
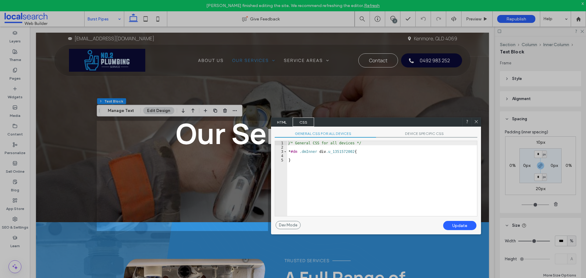
click at [281, 122] on span "HTML" at bounding box center [282, 122] width 21 height 9
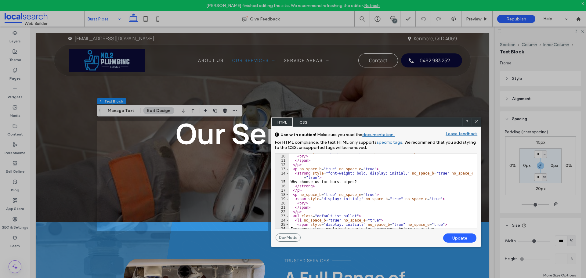
scroll to position [92, 0]
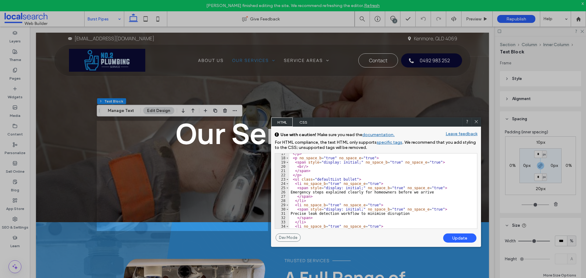
click at [337, 178] on div "</ p > < p no_space_b = "true" no_space_e = "true" > < span style = "display: i…" at bounding box center [381, 194] width 183 height 84
click at [458, 238] on div "Update" at bounding box center [460, 238] width 33 height 9
click at [107, 21] on div at bounding box center [182, 60] width 171 height 121
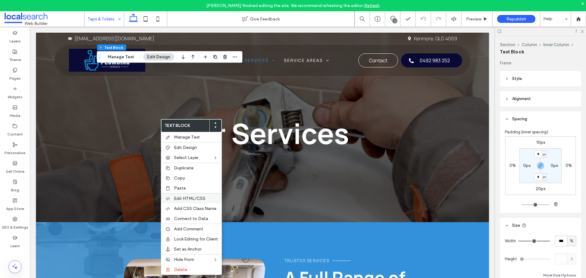
click at [199, 197] on span "Edit HTML/CSS" at bounding box center [189, 198] width 31 height 5
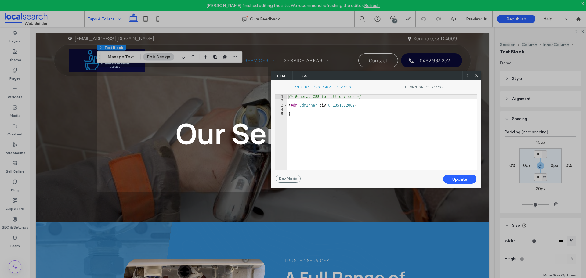
click at [284, 74] on span "HTML" at bounding box center [282, 75] width 21 height 9
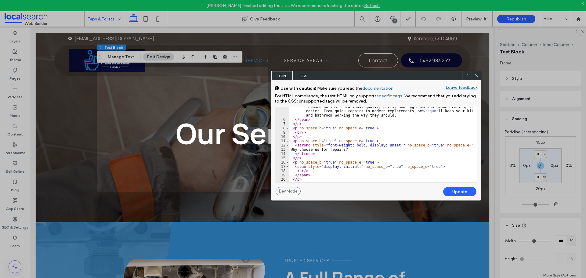
scroll to position [55, 0]
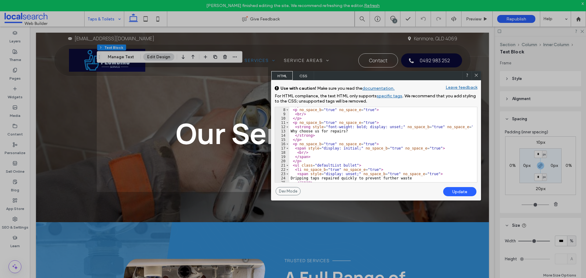
click at [337, 165] on div "</ p > < p no_space_b = "true" no_space_e = "true" > < br /> </ p > < p no_spac…" at bounding box center [381, 146] width 183 height 84
click at [457, 188] on div "Update" at bounding box center [460, 191] width 33 height 9
click at [109, 16] on div at bounding box center [182, 33] width 171 height 67
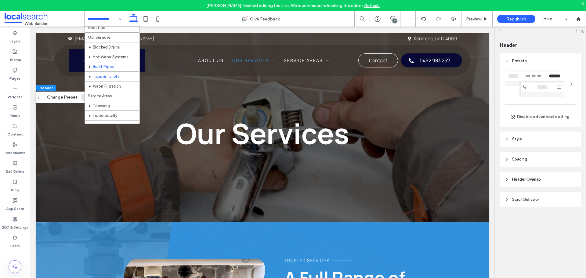
scroll to position [19, 0]
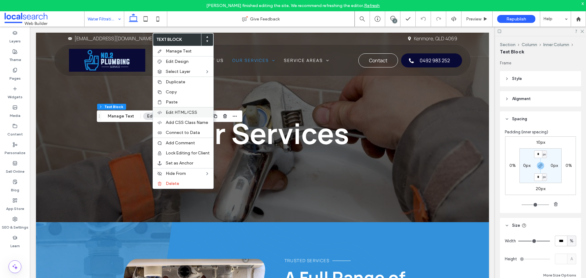
click at [187, 115] on span "Edit HTML/CSS" at bounding box center [181, 112] width 31 height 5
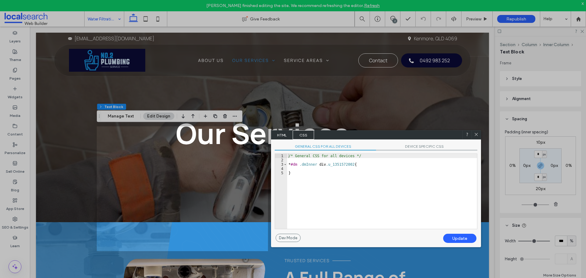
click at [281, 134] on span "HTML" at bounding box center [282, 134] width 21 height 9
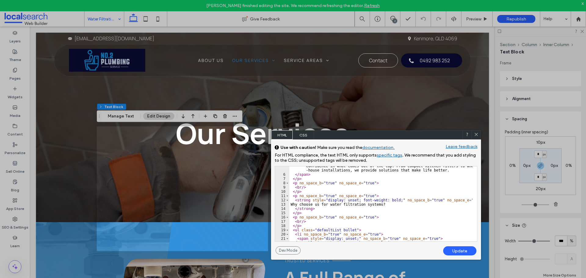
scroll to position [55, 0]
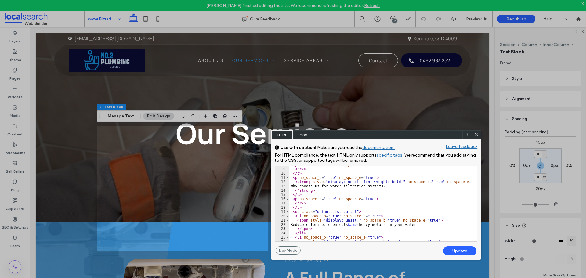
click at [338, 211] on div "< p no_space_b = "true" no_space_e = "true" > < br /> </ p > < p no_space_b = "…" at bounding box center [381, 205] width 183 height 84
type textarea "**"
click at [459, 251] on div "Update" at bounding box center [460, 251] width 33 height 9
click at [477, 137] on icon at bounding box center [476, 134] width 5 height 5
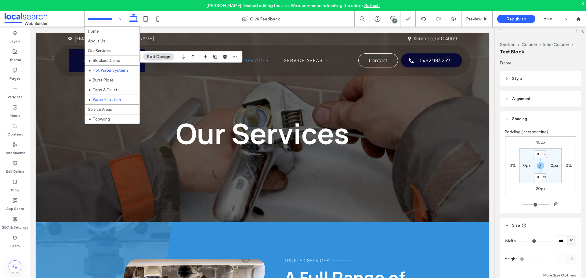
scroll to position [19, 0]
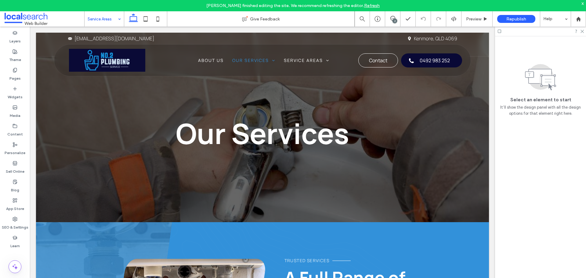
click at [113, 22] on input at bounding box center [103, 18] width 30 height 15
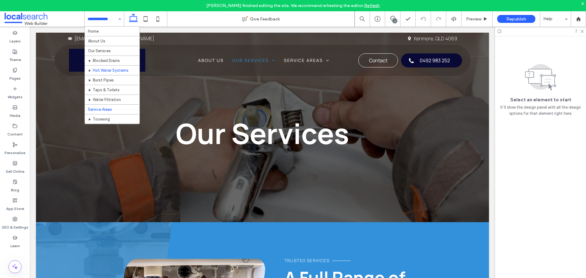
scroll to position [19, 0]
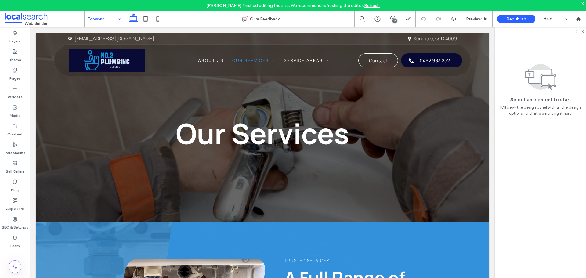
click at [102, 22] on input at bounding box center [103, 18] width 30 height 15
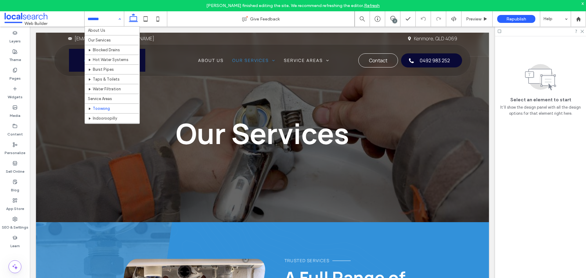
scroll to position [19, 0]
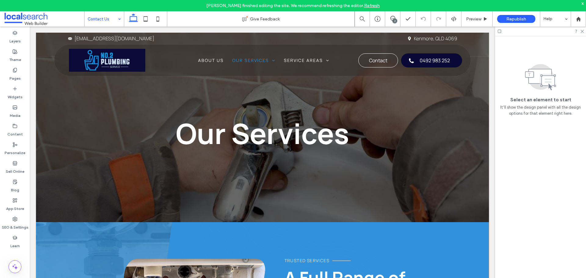
click at [95, 18] on input at bounding box center [103, 18] width 30 height 15
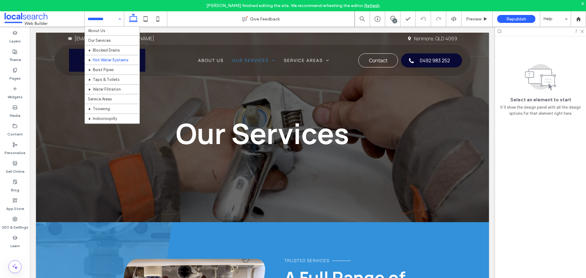
scroll to position [19, 0]
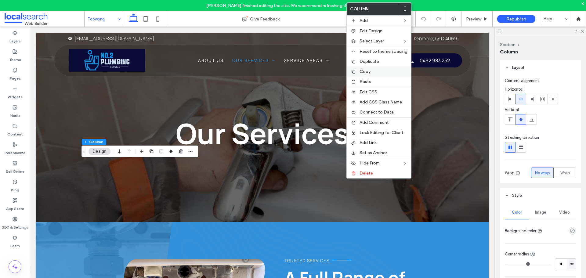
click at [362, 72] on span "Copy" at bounding box center [365, 71] width 11 height 5
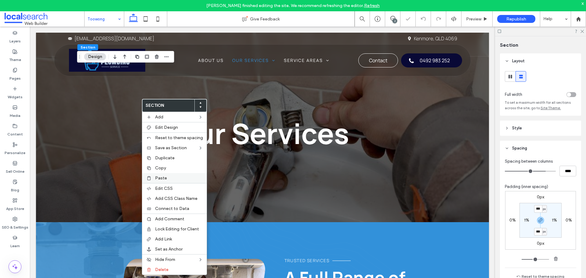
click at [171, 181] on div "Paste" at bounding box center [174, 178] width 64 height 10
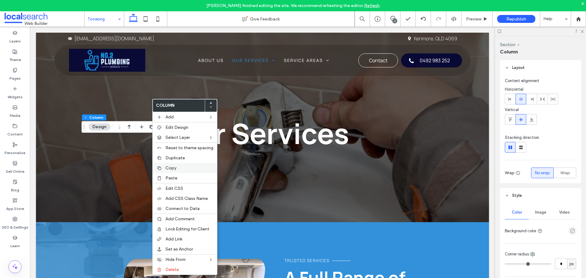
click at [164, 168] on div "Copy" at bounding box center [185, 168] width 64 height 10
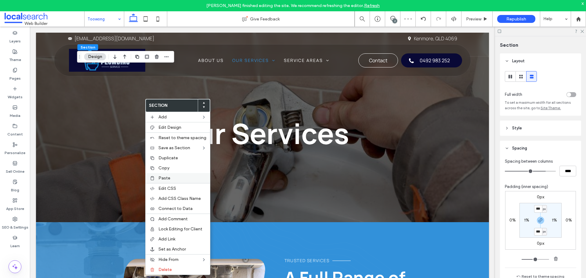
click at [161, 177] on span "Paste" at bounding box center [165, 178] width 12 height 5
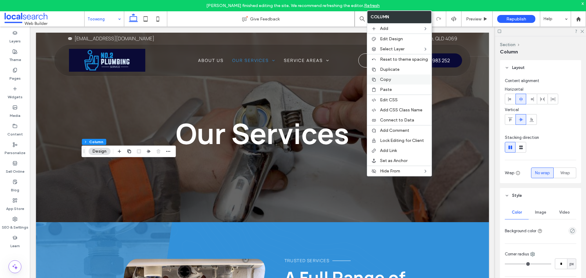
click at [381, 79] on span "Copy" at bounding box center [385, 79] width 11 height 5
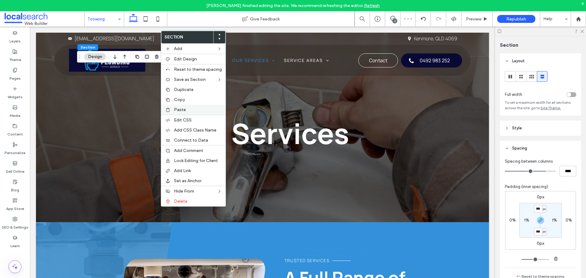
click at [191, 109] on label "Paste" at bounding box center [198, 109] width 48 height 5
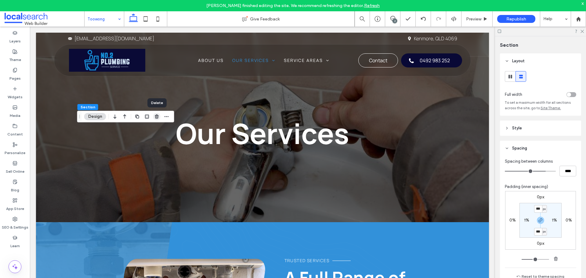
click at [157, 116] on use "button" at bounding box center [157, 117] width 4 height 4
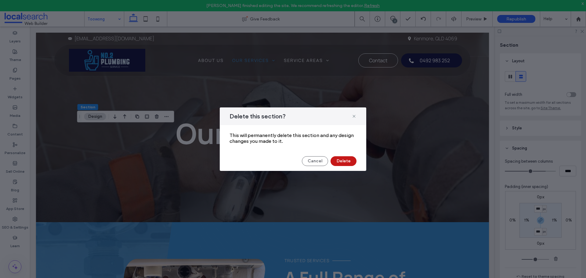
click at [345, 159] on button "Delete" at bounding box center [344, 161] width 26 height 10
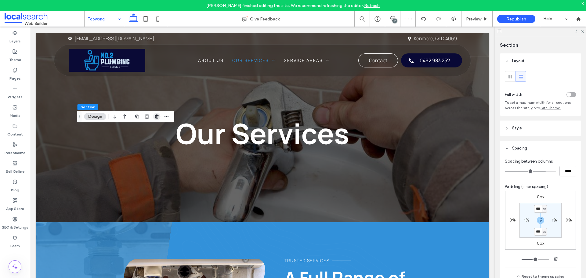
click at [154, 115] on span "button" at bounding box center [156, 116] width 7 height 7
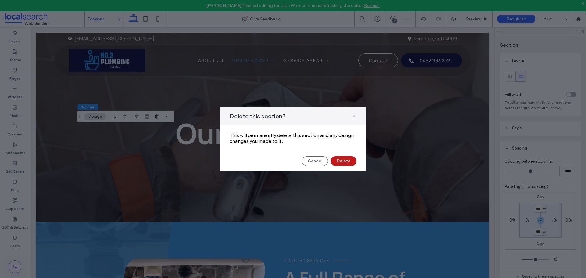
click at [342, 159] on button "Delete" at bounding box center [344, 161] width 26 height 10
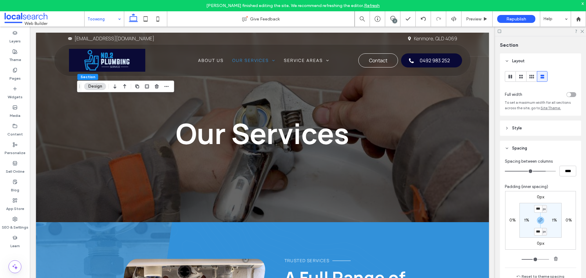
scroll to position [43, 0]
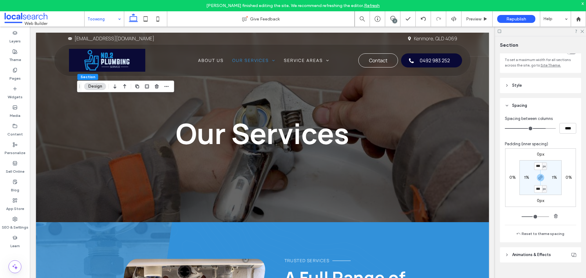
click at [540, 85] on header "Style" at bounding box center [540, 85] width 81 height 15
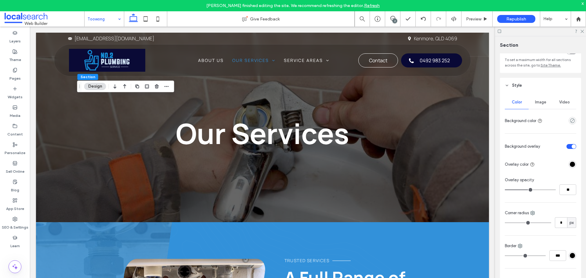
click at [544, 102] on span "Image" at bounding box center [540, 102] width 11 height 5
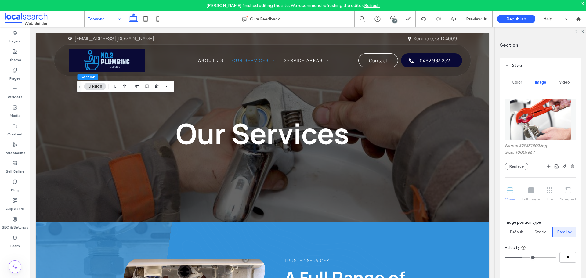
scroll to position [73, 0]
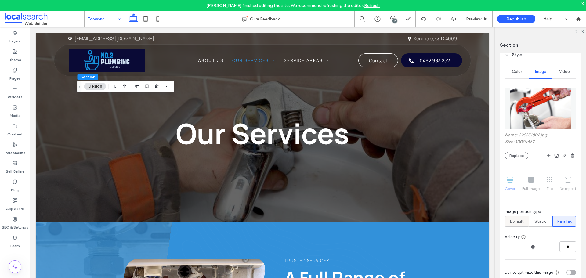
click at [518, 219] on span "Default" at bounding box center [517, 222] width 14 height 6
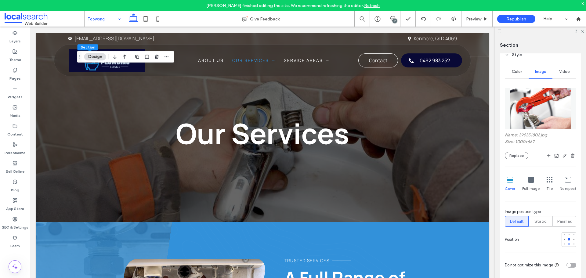
click at [567, 243] on div at bounding box center [569, 244] width 4 height 4
click at [573, 239] on div at bounding box center [574, 239] width 2 height 2
click at [559, 238] on div at bounding box center [549, 239] width 55 height 15
click at [563, 239] on div at bounding box center [564, 239] width 2 height 2
click at [149, 17] on icon at bounding box center [146, 19] width 12 height 12
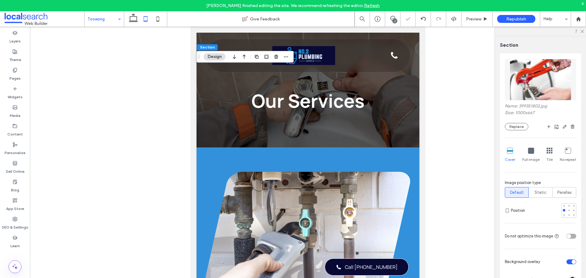
type input "**"
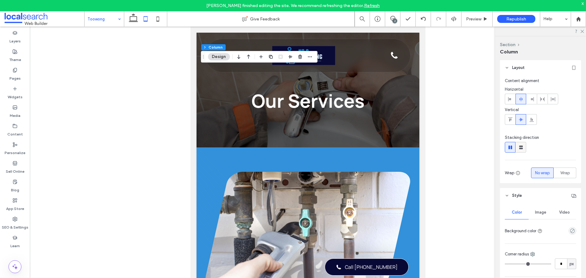
click at [522, 148] on use at bounding box center [522, 148] width 4 height 4
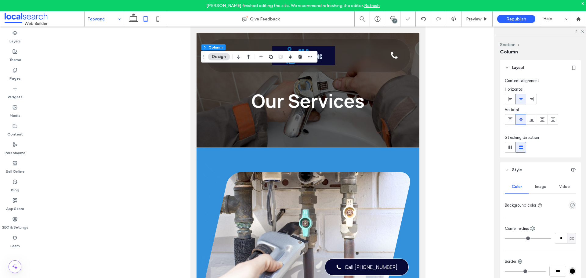
type input "**"
type input "****"
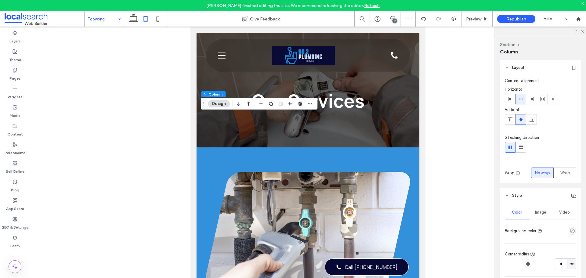
click at [524, 149] on icon at bounding box center [521, 147] width 6 height 6
type input "**"
type input "****"
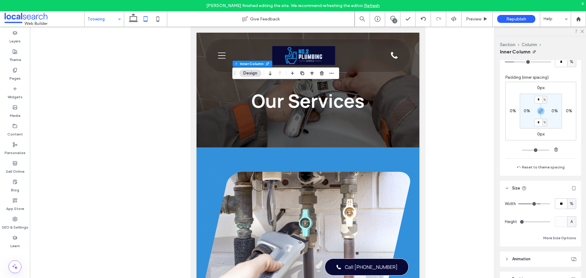
scroll to position [239, 0]
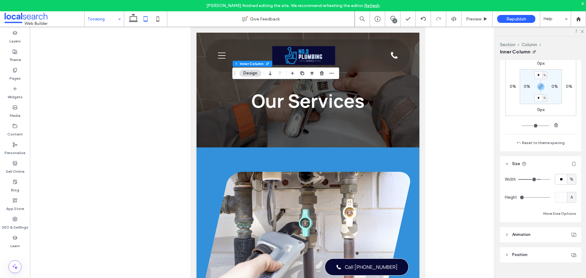
click at [529, 233] on span "Animation" at bounding box center [522, 235] width 18 height 6
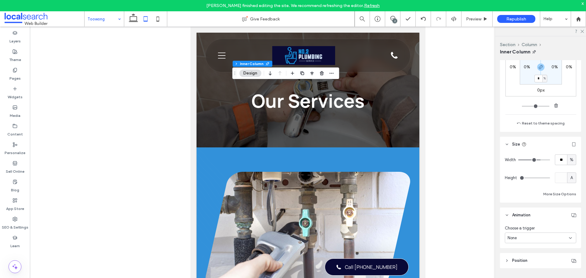
click at [528, 260] on header "Position" at bounding box center [540, 260] width 81 height 15
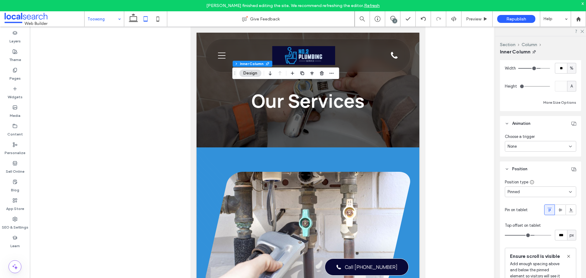
click at [531, 192] on div "Pinned" at bounding box center [538, 192] width 61 height 6
click at [527, 201] on div "Default" at bounding box center [540, 202] width 68 height 11
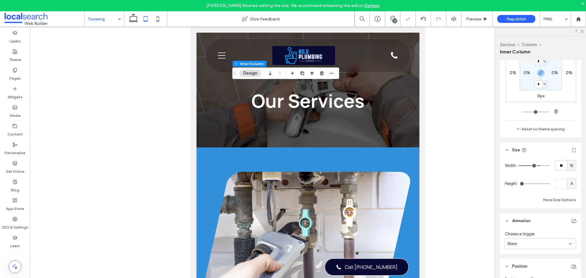
scroll to position [199, 0]
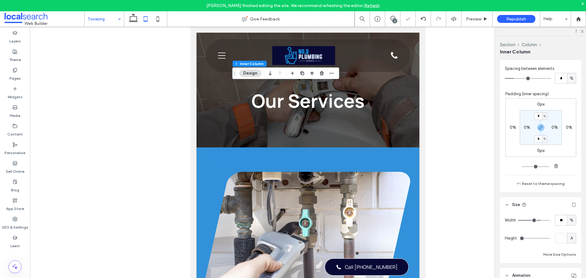
drag, startPoint x: 547, startPoint y: 220, endPoint x: 569, endPoint y: 223, distance: 22.2
click at [569, 223] on div "Width ** %" at bounding box center [540, 220] width 71 height 11
type input "**"
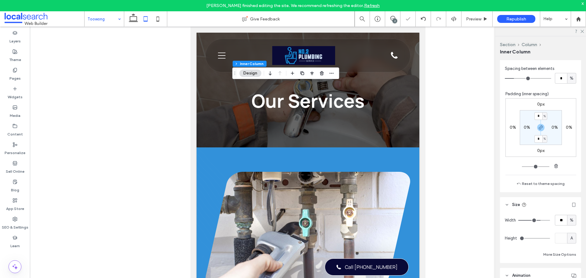
type input "**"
type input "***"
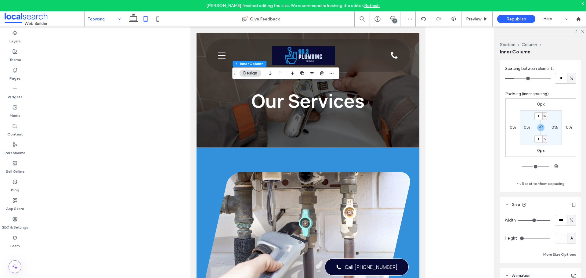
drag, startPoint x: 541, startPoint y: 222, endPoint x: 581, endPoint y: 223, distance: 40.0
type input "***"
click at [550, 221] on input "range" at bounding box center [535, 220] width 32 height 1
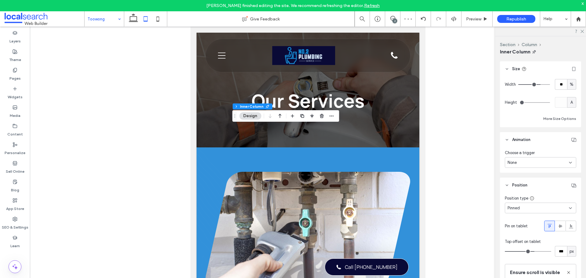
scroll to position [336, 0]
click at [531, 209] on div "Pinned" at bounding box center [538, 207] width 61 height 6
click at [526, 217] on div "Default" at bounding box center [540, 217] width 68 height 11
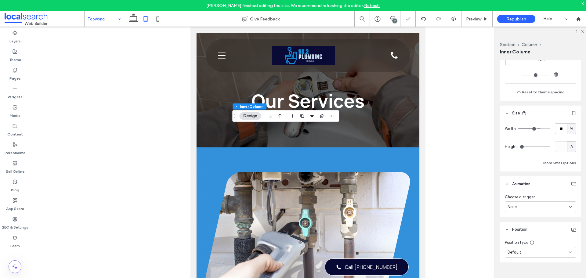
type input "**"
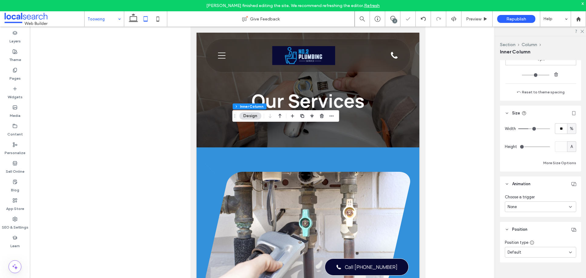
type input "**"
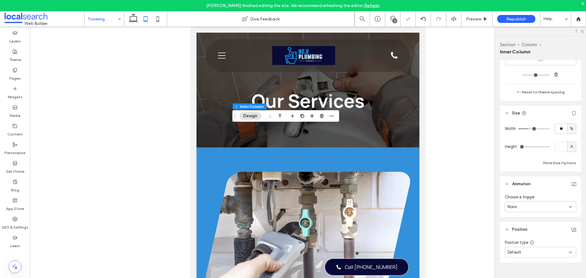
type input "***"
drag, startPoint x: 528, startPoint y: 129, endPoint x: 583, endPoint y: 134, distance: 54.9
type input "***"
click at [550, 129] on input "range" at bounding box center [535, 129] width 32 height 1
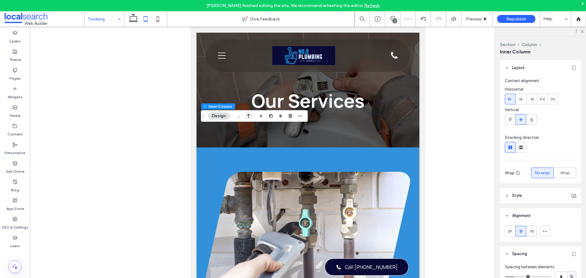
click at [250, 116] on icon "button" at bounding box center [248, 116] width 7 height 11
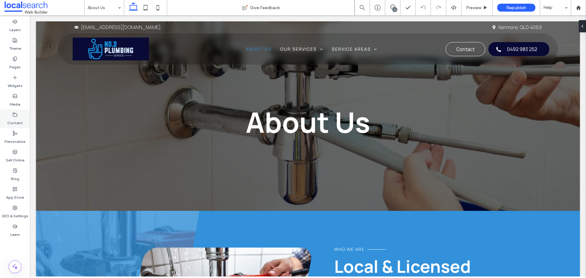
click at [19, 118] on label "Content" at bounding box center [15, 121] width 16 height 9
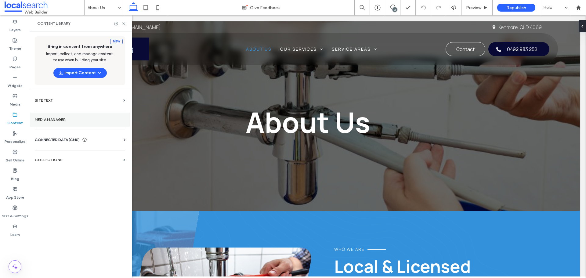
click at [74, 122] on section "Media Manager" at bounding box center [80, 120] width 100 height 14
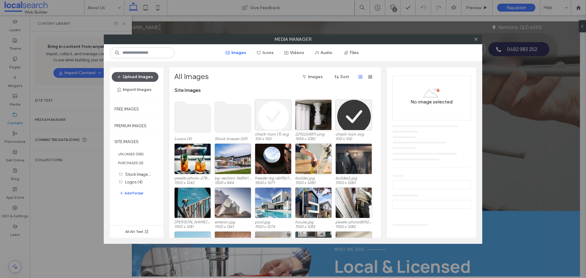
click at [130, 77] on button "Upload Images" at bounding box center [135, 77] width 47 height 10
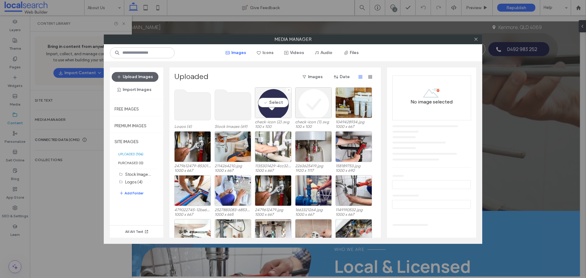
click at [272, 100] on div "Select" at bounding box center [273, 102] width 37 height 31
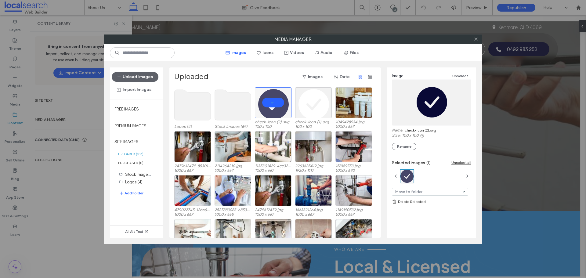
click at [412, 129] on link "check-icon (2).svg" at bounding box center [420, 130] width 31 height 5
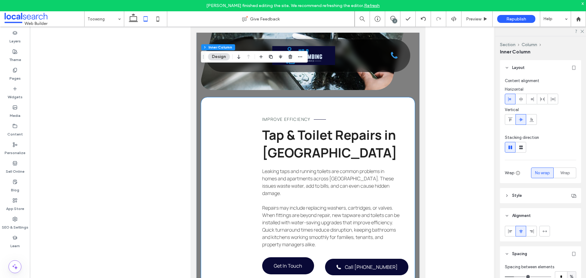
scroll to position [2331, 0]
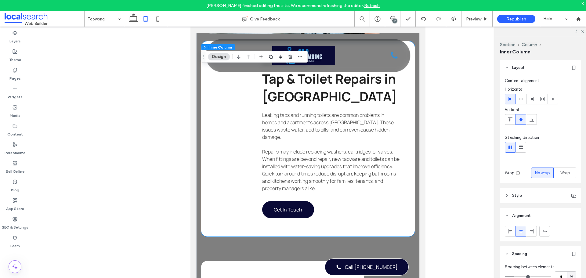
click at [259, 152] on div "Improve Efficiency Tap & Toilet Repairs in Toowong Leaking taps and running toi…" at bounding box center [308, 138] width 214 height 195
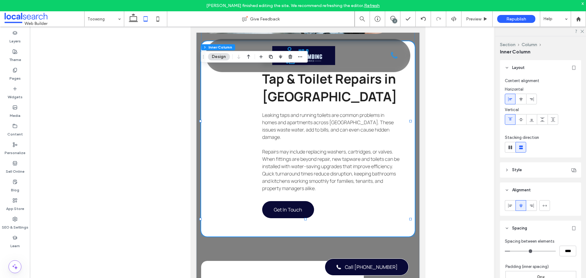
scroll to position [92, 0]
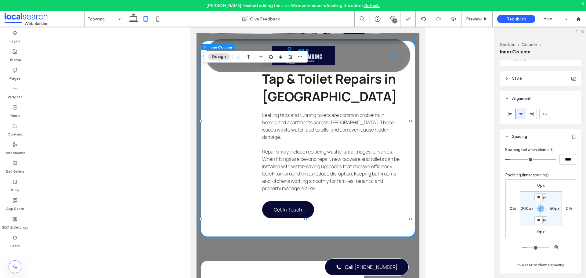
click at [524, 210] on label "200px" at bounding box center [527, 208] width 13 height 5
type input "***"
type input "**"
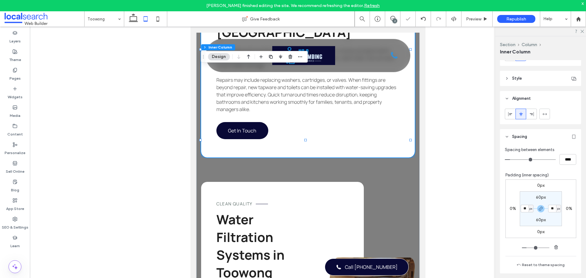
scroll to position [2453, 0]
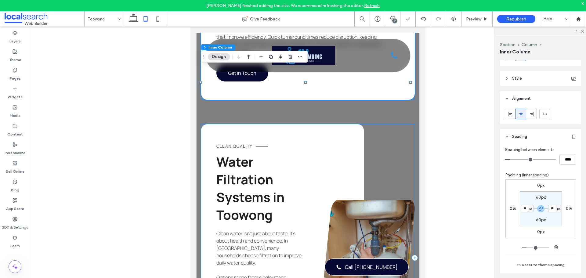
click at [386, 164] on div "Clean Quality Water Filtration Systems in Toowong Clean water isn’t just about …" at bounding box center [308, 258] width 214 height 268
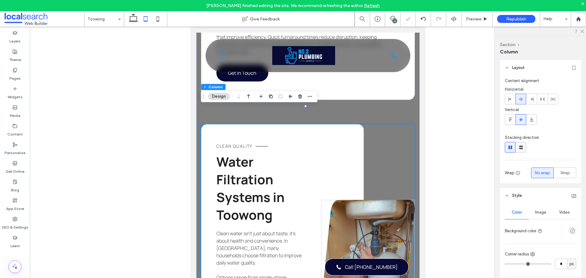
click at [525, 147] on div at bounding box center [521, 147] width 10 height 10
type input "**"
type input "****"
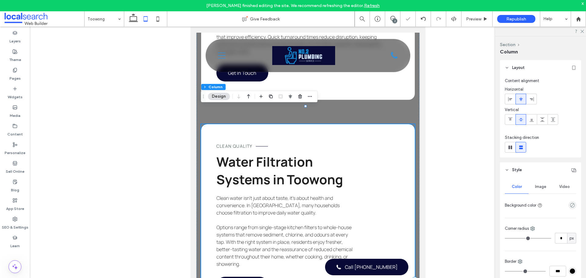
click at [380, 183] on div "Clean Quality Water Filtration Systems in Toowong Clean water isn’t just about …" at bounding box center [308, 218] width 214 height 188
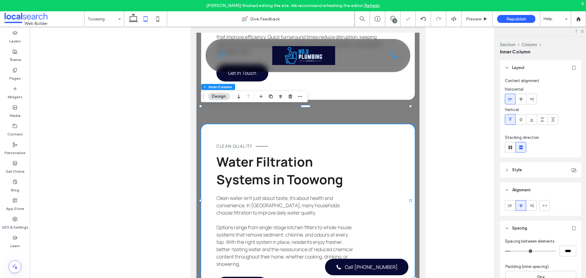
scroll to position [92, 0]
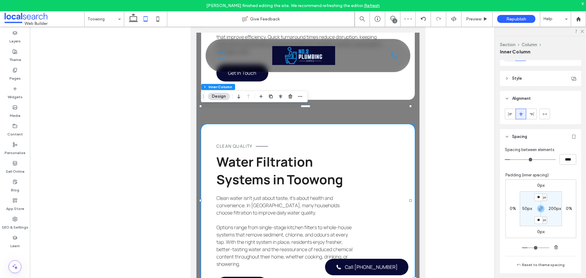
click at [549, 211] on label "200px" at bounding box center [555, 208] width 13 height 5
type input "***"
type input "**"
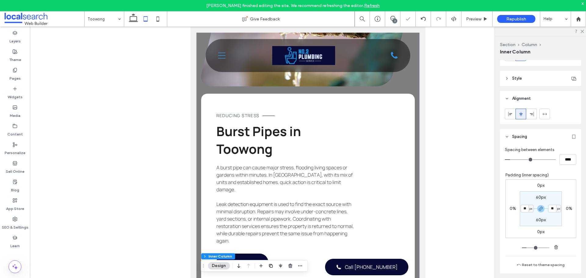
scroll to position [1903, 0]
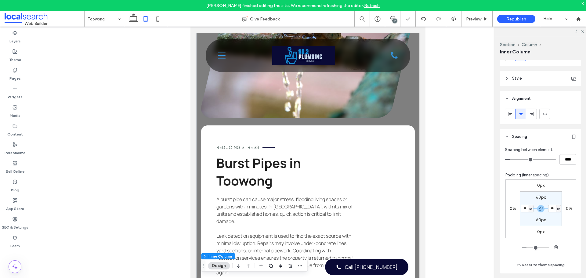
click at [298, 177] on div "Reducing Stress Burst Pipes in Toowong A burst pipe can cause major stress, flo…" at bounding box center [308, 223] width 214 height 195
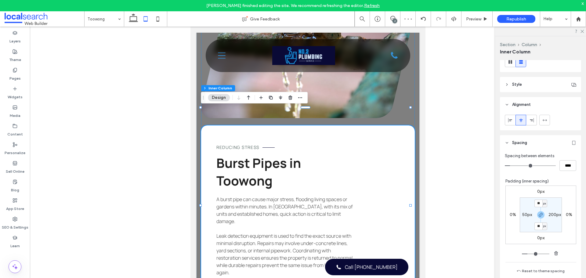
scroll to position [122, 0]
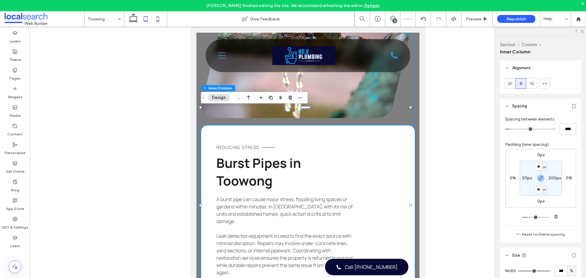
click at [525, 179] on label "50px" at bounding box center [528, 178] width 10 height 5
type input "**"
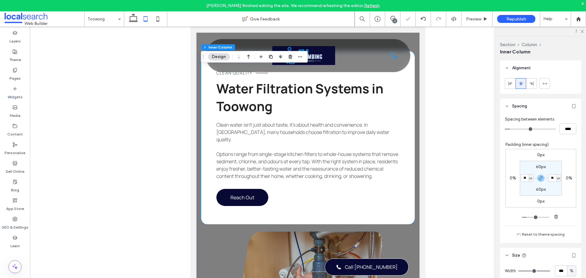
scroll to position [2514, 0]
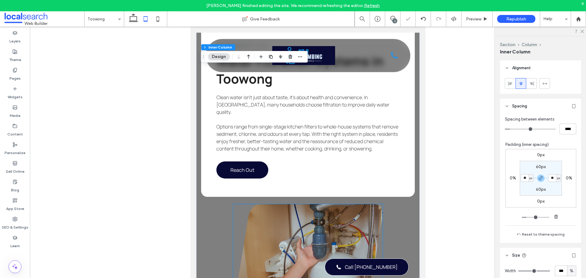
click at [279, 211] on link at bounding box center [308, 262] width 150 height 116
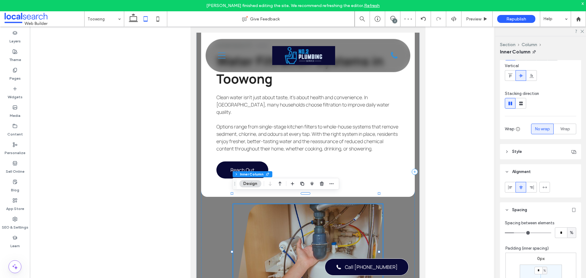
scroll to position [92, 0]
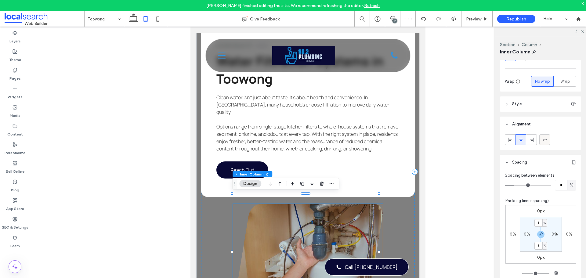
click at [546, 140] on use at bounding box center [545, 140] width 4 height 2
type input "***"
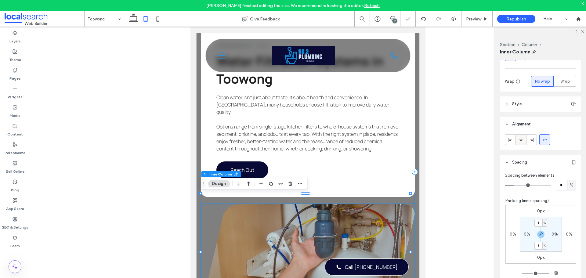
click at [524, 142] on icon at bounding box center [521, 139] width 5 height 5
click at [252, 184] on icon "button" at bounding box center [248, 183] width 7 height 11
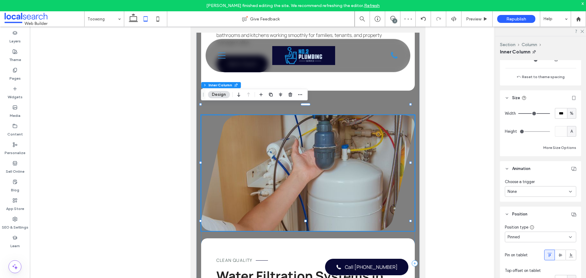
scroll to position [397, 0]
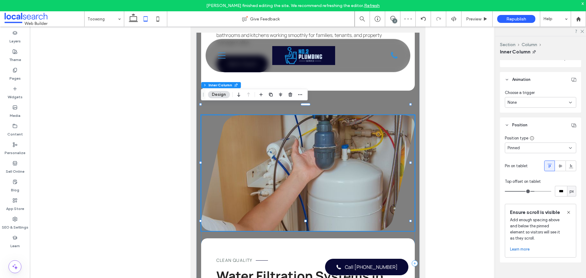
click at [526, 150] on div "Pinned" at bounding box center [540, 148] width 71 height 11
click at [524, 155] on div "Default" at bounding box center [540, 156] width 68 height 11
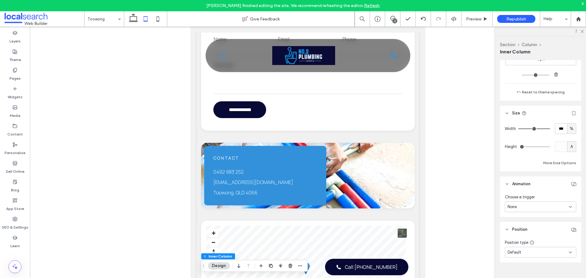
scroll to position [651, 0]
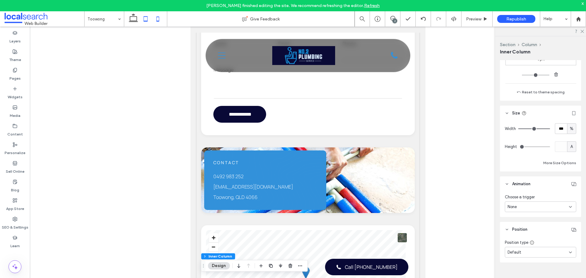
drag, startPoint x: 158, startPoint y: 16, endPoint x: 10, endPoint y: 62, distance: 155.0
click at [158, 16] on icon at bounding box center [158, 19] width 12 height 12
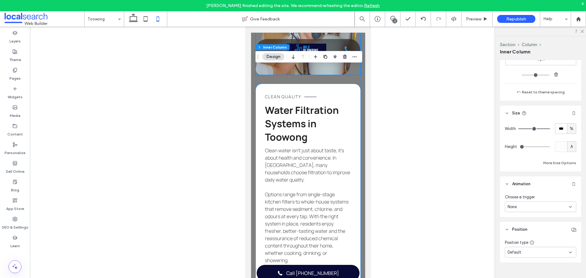
scroll to position [2623, 0]
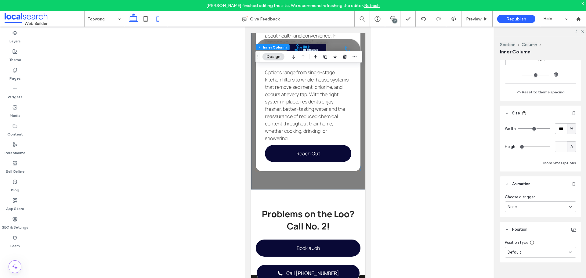
click at [140, 20] on icon at bounding box center [146, 19] width 12 height 12
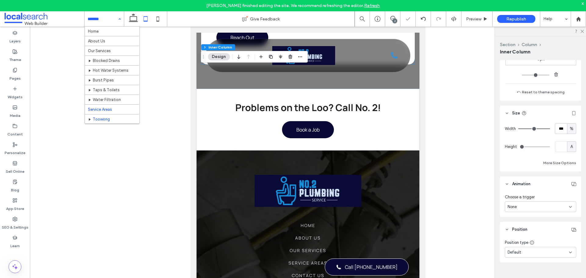
scroll to position [19, 0]
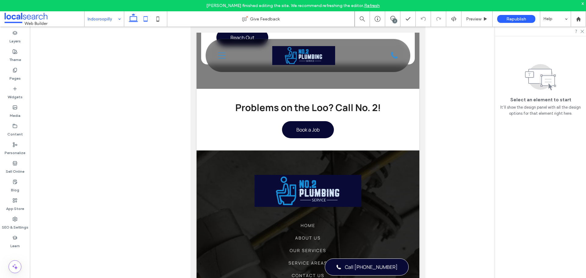
click at [132, 19] on icon at bounding box center [133, 19] width 12 height 12
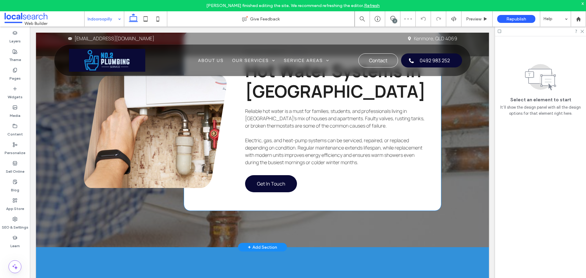
scroll to position [1366, 0]
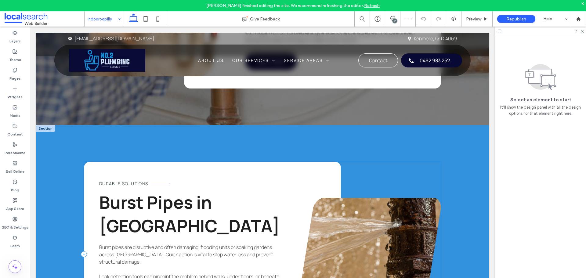
click at [353, 162] on div "Durable Solutions Burst Pipes in Indooroopilly Burst pipes are disruptive and o…" at bounding box center [262, 254] width 357 height 185
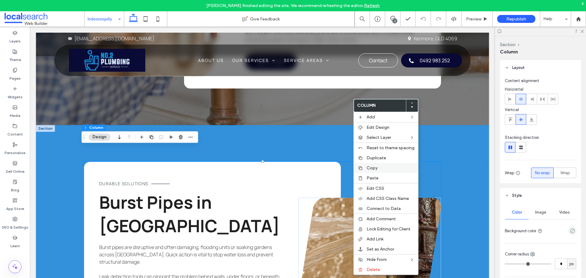
click at [375, 166] on span "Copy" at bounding box center [372, 168] width 11 height 5
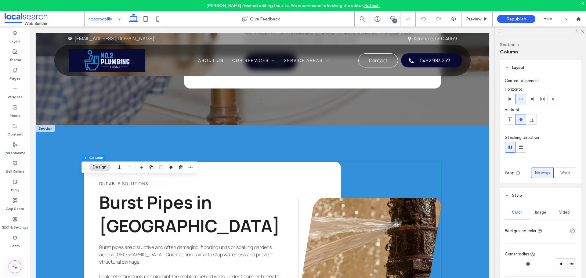
scroll to position [1274, 0]
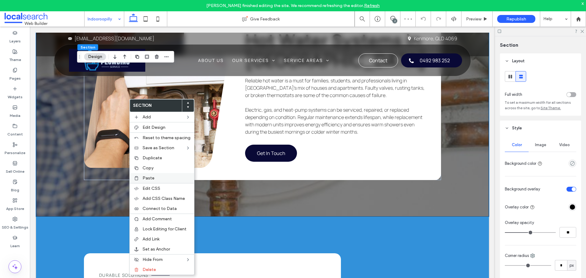
click at [154, 179] on label "Paste" at bounding box center [167, 178] width 48 height 5
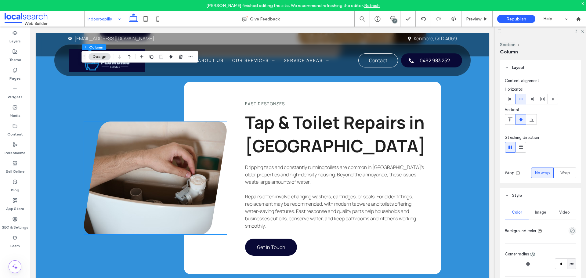
scroll to position [1855, 0]
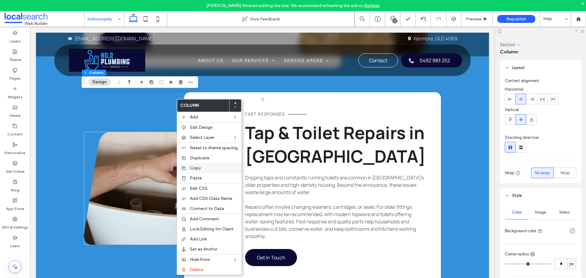
click at [200, 168] on span "Copy" at bounding box center [195, 168] width 11 height 5
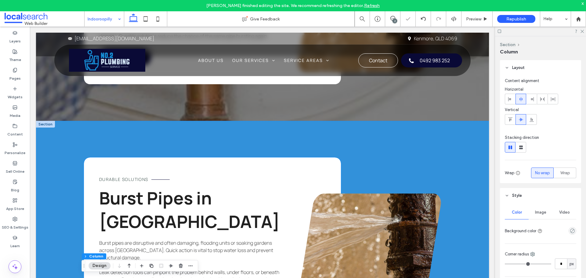
scroll to position [1458, 0]
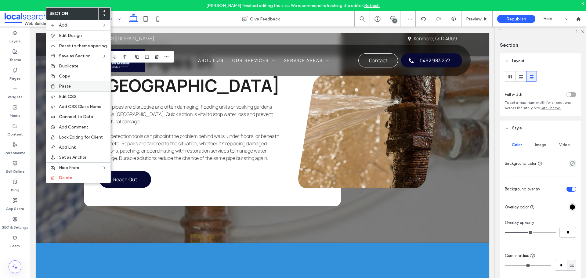
click at [80, 85] on label "Paste" at bounding box center [83, 86] width 48 height 5
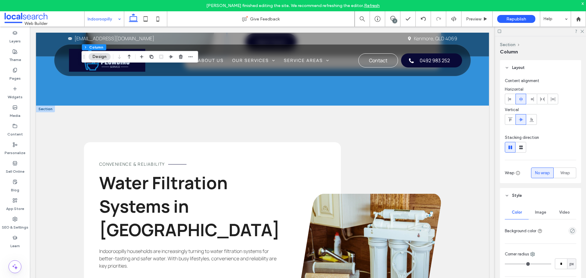
scroll to position [2343, 0]
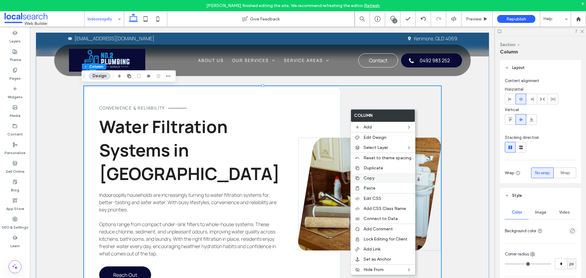
click at [372, 175] on div "Copy" at bounding box center [383, 178] width 64 height 10
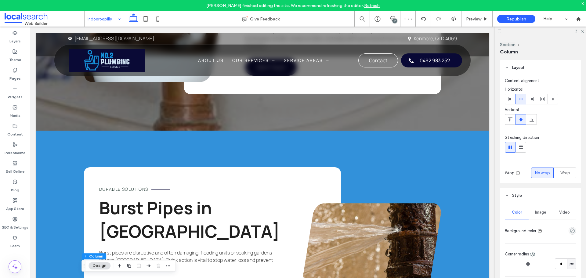
scroll to position [1702, 0]
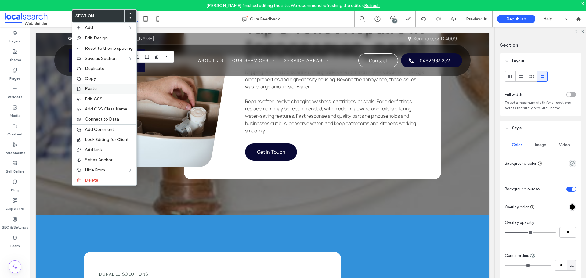
click at [98, 85] on div "Paste" at bounding box center [104, 89] width 64 height 10
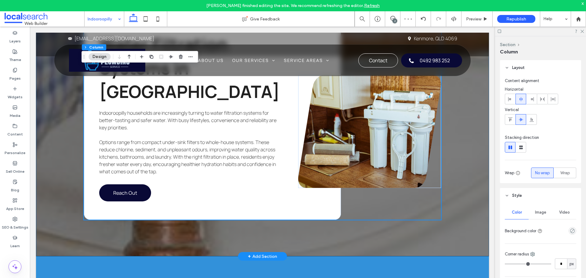
scroll to position [1946, 0]
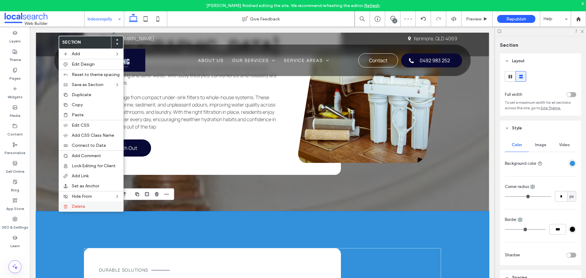
click at [68, 203] on div "Delete" at bounding box center [91, 207] width 64 height 10
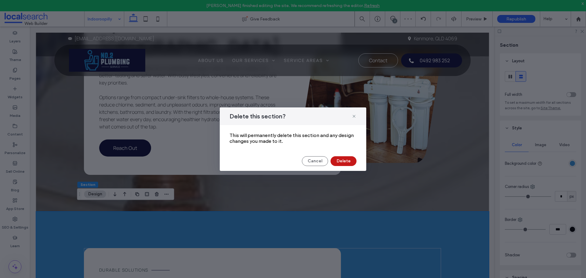
drag, startPoint x: 345, startPoint y: 162, endPoint x: 203, endPoint y: 173, distance: 142.2
click at [345, 162] on button "Delete" at bounding box center [344, 161] width 26 height 10
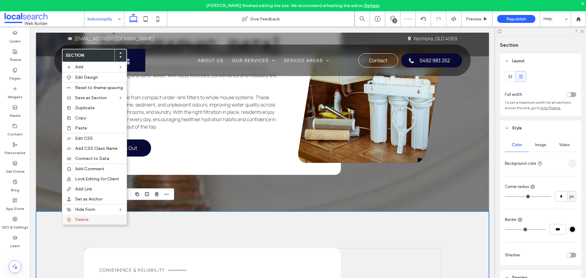
click at [94, 220] on label "Delete" at bounding box center [99, 219] width 48 height 5
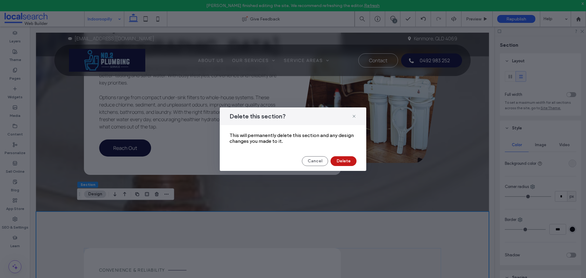
drag, startPoint x: 350, startPoint y: 157, endPoint x: 320, endPoint y: 130, distance: 40.5
click at [350, 157] on button "Delete" at bounding box center [344, 161] width 26 height 10
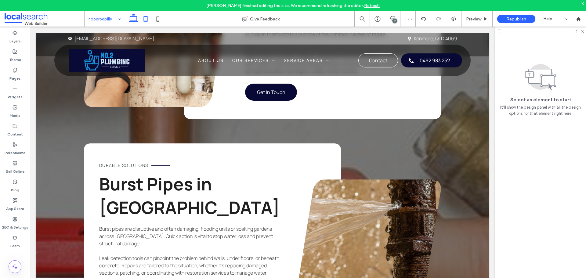
click at [144, 22] on icon at bounding box center [146, 19] width 12 height 12
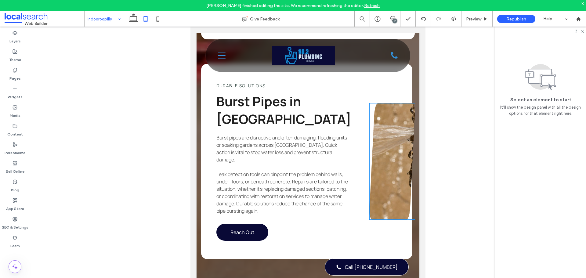
scroll to position [1817, 0]
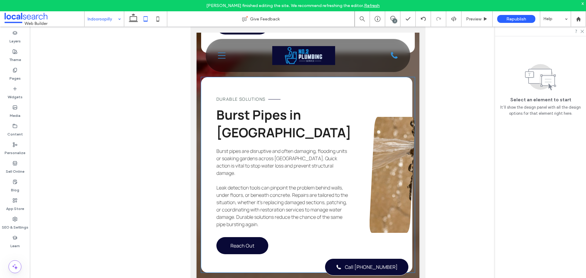
click at [385, 131] on div "Durable Solutions Burst Pipes in Indooroopilly Burst pipes are disruptive and o…" at bounding box center [308, 174] width 214 height 195
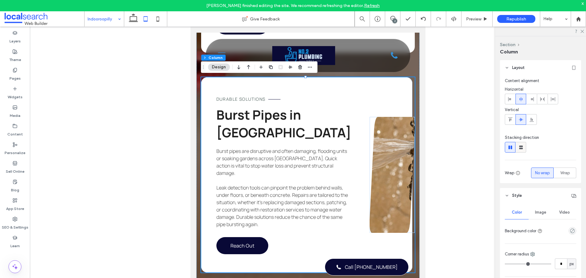
click at [520, 149] on use at bounding box center [522, 148] width 4 height 4
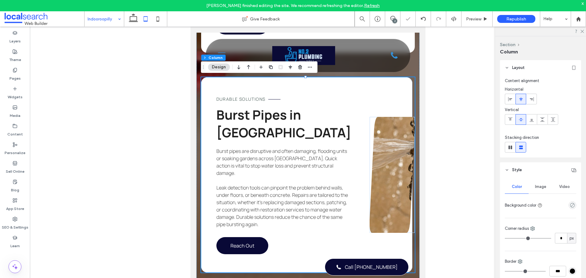
type input "**"
type input "****"
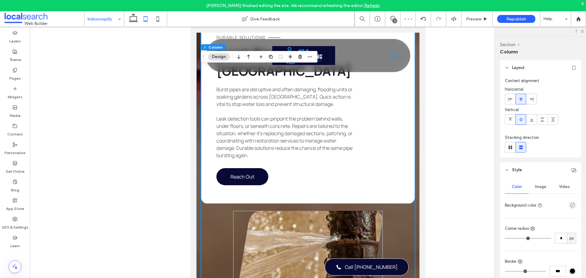
scroll to position [1909, 0]
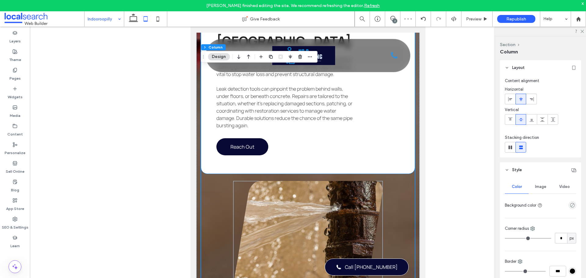
click at [388, 163] on div "Durable Solutions Burst Pipes in Indooroopilly Burst pipes are disruptive and o…" at bounding box center [308, 80] width 214 height 188
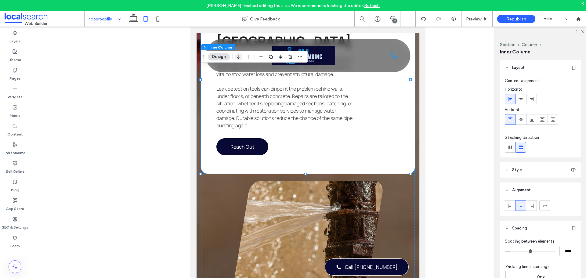
click at [240, 56] on icon "button" at bounding box center [238, 56] width 7 height 11
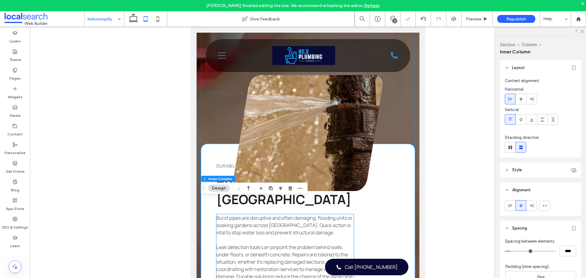
scroll to position [1817, 0]
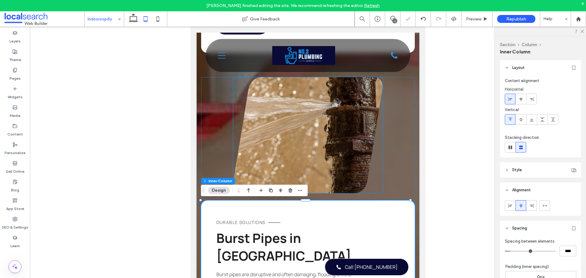
click at [353, 162] on link at bounding box center [308, 135] width 150 height 116
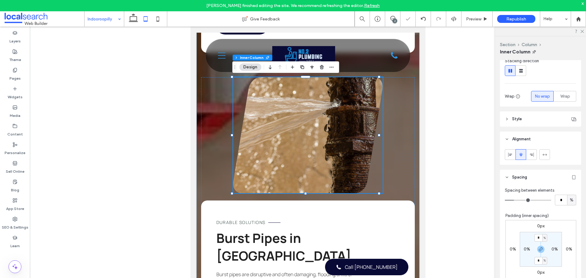
scroll to position [122, 0]
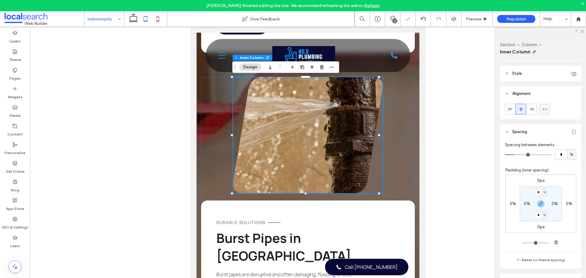
click at [544, 111] on icon at bounding box center [545, 109] width 5 height 5
type input "***"
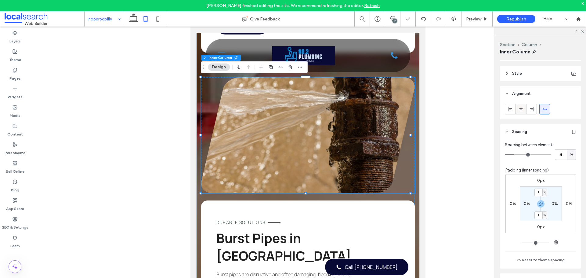
click at [523, 110] on icon at bounding box center [521, 109] width 5 height 5
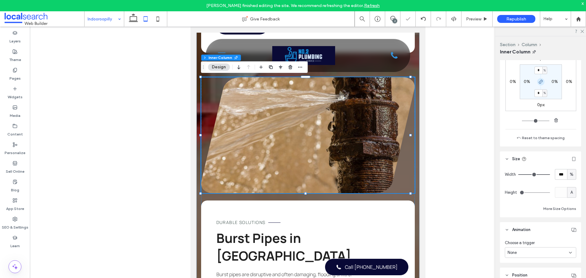
scroll to position [305, 0]
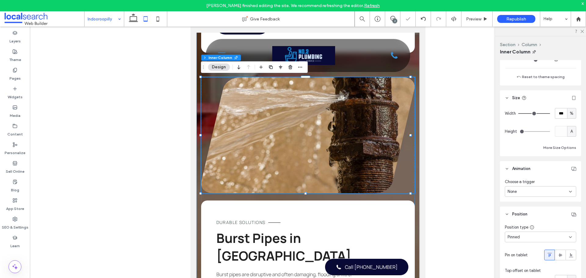
click at [517, 235] on span "Pinned" at bounding box center [514, 237] width 12 height 6
click at [528, 179] on div "Default" at bounding box center [540, 174] width 68 height 11
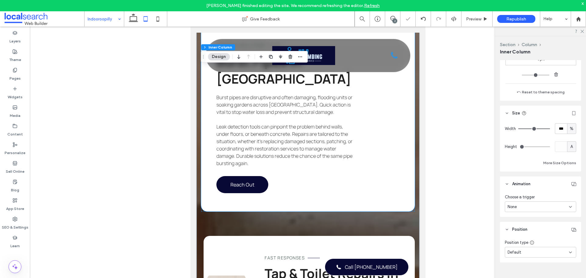
scroll to position [2062, 0]
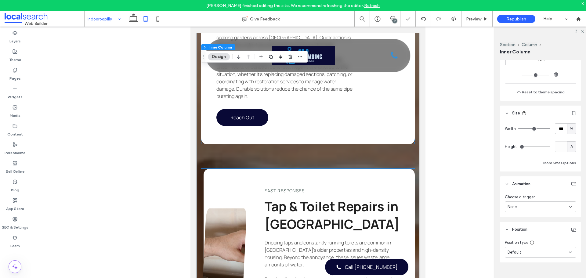
click at [236, 201] on div "Fast Responses Tap & Toilet Repairs in Indooroopilly Dripping taps and constant…" at bounding box center [308, 266] width 214 height 195
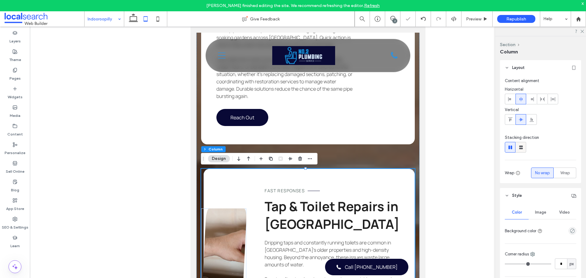
click at [523, 146] on icon at bounding box center [521, 147] width 6 height 6
type input "**"
type input "****"
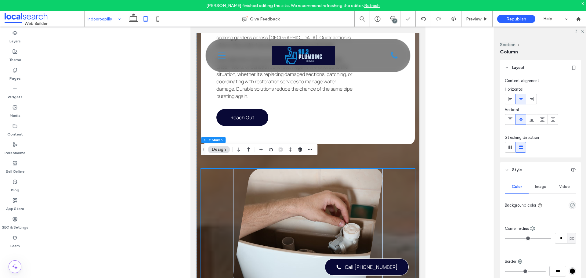
scroll to position [2153, 0]
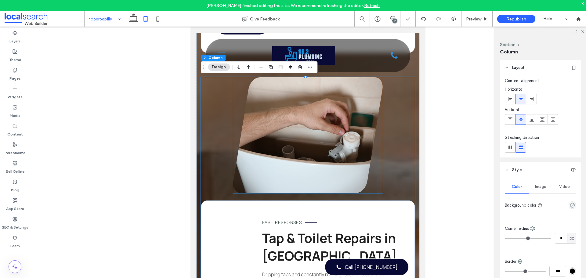
click at [360, 167] on link at bounding box center [308, 135] width 150 height 116
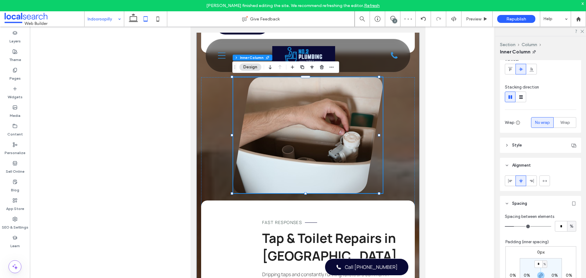
scroll to position [92, 0]
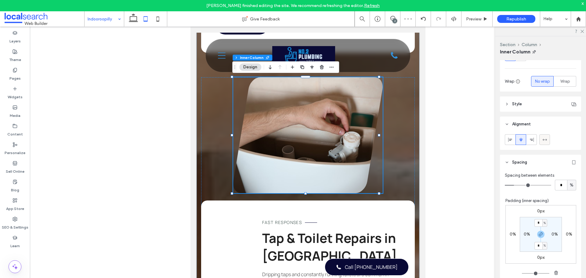
click at [543, 142] on icon at bounding box center [545, 139] width 5 height 5
type input "***"
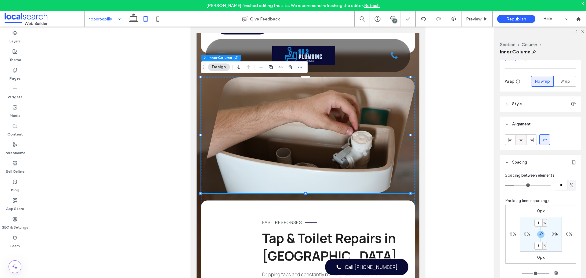
click at [524, 141] on div at bounding box center [521, 140] width 10 height 10
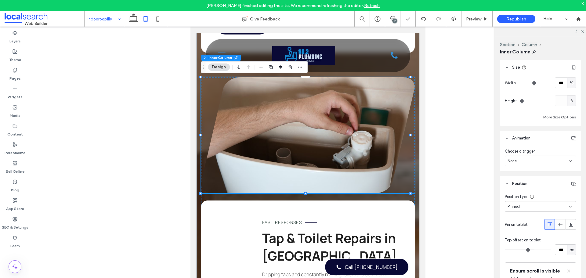
click at [514, 207] on span "Pinned" at bounding box center [514, 207] width 12 height 6
click at [515, 216] on span "Default" at bounding box center [515, 217] width 14 height 6
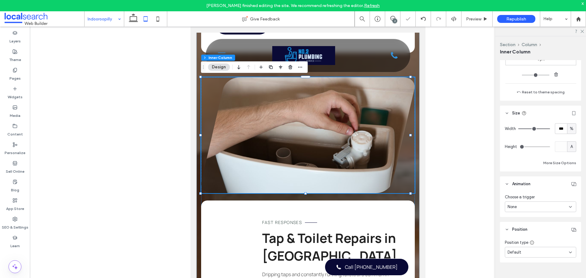
scroll to position [290, 0]
click at [390, 198] on div "Fast Responses Tap & Toilet Repairs in Indooroopilly Dripping taps and constant…" at bounding box center [308, 236] width 214 height 319
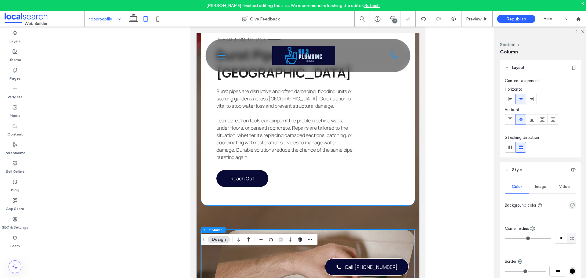
scroll to position [1939, 0]
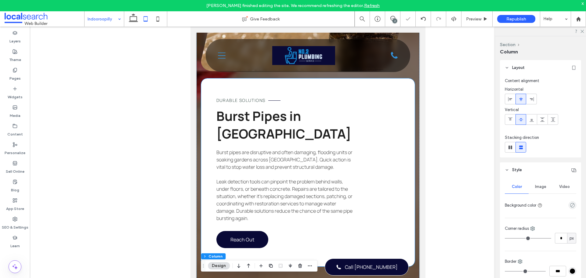
click at [387, 193] on div "Durable Solutions Burst Pipes in Indooroopilly Burst pipes are disruptive and o…" at bounding box center [308, 173] width 214 height 188
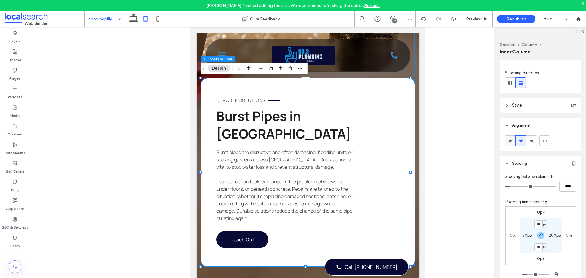
scroll to position [122, 0]
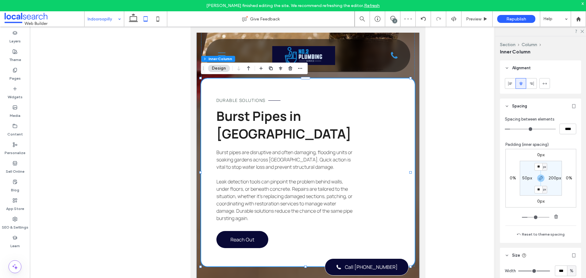
click at [550, 176] on label "200px" at bounding box center [555, 178] width 13 height 5
type input "***"
type input "**"
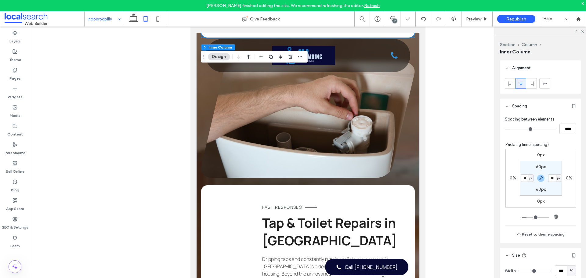
scroll to position [2214, 0]
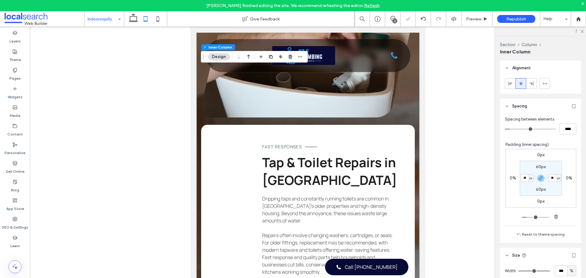
click at [350, 183] on div "Fast Responses Tap & Toilet Repairs in Indooroopilly Dripping taps and constant…" at bounding box center [308, 222] width 214 height 195
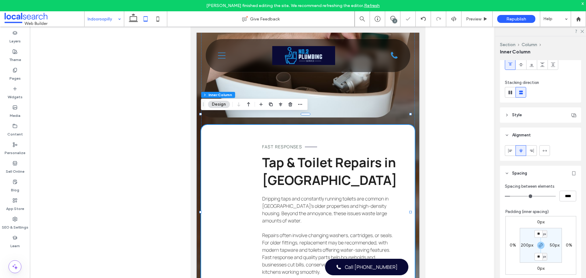
scroll to position [122, 0]
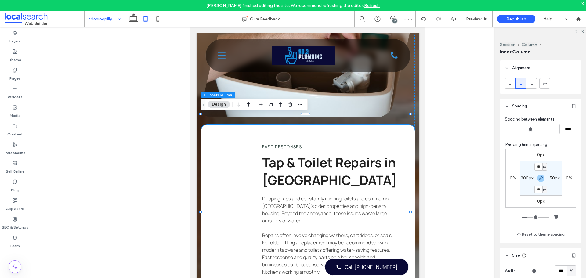
click at [526, 176] on label "200px" at bounding box center [527, 178] width 13 height 5
type input "***"
type input "**"
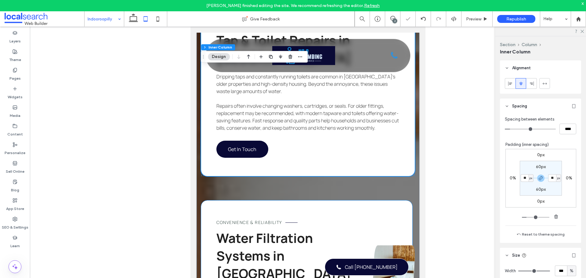
scroll to position [2428, 0]
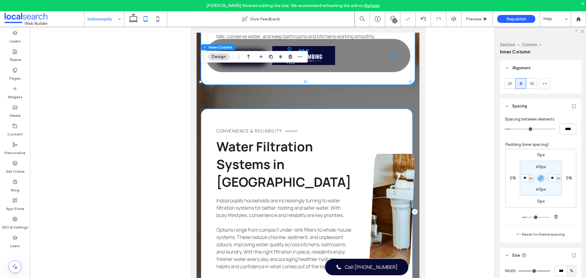
click at [355, 161] on div "Convenience & Reliability Water Filtration Systems in Indooroopilly Indooroopil…" at bounding box center [306, 212] width 211 height 206
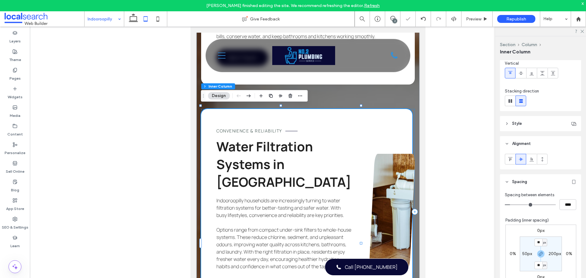
scroll to position [92, 0]
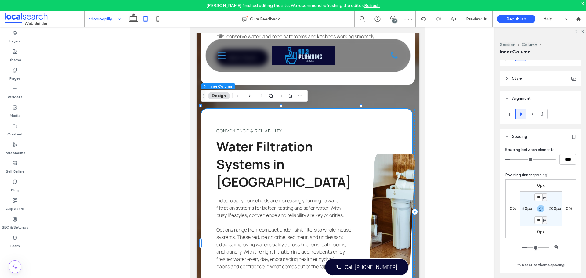
click at [523, 213] on section "** px 200px ** px 50px" at bounding box center [541, 209] width 42 height 35
click at [523, 210] on label "50px" at bounding box center [528, 208] width 10 height 5
type input "**"
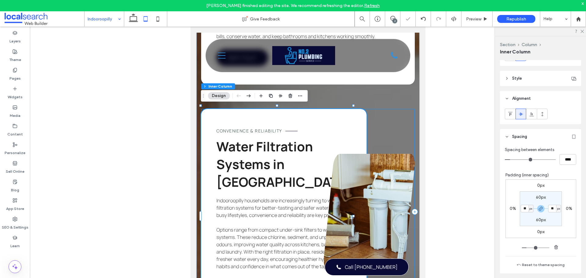
click at [403, 148] on div "Convenience & Reliability Water Filtration Systems in Indooroopilly Indooroopil…" at bounding box center [308, 212] width 214 height 206
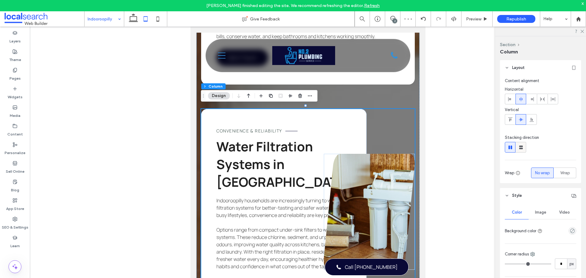
click at [518, 148] on div at bounding box center [521, 147] width 10 height 10
type input "**"
type input "****"
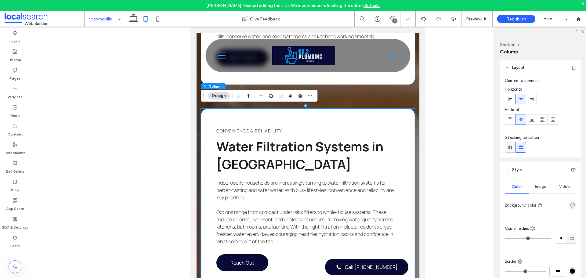
click at [512, 148] on use at bounding box center [511, 148] width 4 height 4
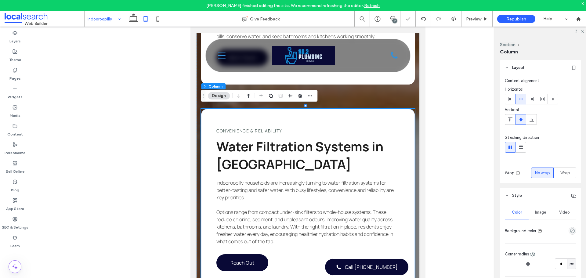
type input "*"
type input "**"
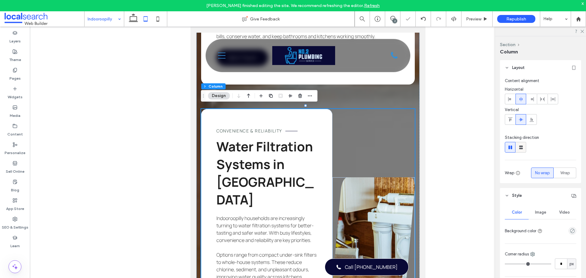
click at [522, 151] on span at bounding box center [521, 147] width 6 height 10
type input "**"
type input "****"
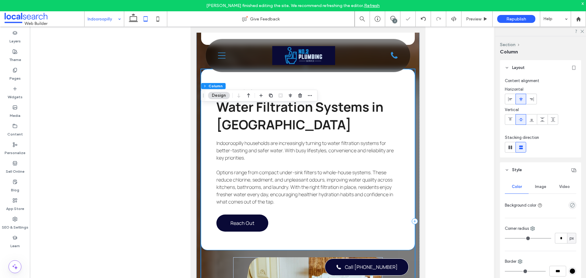
scroll to position [2520, 0]
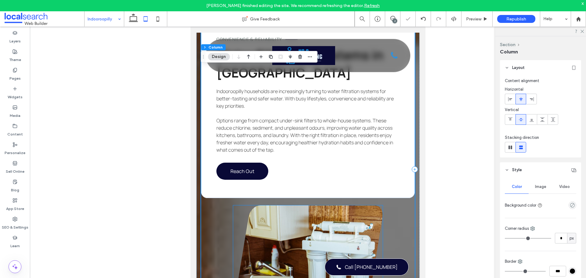
click at [356, 215] on link at bounding box center [308, 264] width 150 height 116
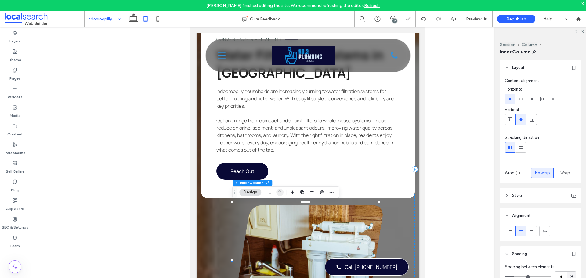
click at [281, 190] on icon "button" at bounding box center [279, 192] width 7 height 11
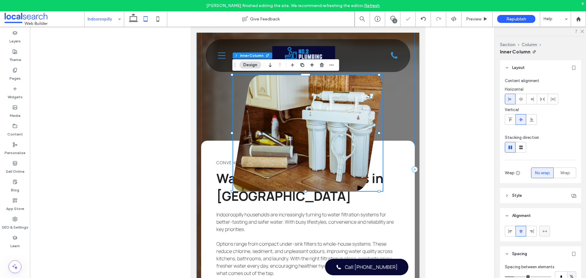
click at [542, 232] on div at bounding box center [545, 231] width 10 height 10
type input "***"
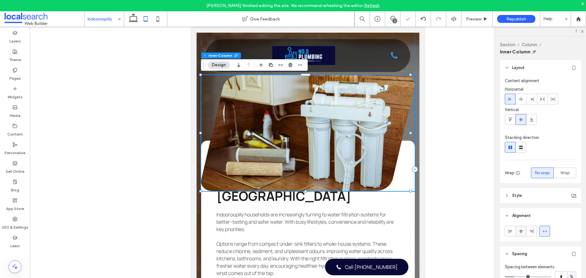
click at [522, 234] on icon at bounding box center [521, 231] width 5 height 5
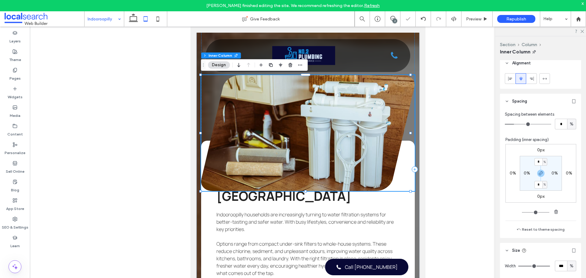
scroll to position [275, 0]
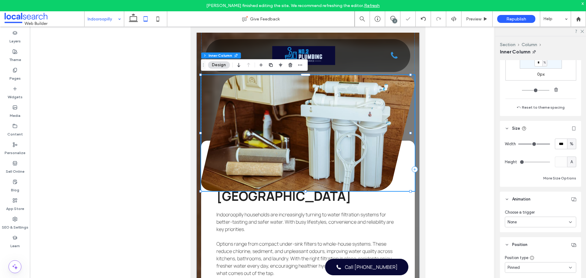
click at [523, 266] on div "Pinned" at bounding box center [538, 268] width 61 height 6
drag, startPoint x: 523, startPoint y: 206, endPoint x: 158, endPoint y: 189, distance: 365.7
click at [523, 206] on div "Default" at bounding box center [540, 204] width 68 height 11
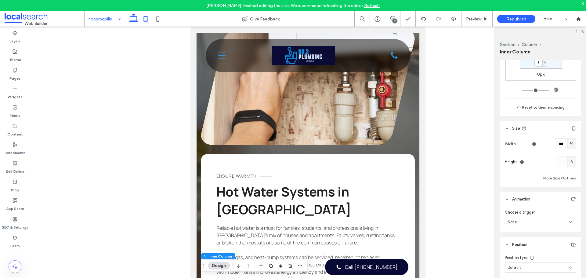
click at [135, 22] on icon at bounding box center [133, 19] width 12 height 12
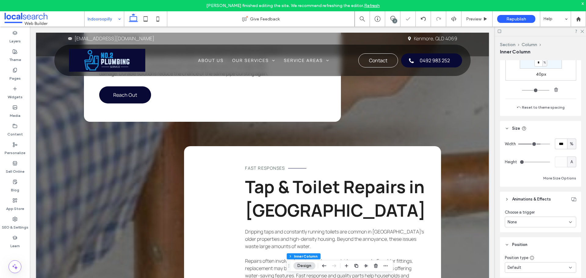
type input "**"
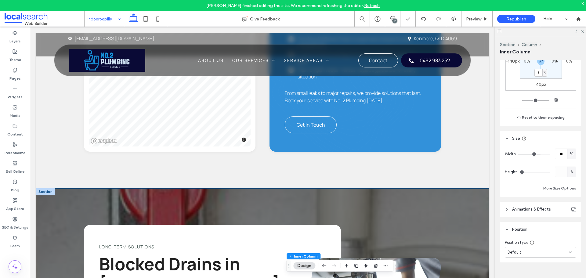
scroll to position [847, 0]
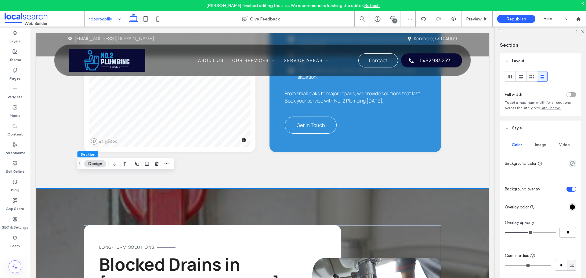
click at [535, 150] on div "Image" at bounding box center [541, 144] width 24 height 13
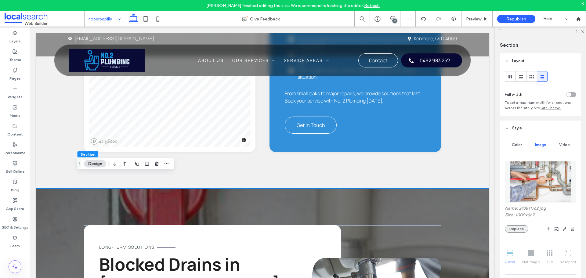
click at [511, 232] on button "Replace" at bounding box center [517, 228] width 24 height 7
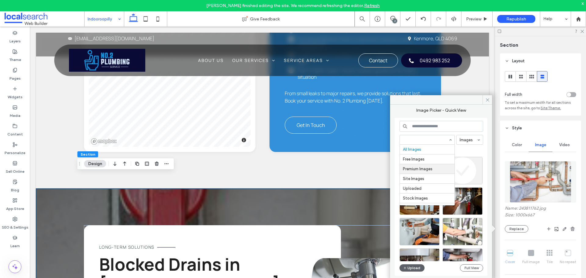
scroll to position [8, 0]
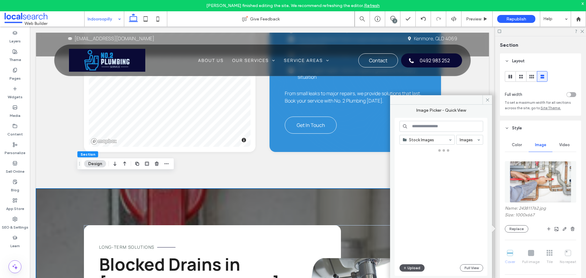
click at [406, 267] on icon "button" at bounding box center [406, 268] width 4 height 5
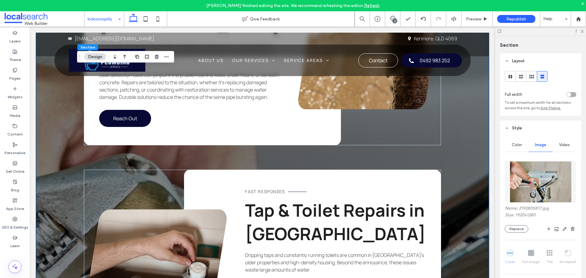
scroll to position [122, 0]
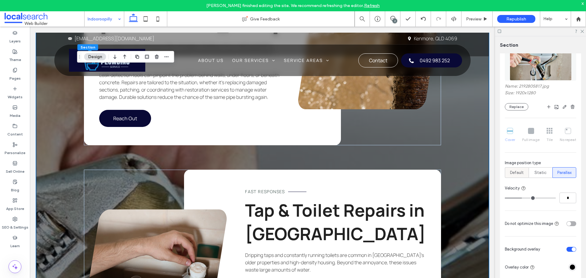
click at [520, 174] on span "Default" at bounding box center [517, 173] width 14 height 6
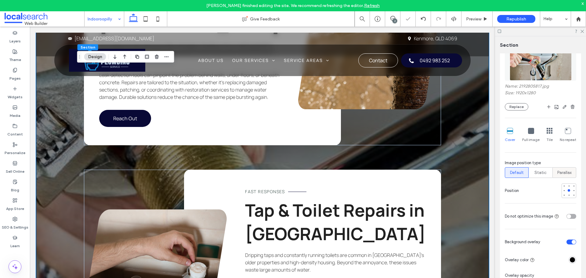
click at [558, 175] on span "Parallax" at bounding box center [565, 173] width 14 height 6
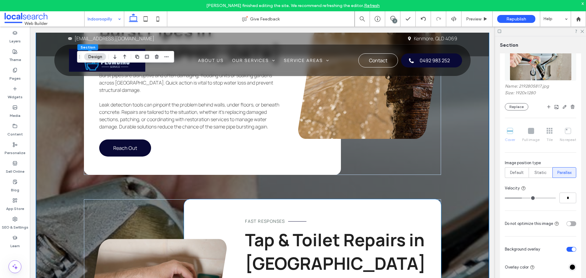
scroll to position [1488, 0]
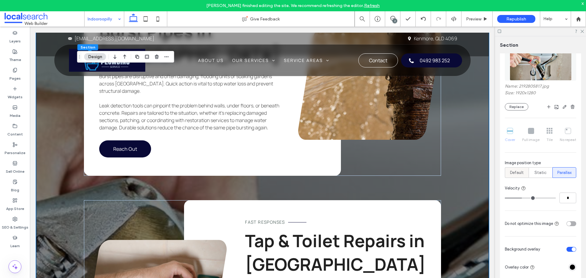
click at [524, 174] on div "Default" at bounding box center [517, 173] width 16 height 10
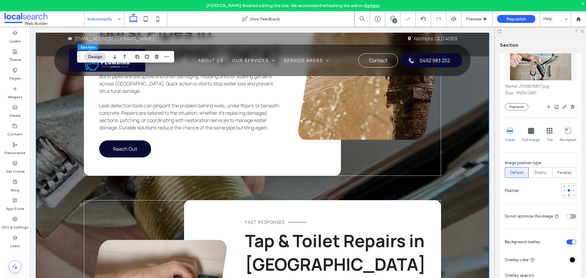
click at [568, 195] on div at bounding box center [569, 195] width 2 height 2
click at [568, 187] on div at bounding box center [569, 186] width 2 height 2
click at [572, 192] on div at bounding box center [574, 190] width 4 height 4
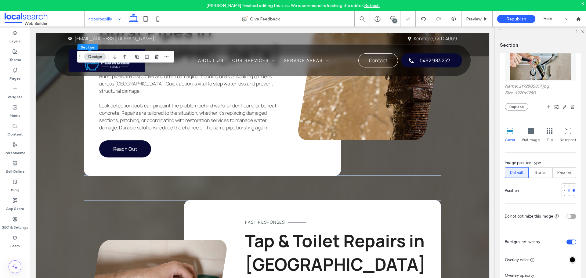
click at [567, 192] on div at bounding box center [569, 190] width 4 height 4
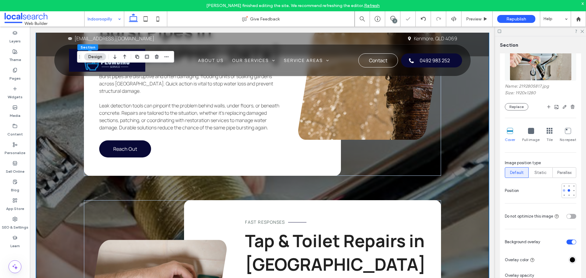
click at [562, 192] on div at bounding box center [564, 190] width 4 height 4
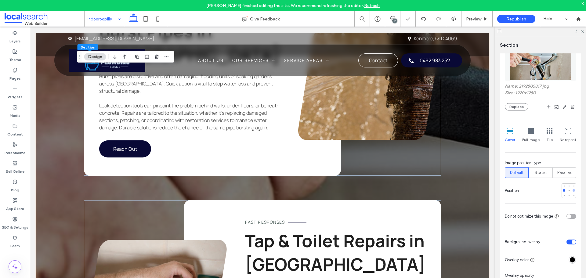
click at [573, 192] on div at bounding box center [574, 190] width 2 height 2
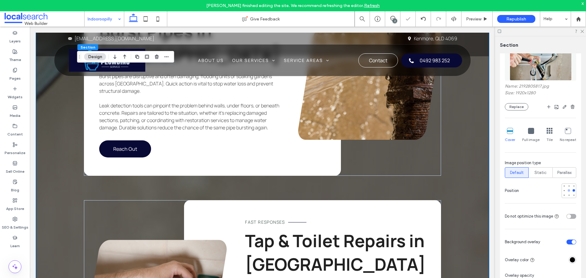
click at [568, 192] on div at bounding box center [569, 190] width 2 height 2
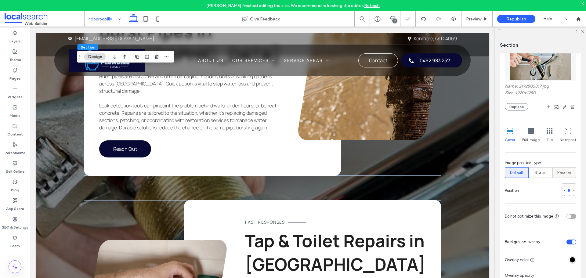
drag, startPoint x: 567, startPoint y: 173, endPoint x: 305, endPoint y: 210, distance: 264.9
click at [567, 173] on span "Parallax" at bounding box center [565, 173] width 14 height 6
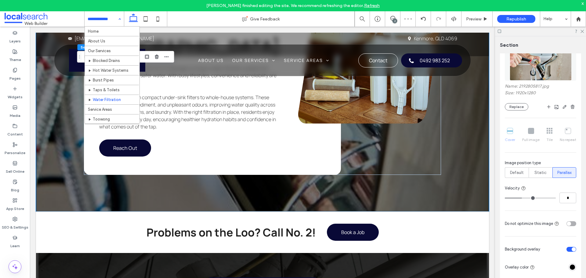
scroll to position [19, 0]
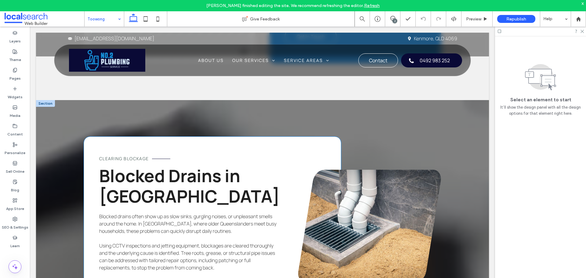
scroll to position [1008, 0]
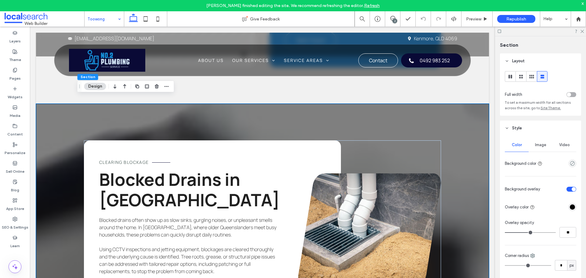
click at [535, 149] on div "Image" at bounding box center [541, 144] width 24 height 13
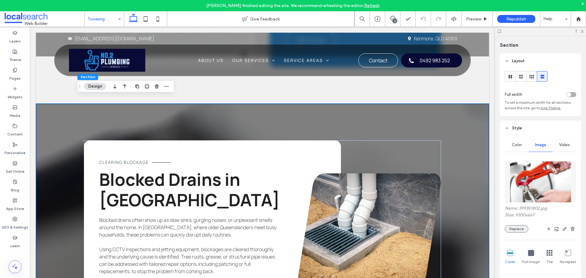
click at [514, 230] on button "Replace" at bounding box center [517, 228] width 24 height 7
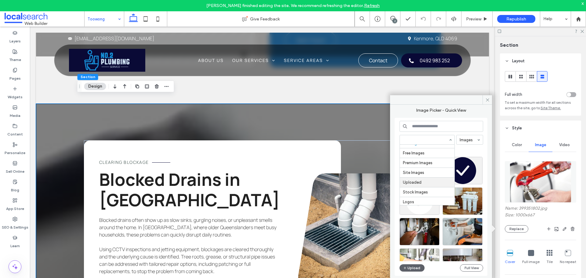
scroll to position [8, 0]
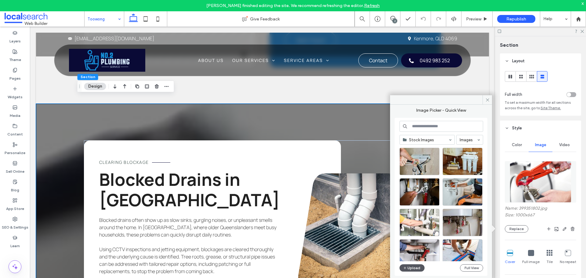
click at [404, 266] on icon "button" at bounding box center [406, 268] width 4 height 5
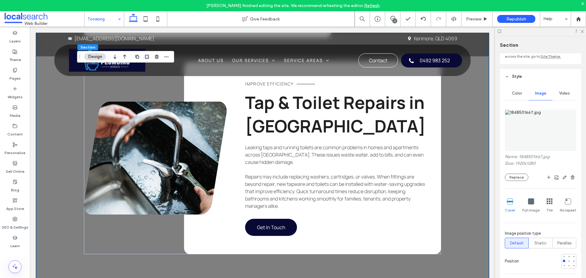
scroll to position [92, 0]
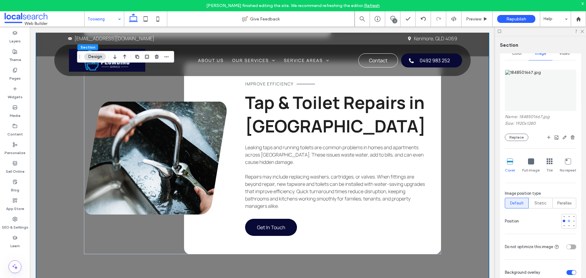
click at [567, 221] on div at bounding box center [569, 221] width 4 height 4
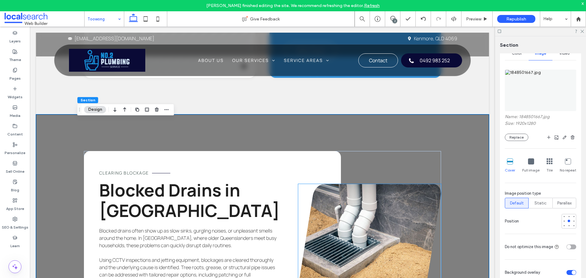
scroll to position [1008, 0]
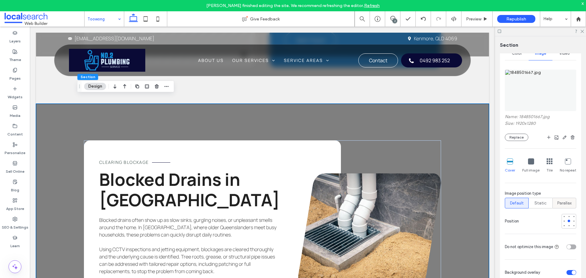
click at [558, 203] on span "Parallax" at bounding box center [565, 203] width 14 height 6
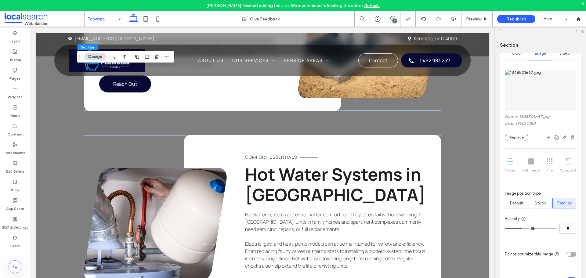
scroll to position [1130, 0]
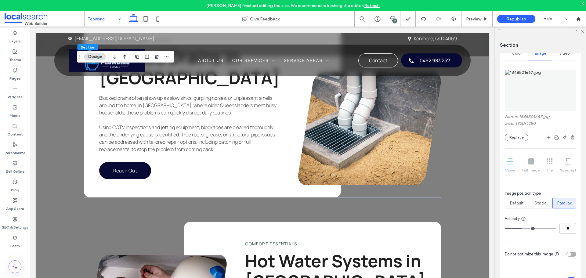
click at [515, 133] on div "Name: 1848501667.jpg Size: 1920x1280 Replace" at bounding box center [540, 127] width 71 height 27
click at [517, 137] on button "Replace" at bounding box center [517, 137] width 24 height 7
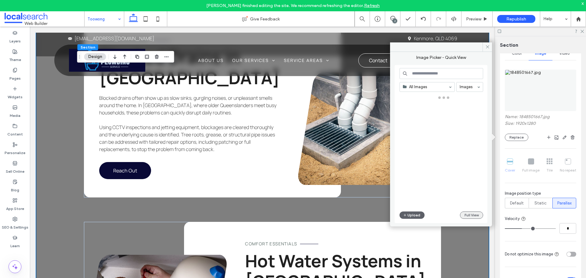
click at [471, 214] on button "Full View" at bounding box center [471, 215] width 23 height 7
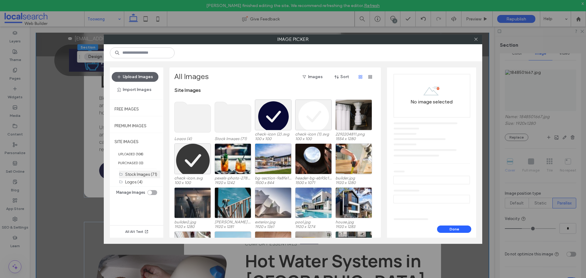
click at [151, 177] on label "Stock Images (71)" at bounding box center [141, 174] width 32 height 5
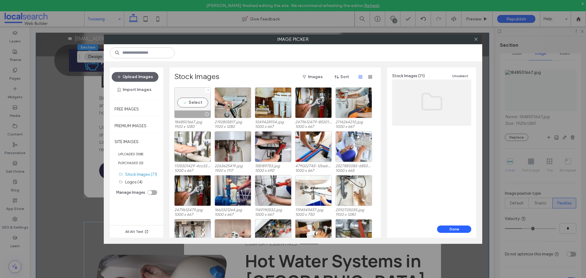
click at [207, 90] on icon at bounding box center [208, 90] width 2 height 2
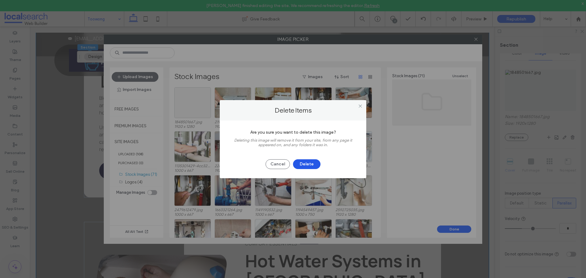
click at [305, 163] on button "Delete" at bounding box center [306, 164] width 27 height 10
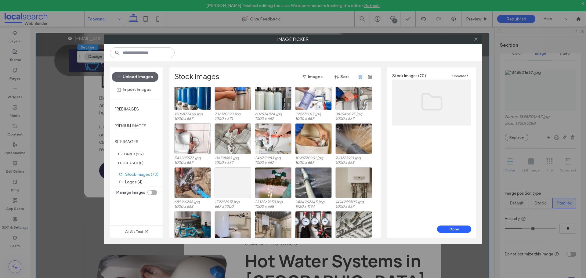
scroll to position [465, 0]
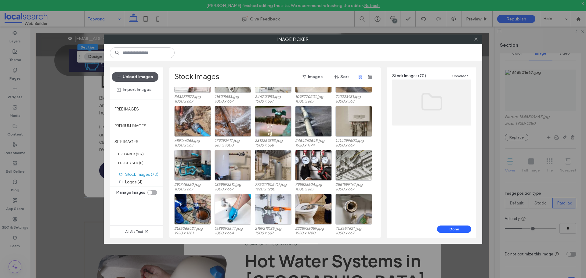
click at [132, 76] on button "Upload Images" at bounding box center [135, 77] width 47 height 10
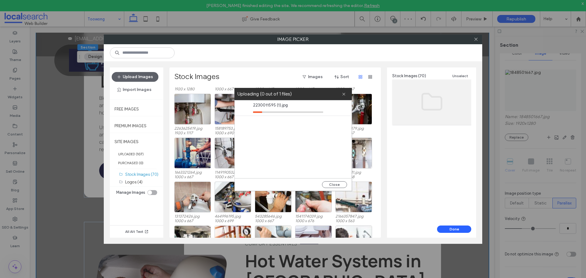
scroll to position [0, 0]
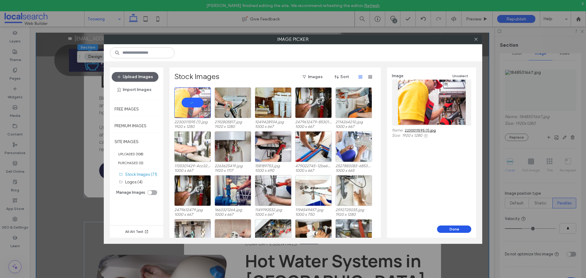
click at [462, 229] on button "Done" at bounding box center [454, 229] width 34 height 7
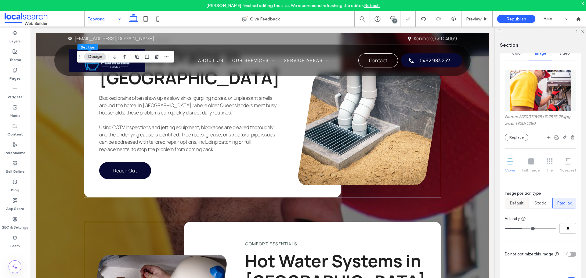
click at [515, 202] on span "Default" at bounding box center [517, 203] width 14 height 6
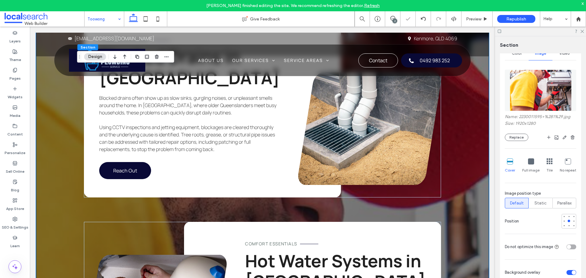
click at [575, 221] on div "Color Image Video Name: 2230011595+%281%29.jpg Size: 1920x1280 Replace Cover Fu…" at bounding box center [540, 231] width 81 height 374
click at [573, 221] on div at bounding box center [574, 221] width 4 height 4
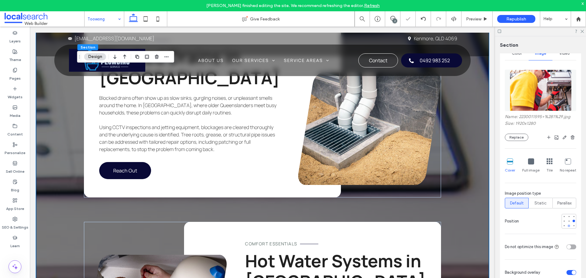
click at [568, 226] on div at bounding box center [569, 226] width 2 height 2
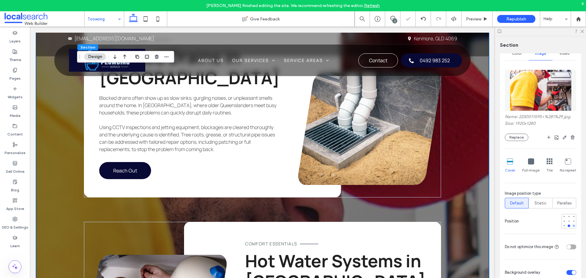
click at [573, 225] on div at bounding box center [574, 226] width 2 height 2
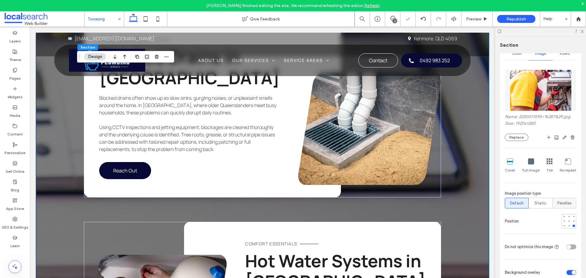
click at [565, 203] on span "Parallax" at bounding box center [565, 203] width 14 height 6
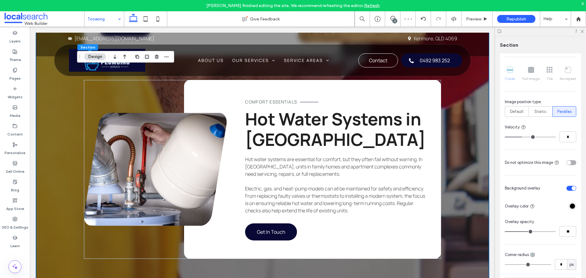
scroll to position [1313, 0]
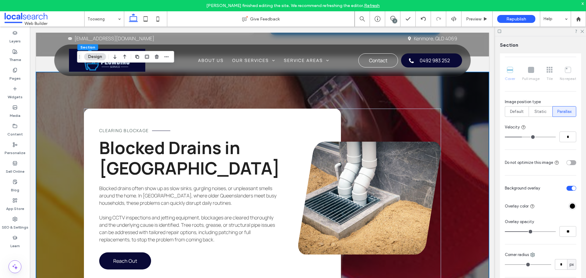
scroll to position [1039, 0]
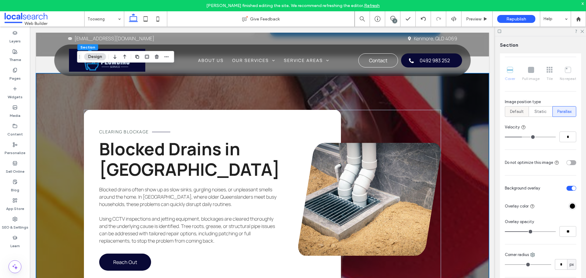
click at [522, 116] on div "Default" at bounding box center [517, 112] width 16 height 10
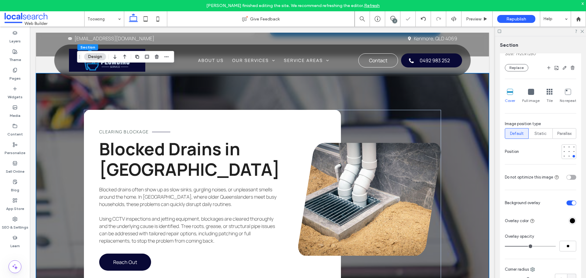
scroll to position [92, 0]
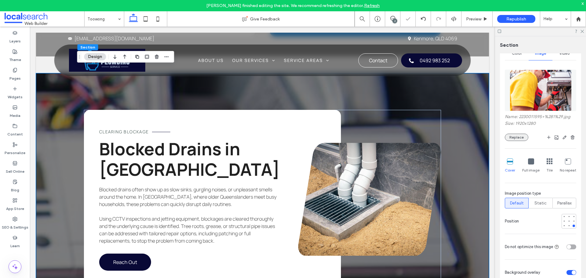
click at [519, 137] on button "Replace" at bounding box center [517, 137] width 24 height 7
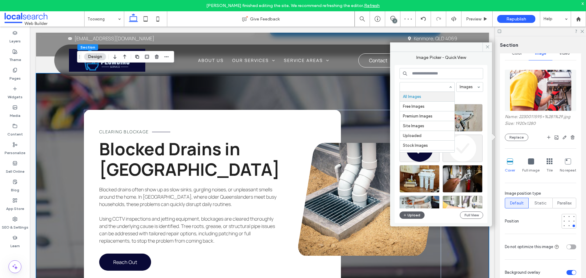
drag, startPoint x: 429, startPoint y: 86, endPoint x: 431, endPoint y: 121, distance: 35.2
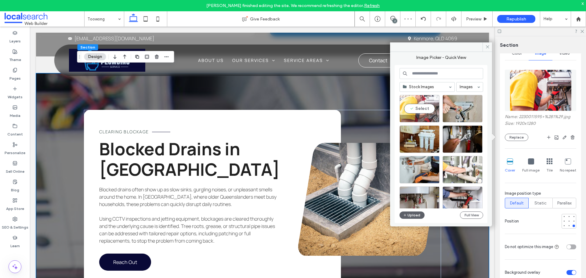
click at [437, 99] on span at bounding box center [437, 97] width 2 height 5
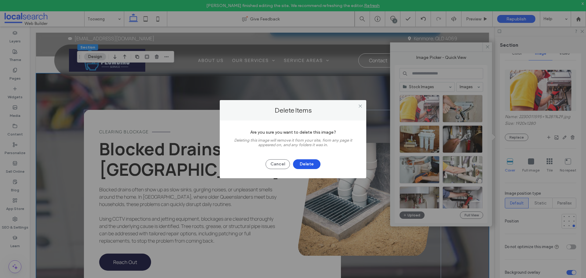
click at [308, 164] on button "Delete" at bounding box center [306, 164] width 27 height 10
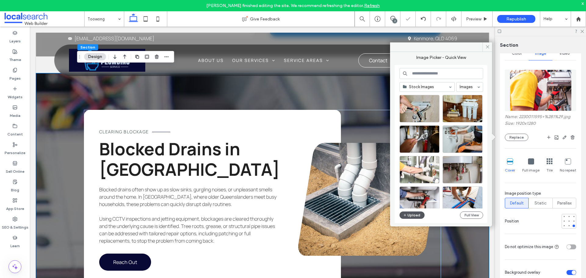
click at [414, 214] on button "Upload" at bounding box center [412, 215] width 25 height 7
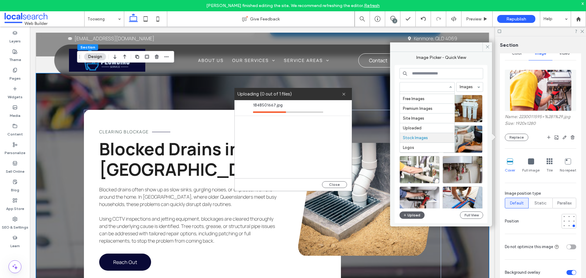
click at [440, 216] on div "Upload Full View" at bounding box center [442, 215] width 84 height 7
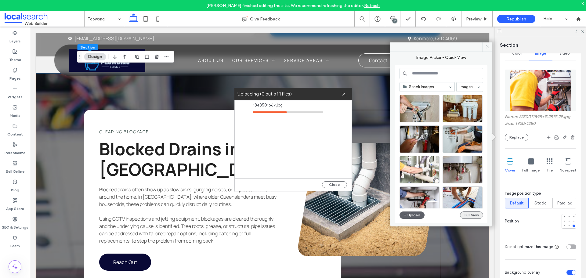
click at [468, 216] on button "Full View" at bounding box center [471, 215] width 23 height 7
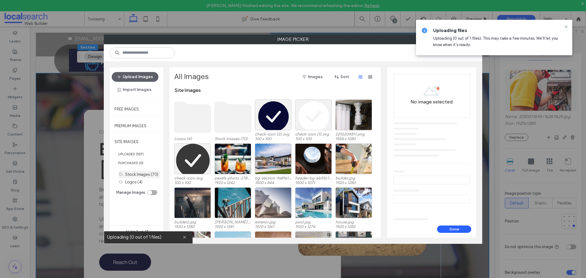
click at [143, 176] on label "Stock Images (70)" at bounding box center [141, 174] width 33 height 5
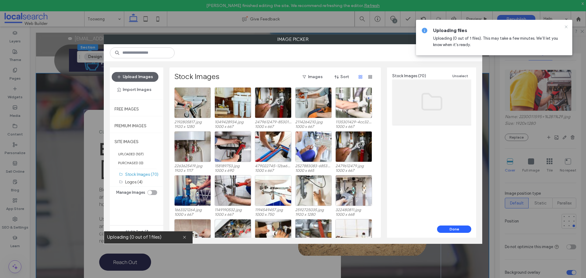
click at [566, 26] on icon at bounding box center [566, 26] width 5 height 5
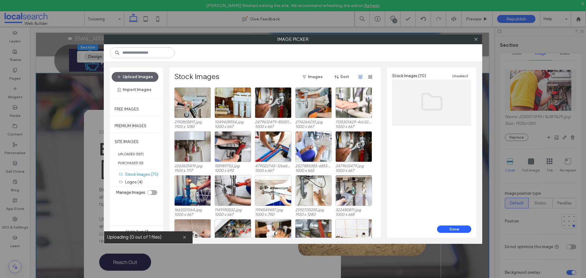
click at [479, 39] on div at bounding box center [476, 39] width 9 height 9
click at [476, 38] on icon at bounding box center [476, 39] width 5 height 5
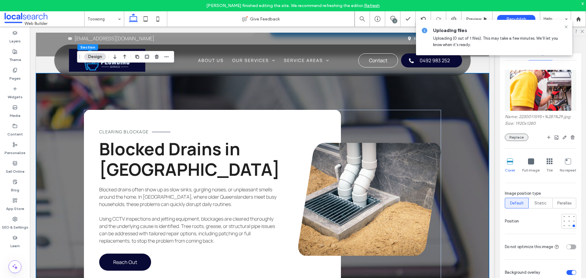
click at [513, 139] on button "Replace" at bounding box center [517, 137] width 24 height 7
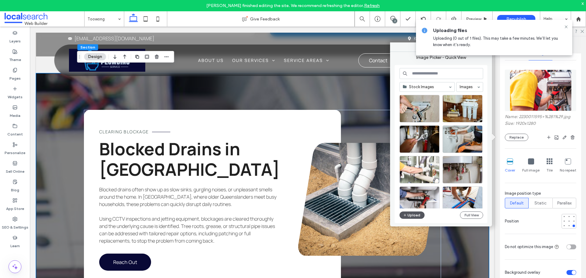
click at [412, 214] on button "Upload" at bounding box center [412, 215] width 25 height 7
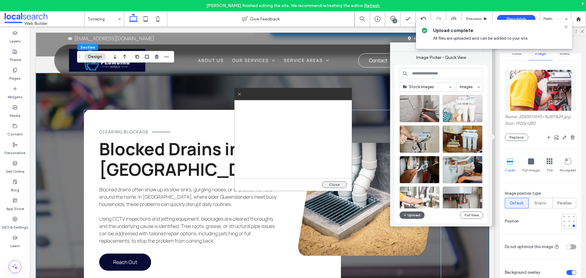
click at [329, 184] on button "Close" at bounding box center [334, 184] width 25 height 7
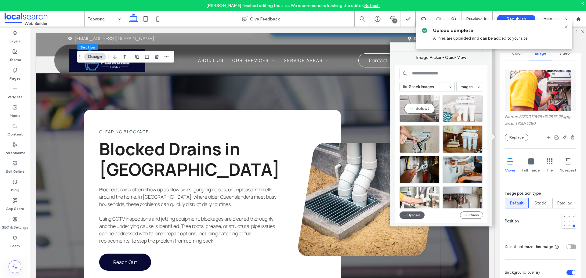
click at [417, 115] on div at bounding box center [419, 118] width 39 height 7
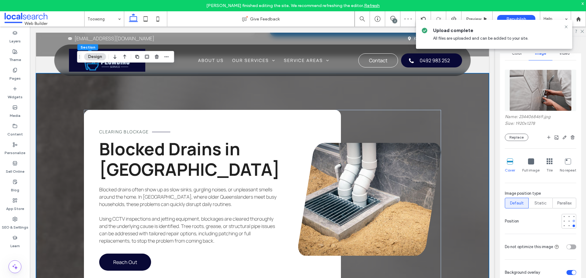
click at [573, 222] on div at bounding box center [574, 221] width 2 height 2
click at [569, 205] on span "Parallax" at bounding box center [565, 203] width 14 height 6
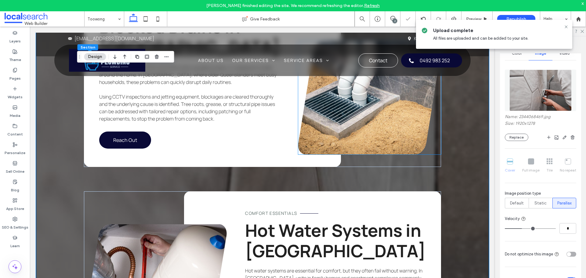
scroll to position [1283, 0]
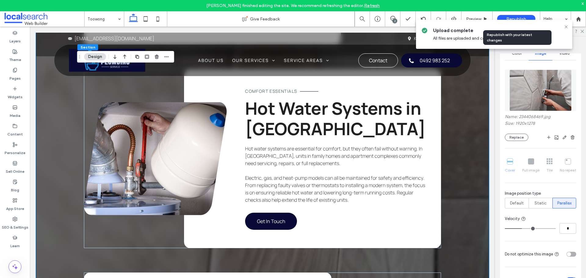
click at [517, 16] on span "Republish" at bounding box center [517, 18] width 20 height 5
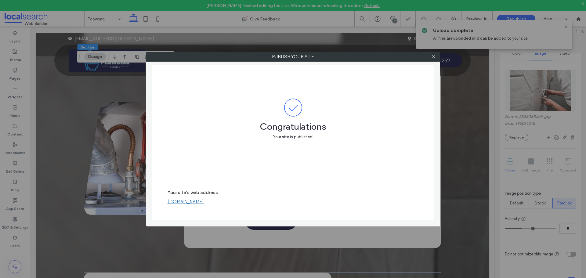
click at [204, 203] on link "[DOMAIN_NAME]" at bounding box center [186, 201] width 36 height 5
